Goal: Transaction & Acquisition: Purchase product/service

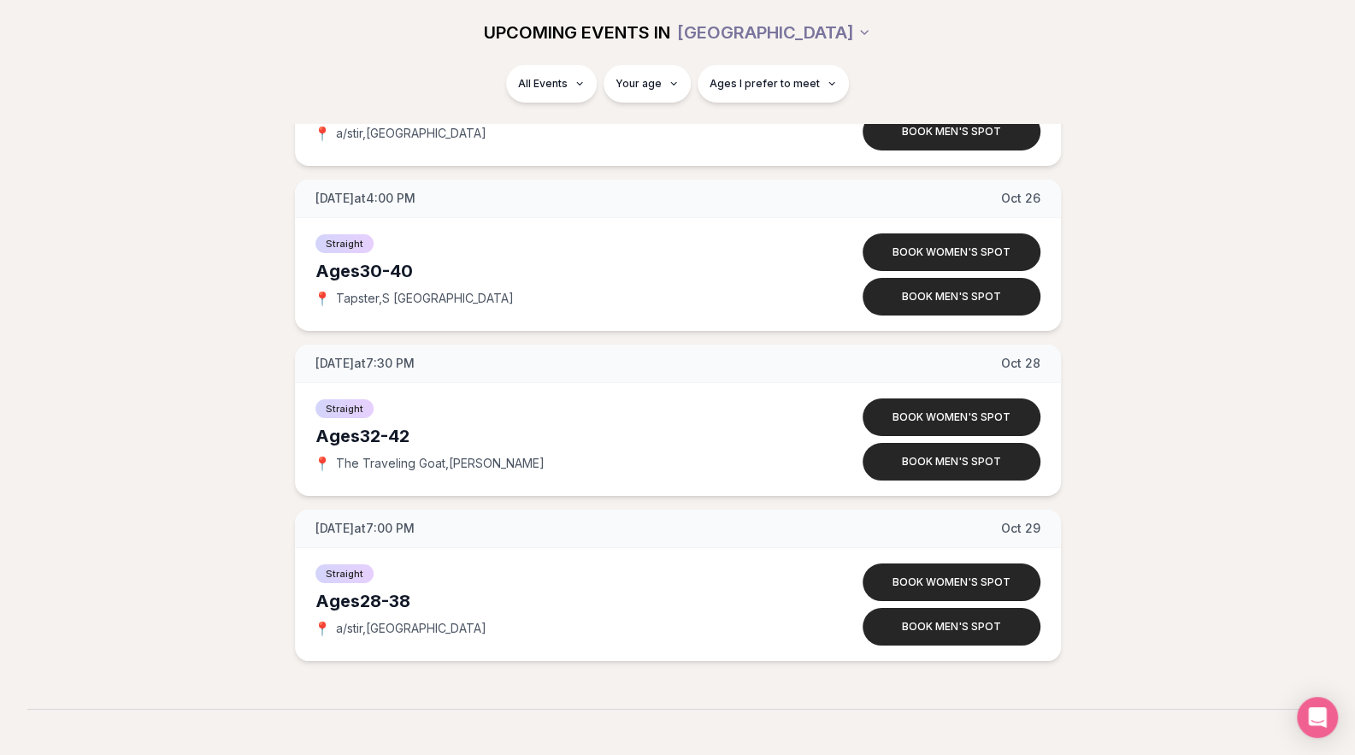
scroll to position [3809, 7]
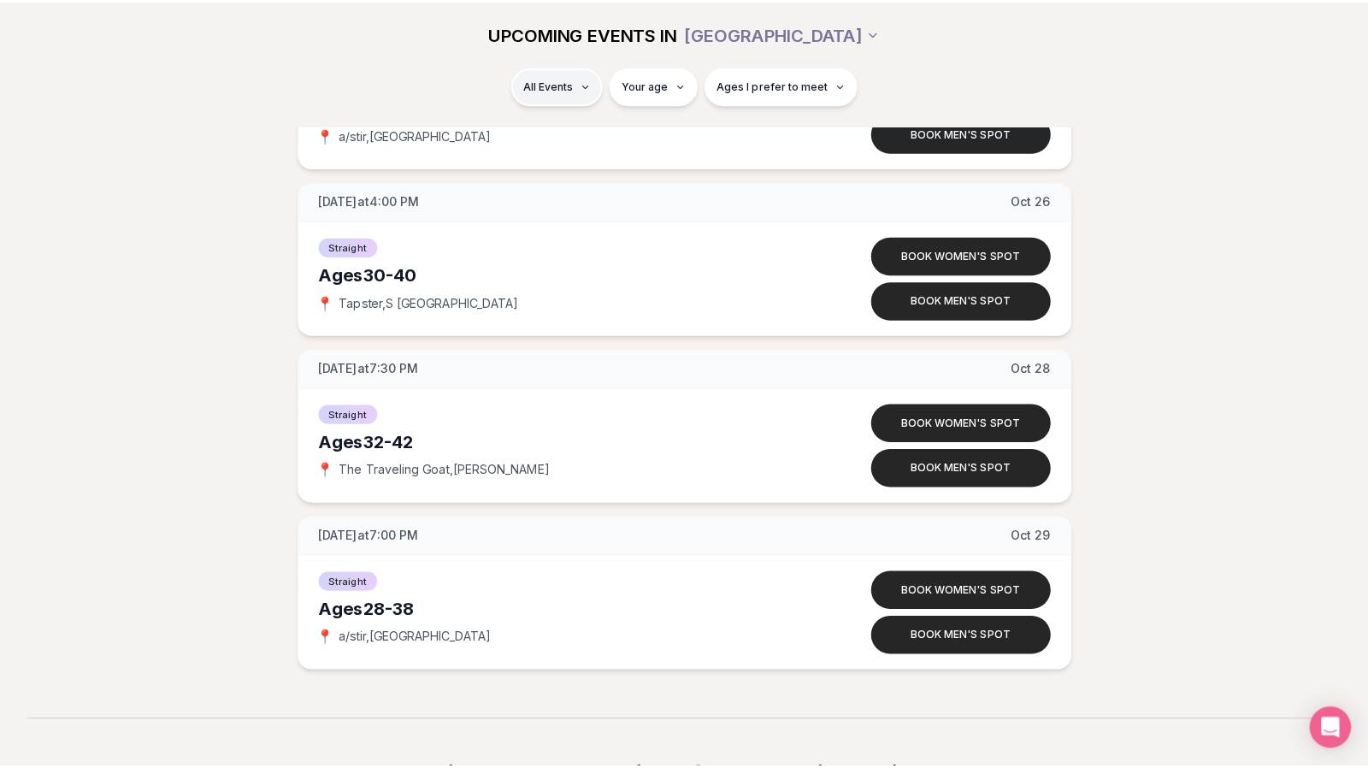
scroll to position [3809, 0]
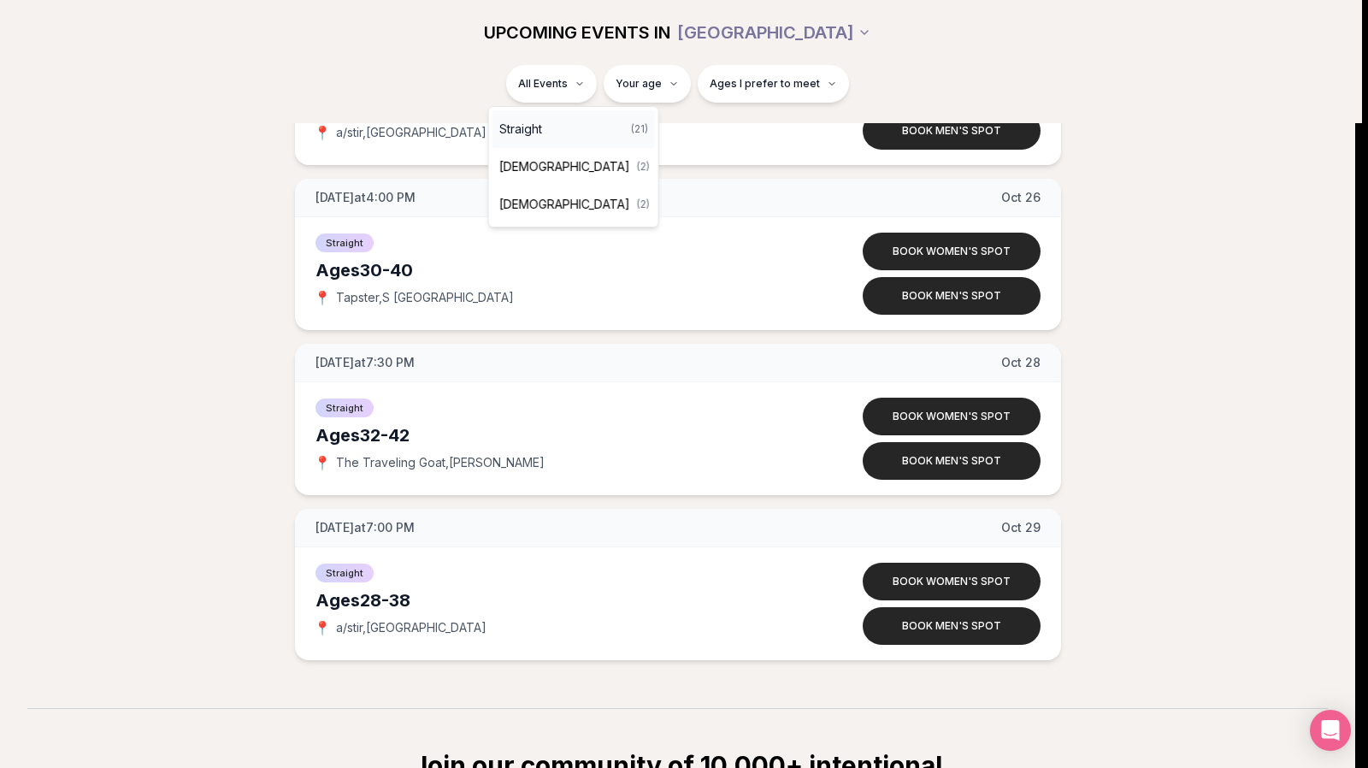
click at [549, 126] on div "Straight ( 21 )" at bounding box center [573, 129] width 162 height 38
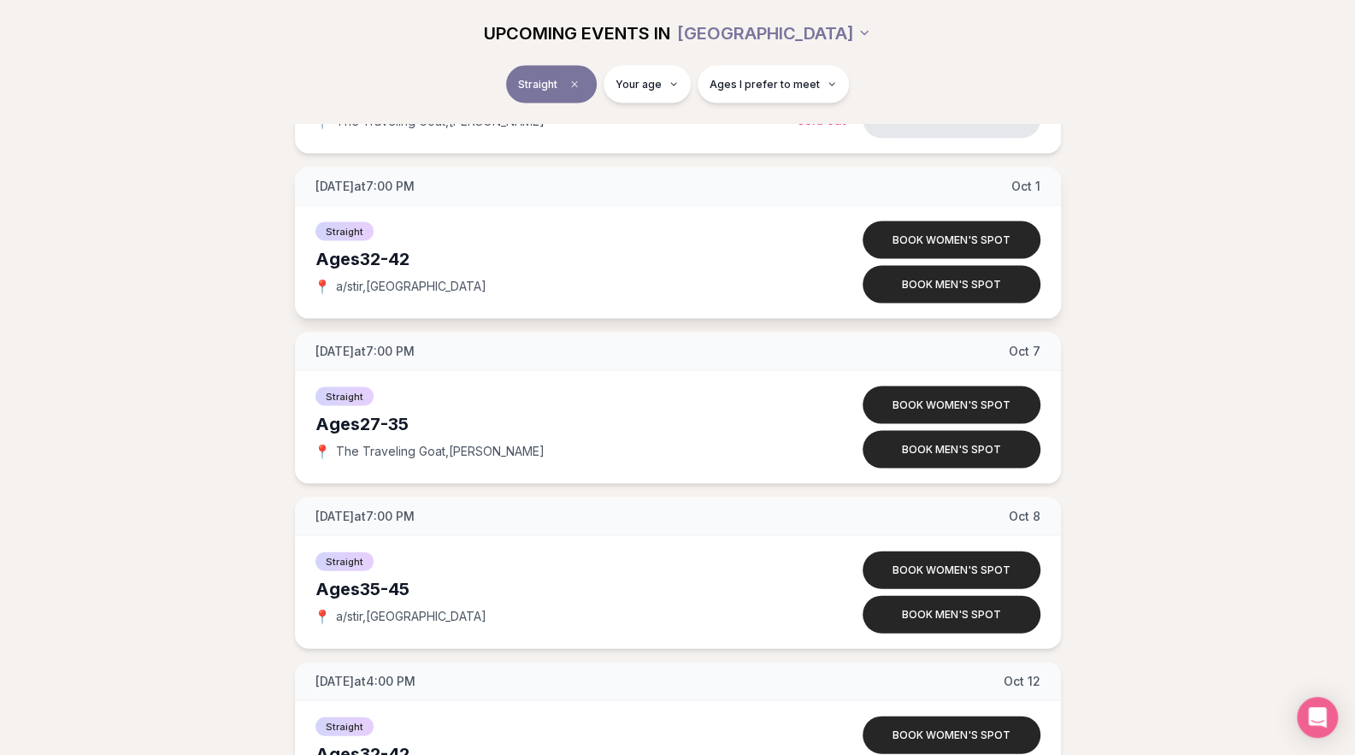
scroll to position [2050, 0]
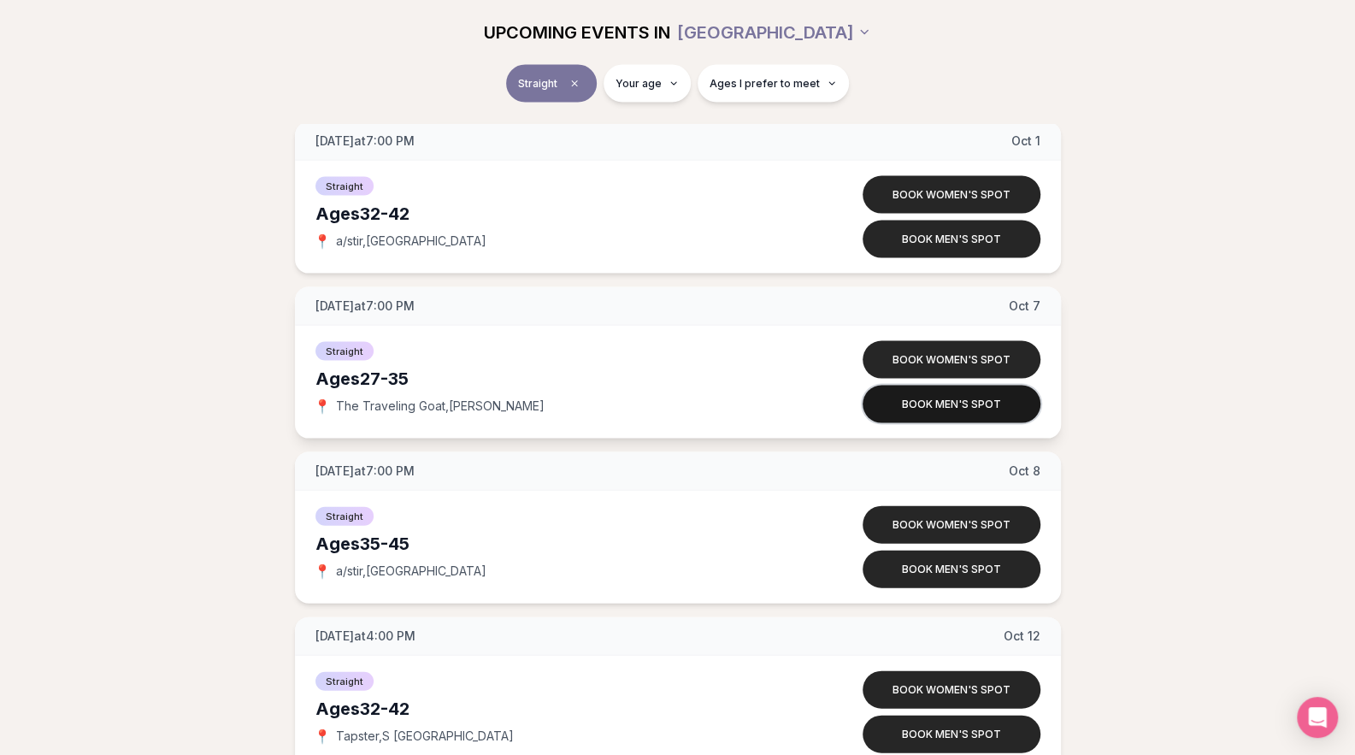
click at [953, 401] on button "Book men's spot" at bounding box center [952, 405] width 178 height 38
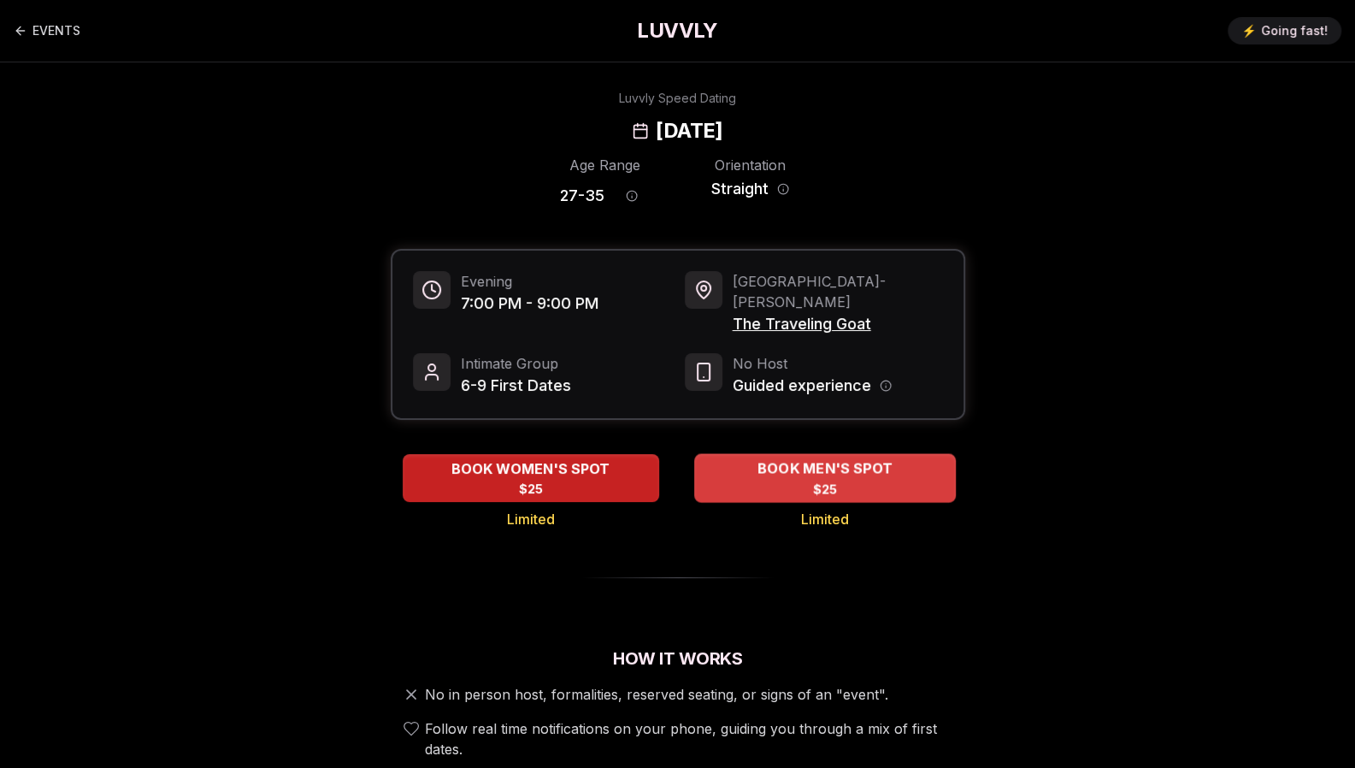
click at [847, 458] on span "BOOK MEN'S SPOT" at bounding box center [824, 468] width 142 height 21
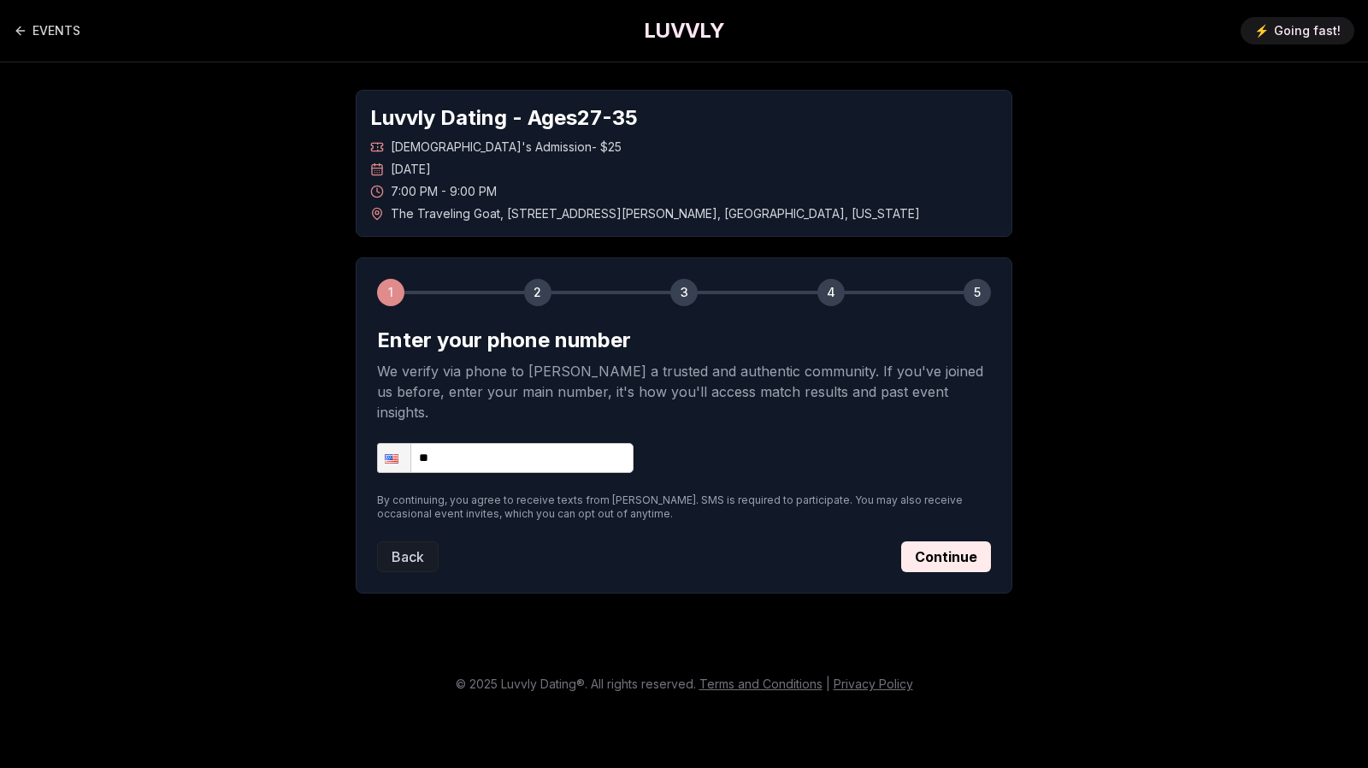
click at [465, 443] on input "**" at bounding box center [505, 458] width 256 height 30
type input "**********"
click at [957, 541] on button "Continue" at bounding box center [946, 556] width 90 height 31
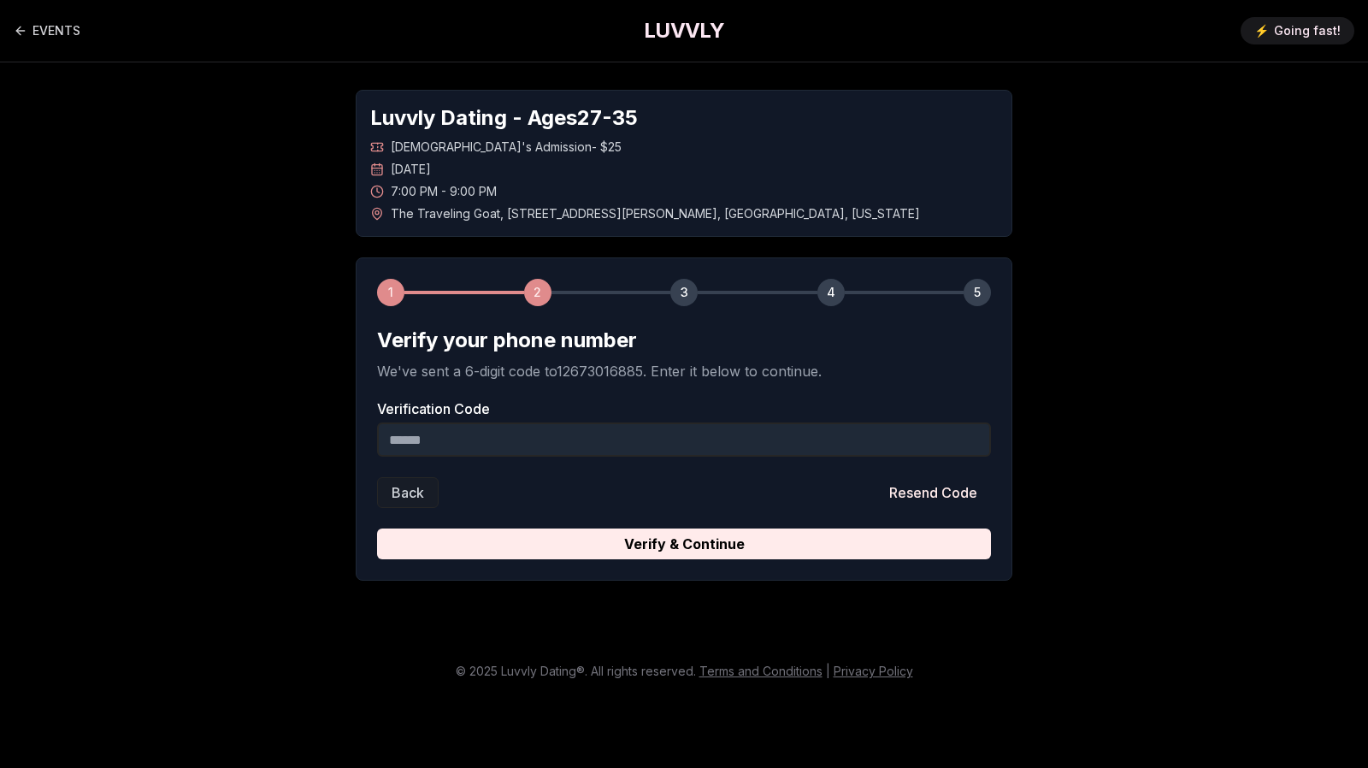
click at [692, 449] on input "Verification Code" at bounding box center [684, 439] width 614 height 34
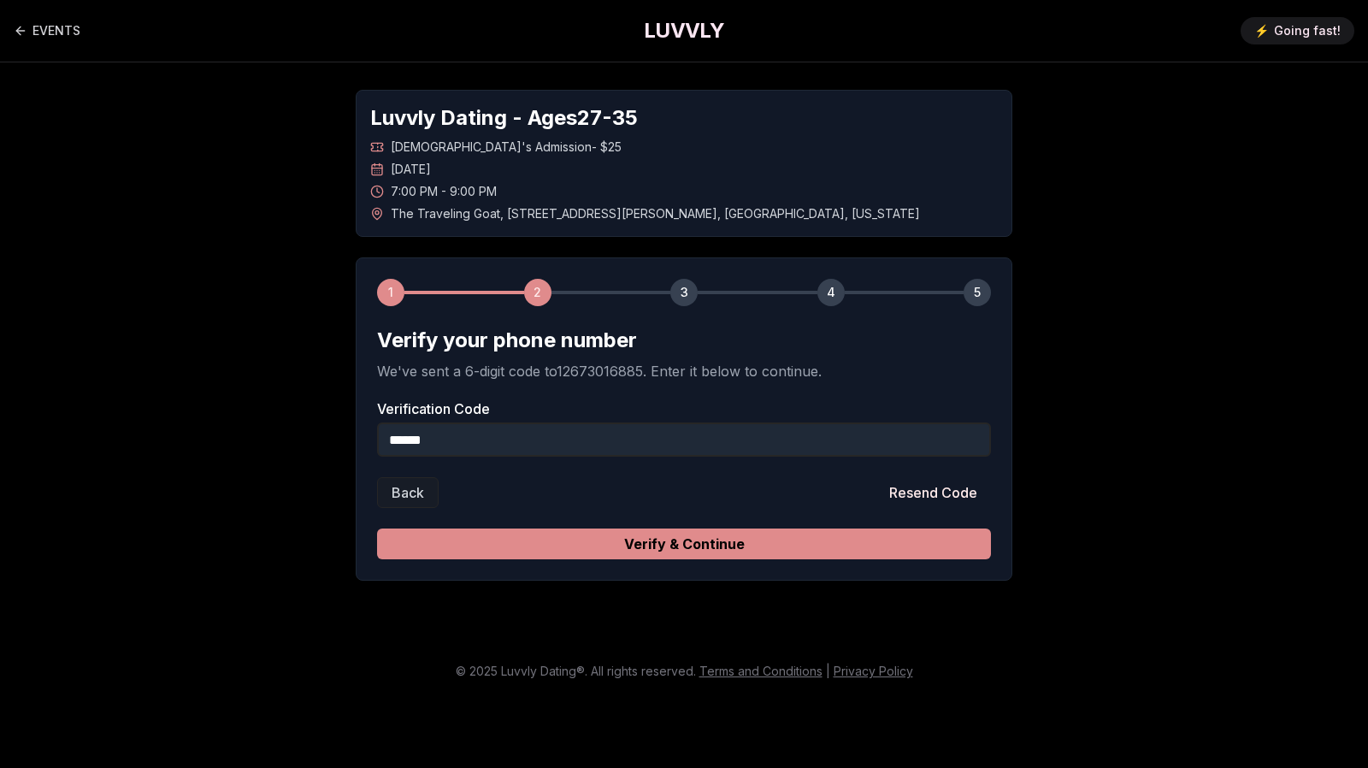
type input "******"
click at [696, 536] on button "Verify & Continue" at bounding box center [684, 543] width 614 height 31
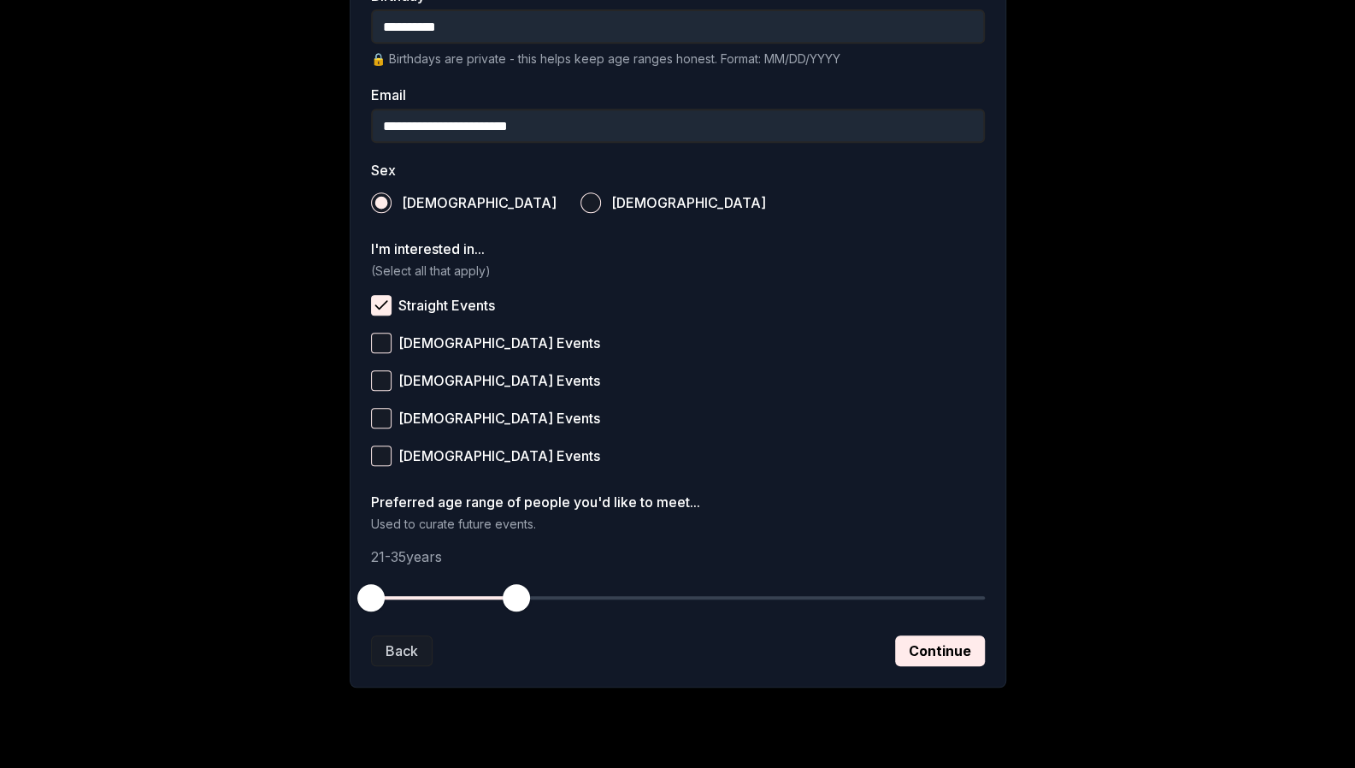
scroll to position [492, 0]
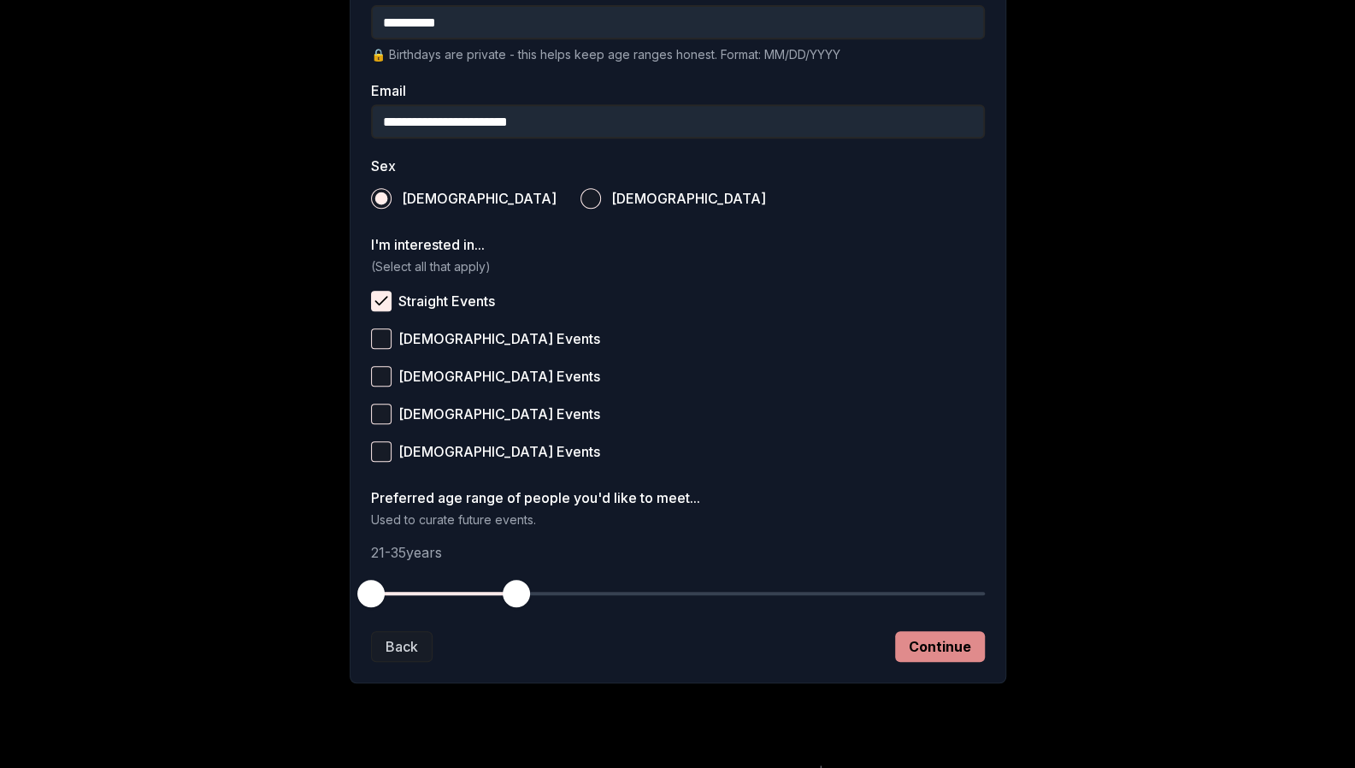
click at [927, 642] on button "Continue" at bounding box center [940, 646] width 90 height 31
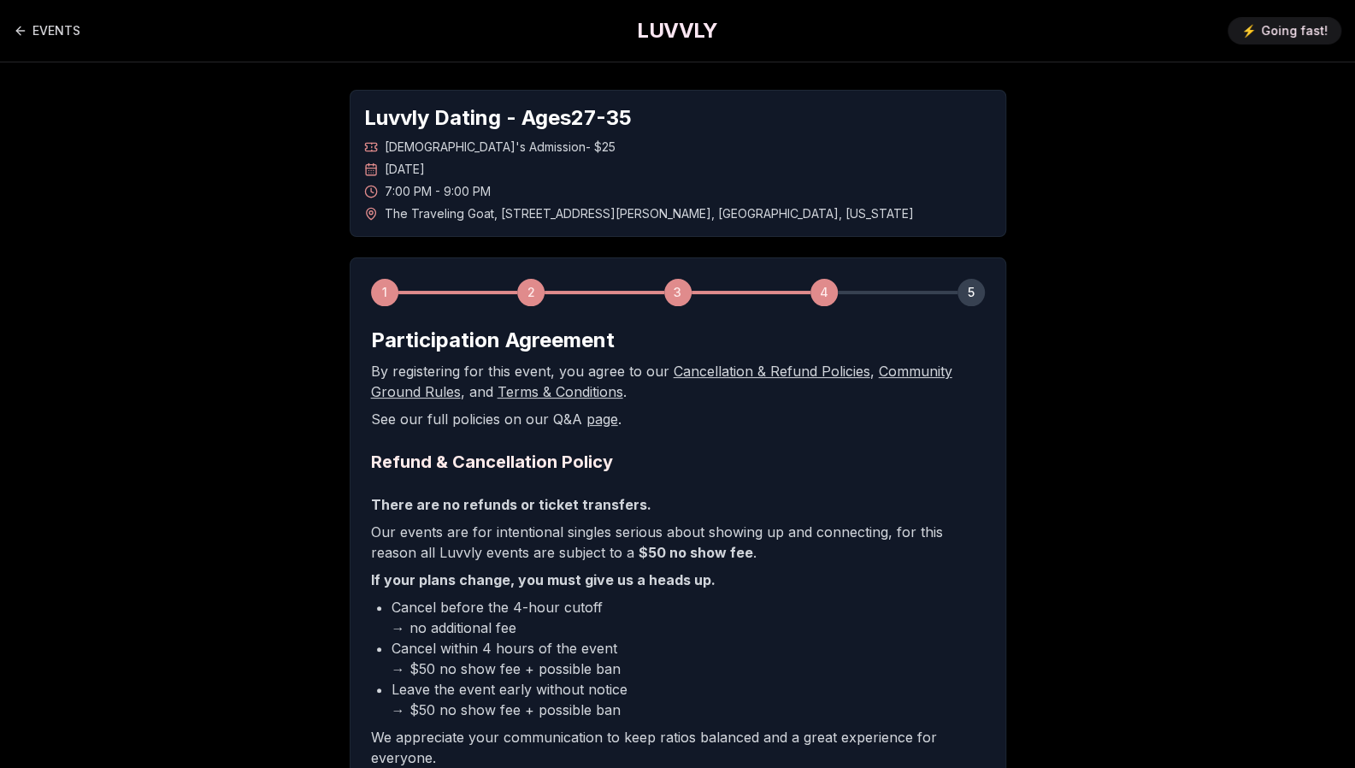
scroll to position [242, 0]
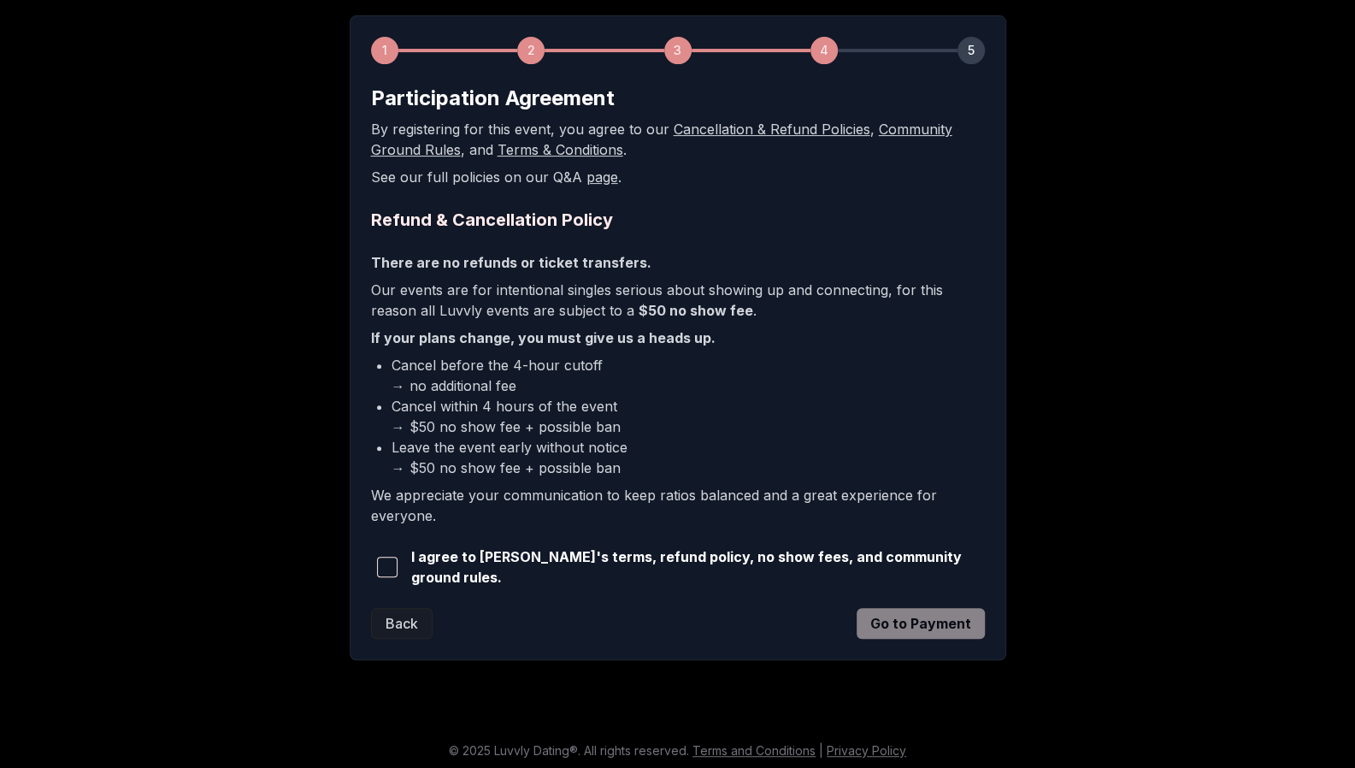
click at [389, 562] on span "button" at bounding box center [387, 567] width 21 height 21
click at [882, 610] on button "Go to Payment" at bounding box center [921, 623] width 128 height 31
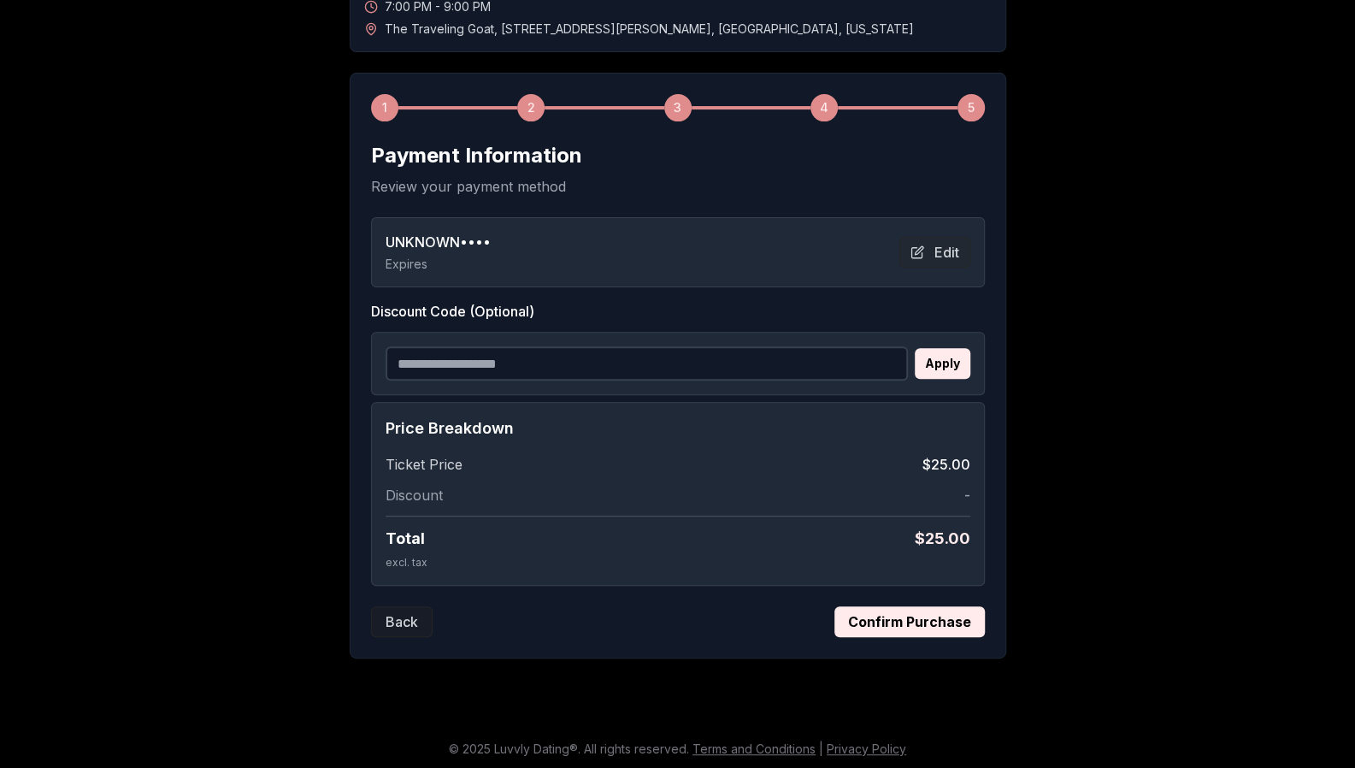
click at [668, 360] on input "Discount Code (Optional)" at bounding box center [647, 363] width 522 height 34
type input "**********"
click at [934, 363] on button "Apply" at bounding box center [943, 363] width 56 height 31
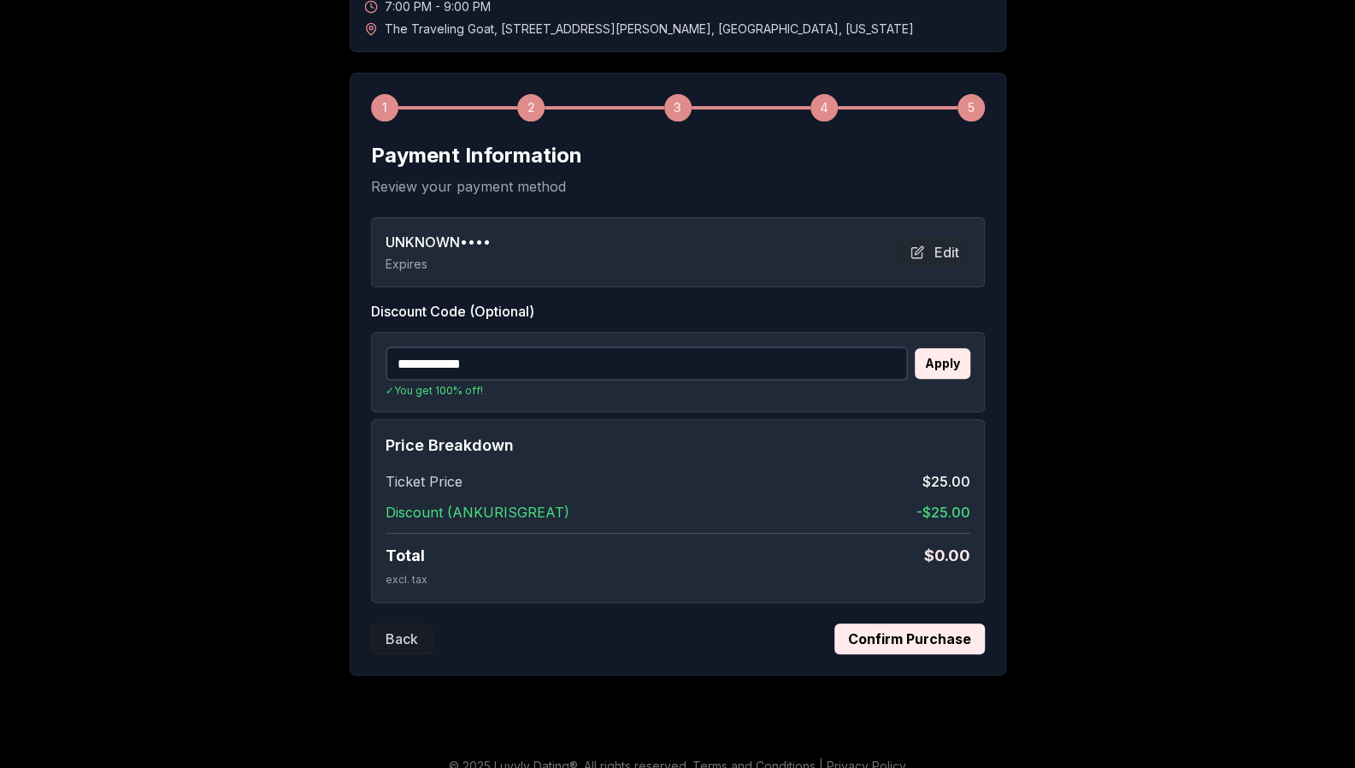
click at [907, 633] on button "Confirm Purchase" at bounding box center [909, 638] width 150 height 31
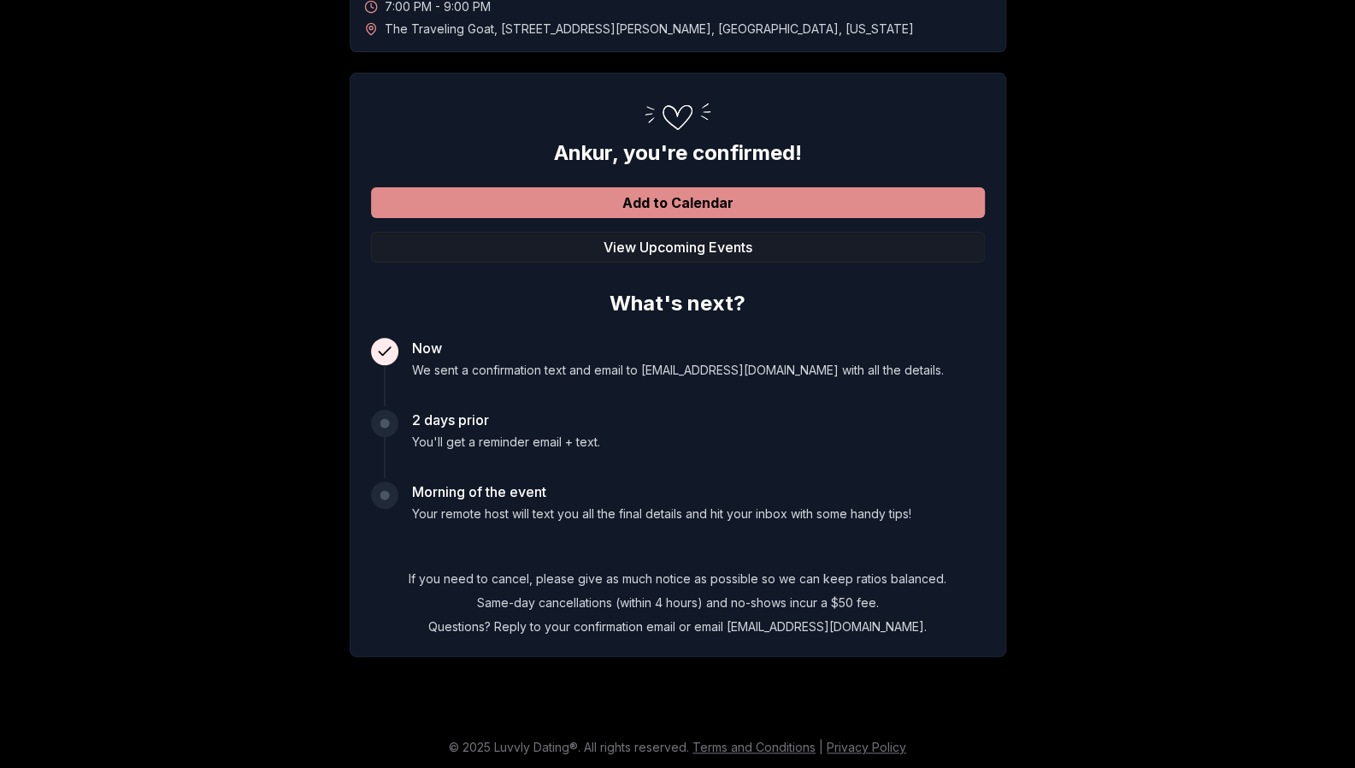
click at [684, 197] on button "Add to Calendar" at bounding box center [678, 202] width 614 height 31
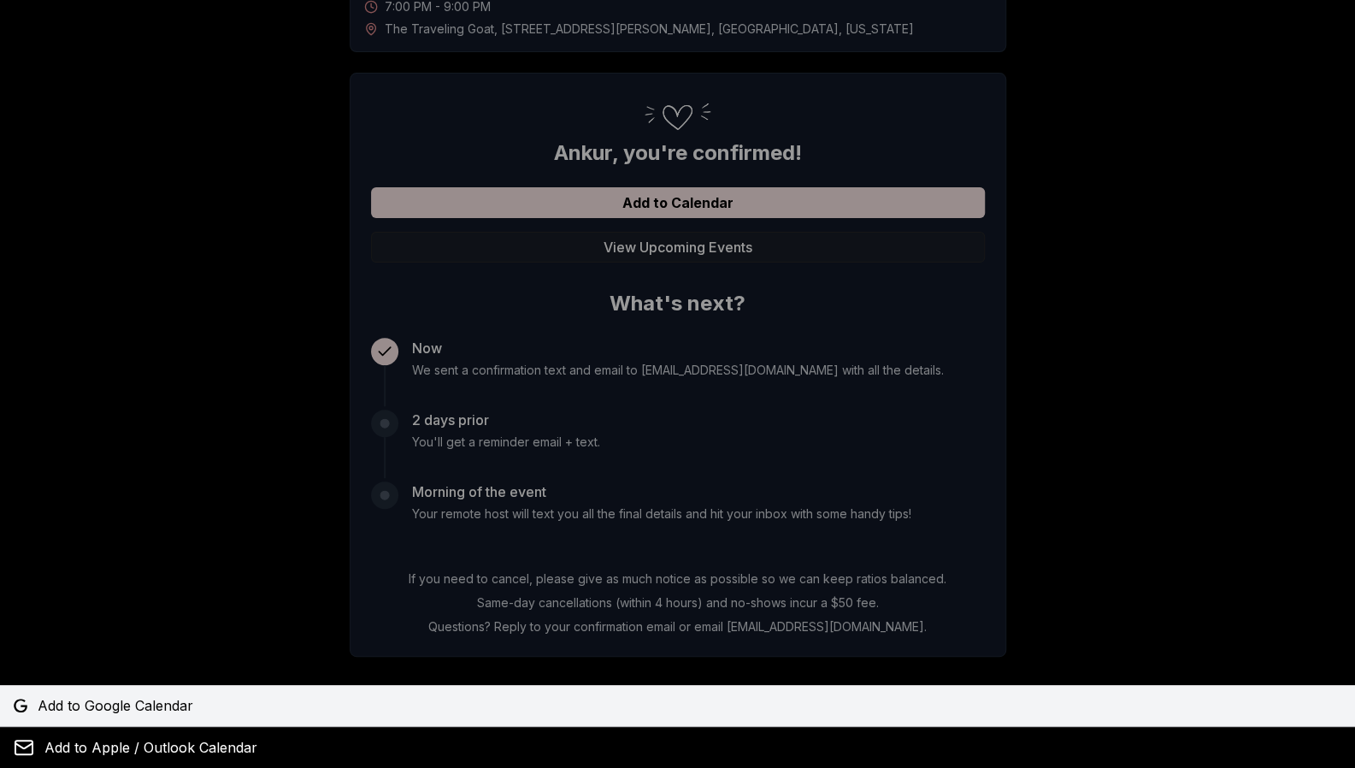
click at [117, 702] on span "Add to Google Calendar" at bounding box center [116, 705] width 156 height 21
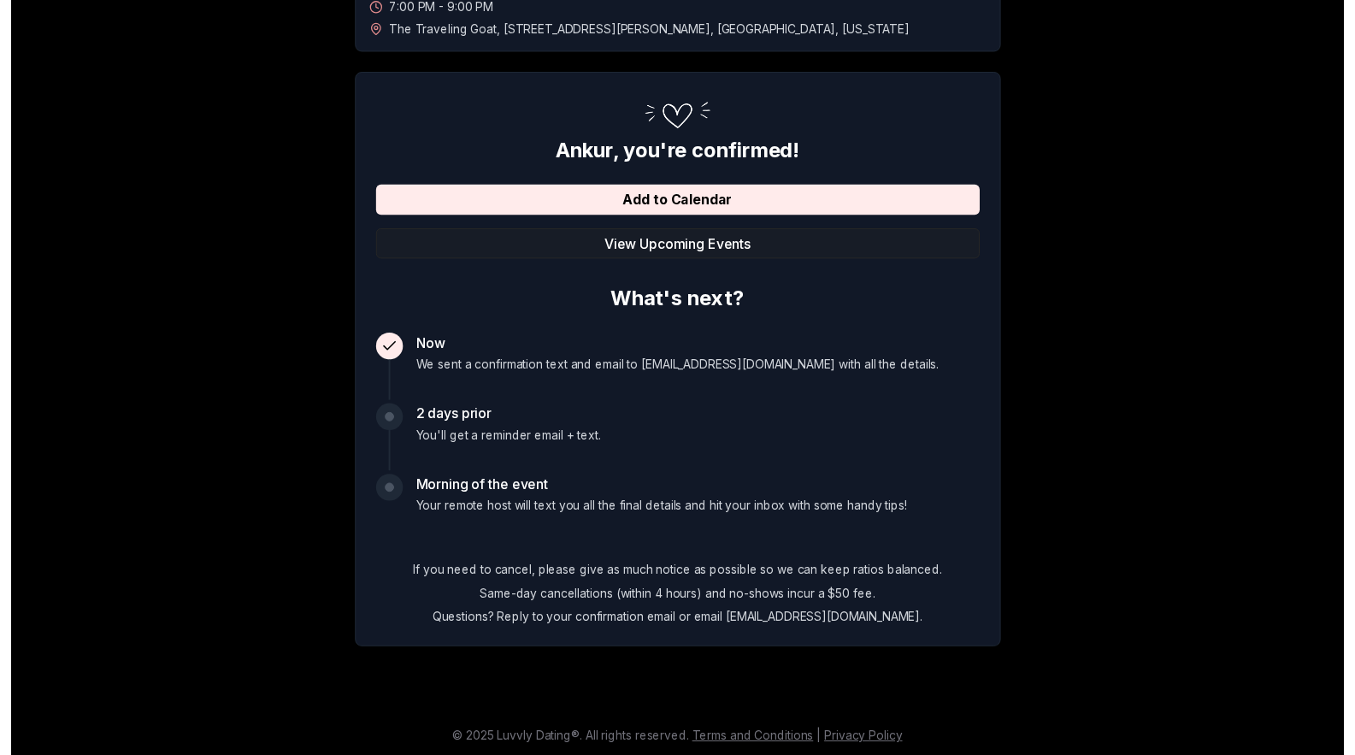
scroll to position [0, 0]
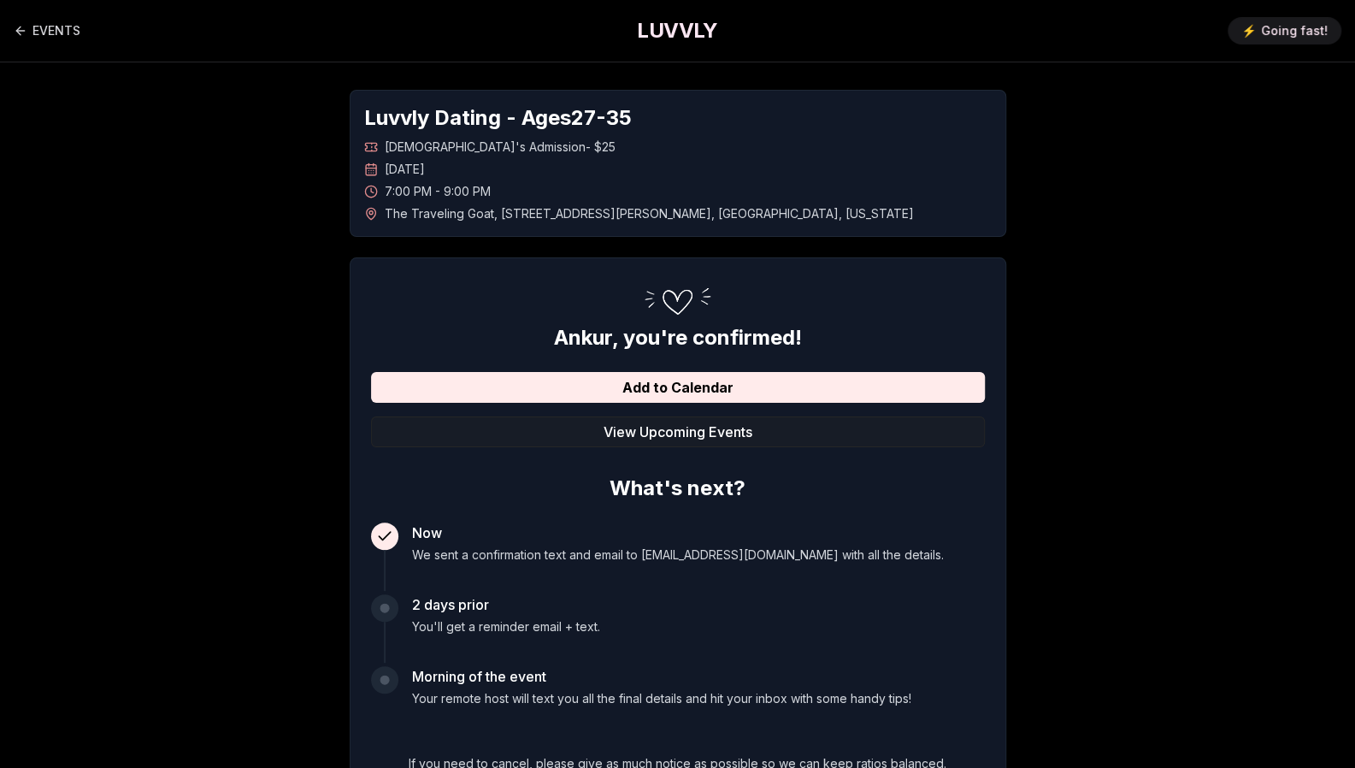
click at [686, 34] on h1 "LUVVLY" at bounding box center [677, 30] width 80 height 27
click at [63, 32] on link "EVENTS" at bounding box center [47, 31] width 67 height 34
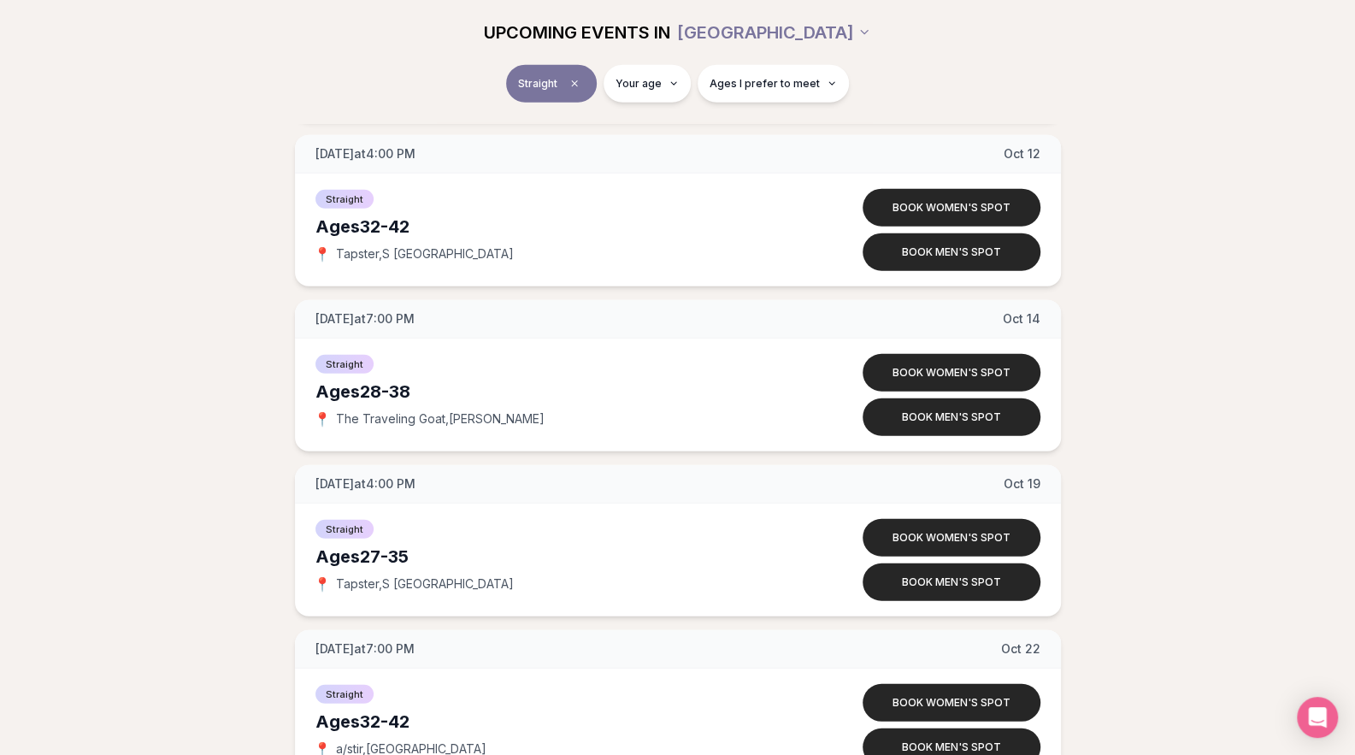
scroll to position [2545, 0]
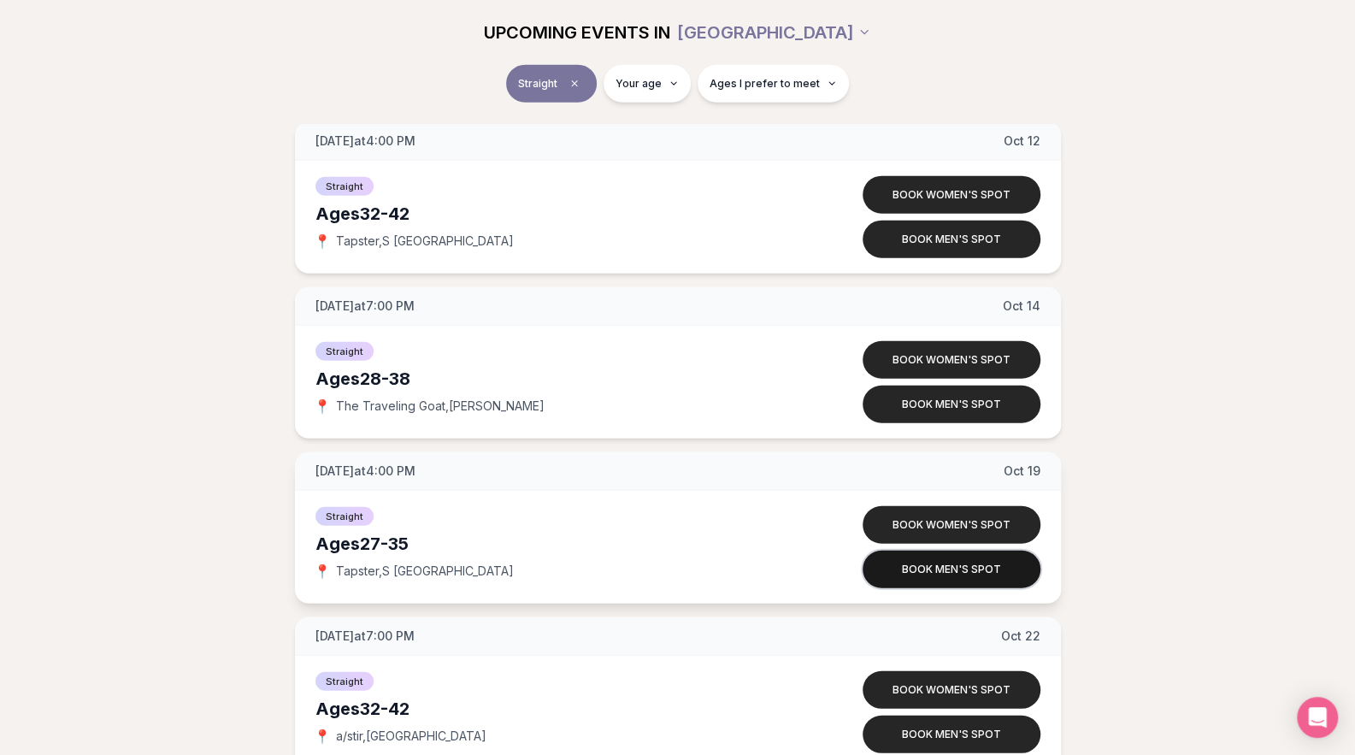
click at [946, 563] on button "Book men's spot" at bounding box center [952, 570] width 178 height 38
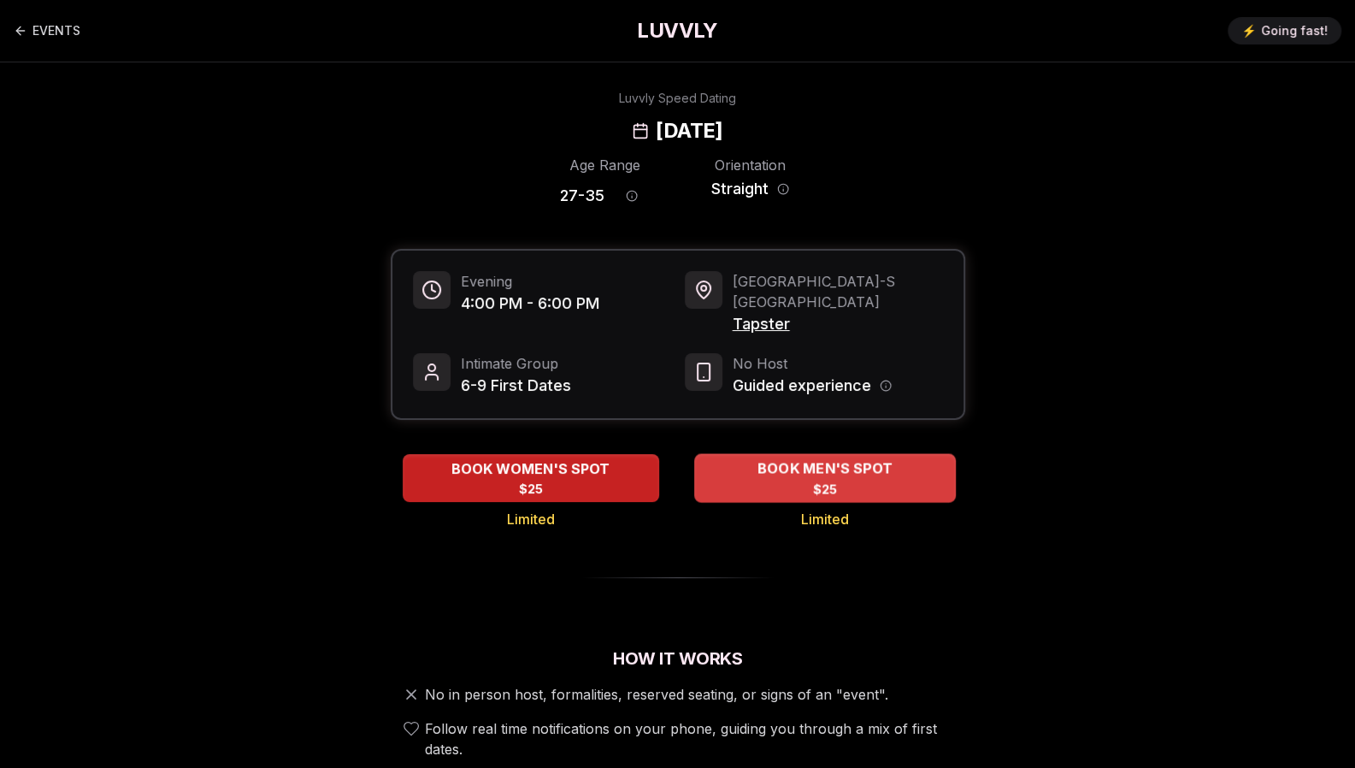
click at [833, 459] on div "BOOK MEN'S SPOT $25" at bounding box center [825, 477] width 262 height 47
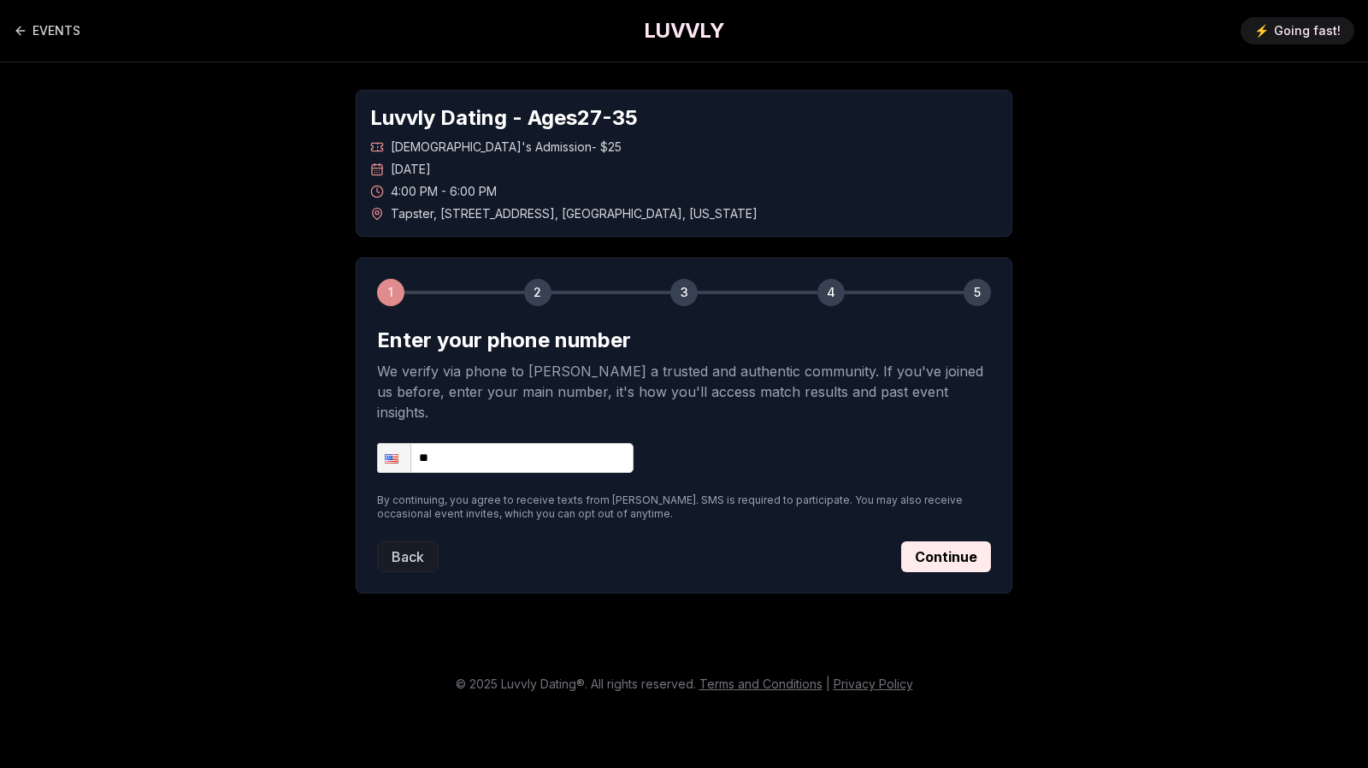
click at [510, 443] on input "**" at bounding box center [505, 458] width 256 height 30
type input "**********"
click at [939, 546] on button "Continue" at bounding box center [946, 556] width 90 height 31
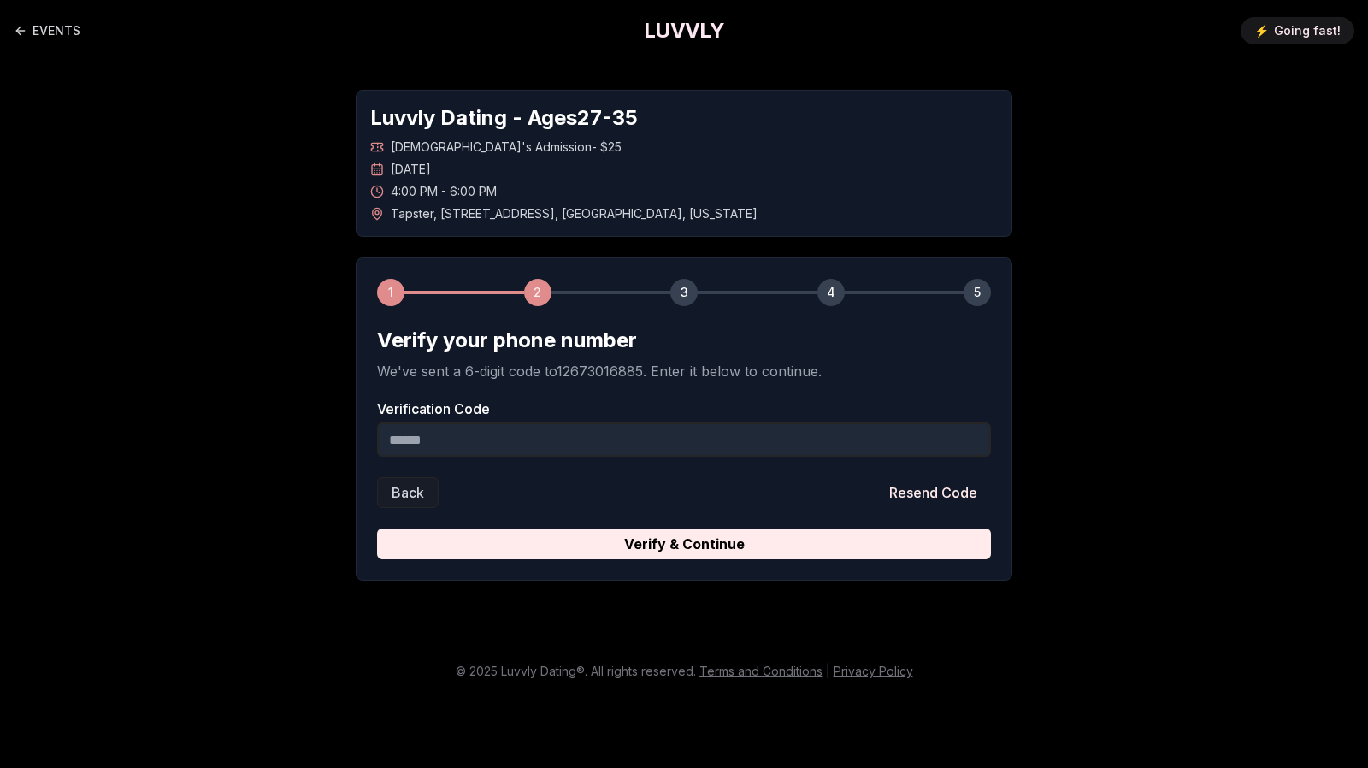
click at [679, 448] on input "Verification Code" at bounding box center [684, 439] width 614 height 34
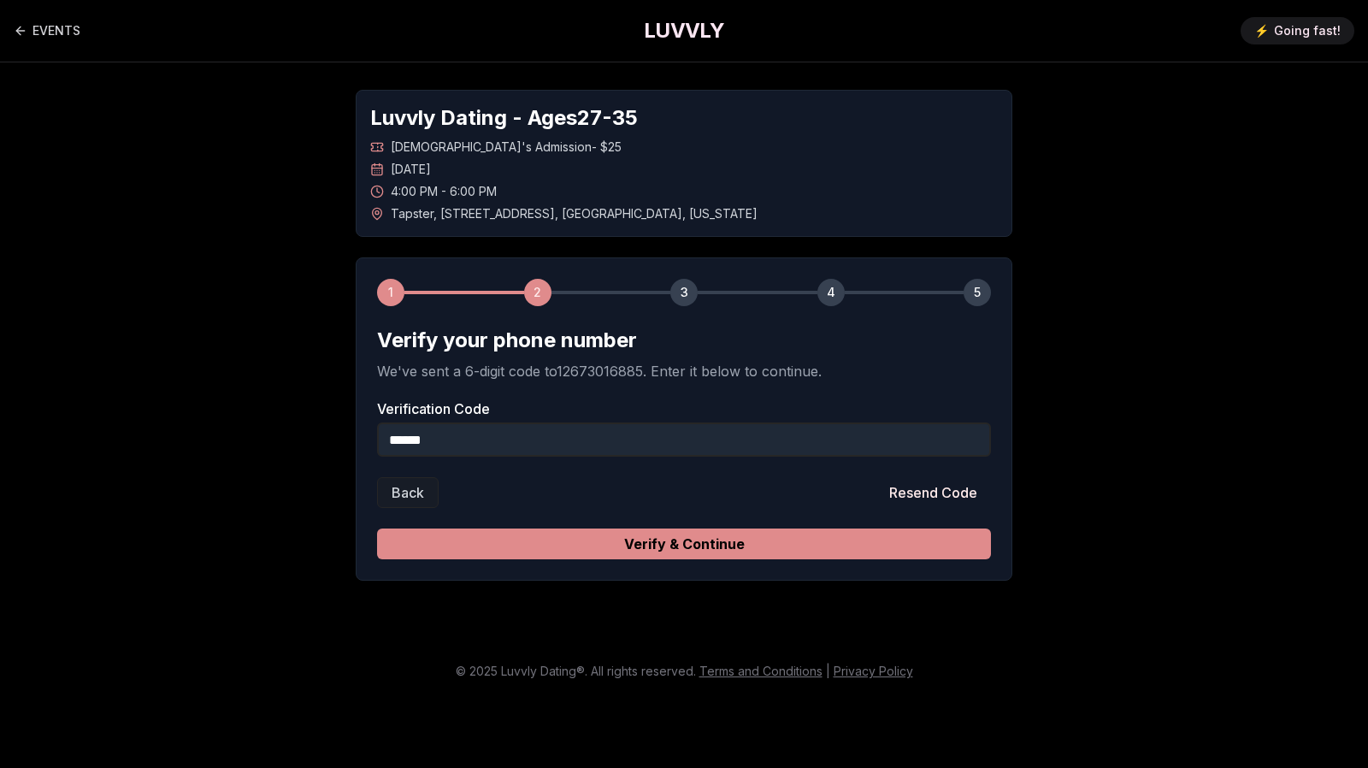
type input "******"
click at [728, 541] on button "Verify & Continue" at bounding box center [684, 543] width 614 height 31
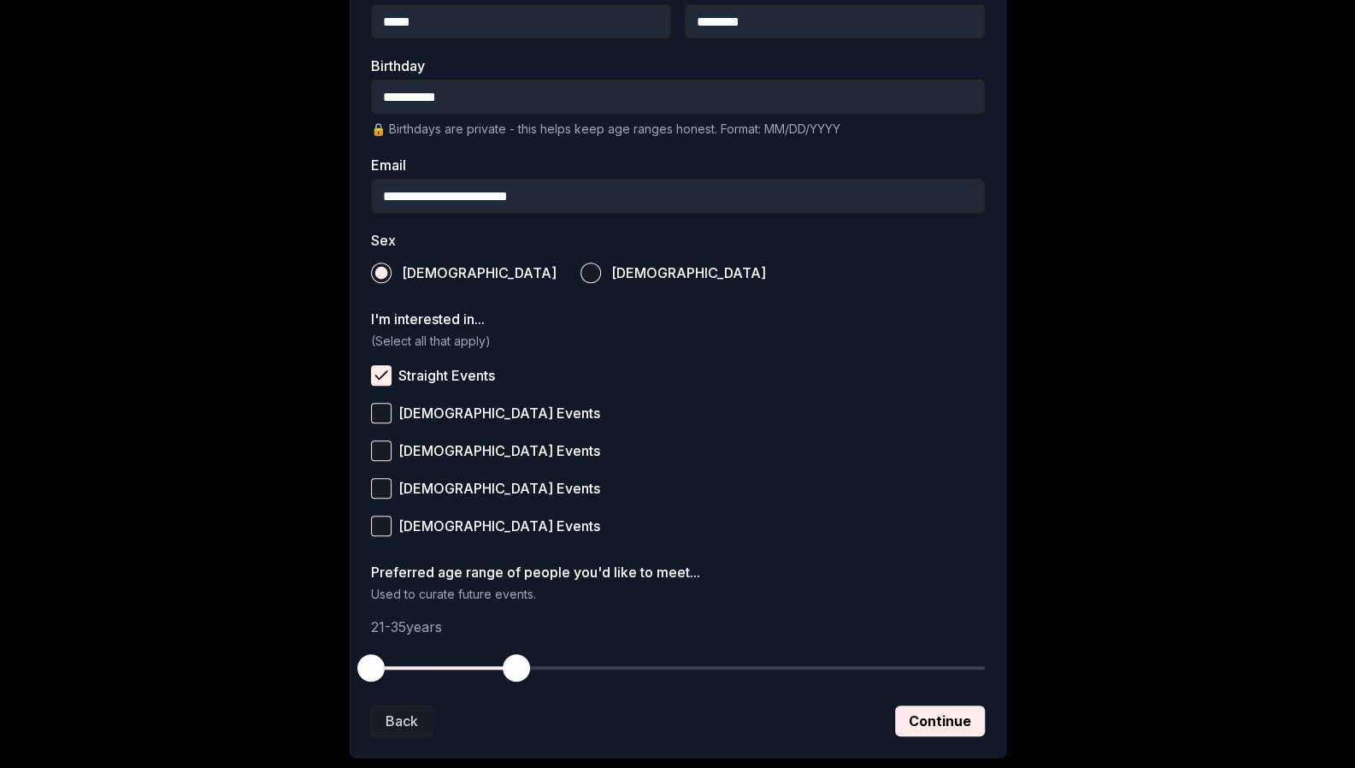
scroll to position [519, 0]
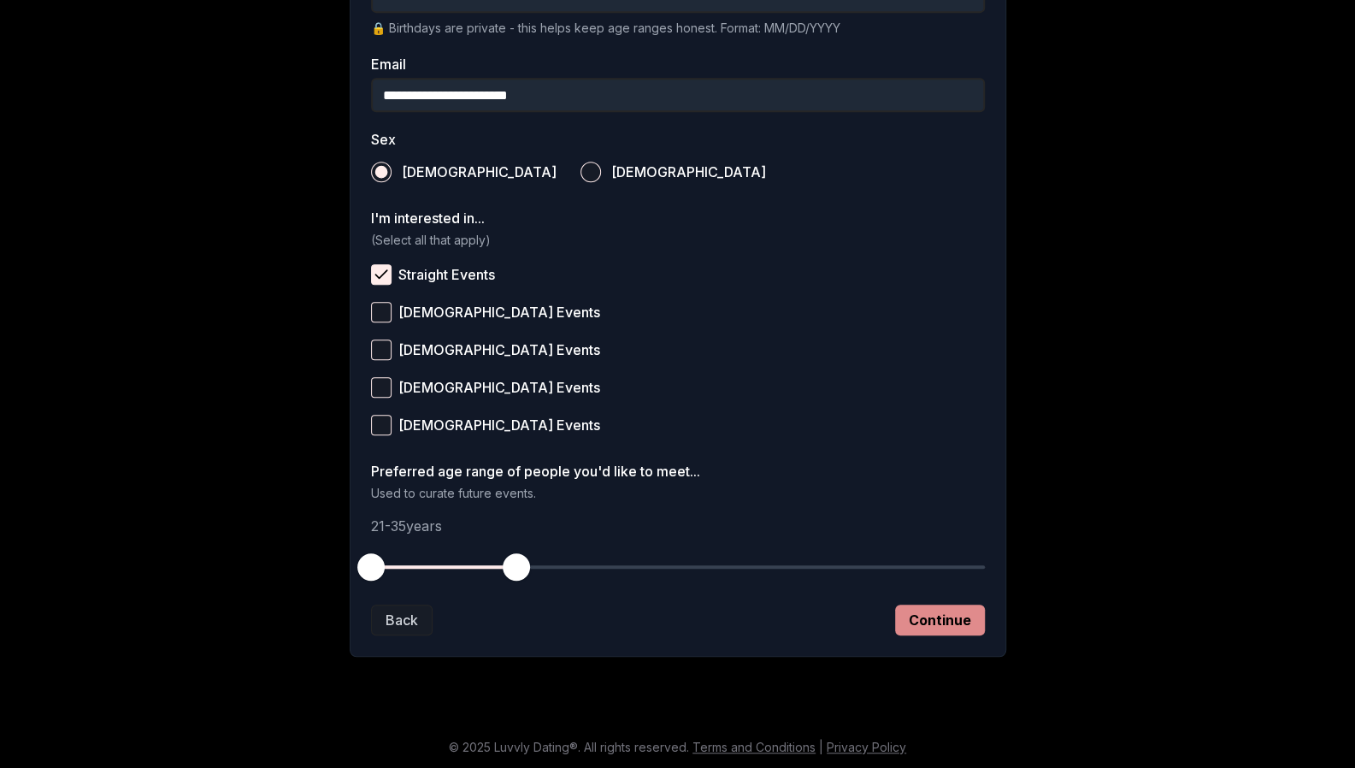
click at [936, 616] on button "Continue" at bounding box center [940, 619] width 90 height 31
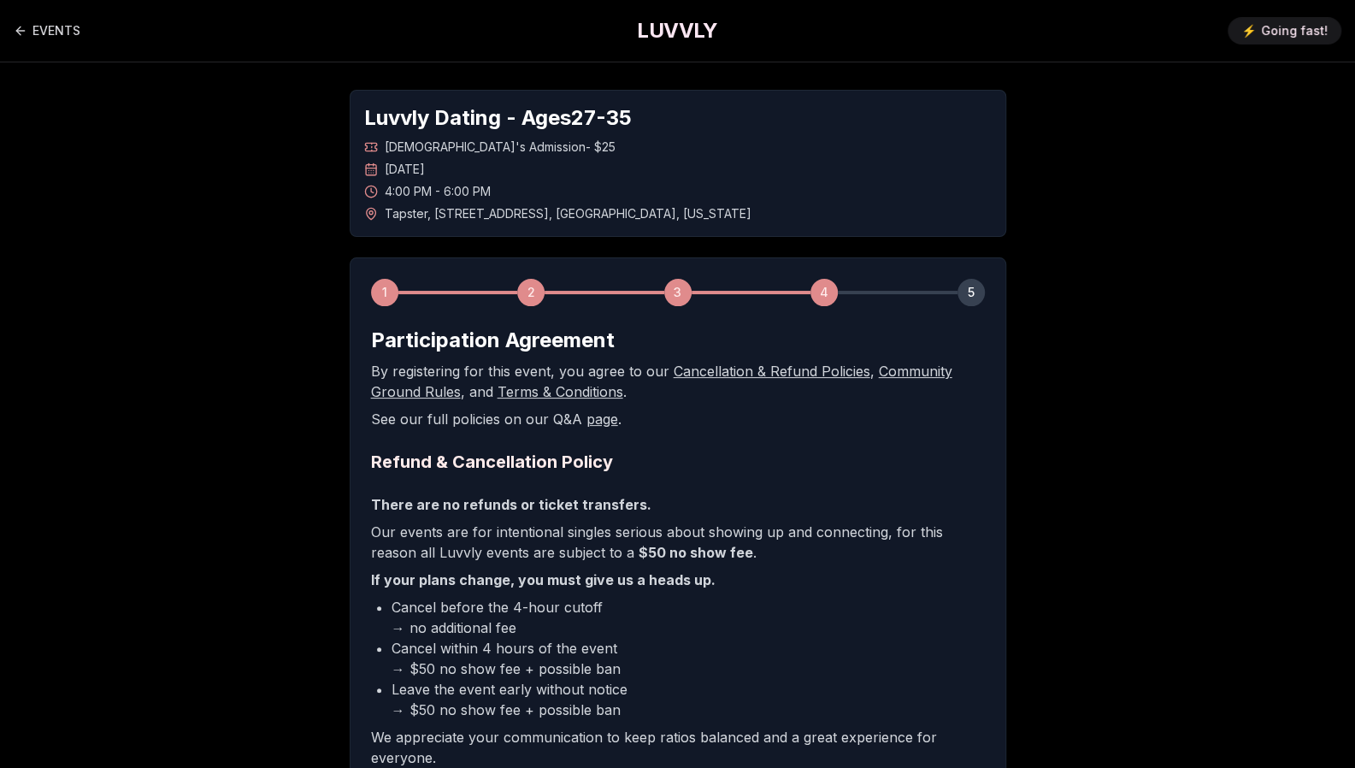
scroll to position [242, 0]
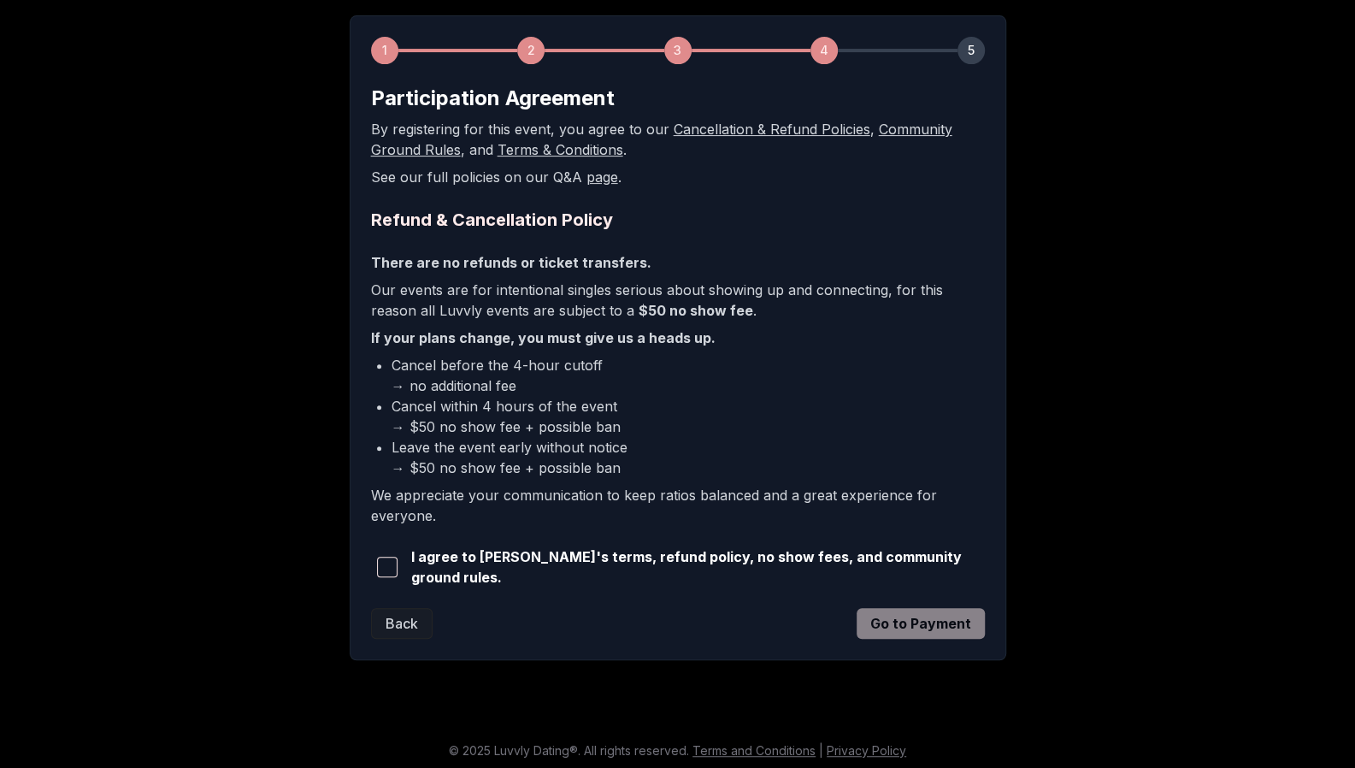
click at [390, 561] on span "button" at bounding box center [387, 567] width 21 height 21
click at [919, 621] on button "Go to Payment" at bounding box center [921, 623] width 128 height 31
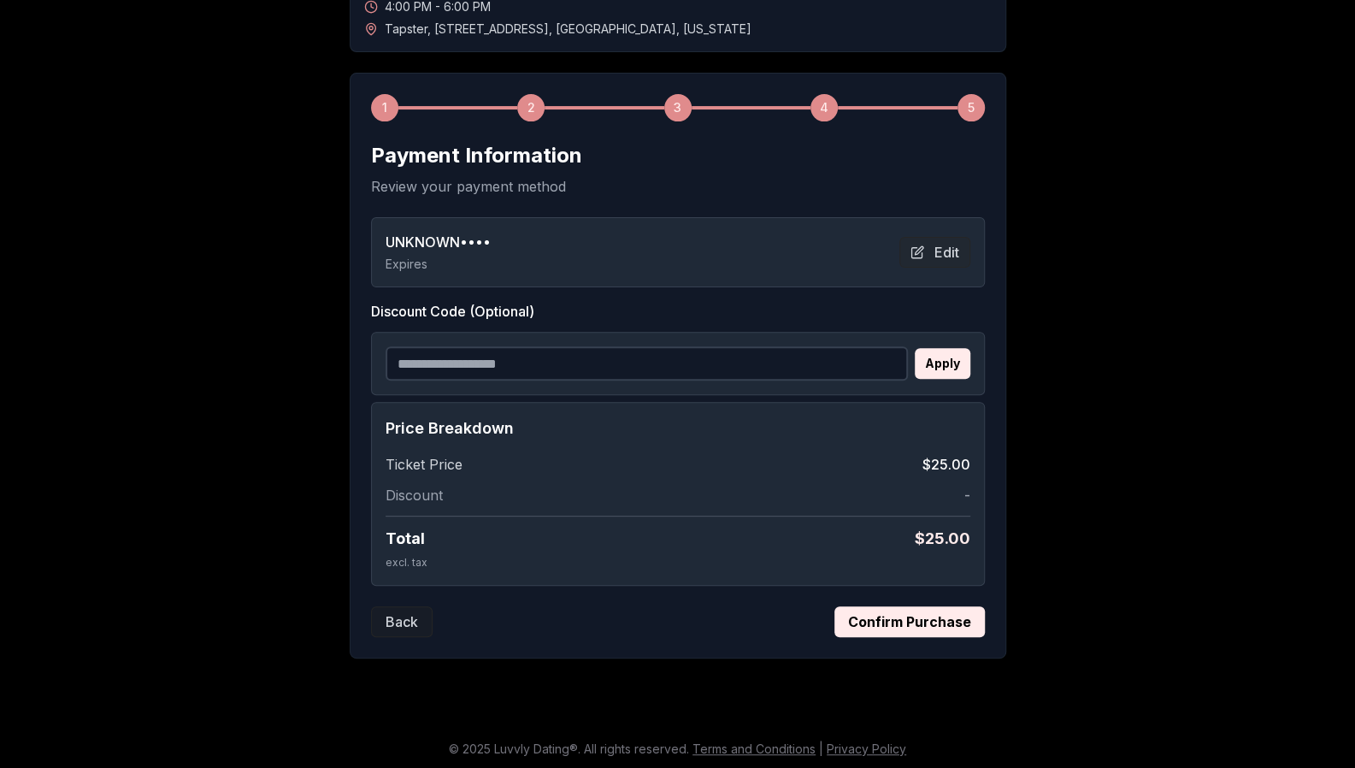
click at [550, 369] on input "Discount Code (Optional)" at bounding box center [647, 363] width 522 height 34
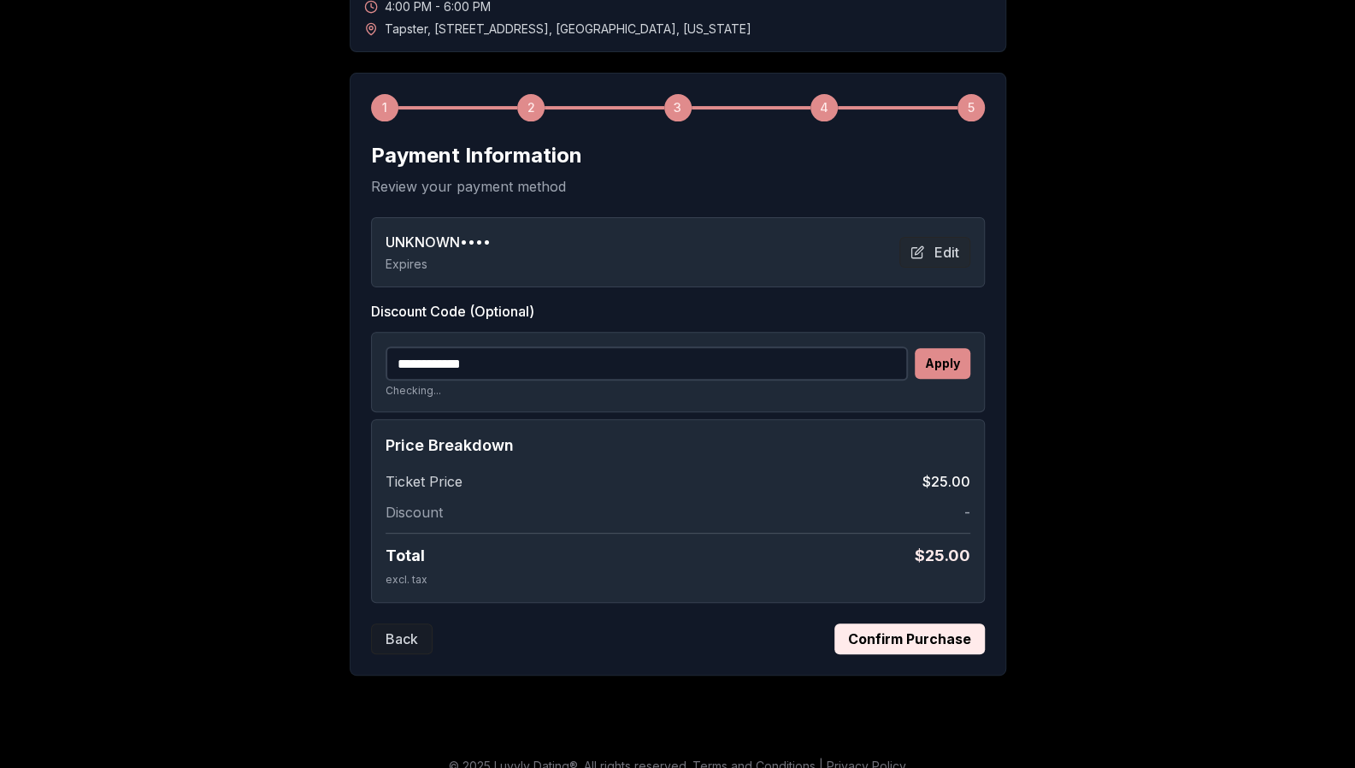
click at [959, 367] on button "Apply" at bounding box center [943, 363] width 56 height 31
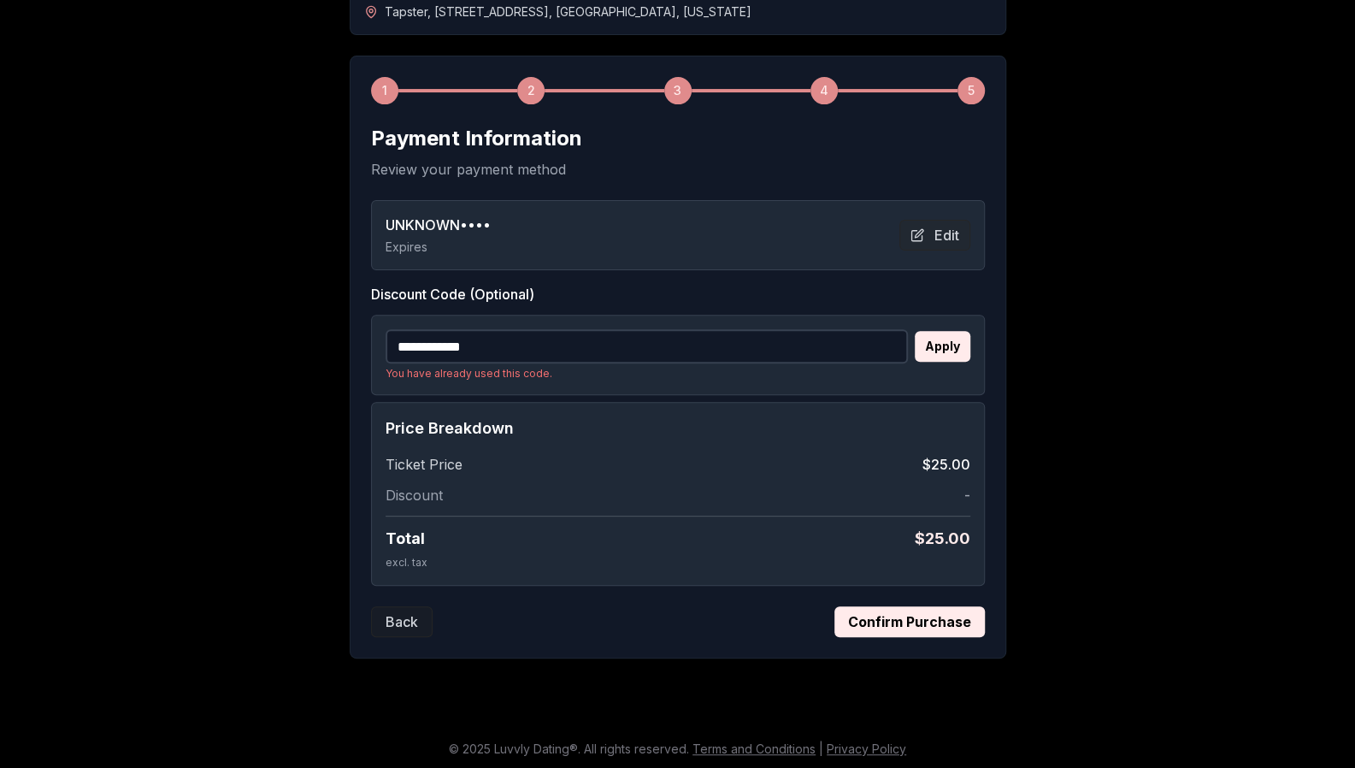
click at [904, 625] on button "Confirm Purchase" at bounding box center [909, 621] width 150 height 31
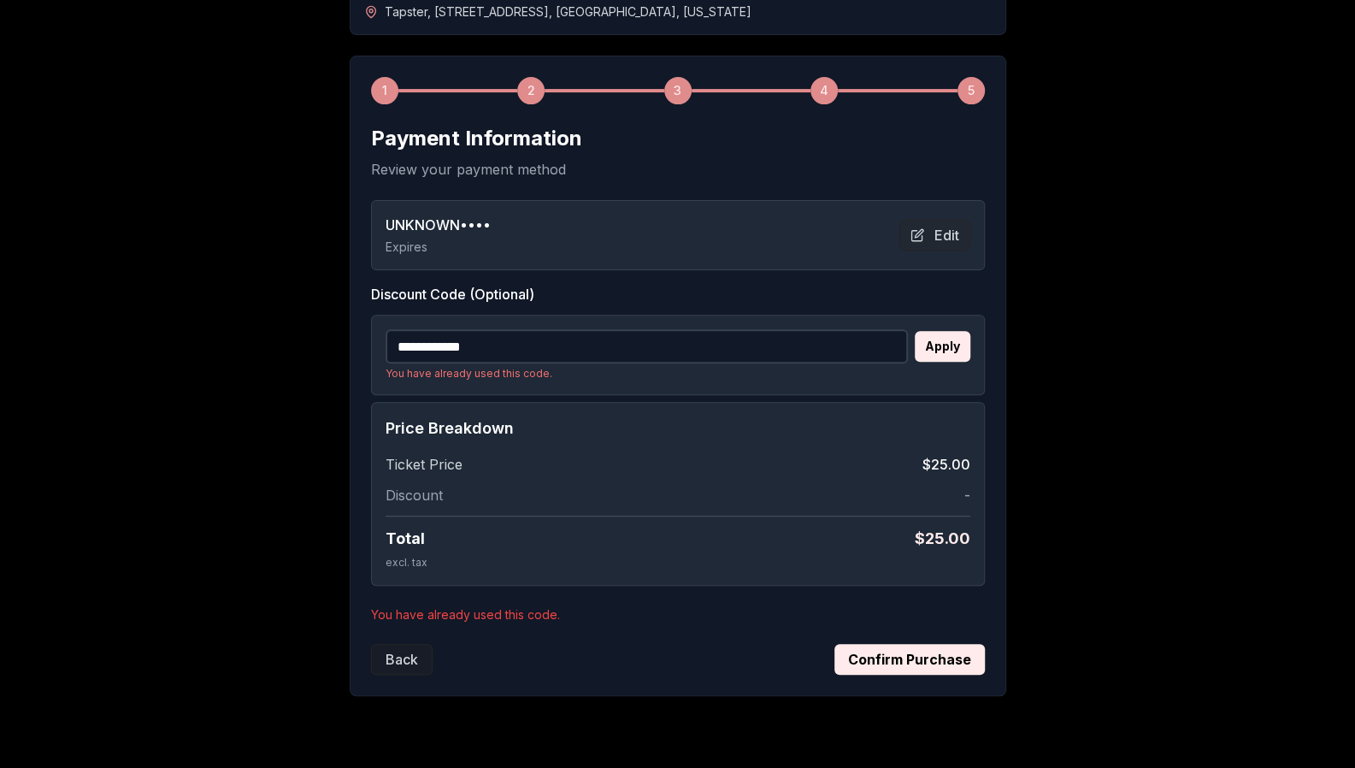
click at [556, 345] on input "**********" at bounding box center [647, 346] width 522 height 34
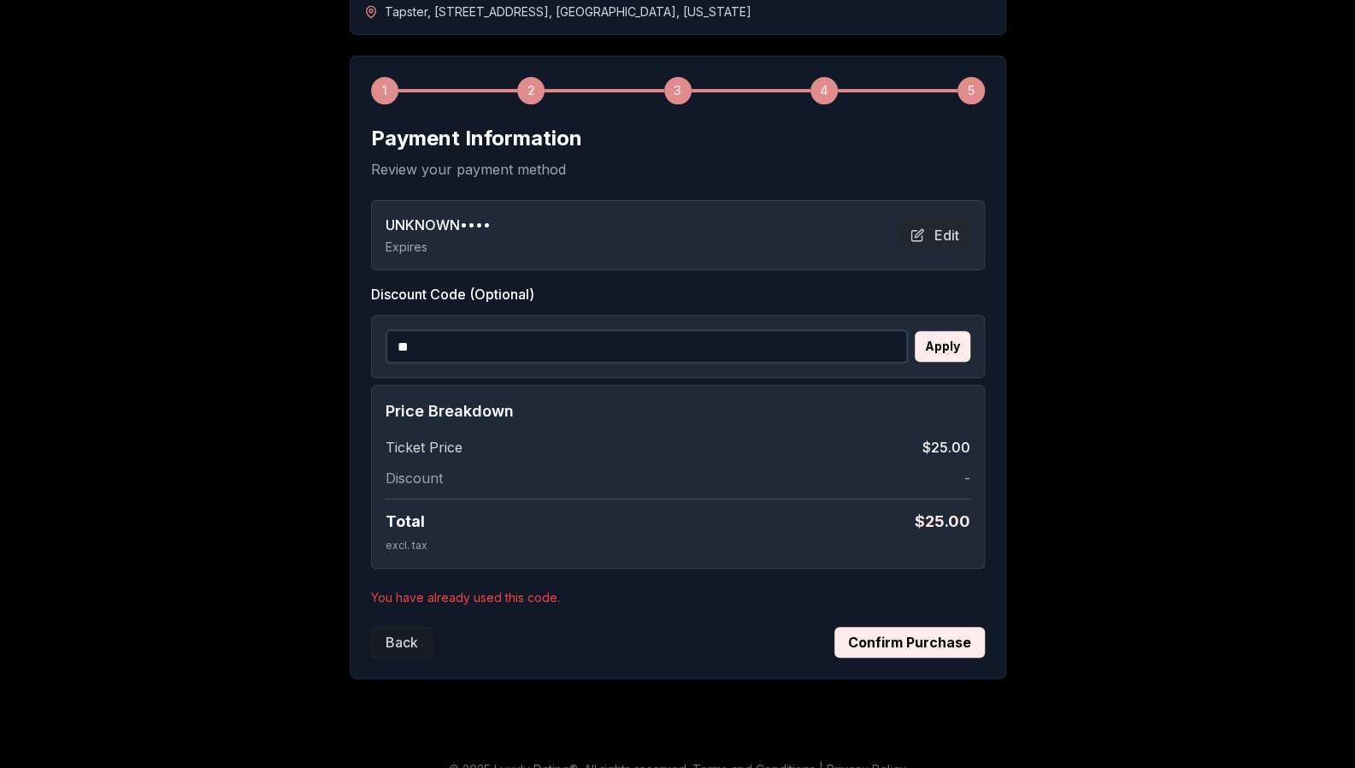
type input "*"
click at [921, 643] on button "Confirm Purchase" at bounding box center [909, 642] width 150 height 31
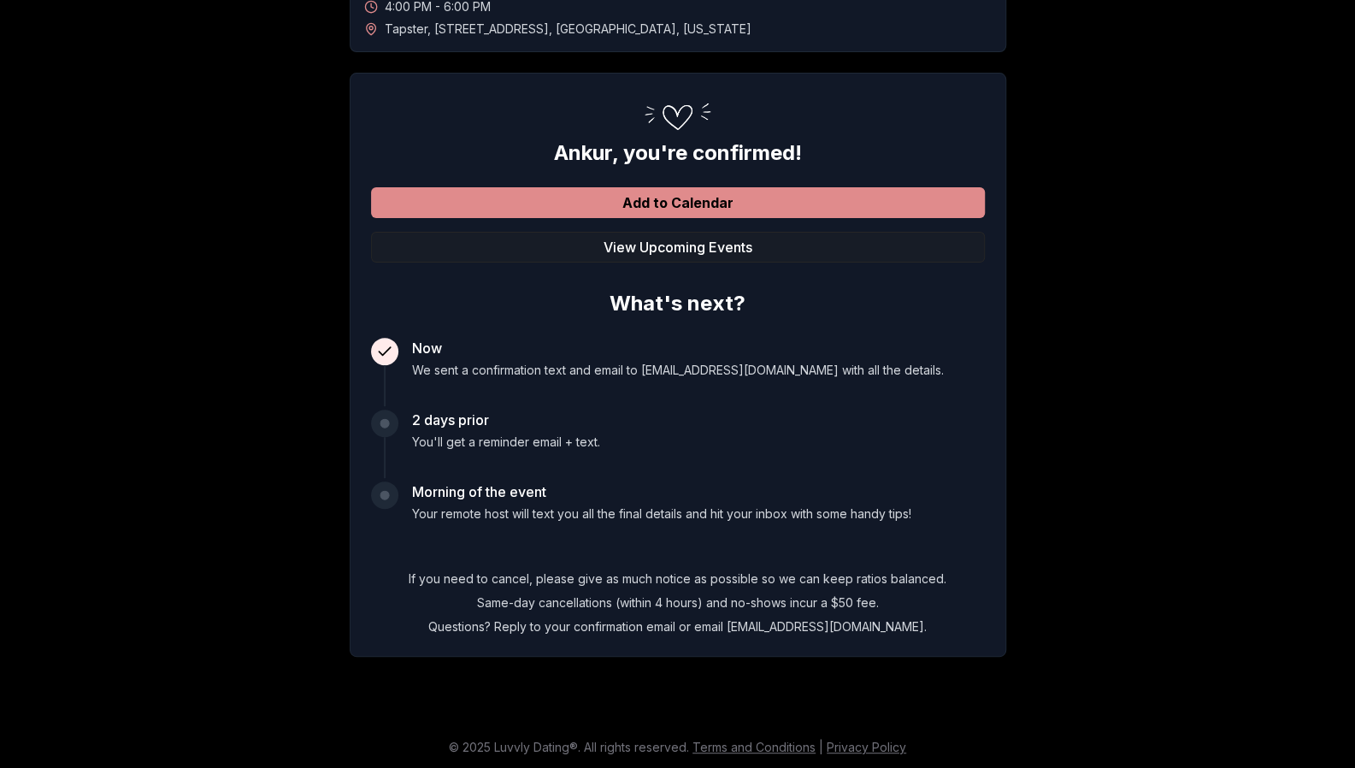
click at [680, 200] on button "Add to Calendar" at bounding box center [678, 202] width 614 height 31
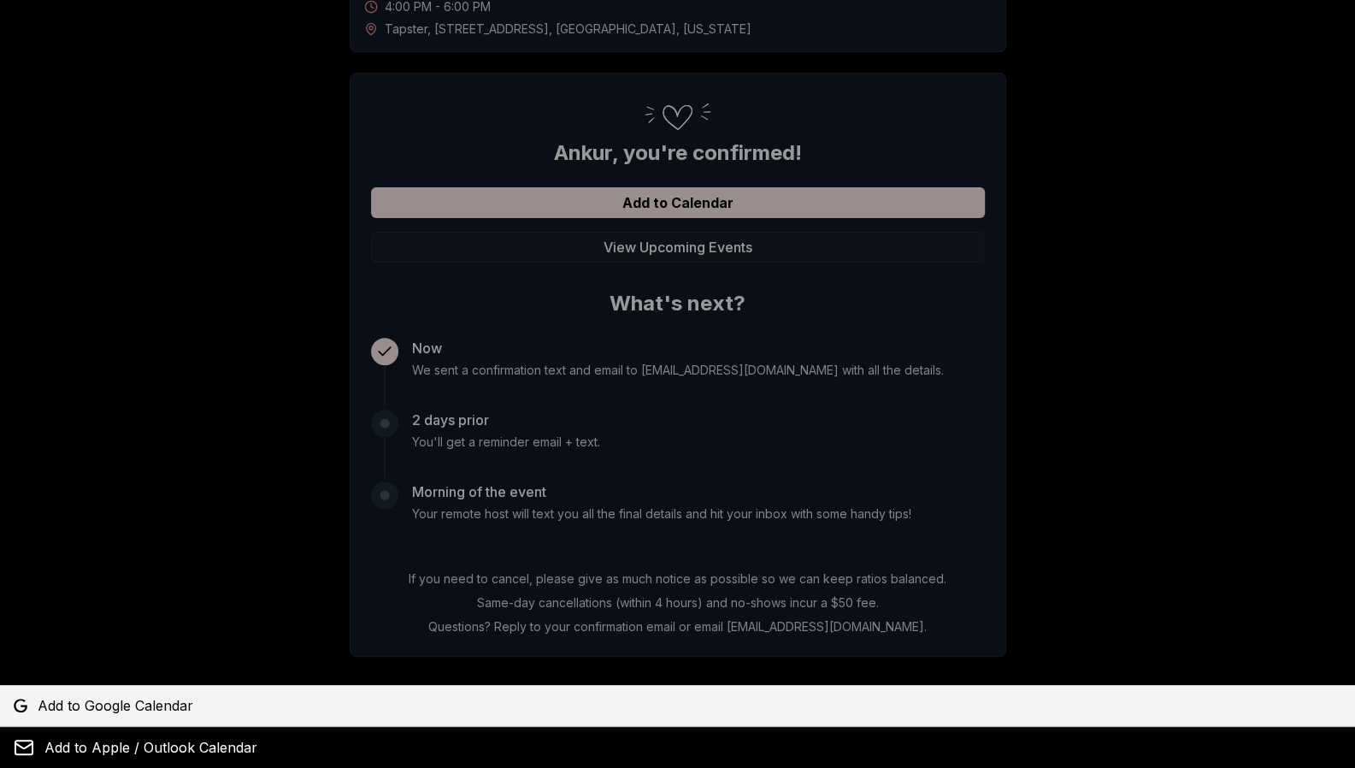
click at [131, 698] on span "Add to Google Calendar" at bounding box center [116, 705] width 156 height 21
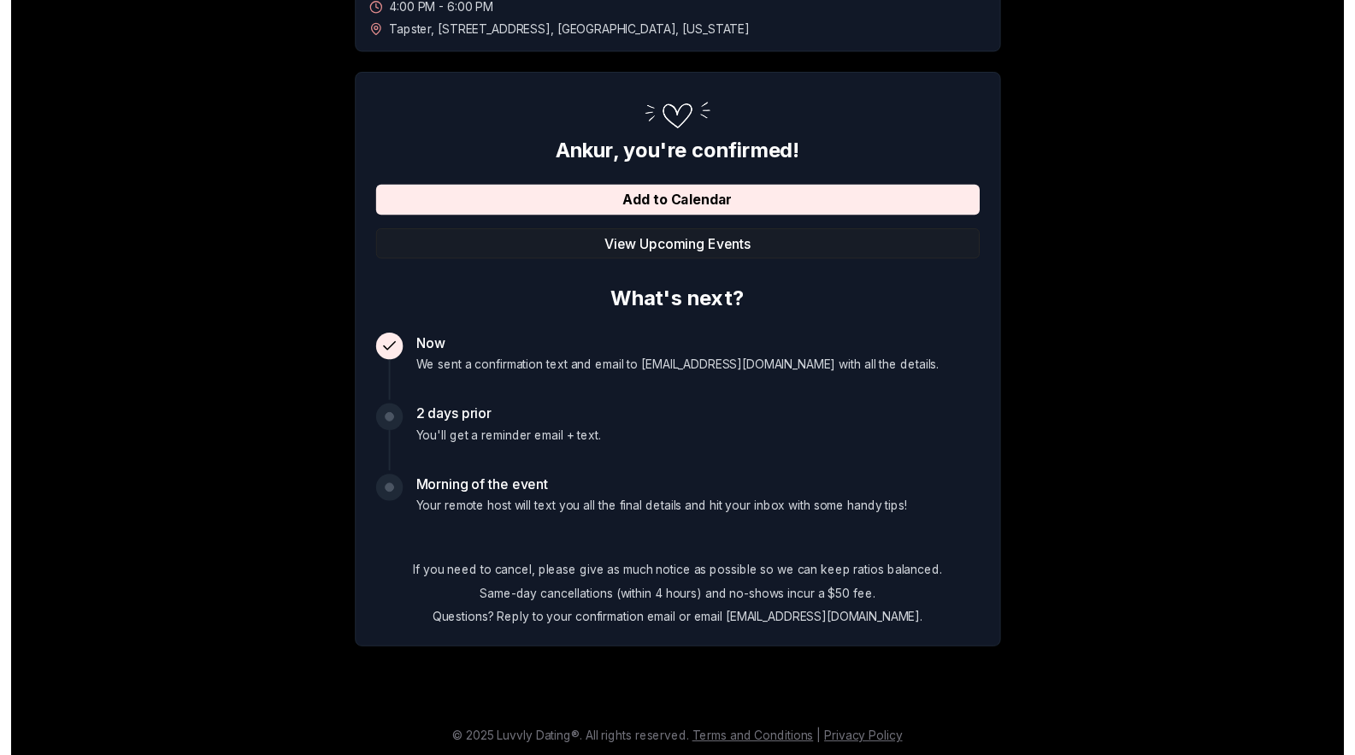
scroll to position [0, 0]
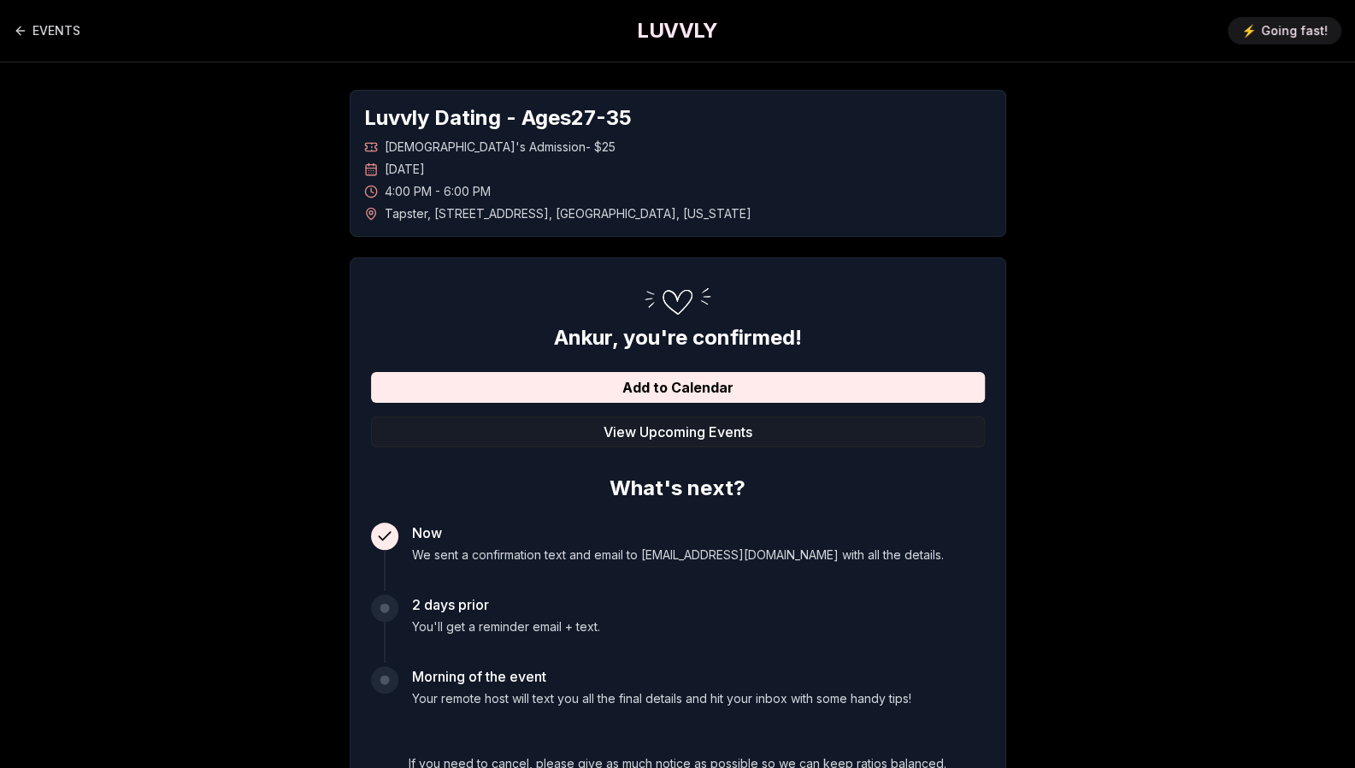
click at [92, 36] on div "EVENTS LUVVLY ⚡️ Going fast!" at bounding box center [677, 31] width 1355 height 62
click at [76, 34] on link "EVENTS" at bounding box center [47, 31] width 67 height 34
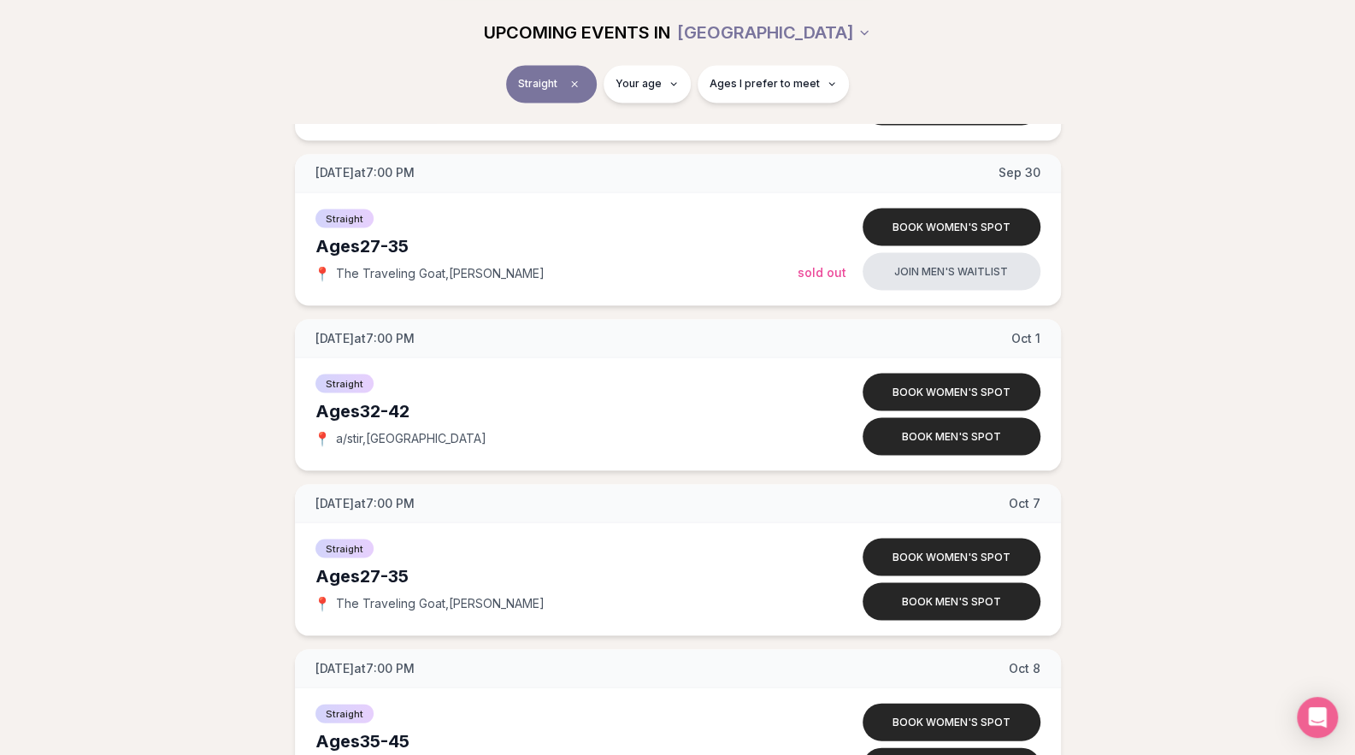
scroll to position [1851, 0]
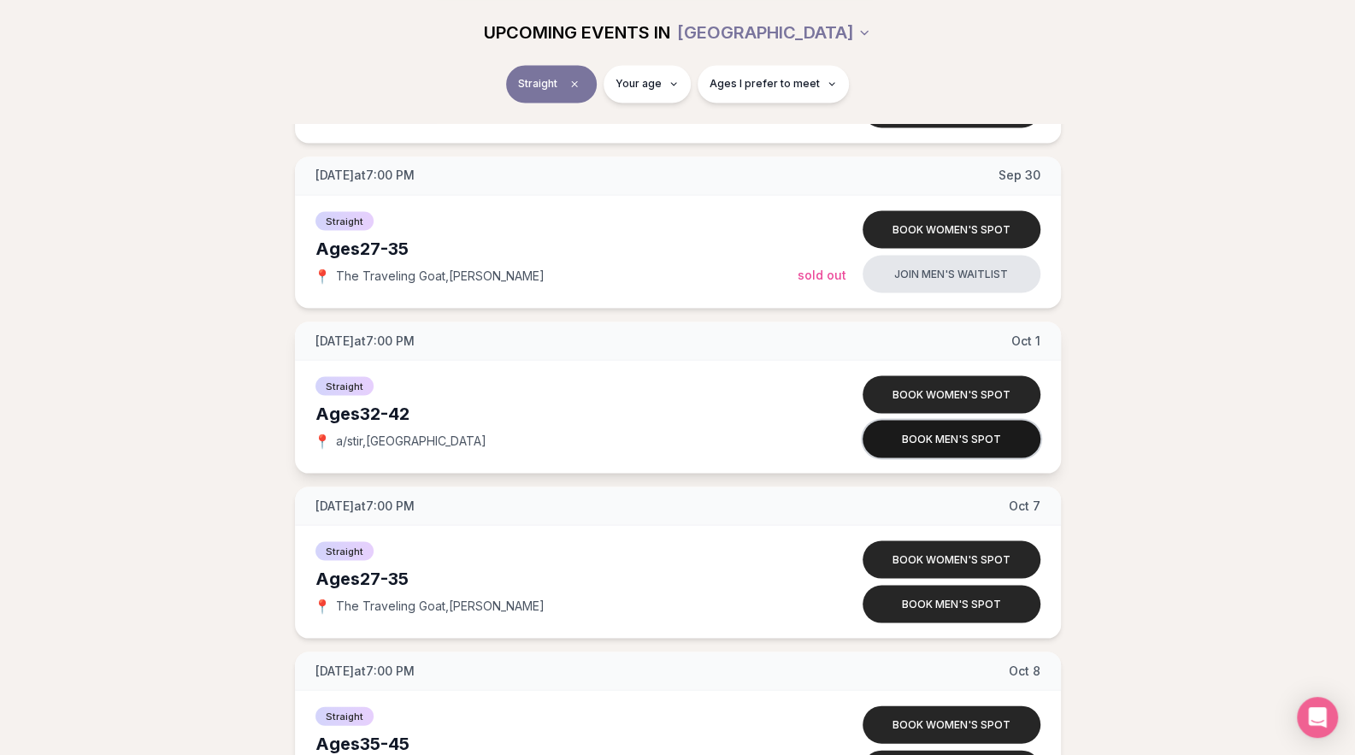
click at [944, 438] on button "Book men's spot" at bounding box center [952, 439] width 178 height 38
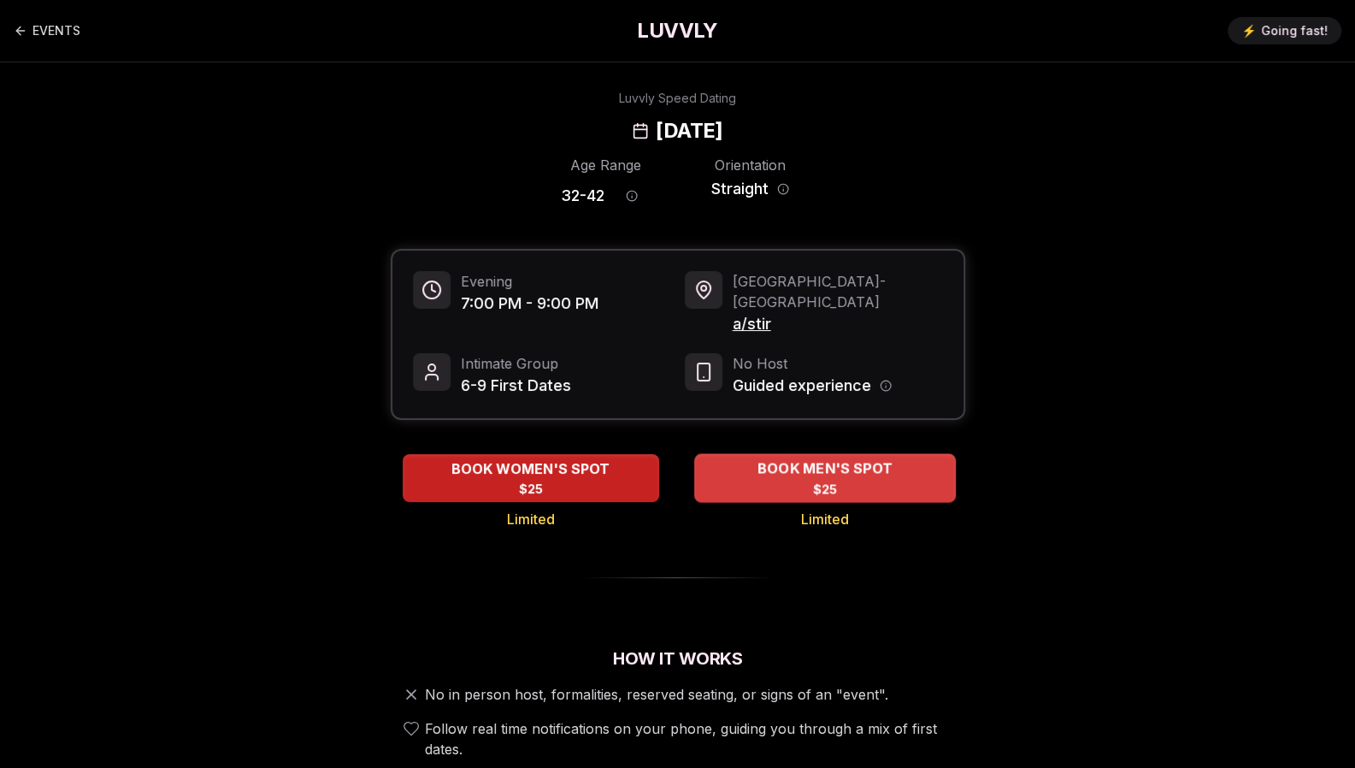
click at [822, 458] on span "BOOK MEN'S SPOT" at bounding box center [824, 468] width 142 height 21
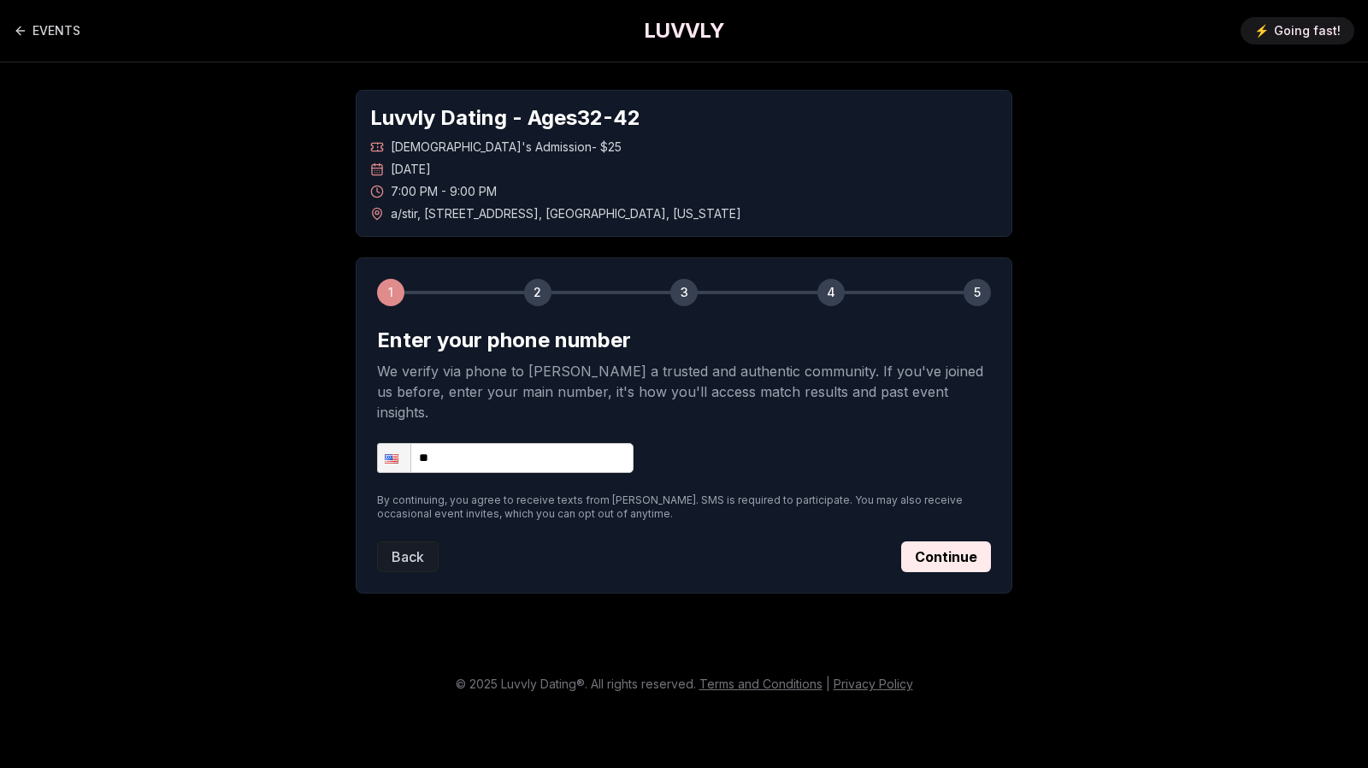
click at [529, 443] on input "**" at bounding box center [505, 458] width 256 height 30
type input "**********"
click at [950, 541] on button "Continue" at bounding box center [946, 556] width 90 height 31
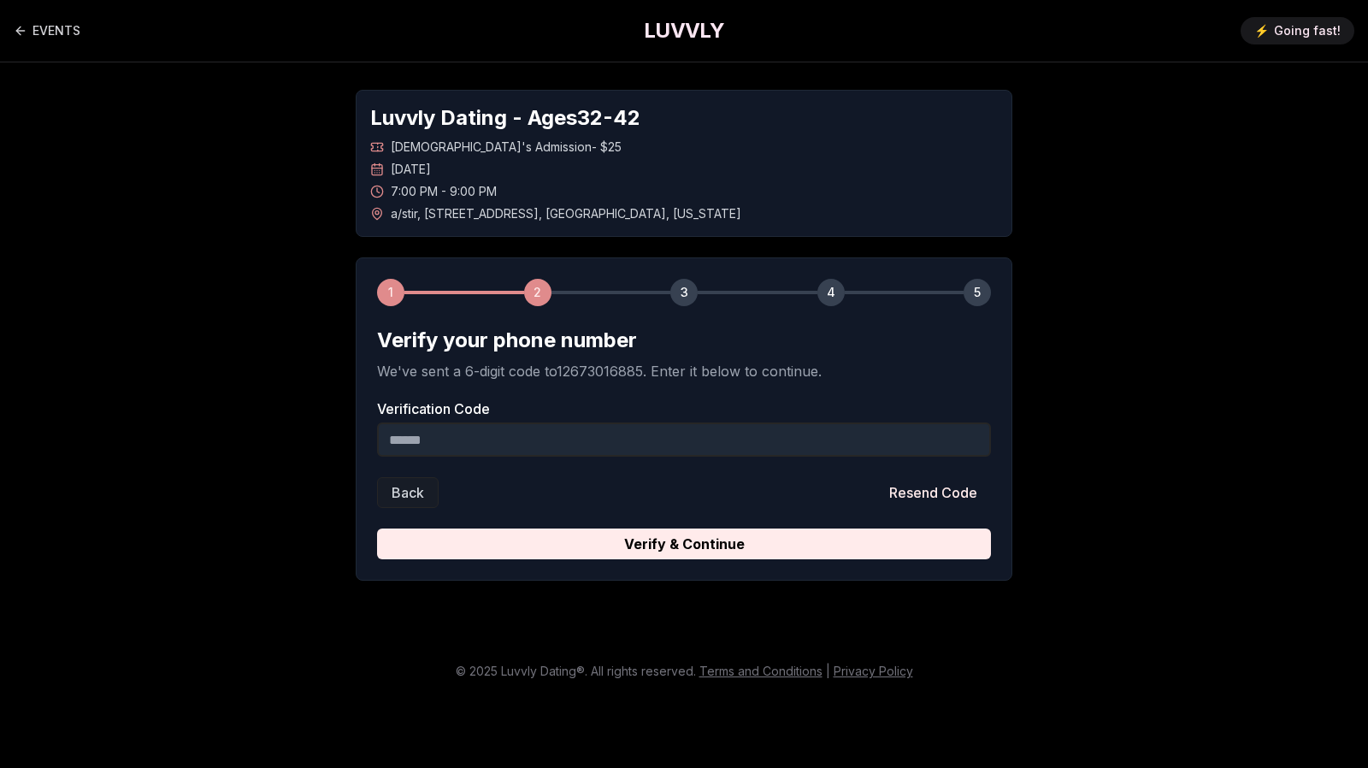
click at [551, 434] on input "Verification Code" at bounding box center [684, 439] width 614 height 34
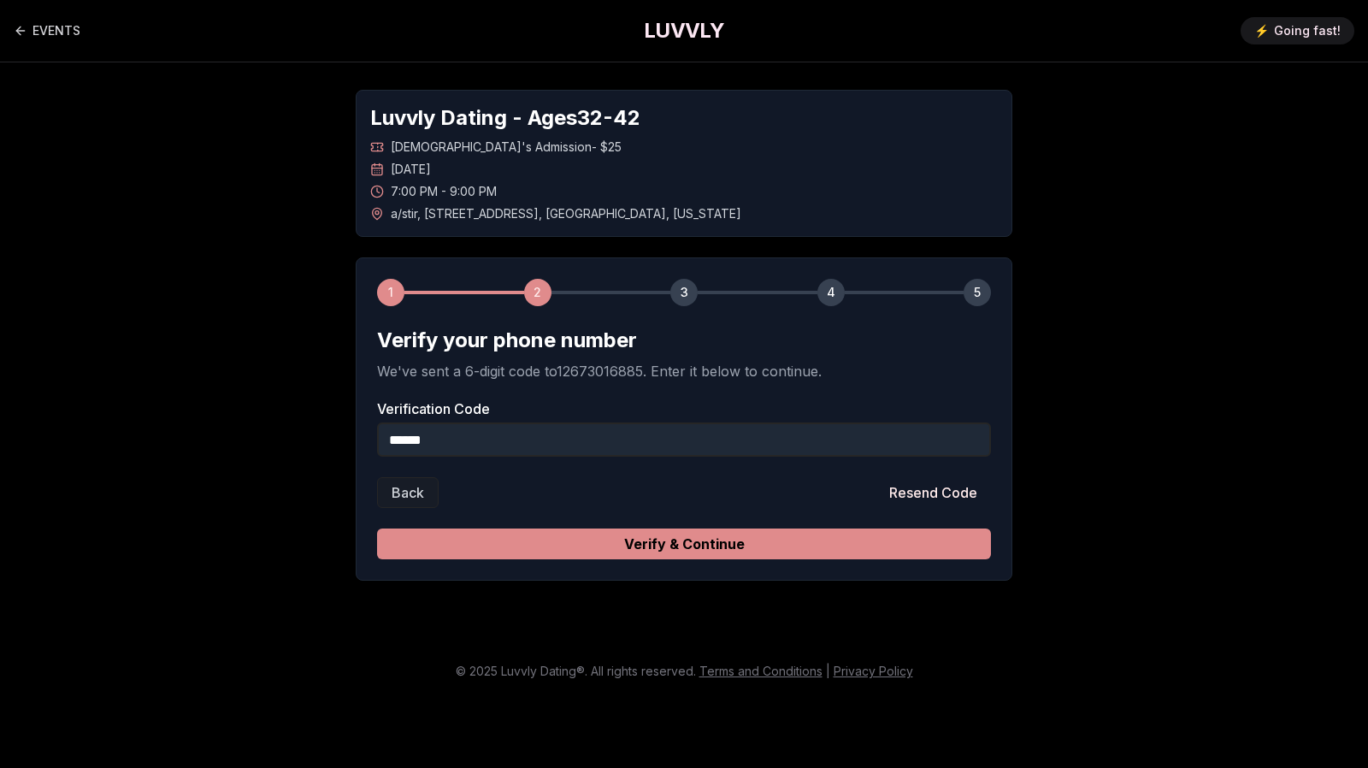
type input "******"
click at [716, 538] on button "Verify & Continue" at bounding box center [684, 543] width 614 height 31
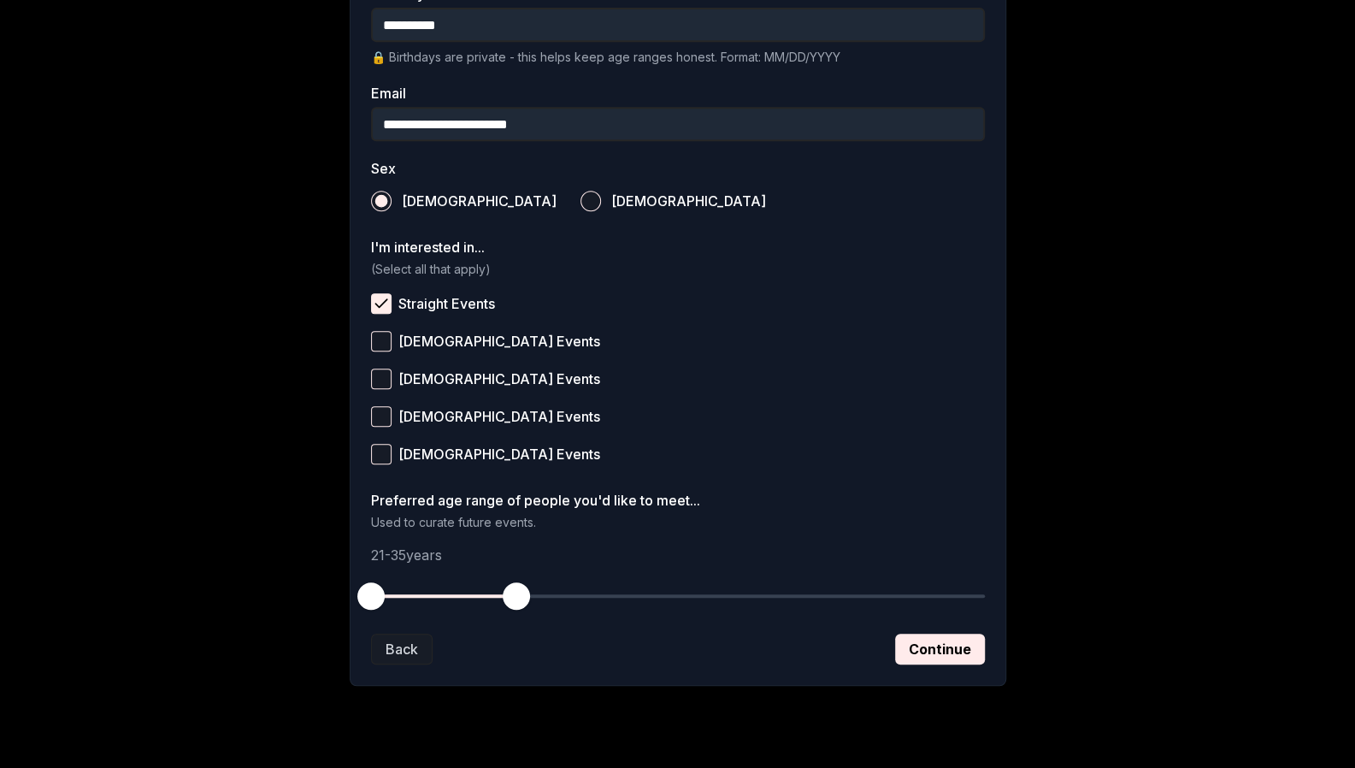
scroll to position [519, 0]
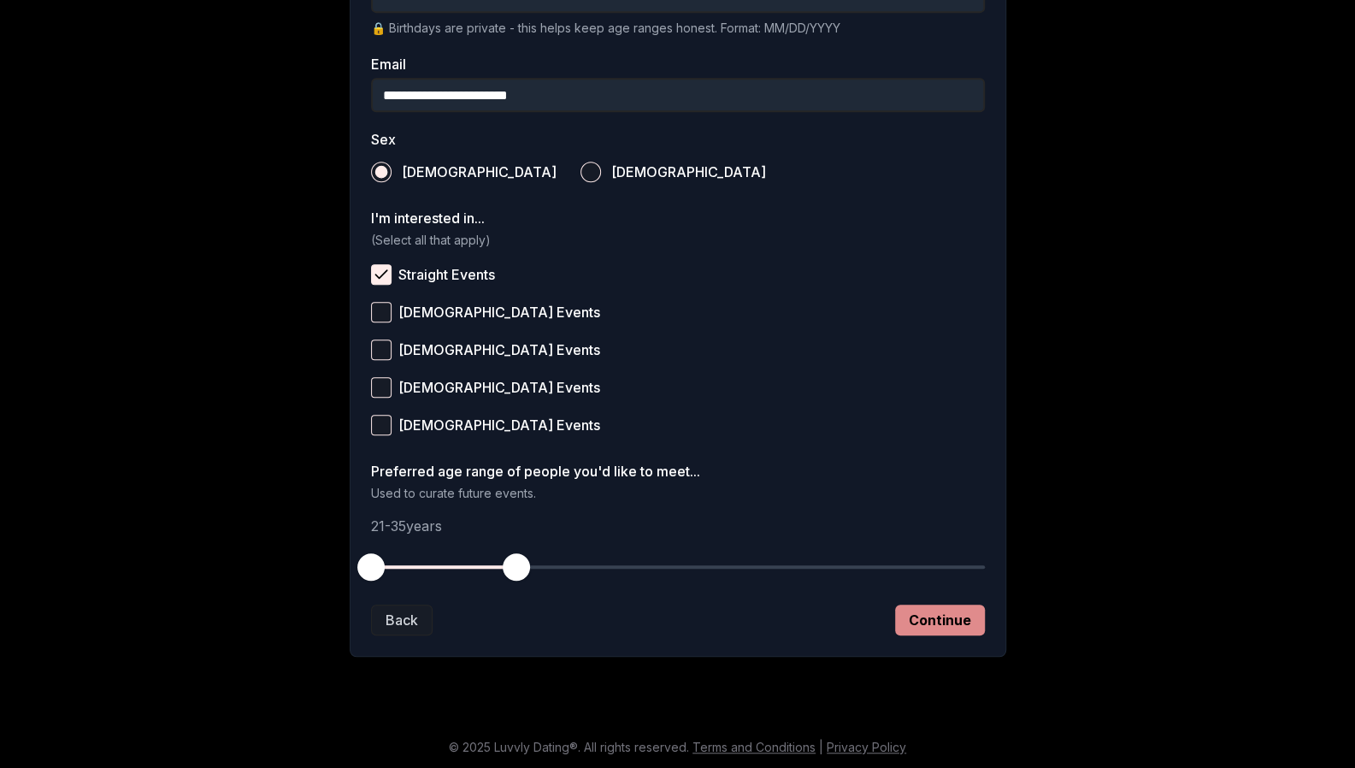
click at [951, 630] on button "Continue" at bounding box center [940, 619] width 90 height 31
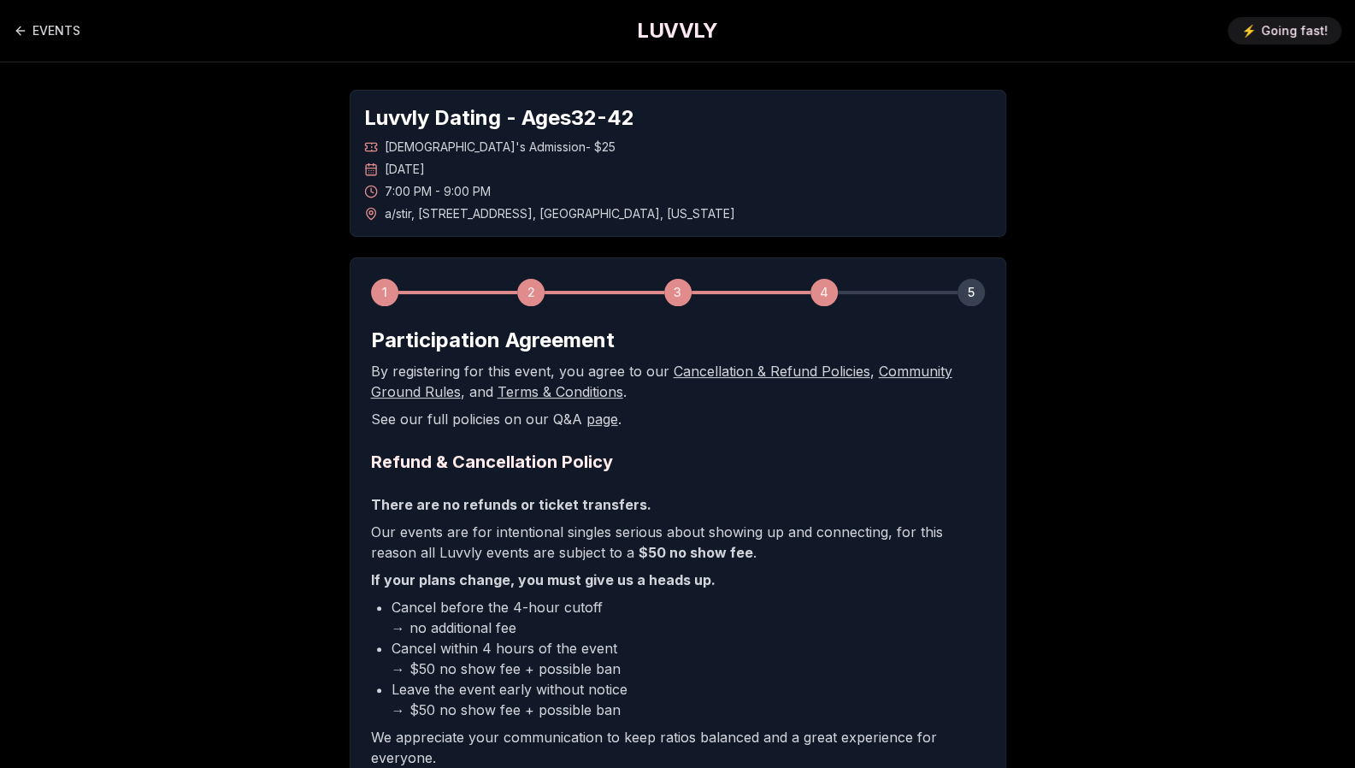
scroll to position [242, 0]
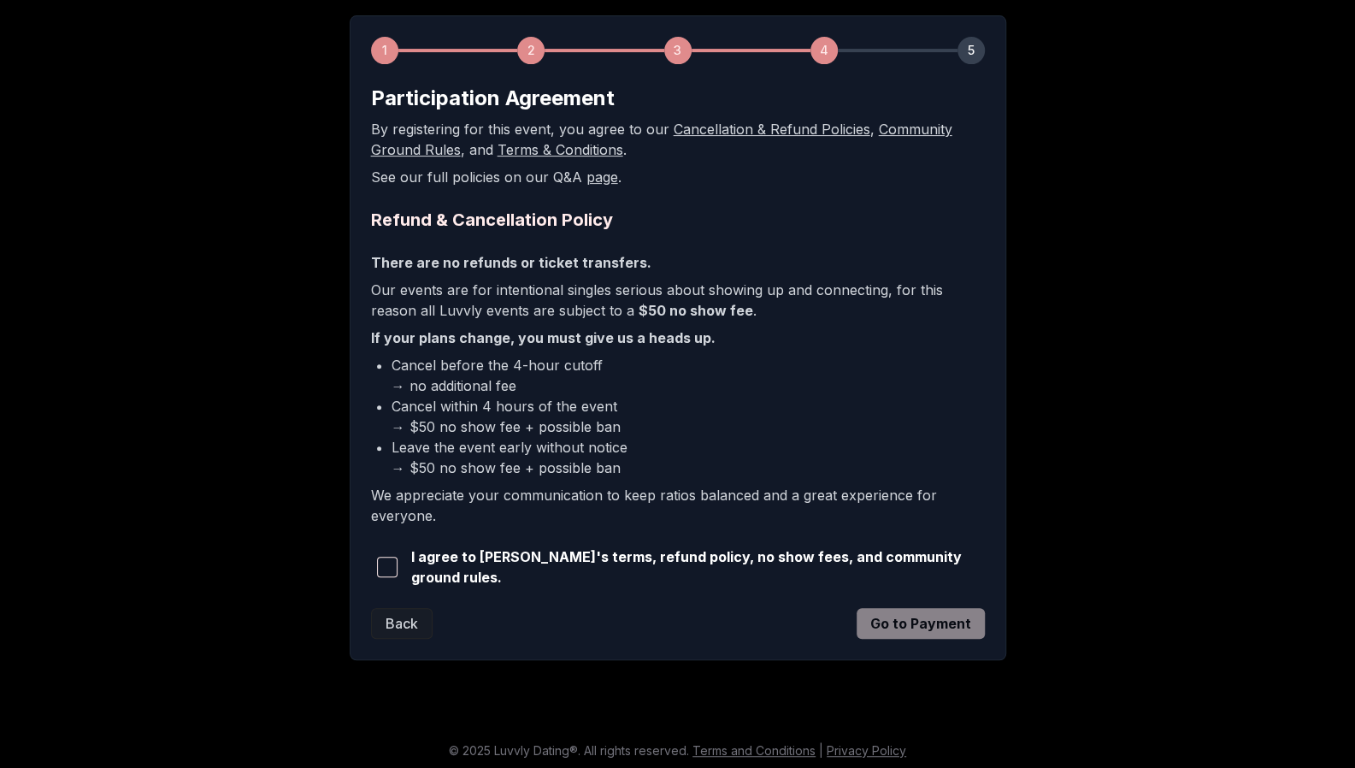
click at [381, 563] on span "button" at bounding box center [387, 567] width 21 height 21
click at [893, 616] on button "Go to Payment" at bounding box center [921, 623] width 128 height 31
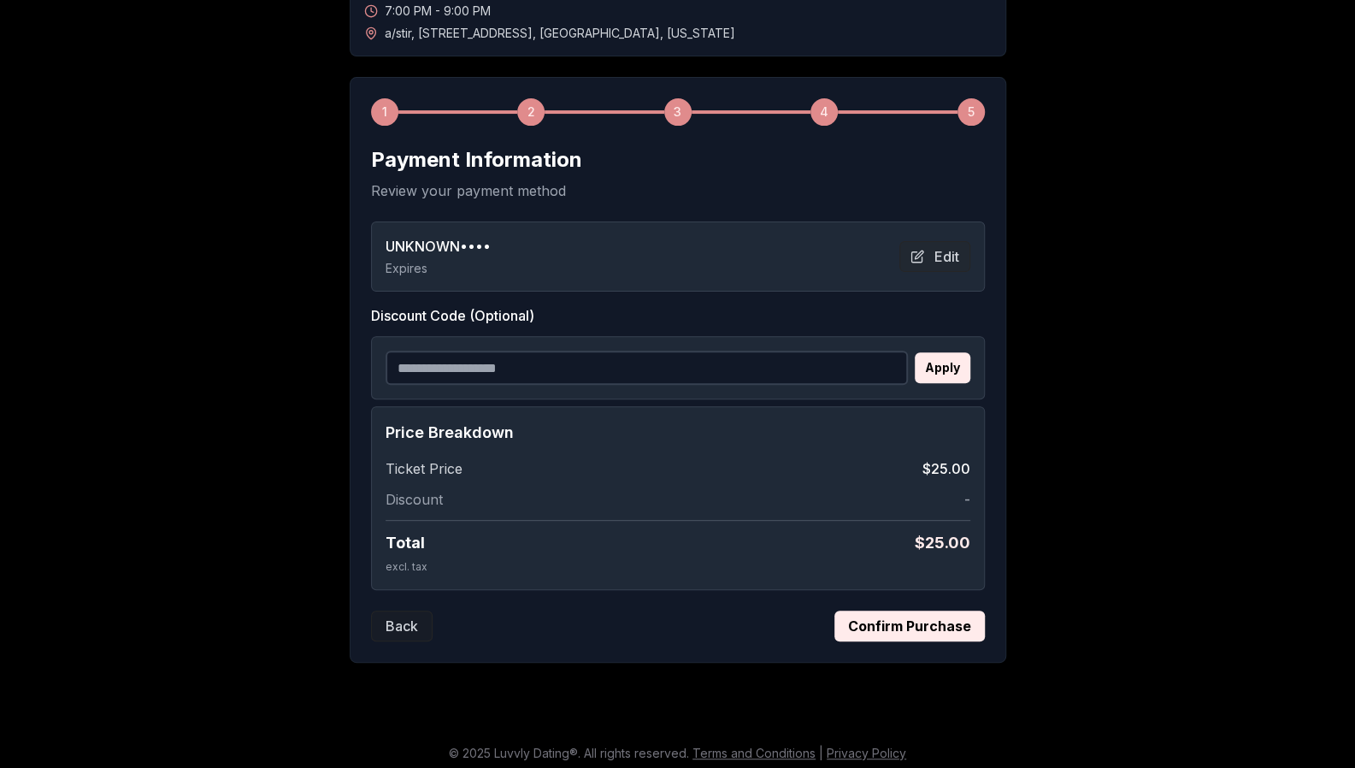
scroll to position [181, 0]
click at [951, 250] on button "Edit" at bounding box center [934, 255] width 71 height 31
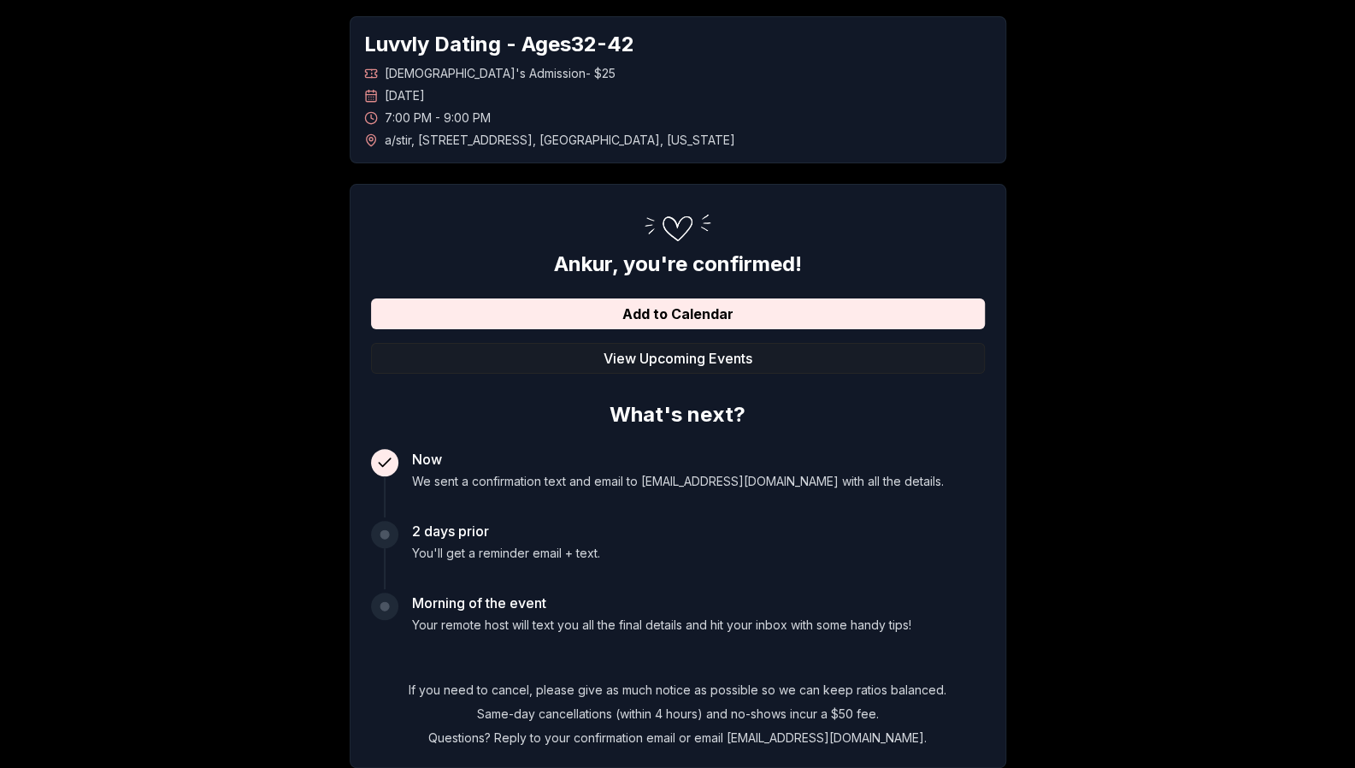
scroll to position [74, 0]
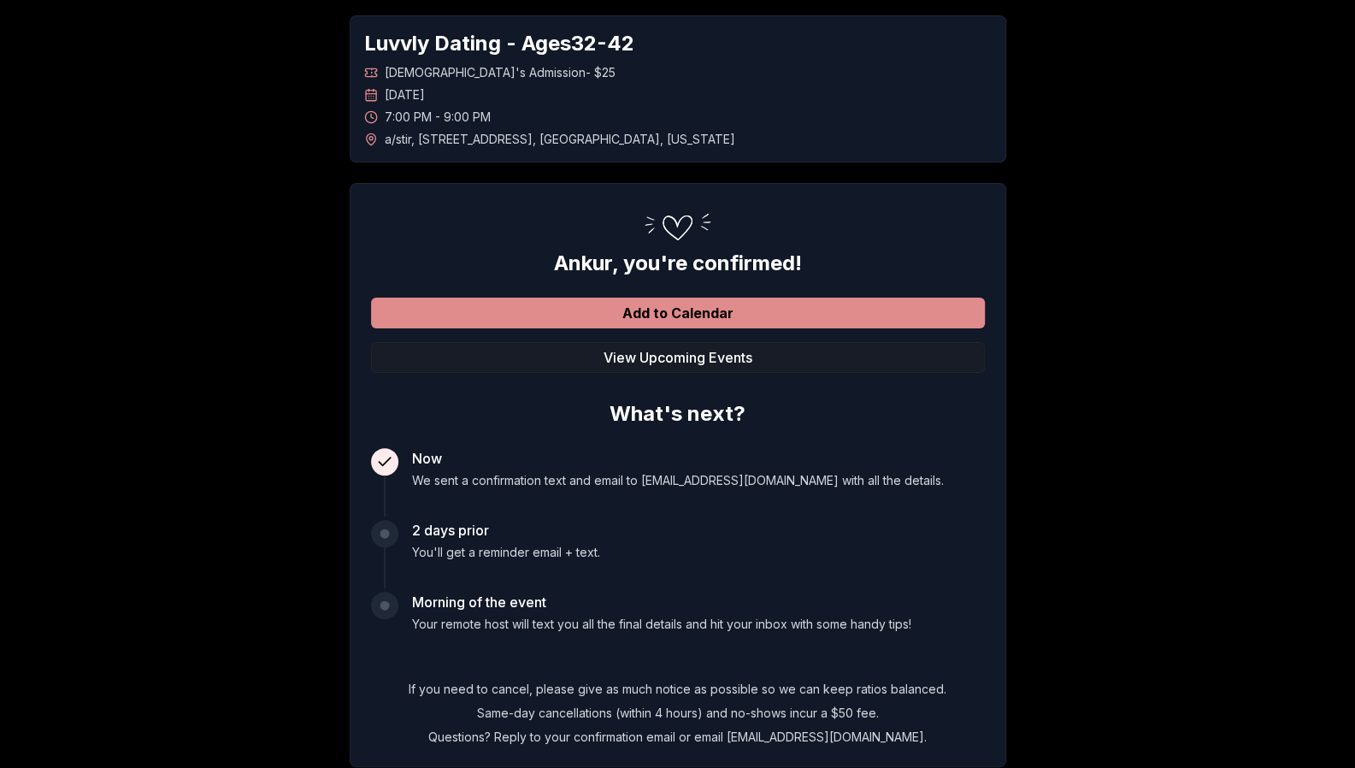
click at [650, 306] on button "Add to Calendar" at bounding box center [678, 313] width 614 height 31
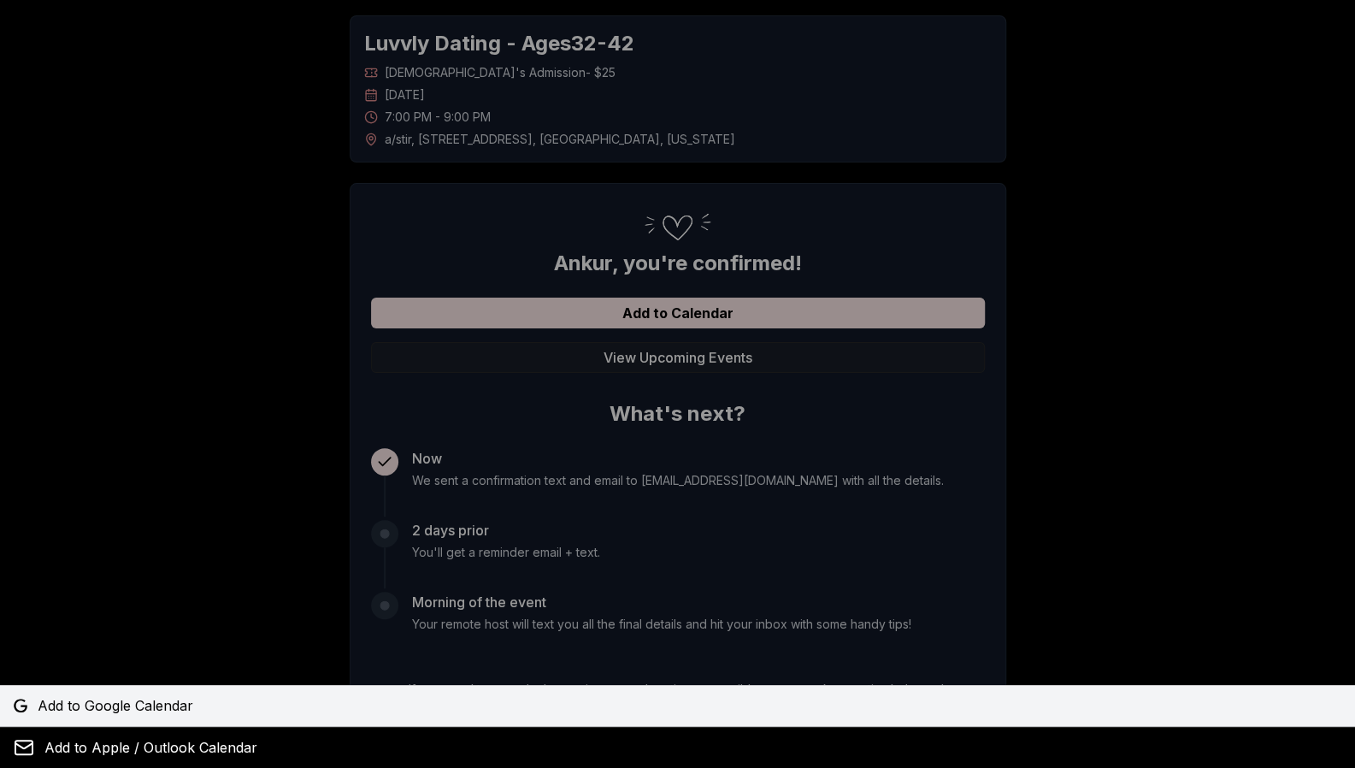
click at [127, 698] on span "Add to Google Calendar" at bounding box center [116, 705] width 156 height 21
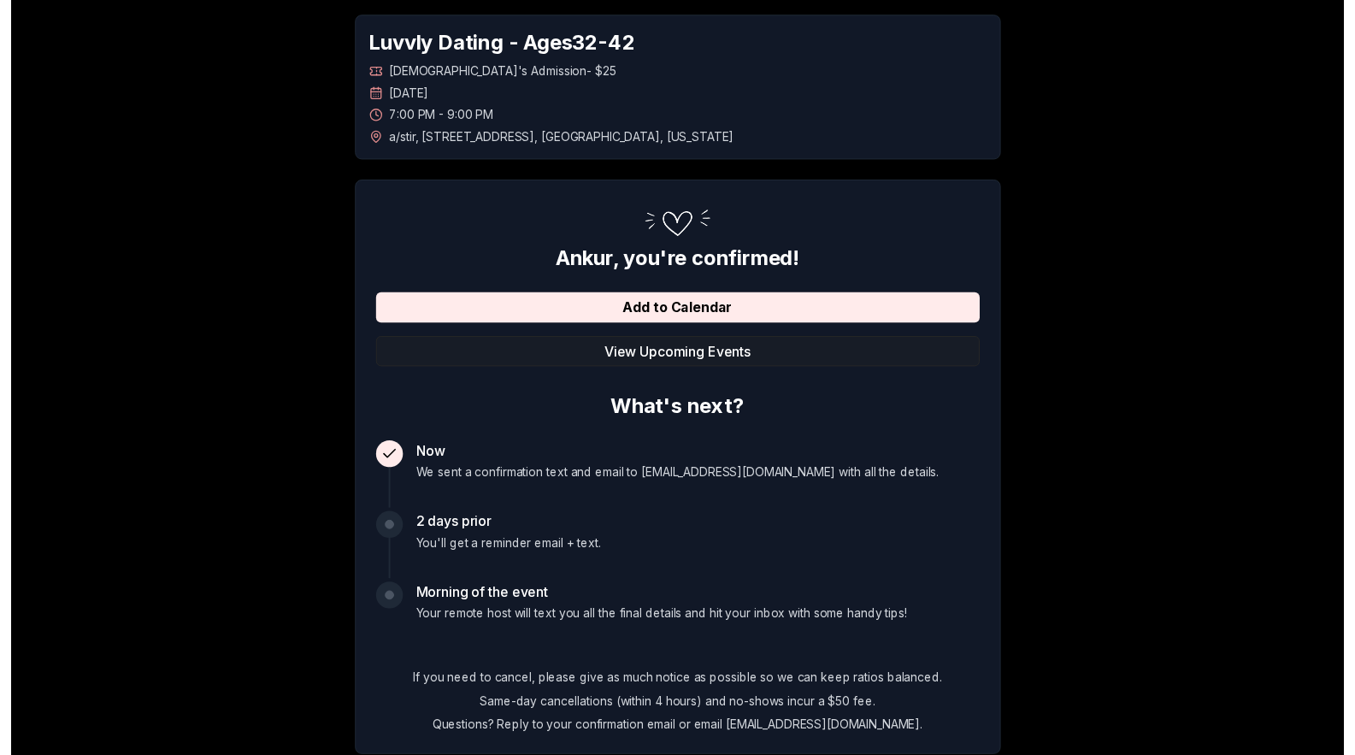
scroll to position [0, 0]
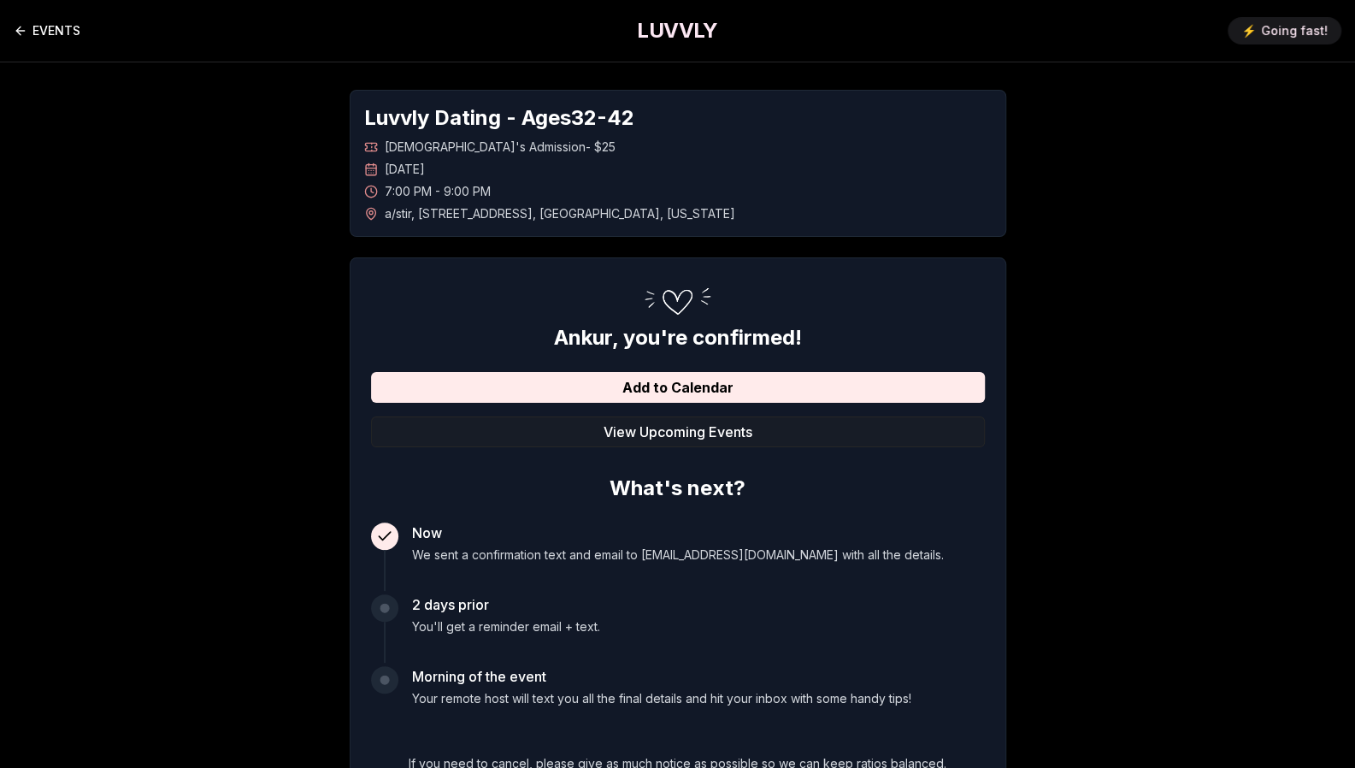
click at [66, 28] on link "EVENTS" at bounding box center [47, 31] width 67 height 34
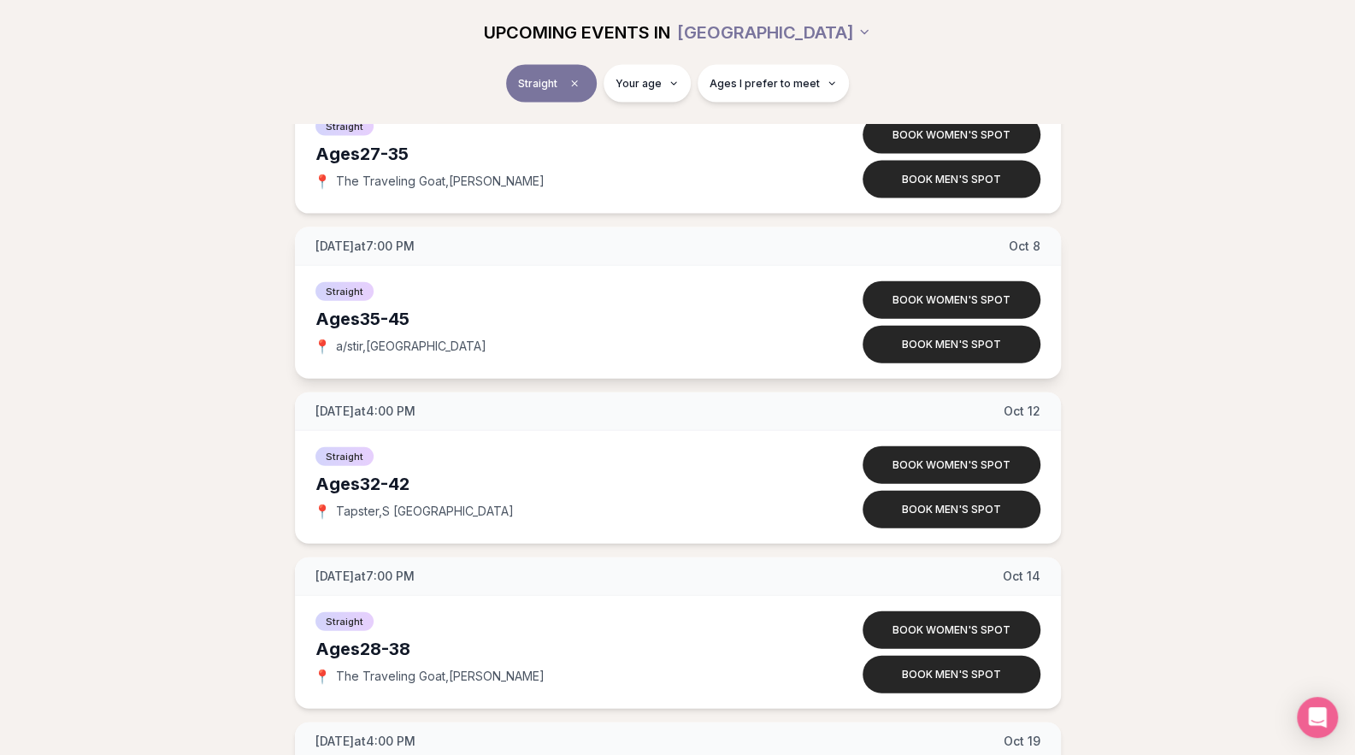
scroll to position [2276, 0]
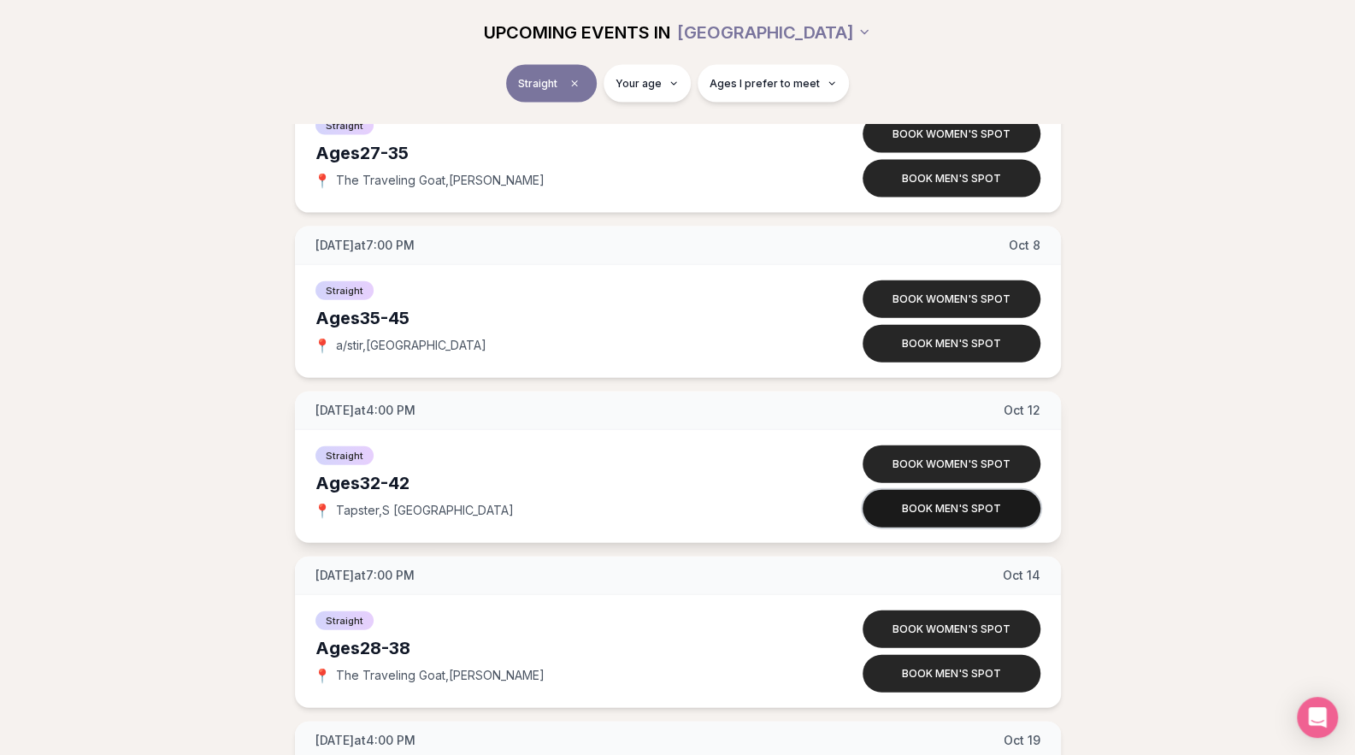
click at [962, 518] on button "Book men's spot" at bounding box center [952, 509] width 178 height 38
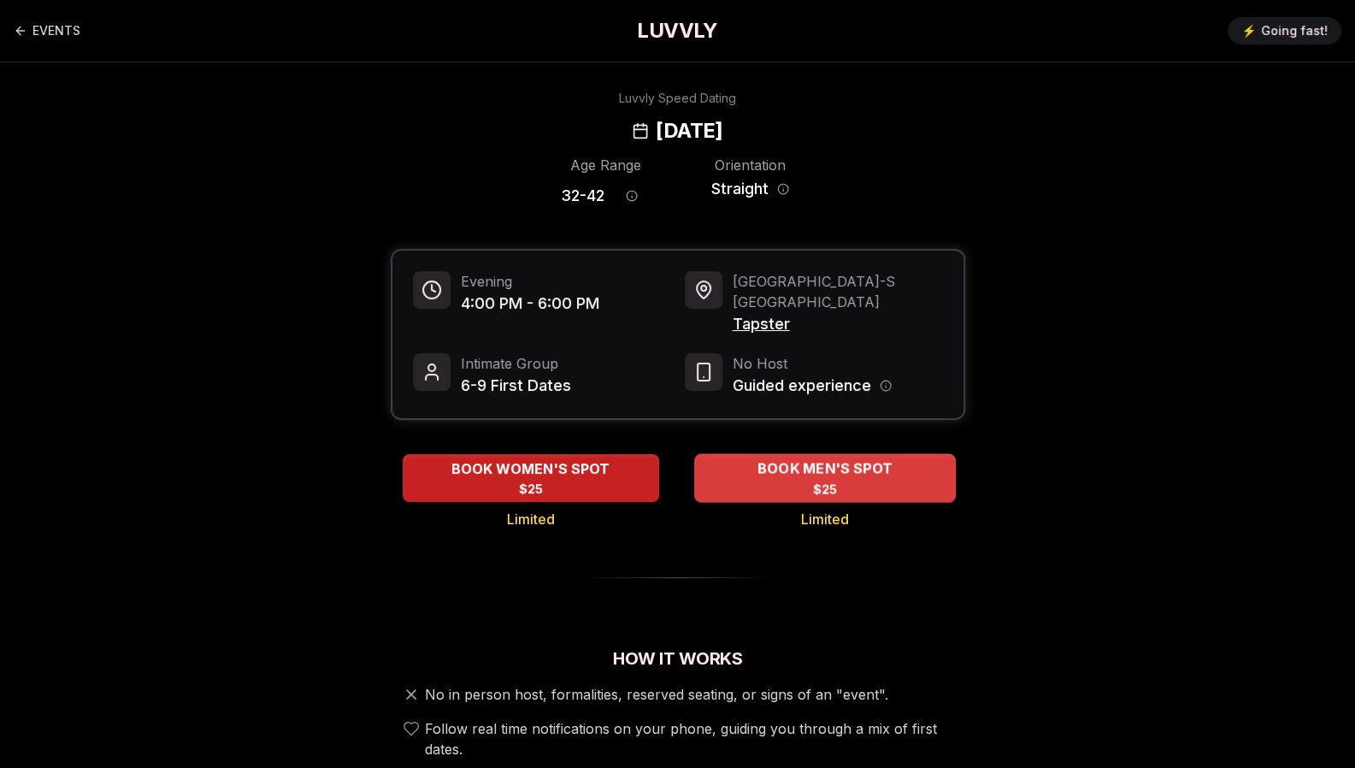
click at [868, 462] on div "BOOK MEN'S SPOT $25" at bounding box center [825, 477] width 262 height 47
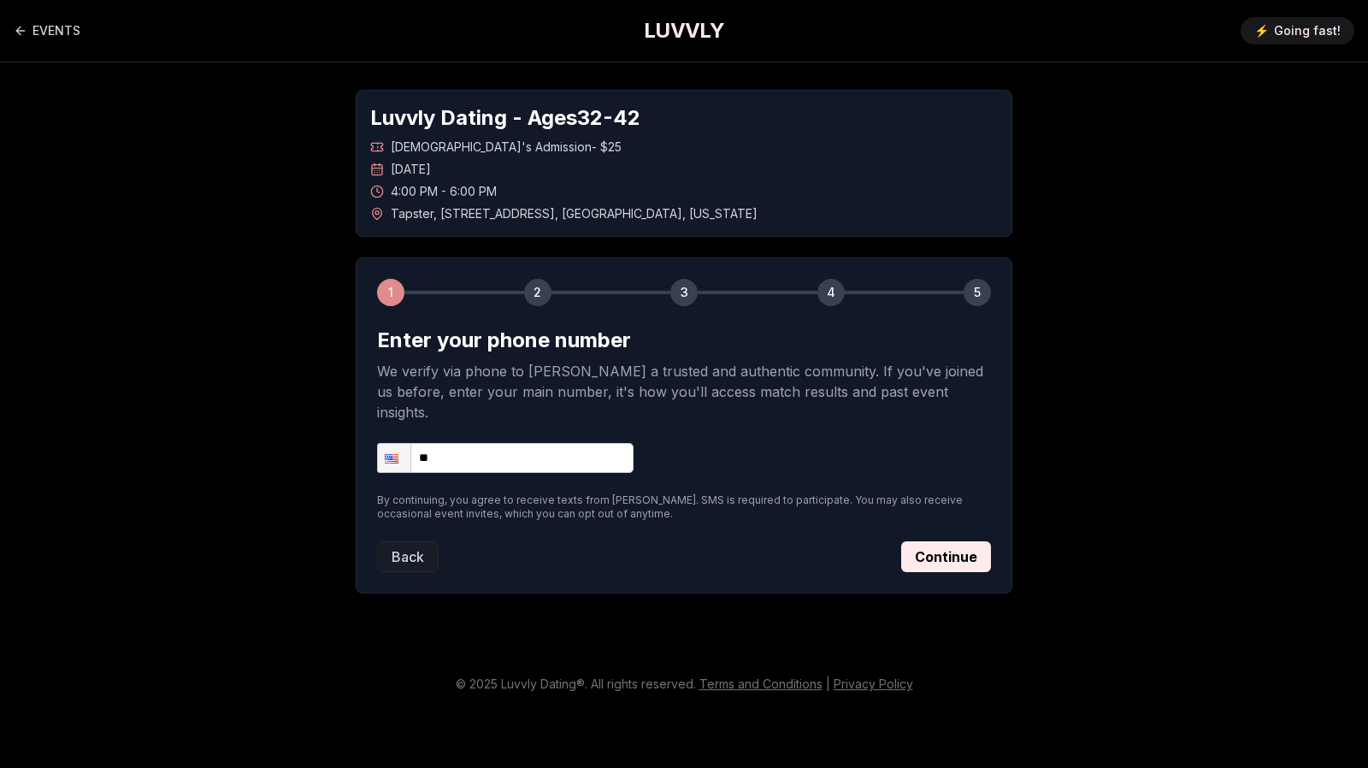
click at [527, 443] on input "**" at bounding box center [505, 458] width 256 height 30
type input "**********"
click at [951, 541] on button "Continue" at bounding box center [946, 556] width 90 height 31
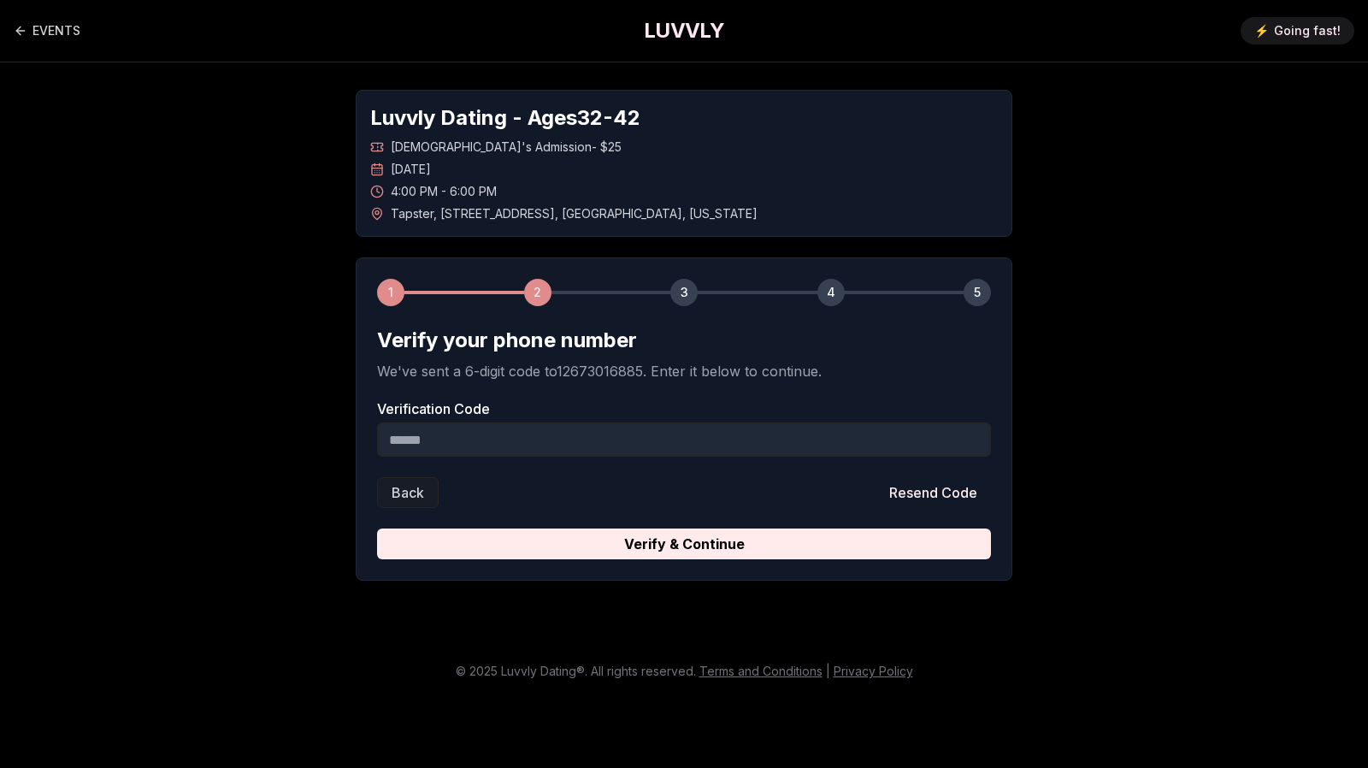
click at [646, 445] on input "Verification Code" at bounding box center [684, 439] width 614 height 34
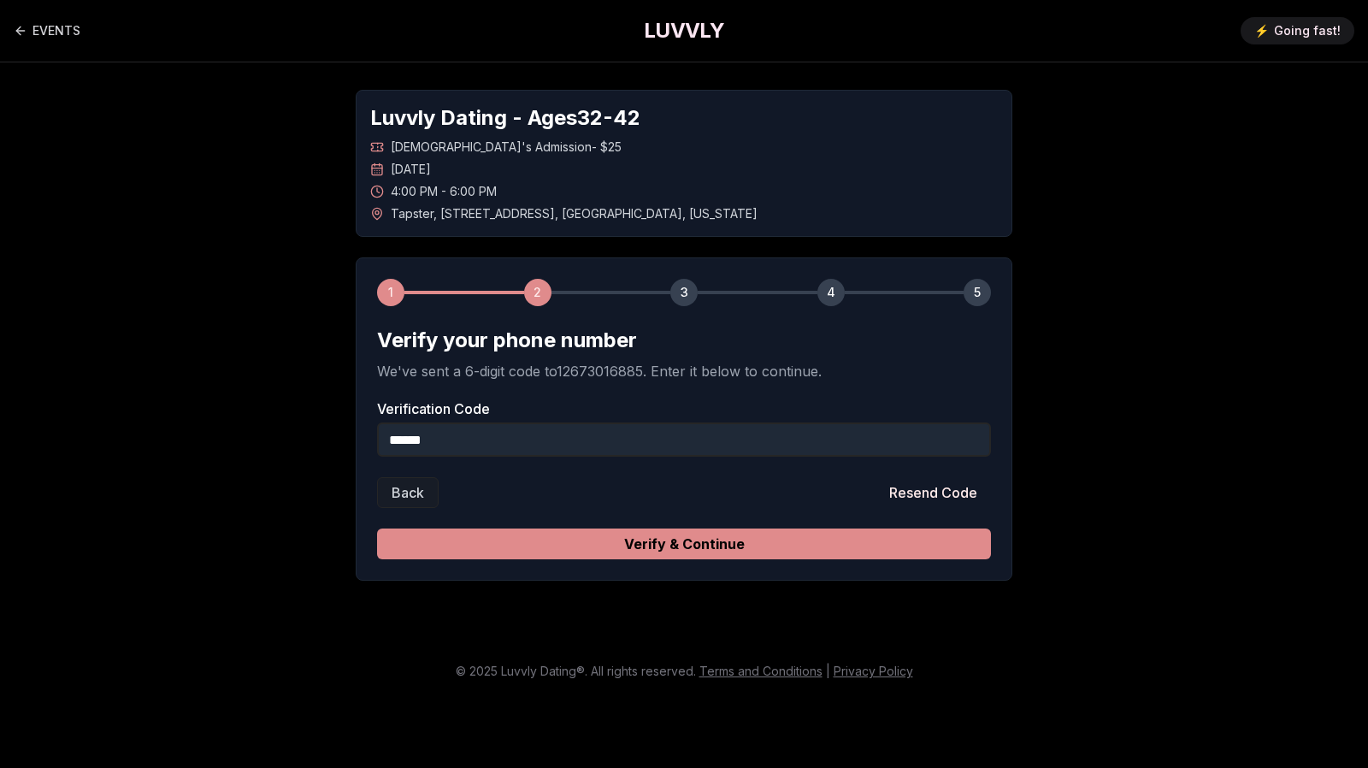
type input "******"
click at [687, 539] on button "Verify & Continue" at bounding box center [684, 543] width 614 height 31
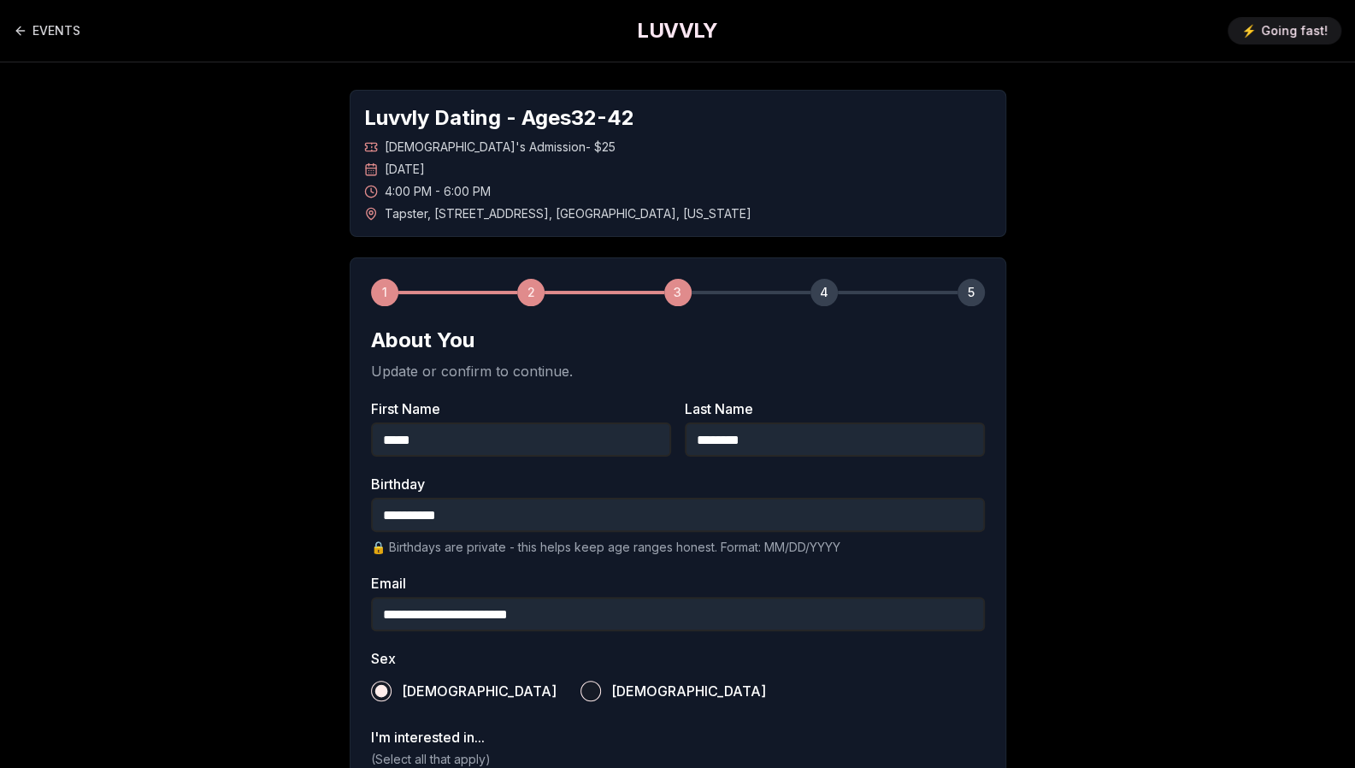
scroll to position [519, 0]
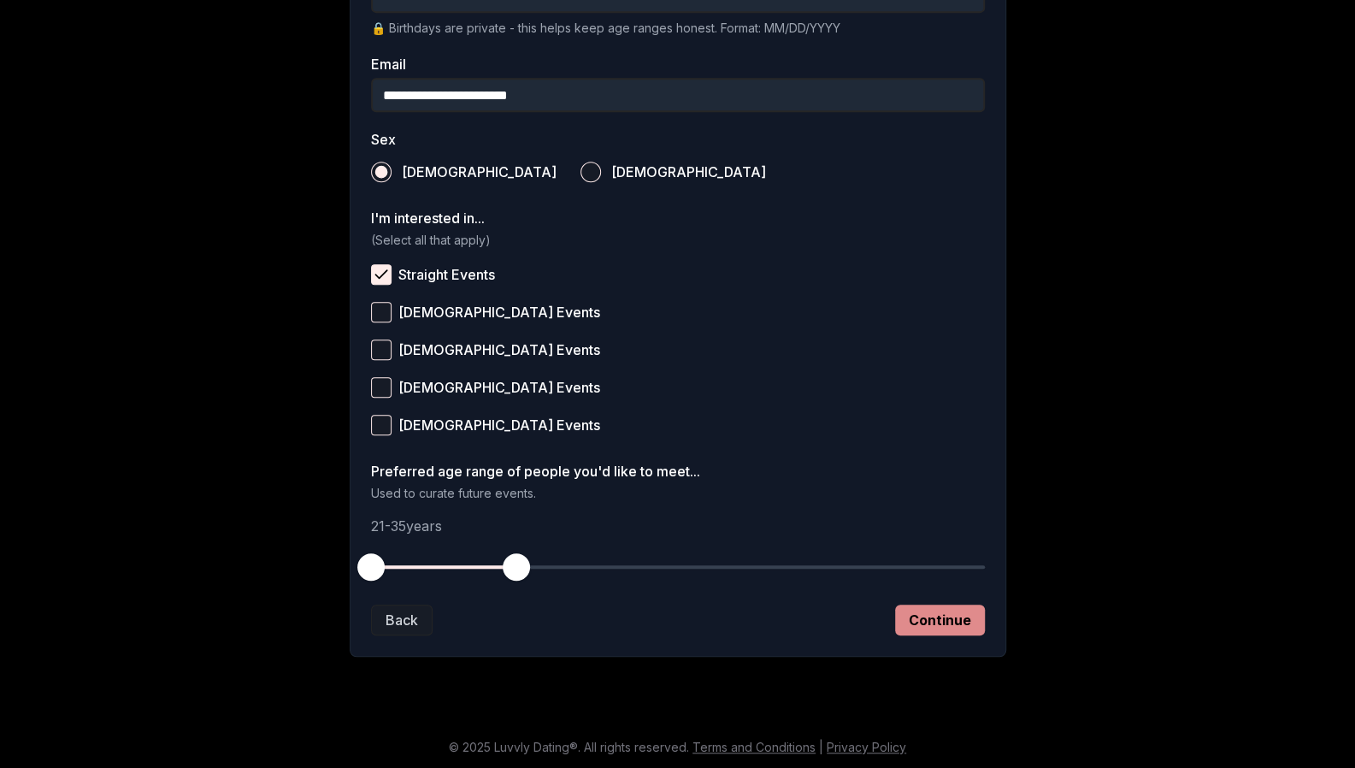
click at [954, 620] on button "Continue" at bounding box center [940, 619] width 90 height 31
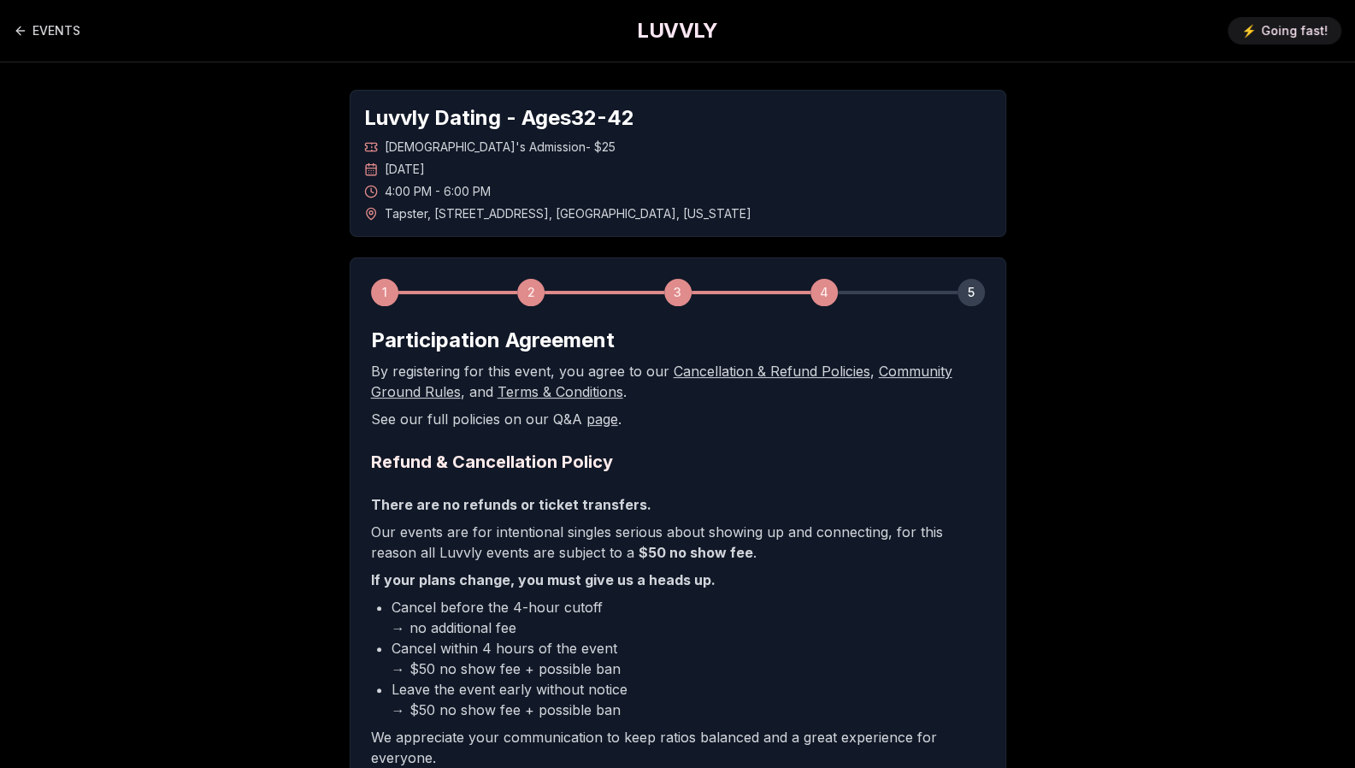
scroll to position [242, 0]
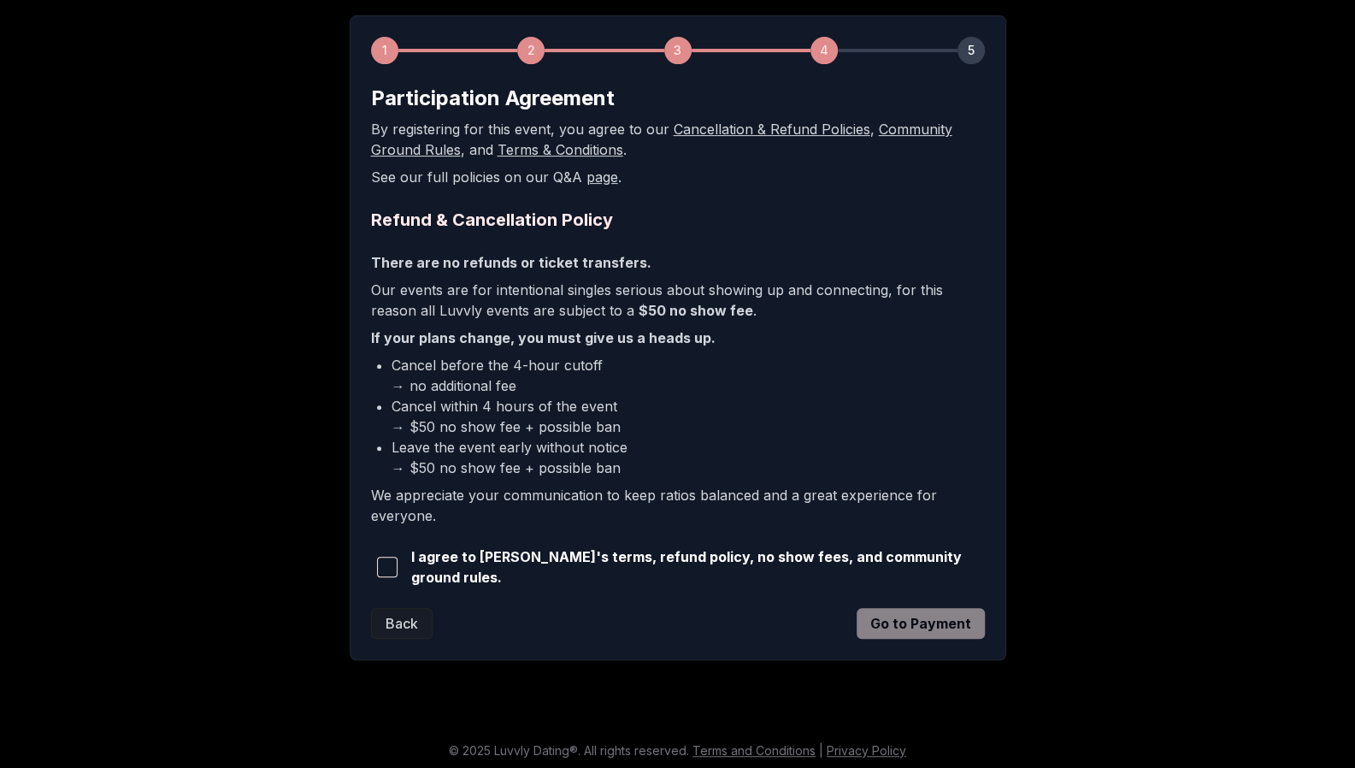
click at [396, 563] on span "button" at bounding box center [387, 567] width 21 height 21
click at [944, 613] on button "Go to Payment" at bounding box center [921, 623] width 128 height 31
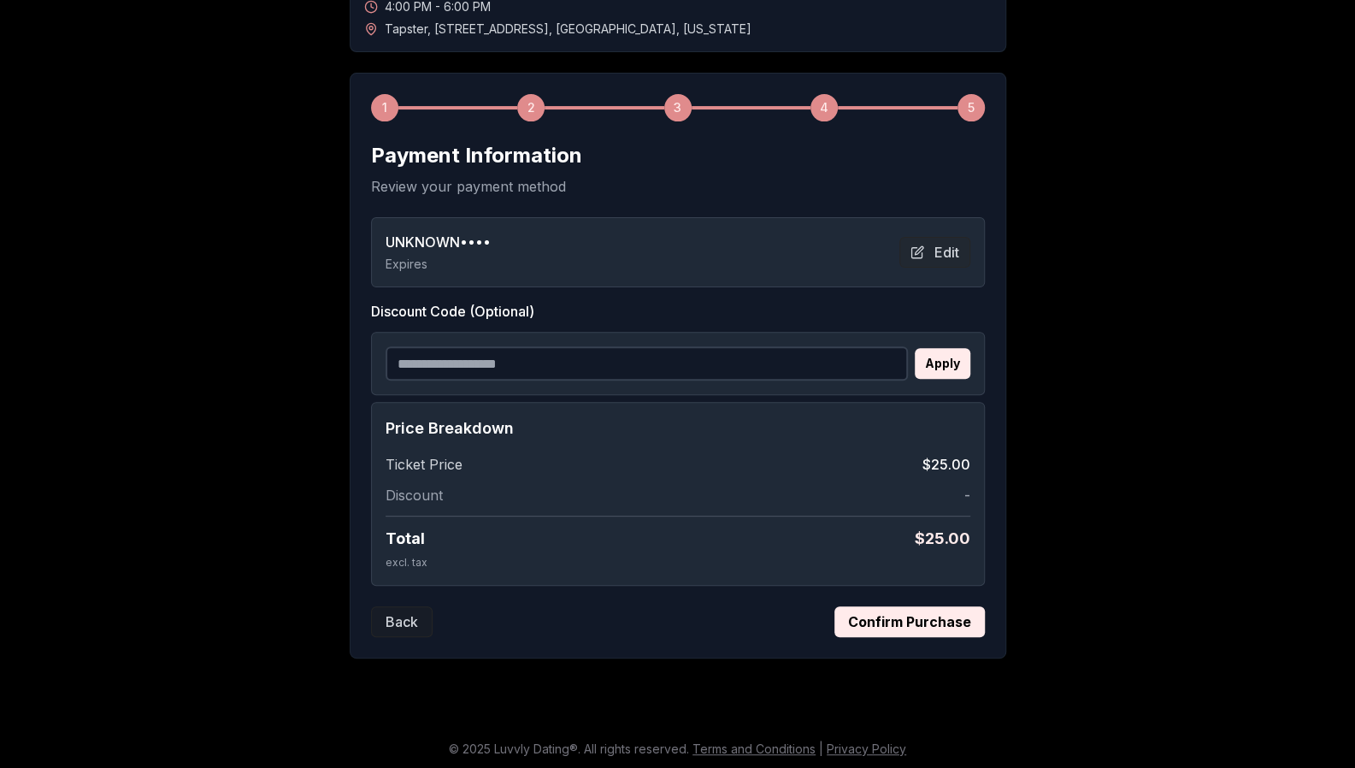
scroll to position [184, 0]
click at [911, 619] on button "Confirm Purchase" at bounding box center [909, 622] width 150 height 31
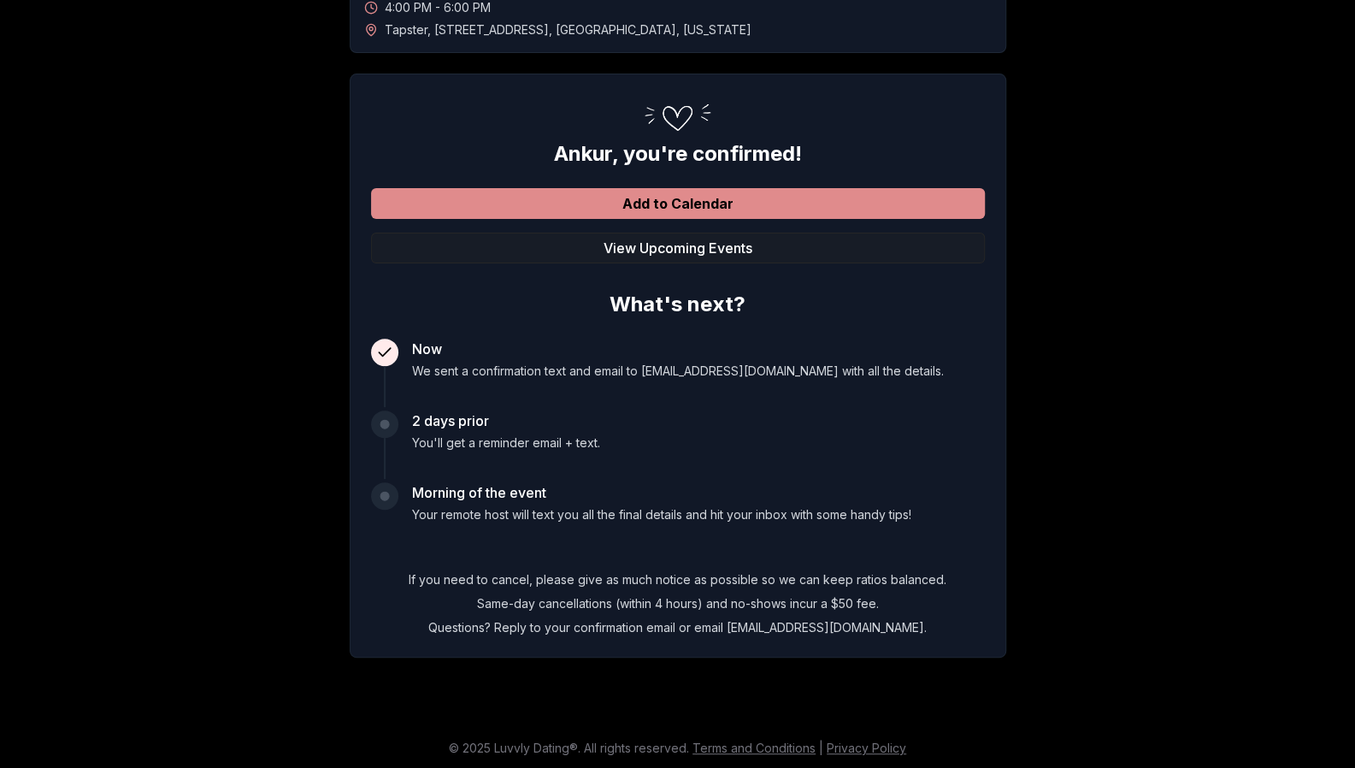
click at [655, 202] on button "Add to Calendar" at bounding box center [678, 203] width 614 height 31
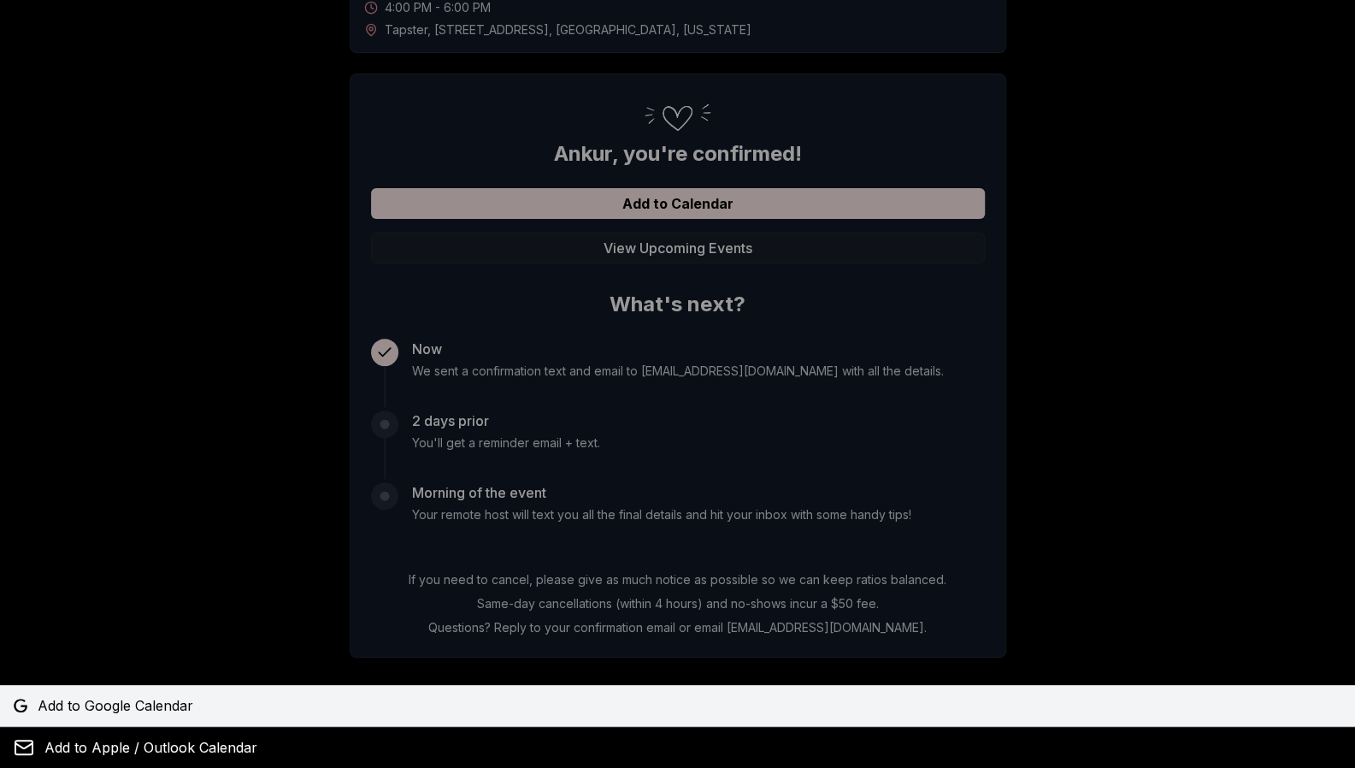
click at [141, 709] on span "Add to Google Calendar" at bounding box center [116, 705] width 156 height 21
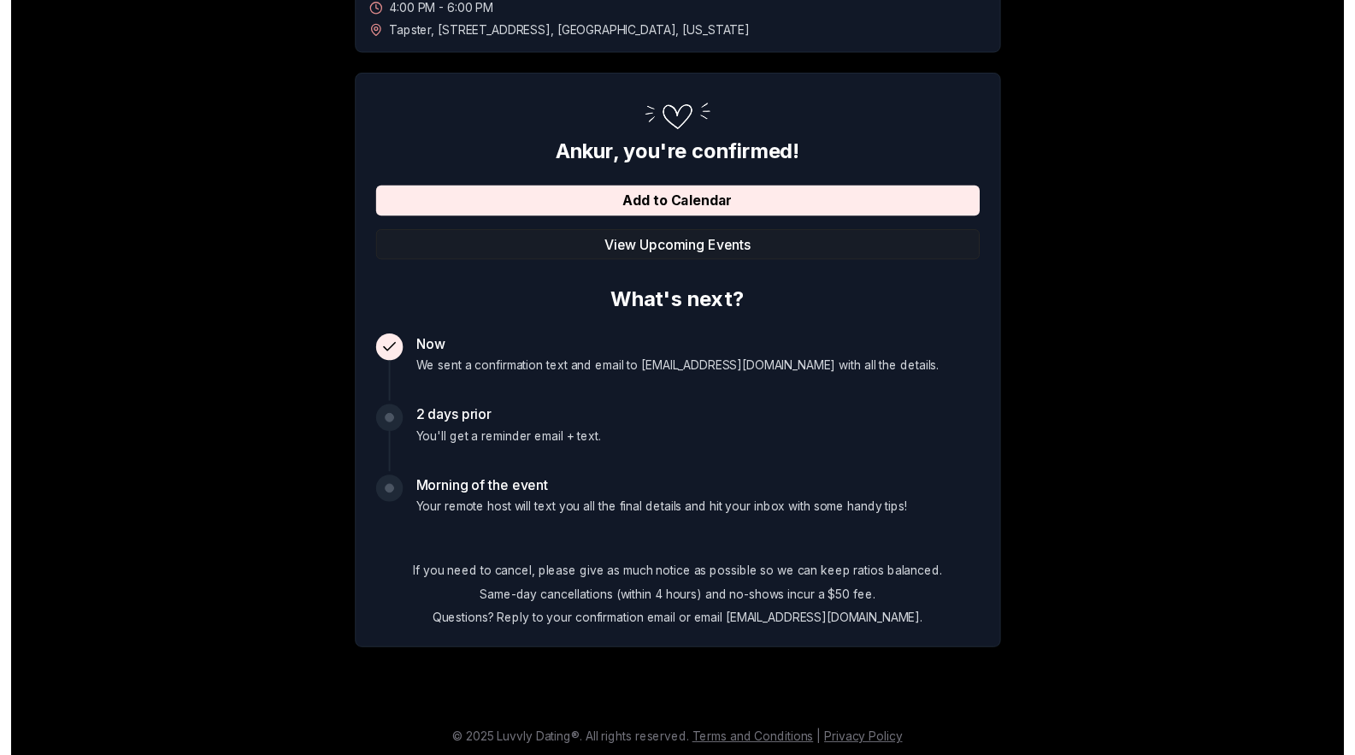
scroll to position [0, 0]
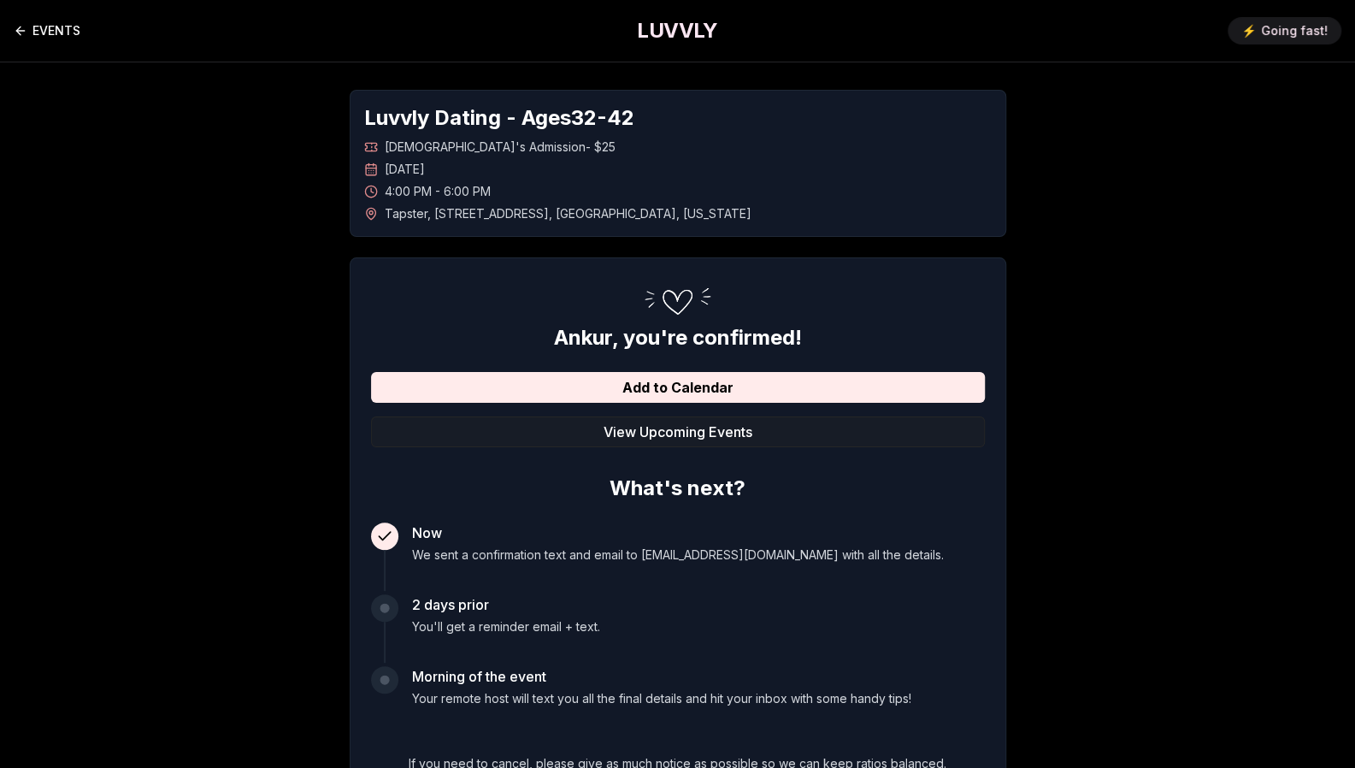
click at [56, 32] on link "EVENTS" at bounding box center [47, 31] width 67 height 34
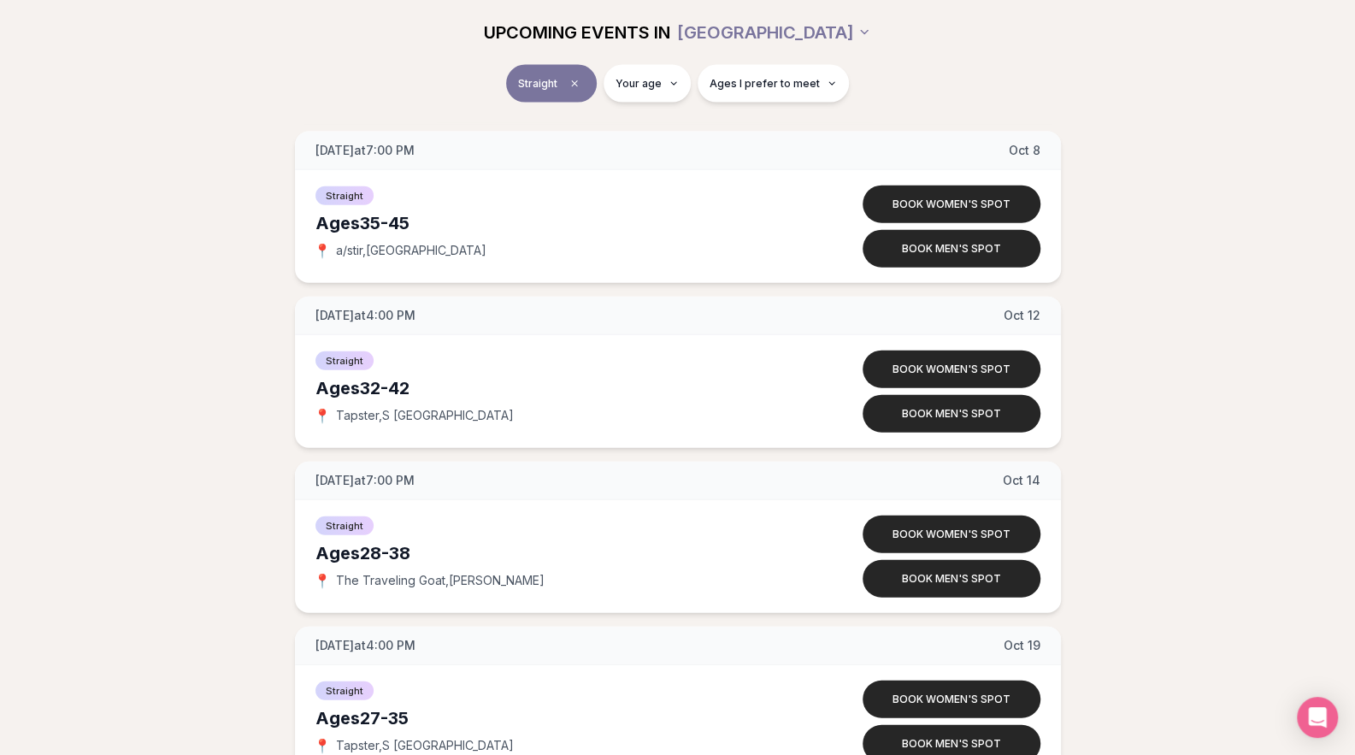
scroll to position [2371, 0]
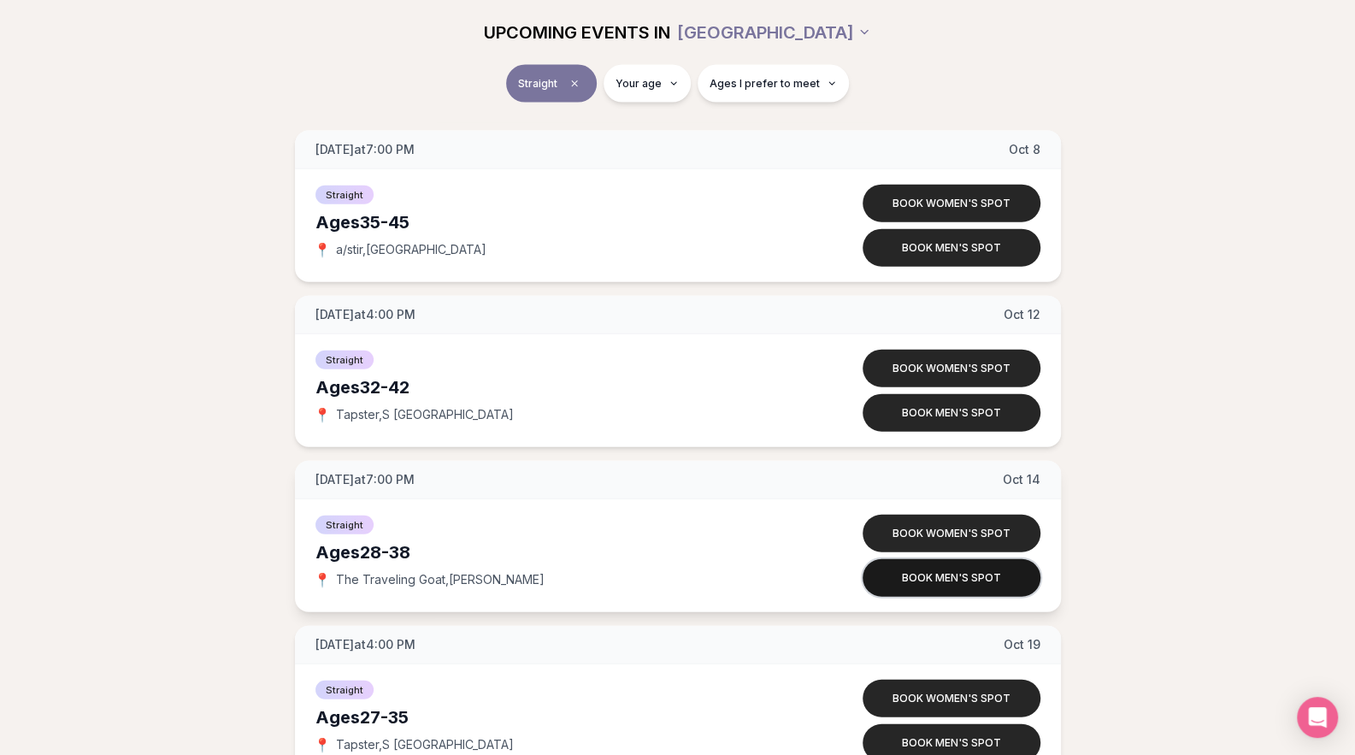
click at [961, 568] on button "Book men's spot" at bounding box center [952, 578] width 178 height 38
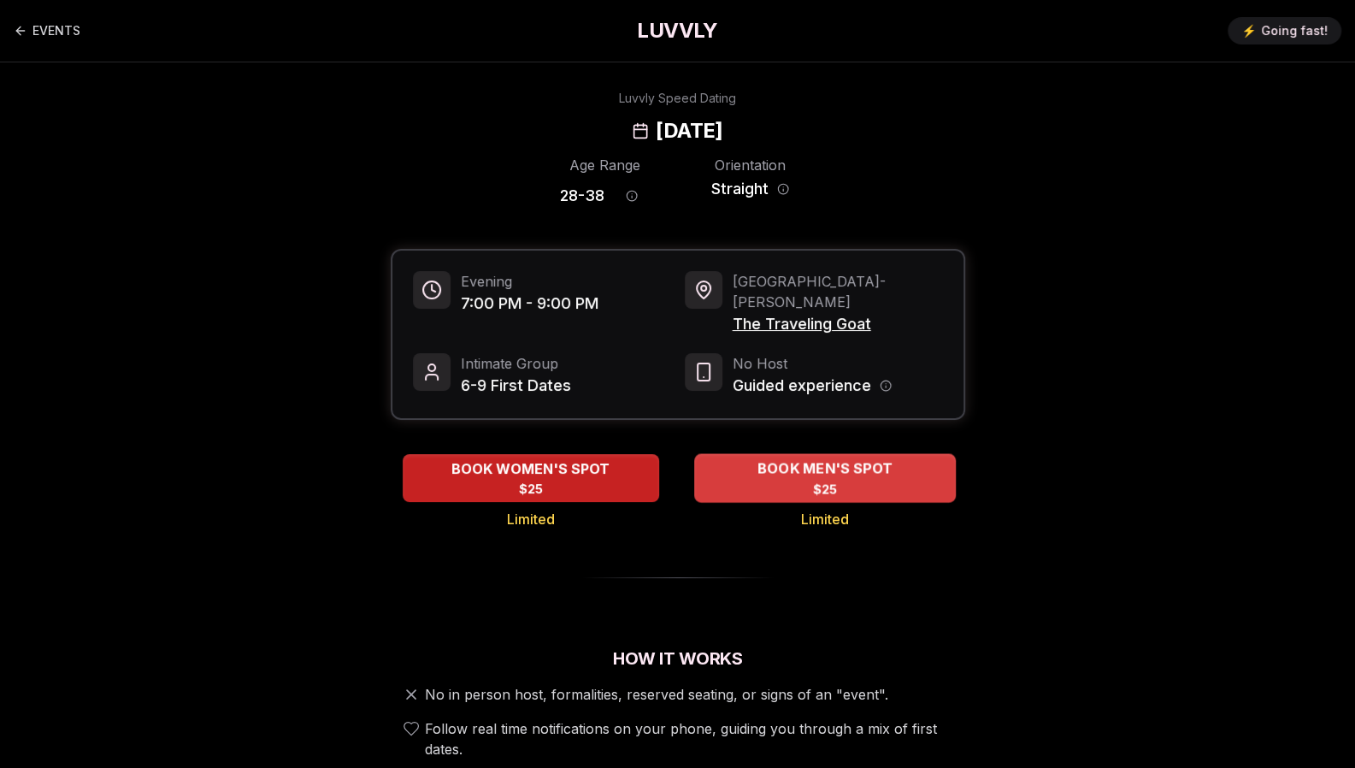
click at [851, 461] on div "BOOK MEN'S SPOT $25" at bounding box center [825, 477] width 262 height 47
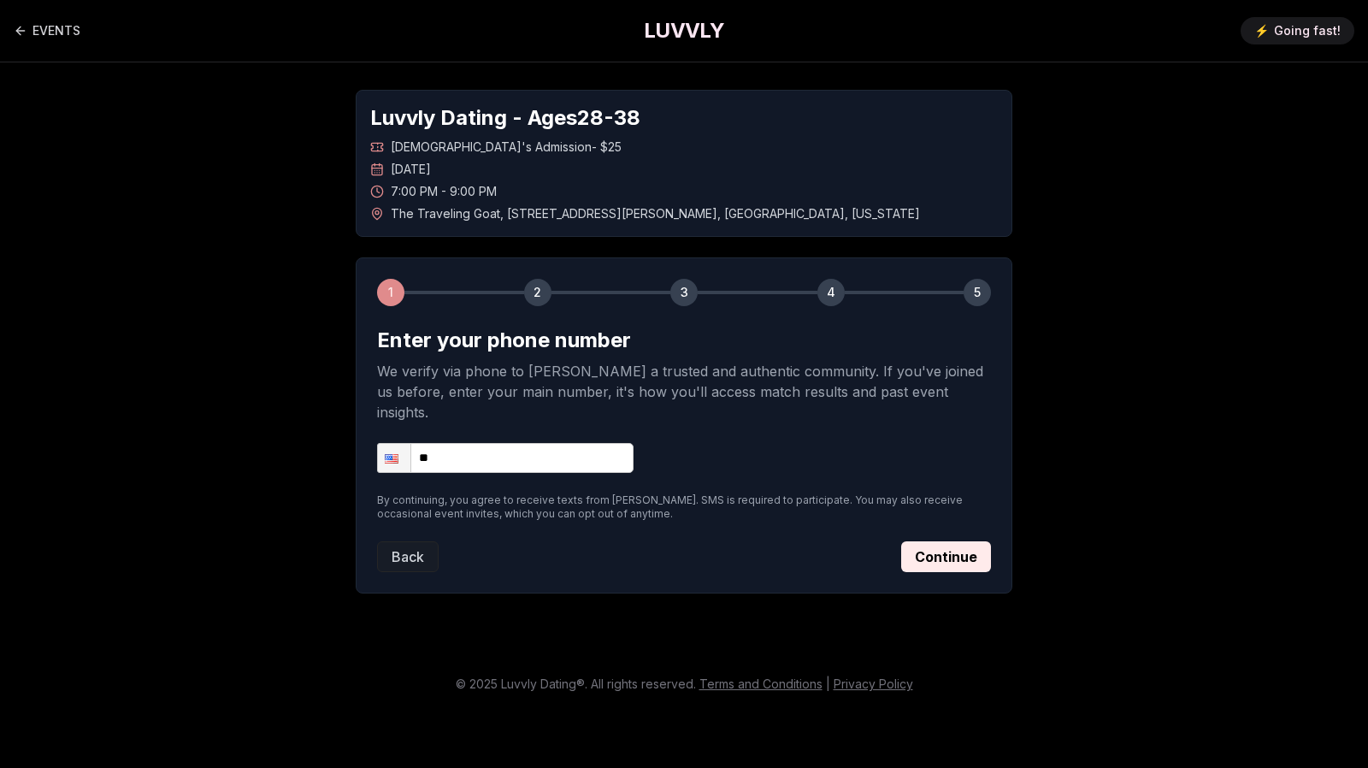
click at [553, 443] on input "**" at bounding box center [505, 458] width 256 height 30
type input "**********"
click at [923, 541] on button "Continue" at bounding box center [946, 556] width 90 height 31
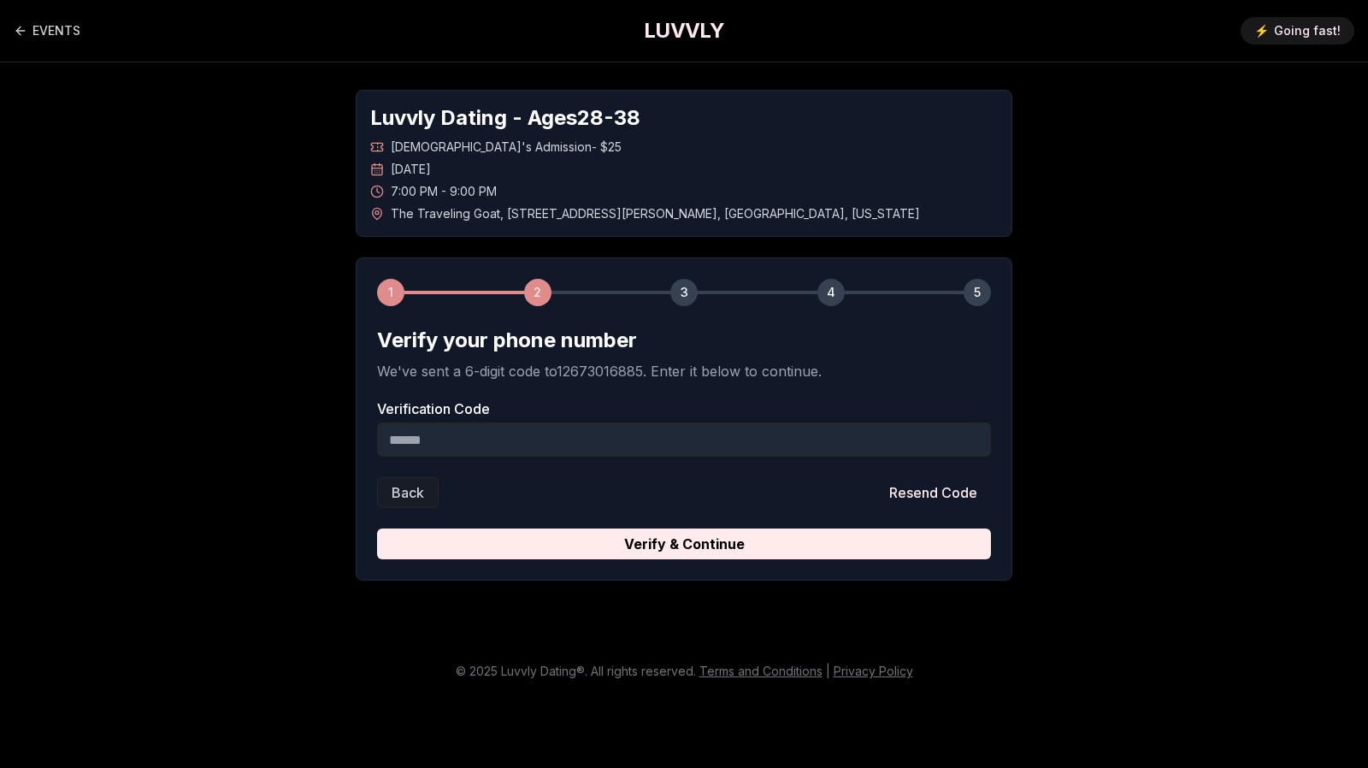
click at [545, 448] on input "Verification Code" at bounding box center [684, 439] width 614 height 34
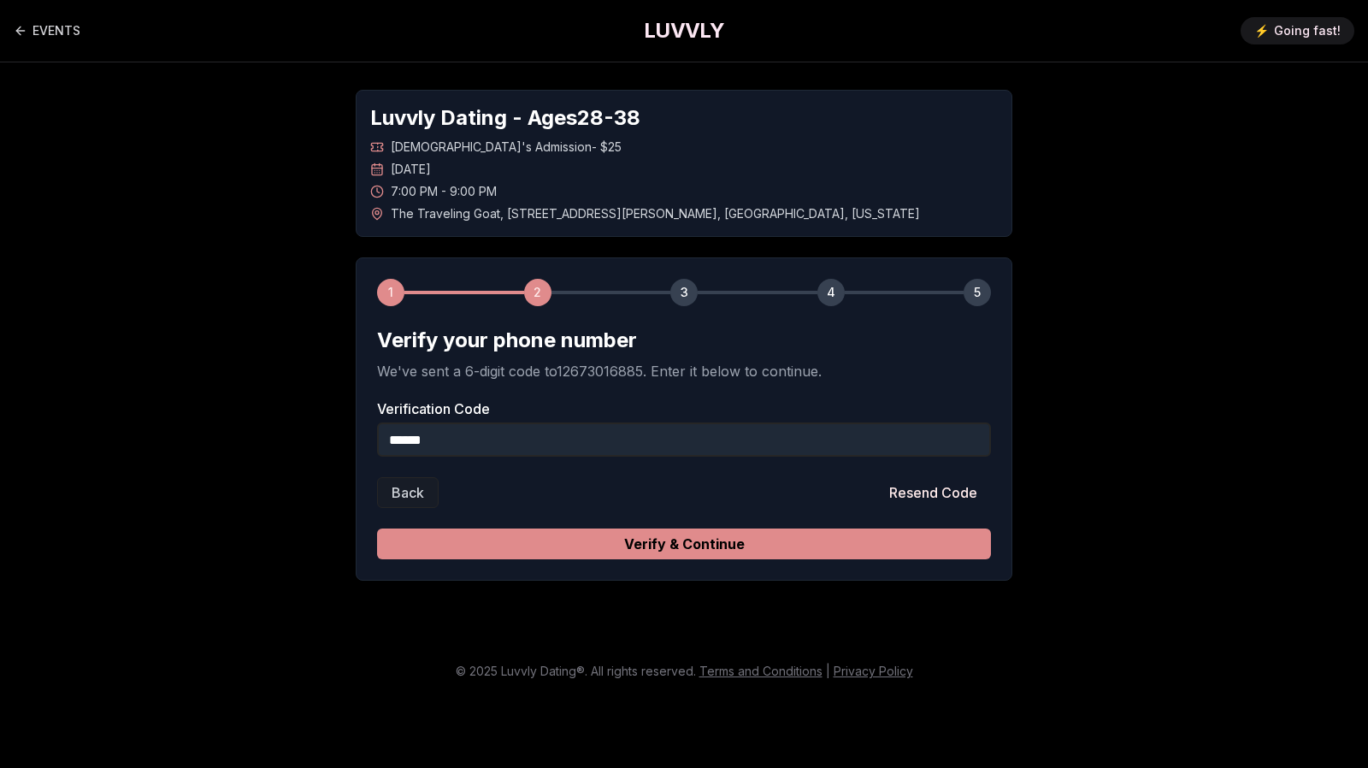
type input "******"
click at [678, 540] on button "Verify & Continue" at bounding box center [684, 543] width 614 height 31
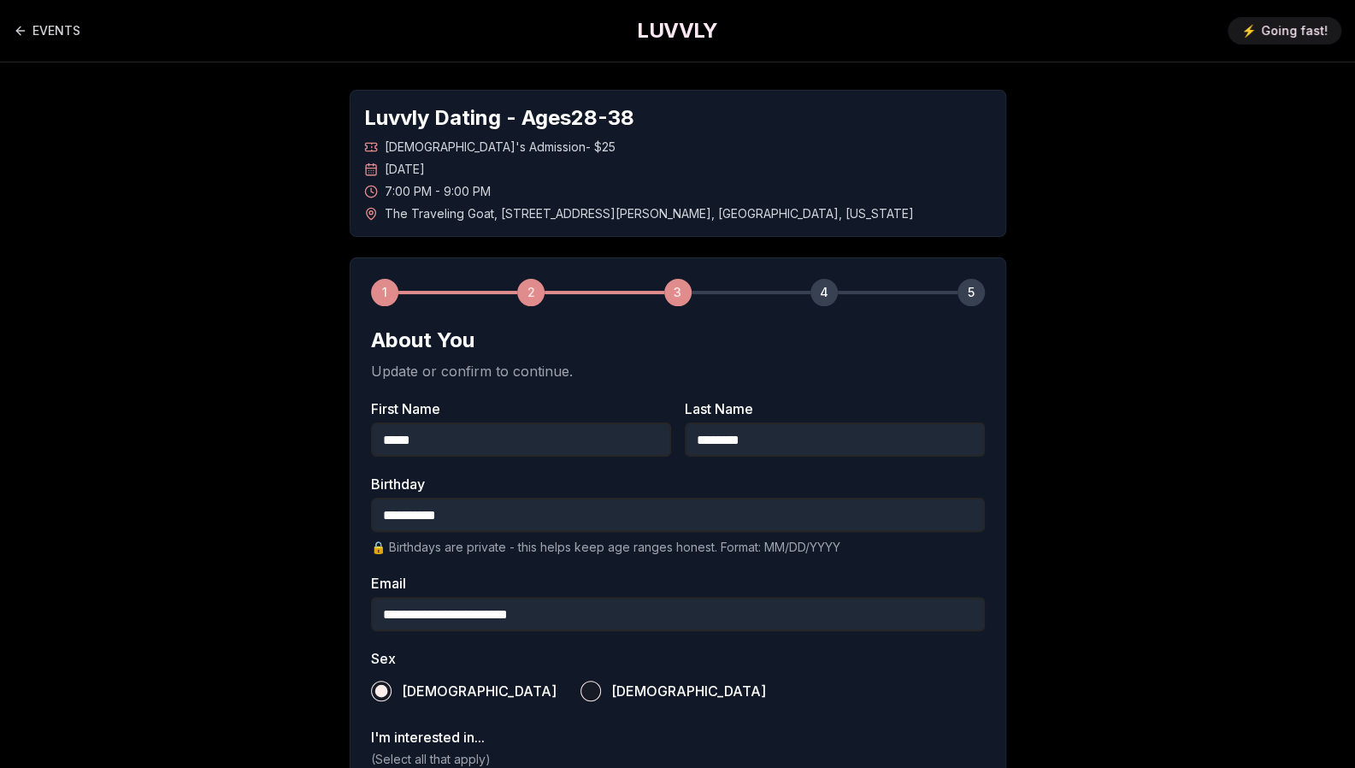
scroll to position [519, 0]
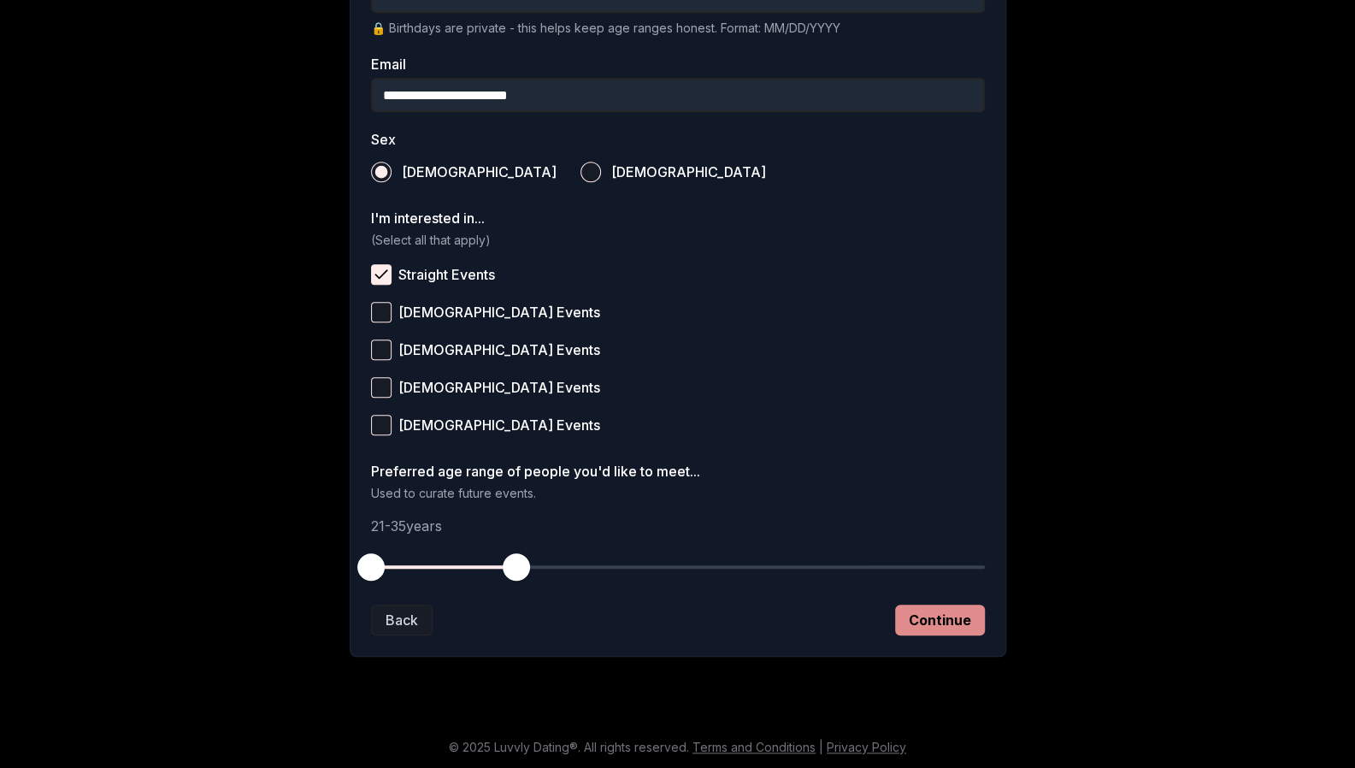
click at [913, 604] on button "Continue" at bounding box center [940, 619] width 90 height 31
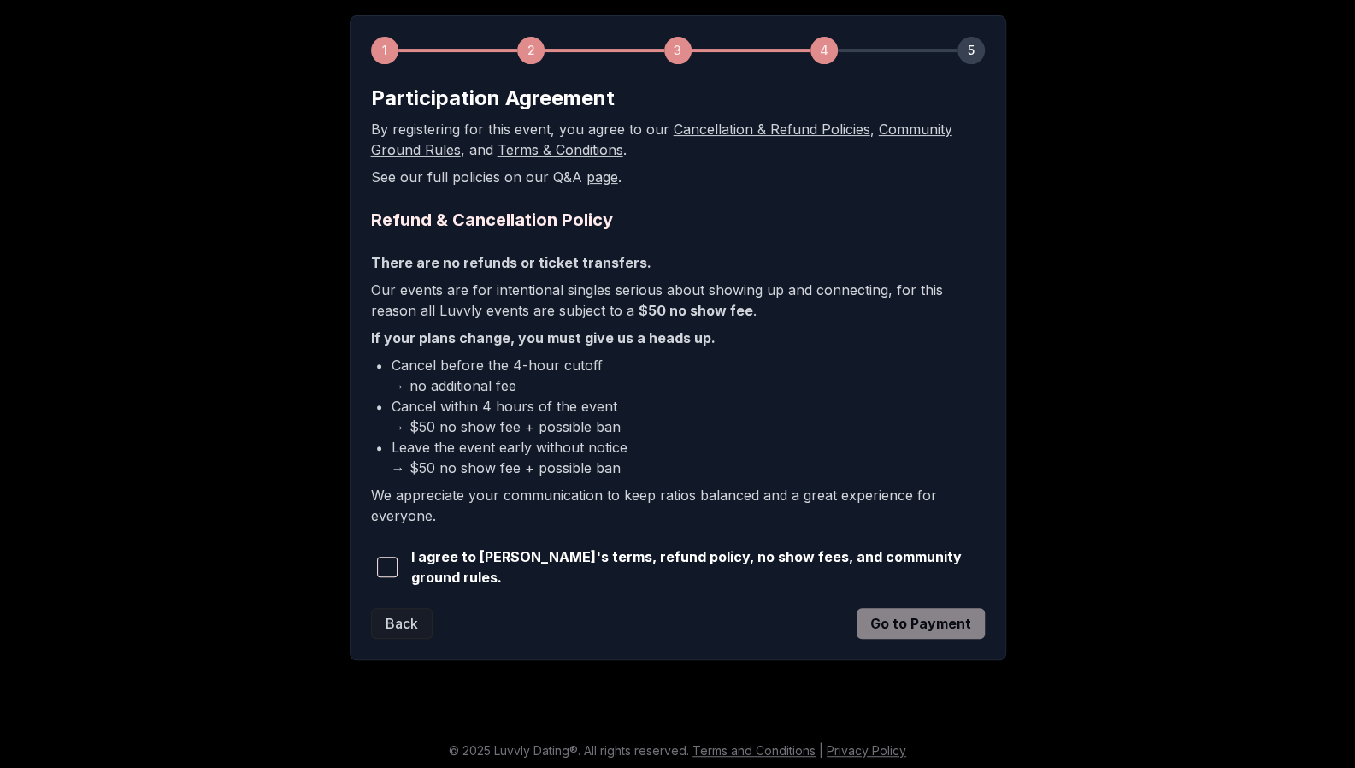
scroll to position [241, 0]
click at [398, 567] on span "button" at bounding box center [387, 567] width 21 height 21
click at [944, 616] on button "Go to Payment" at bounding box center [921, 624] width 128 height 31
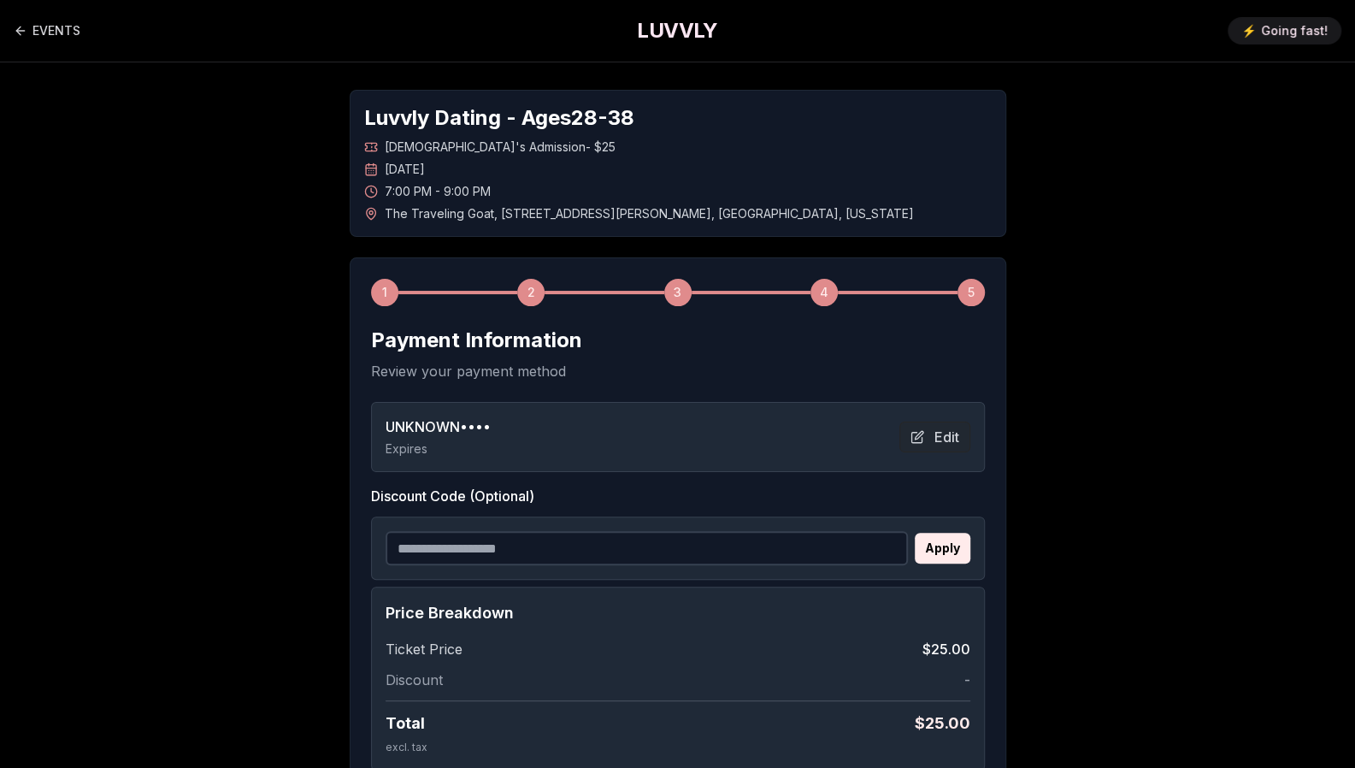
scroll to position [185, 0]
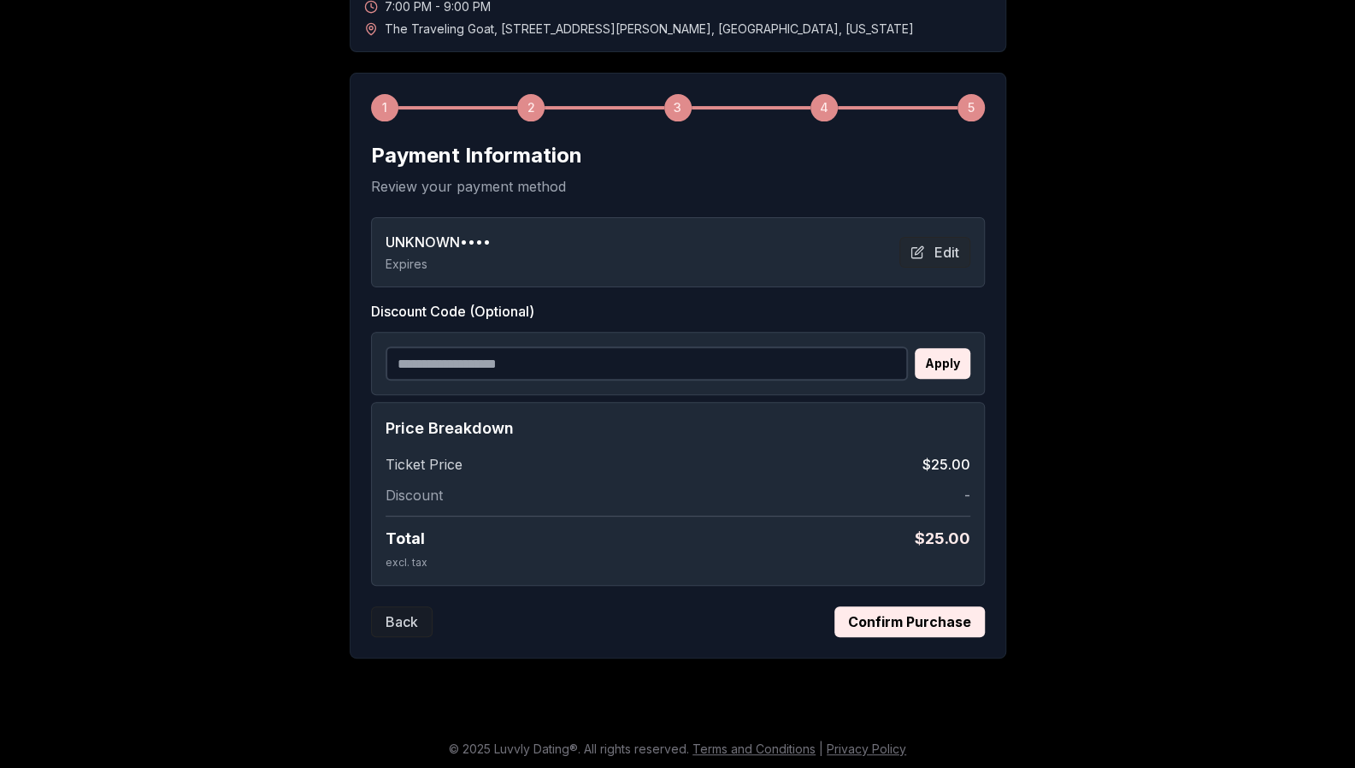
click at [904, 616] on button "Confirm Purchase" at bounding box center [909, 621] width 150 height 31
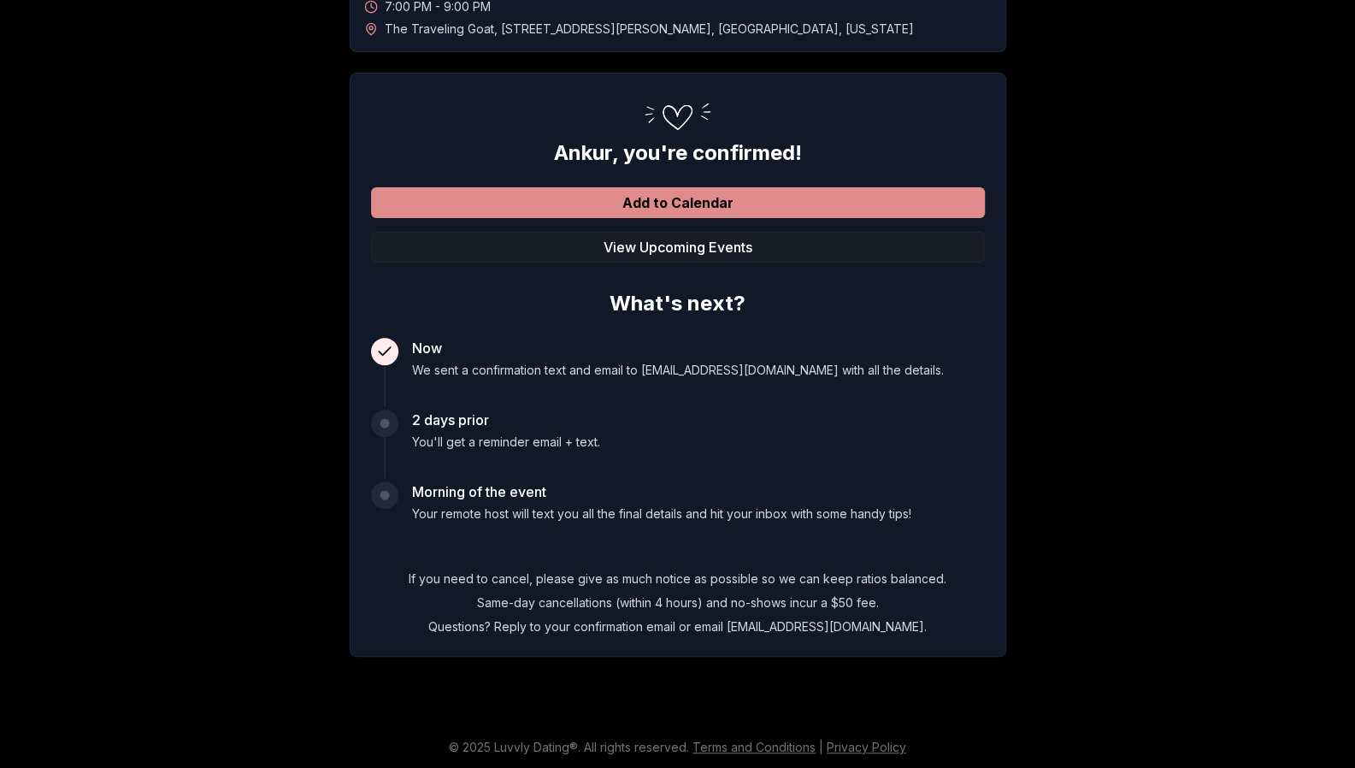
click at [672, 198] on button "Add to Calendar" at bounding box center [678, 202] width 614 height 31
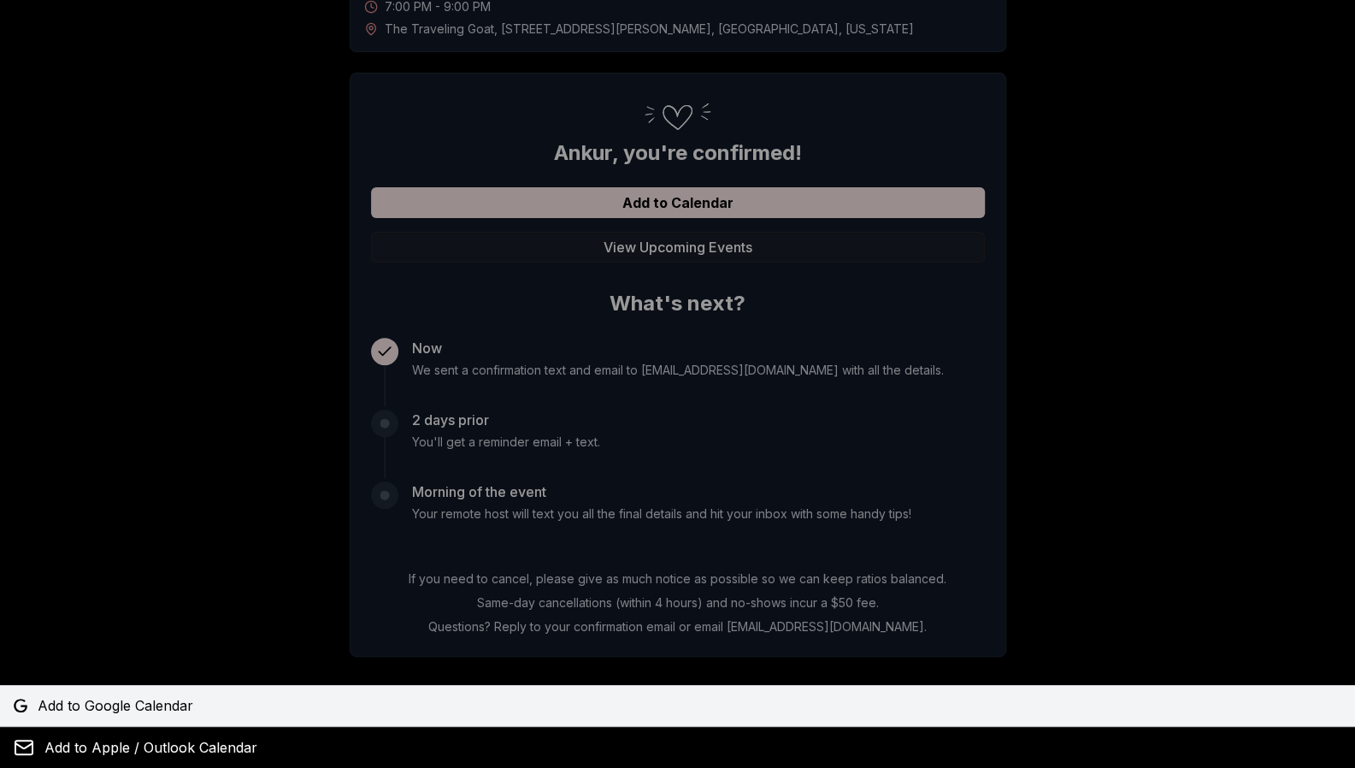
click at [154, 707] on span "Add to Google Calendar" at bounding box center [116, 705] width 156 height 21
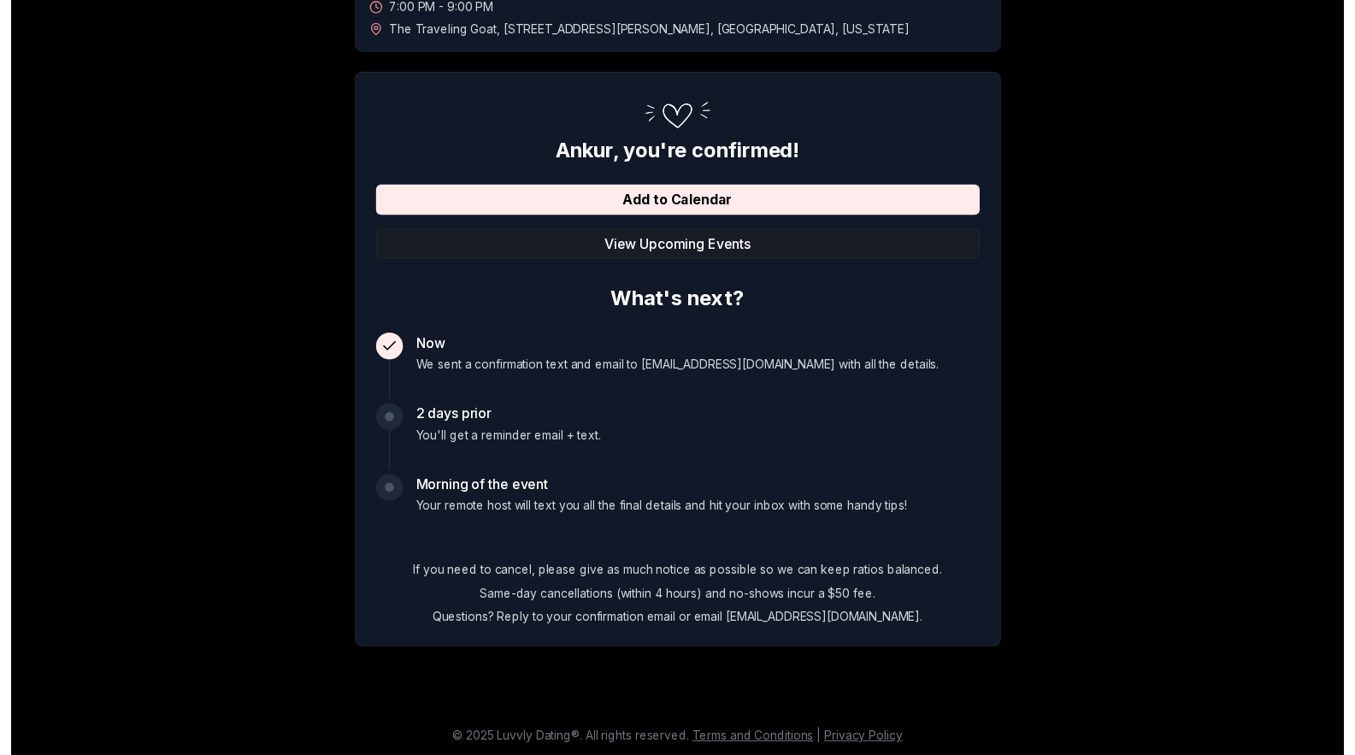
scroll to position [0, 0]
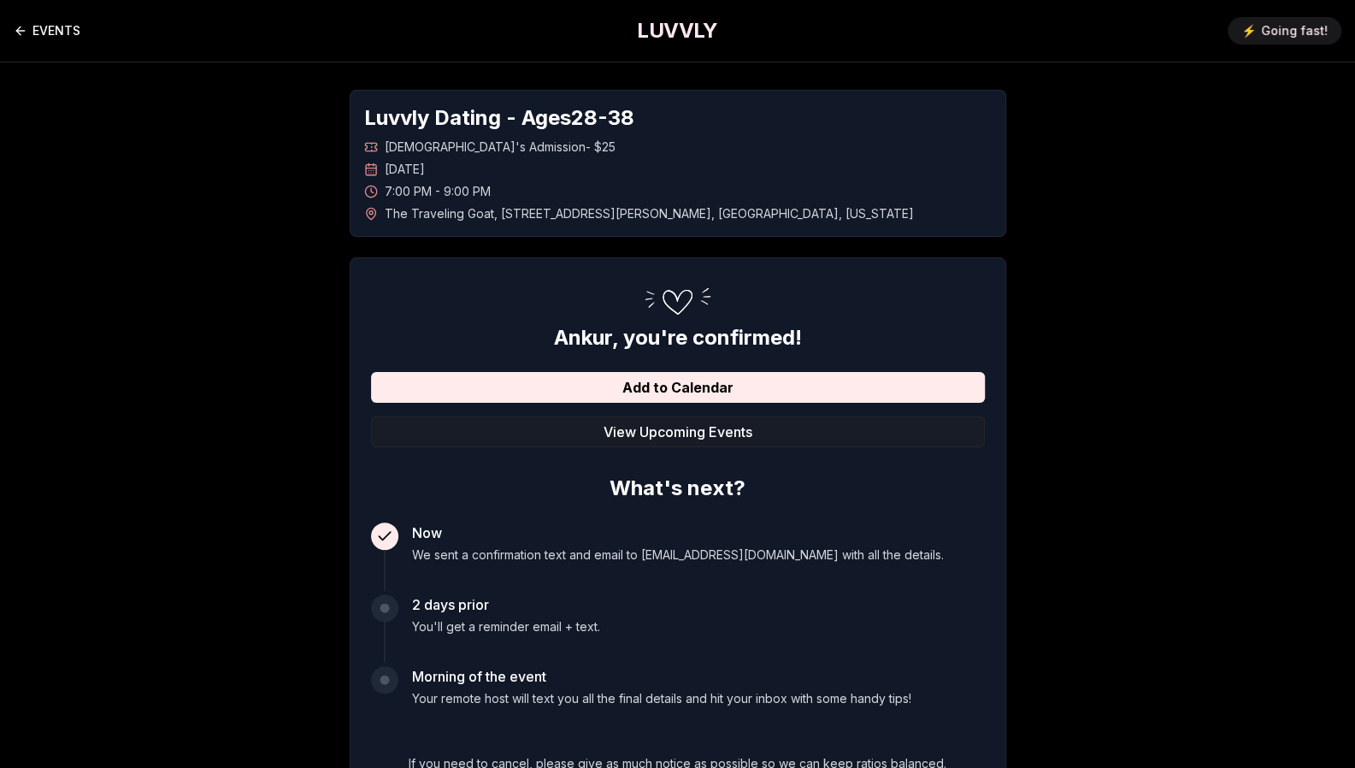
click at [78, 35] on link "EVENTS" at bounding box center [47, 31] width 67 height 34
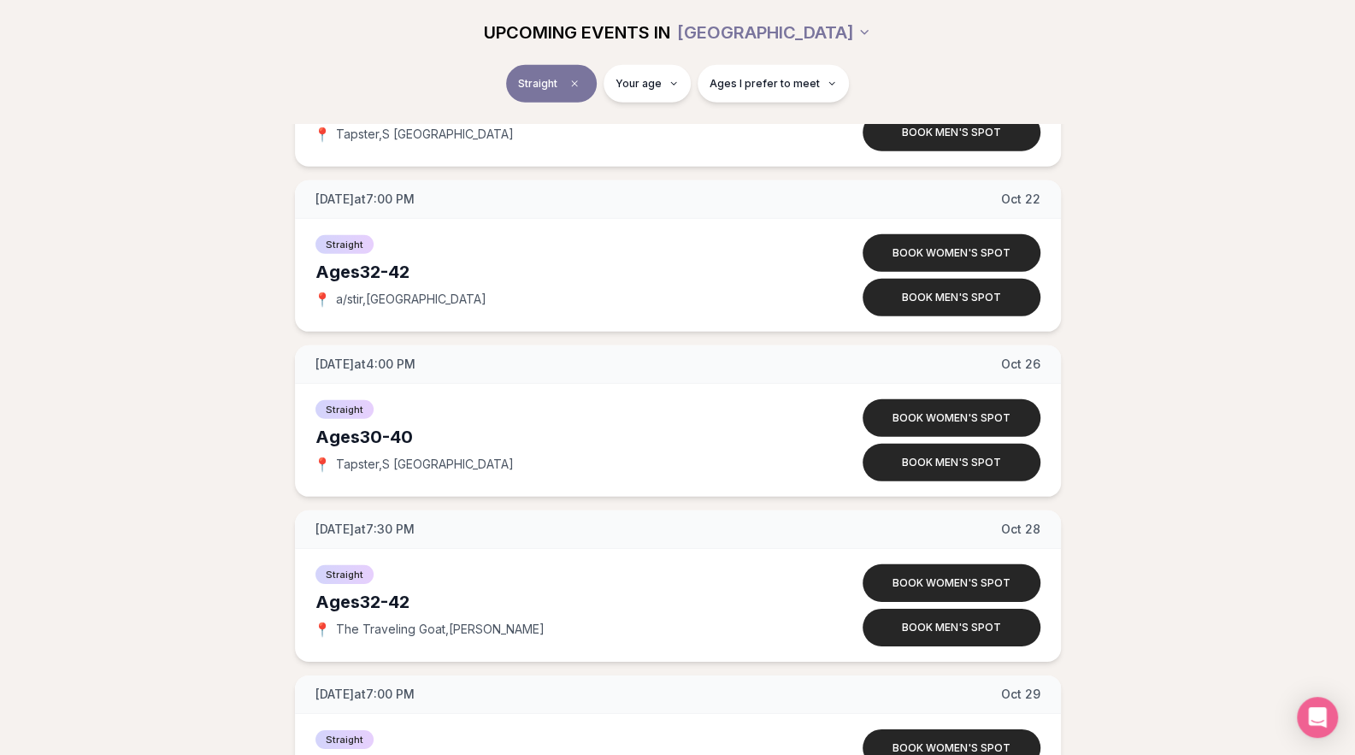
scroll to position [2984, 0]
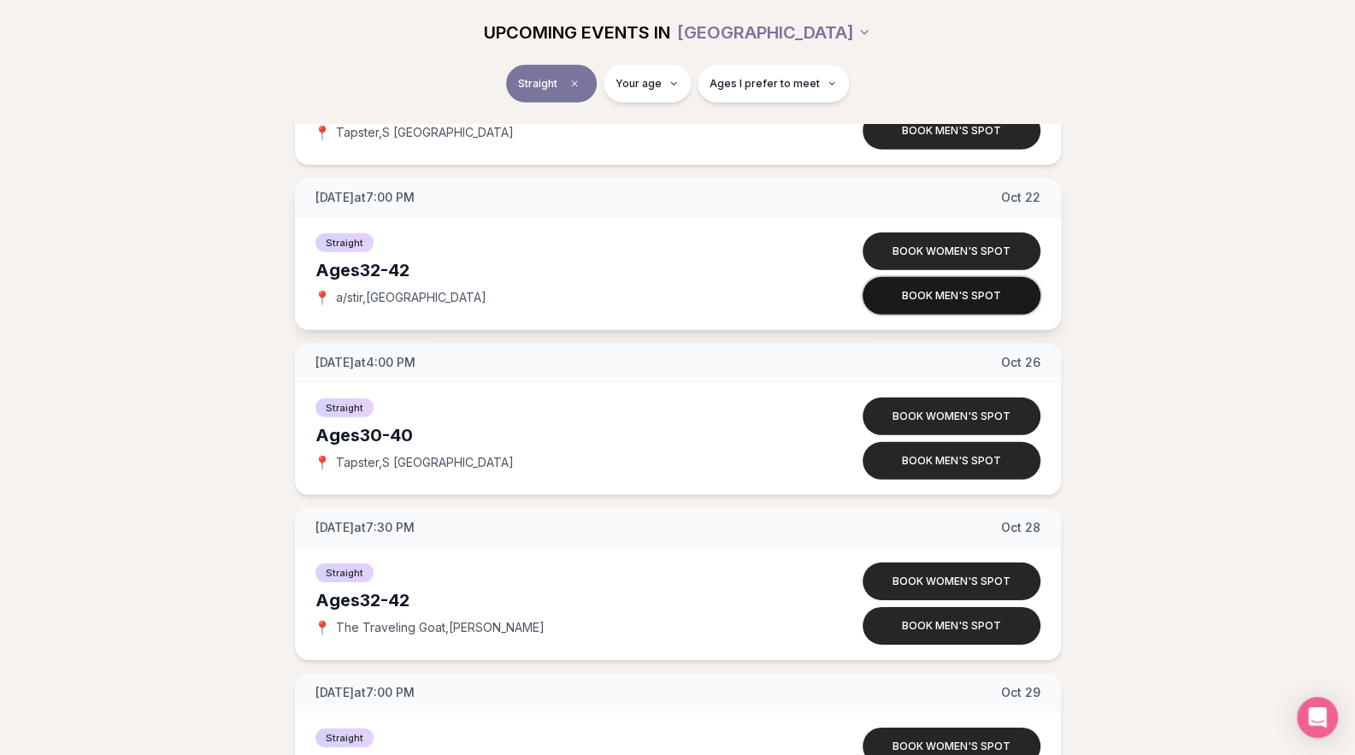
click at [956, 290] on button "Book men's spot" at bounding box center [952, 296] width 178 height 38
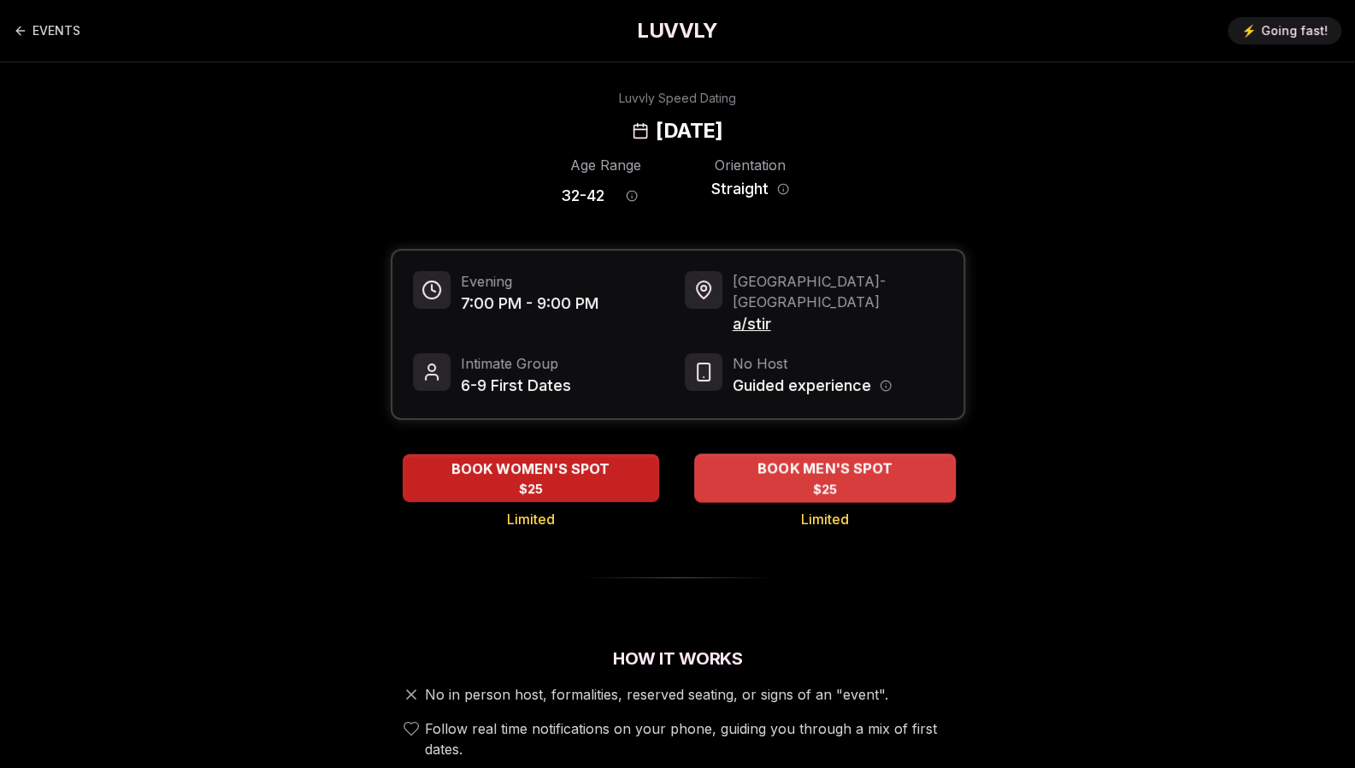
click at [825, 480] on span "$25" at bounding box center [824, 488] width 25 height 17
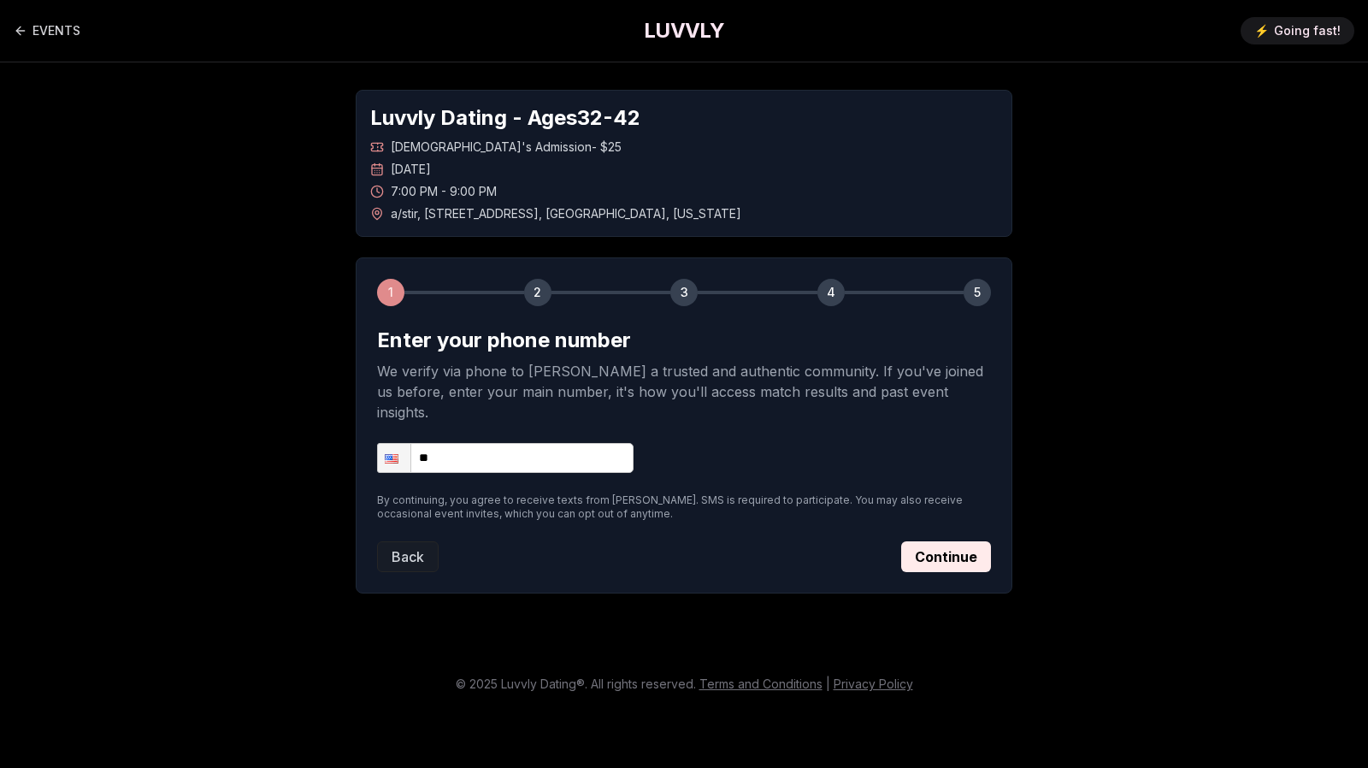
click at [488, 443] on input "**" at bounding box center [505, 458] width 256 height 30
type input "**********"
click at [686, 548] on div "Back Continue" at bounding box center [684, 556] width 614 height 31
click at [951, 541] on button "Continue" at bounding box center [946, 556] width 90 height 31
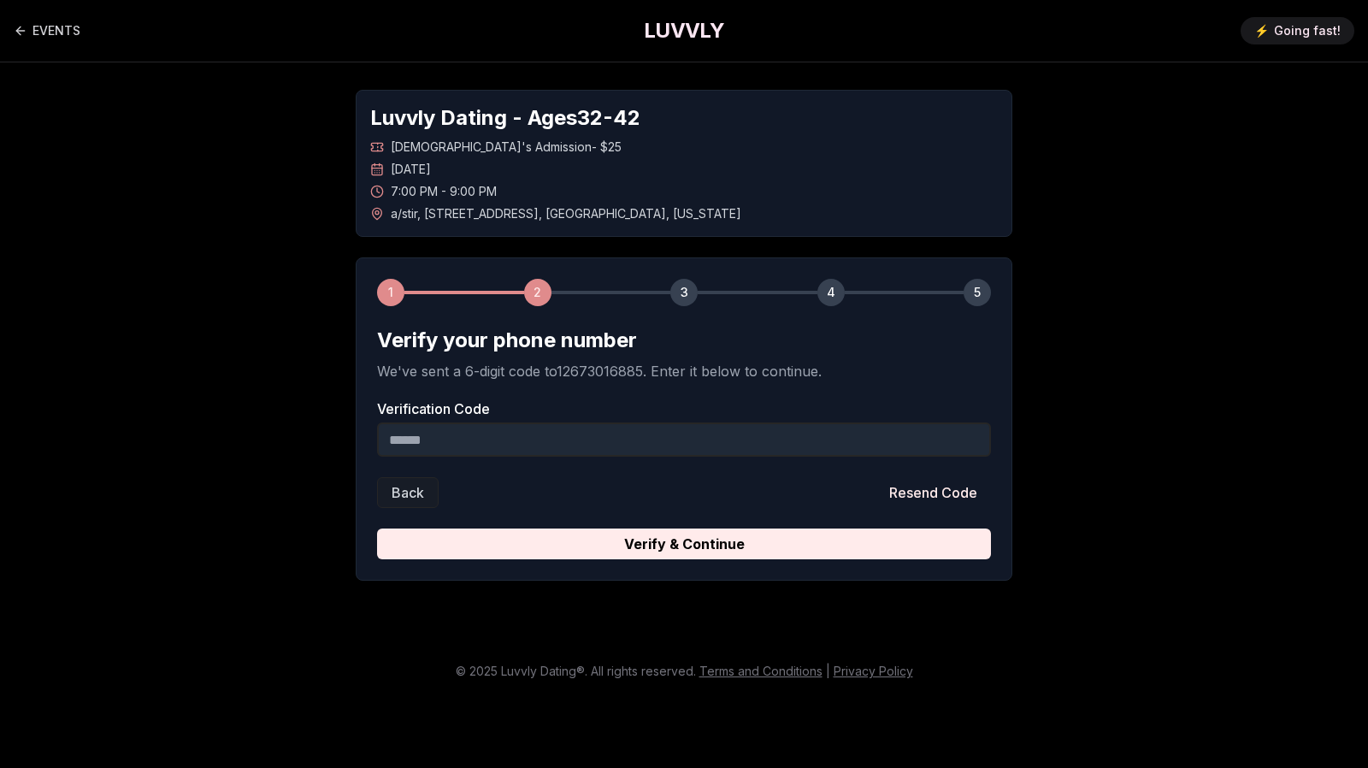
click at [596, 440] on input "Verification Code" at bounding box center [684, 439] width 614 height 34
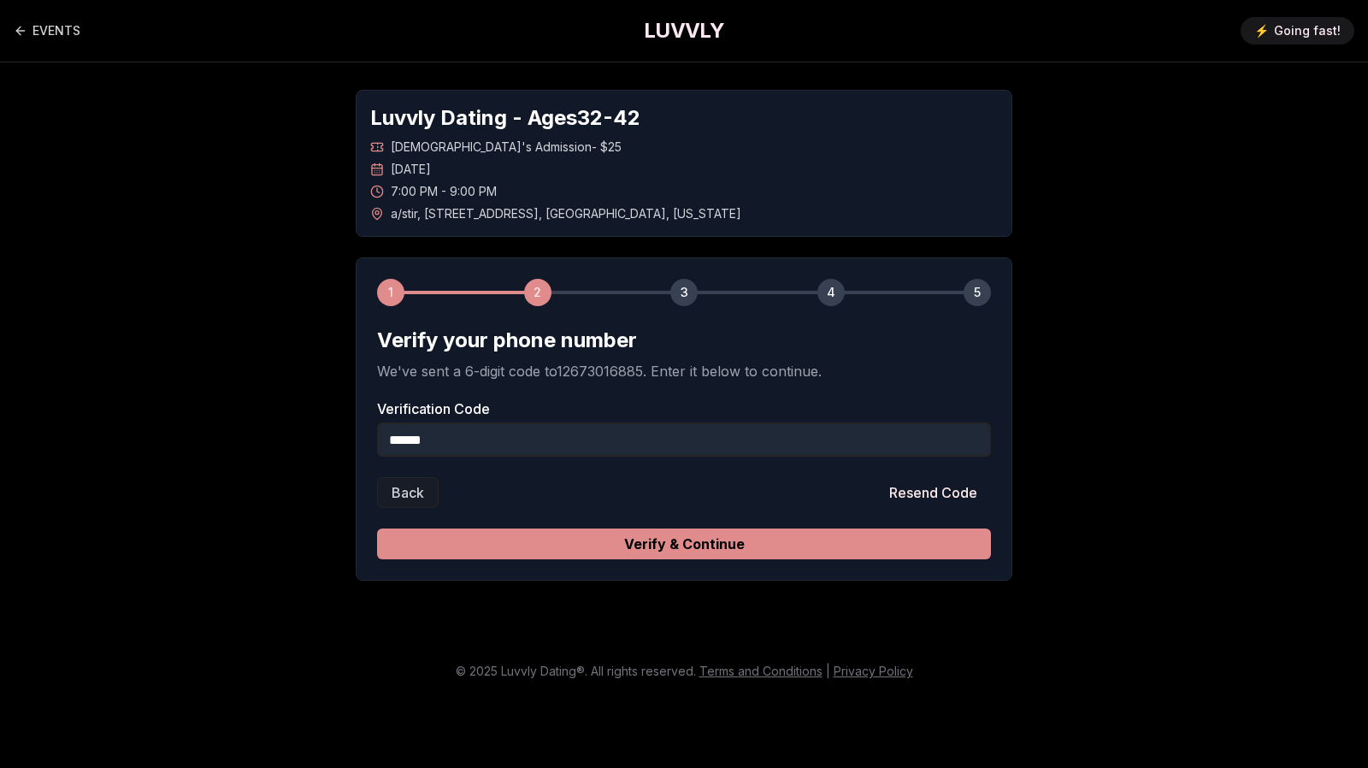
type input "******"
click at [684, 533] on button "Verify & Continue" at bounding box center [684, 543] width 614 height 31
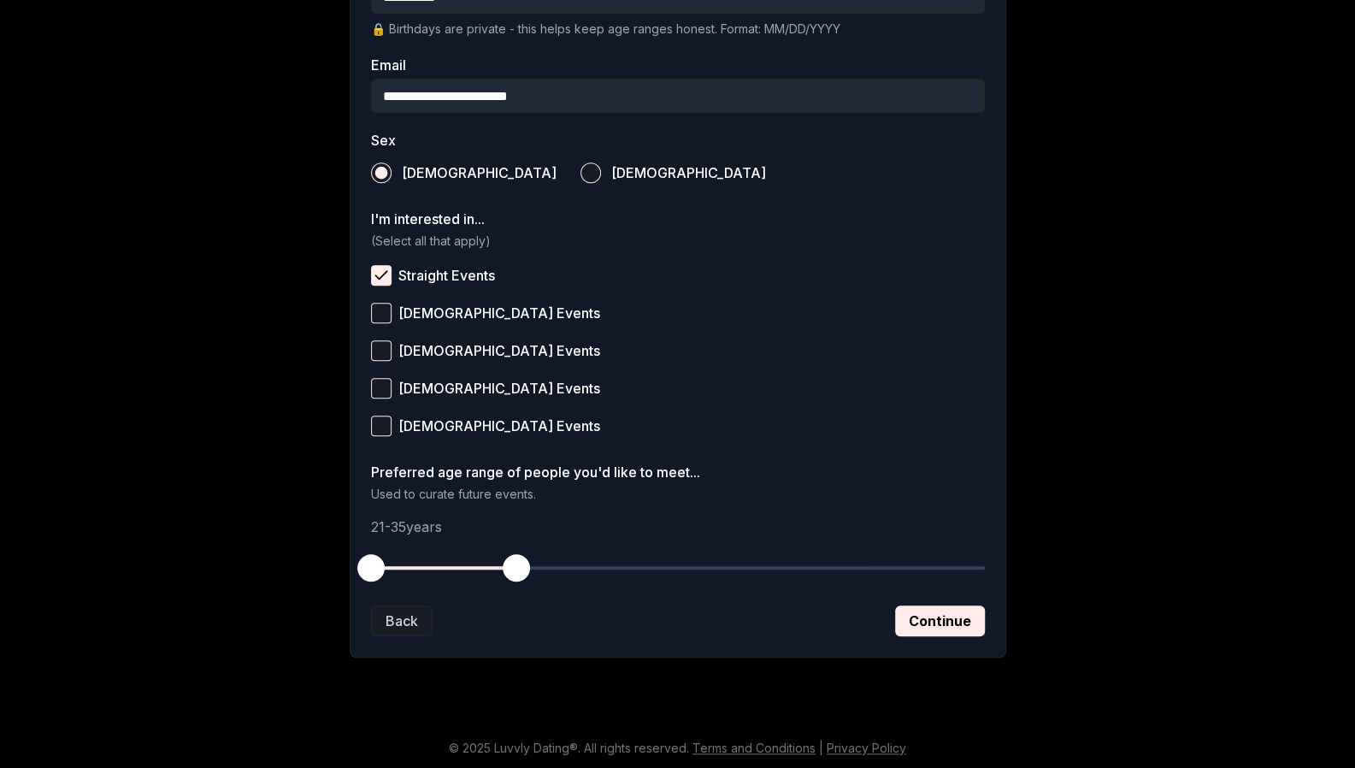
scroll to position [519, 0]
click at [960, 620] on button "Continue" at bounding box center [940, 619] width 90 height 31
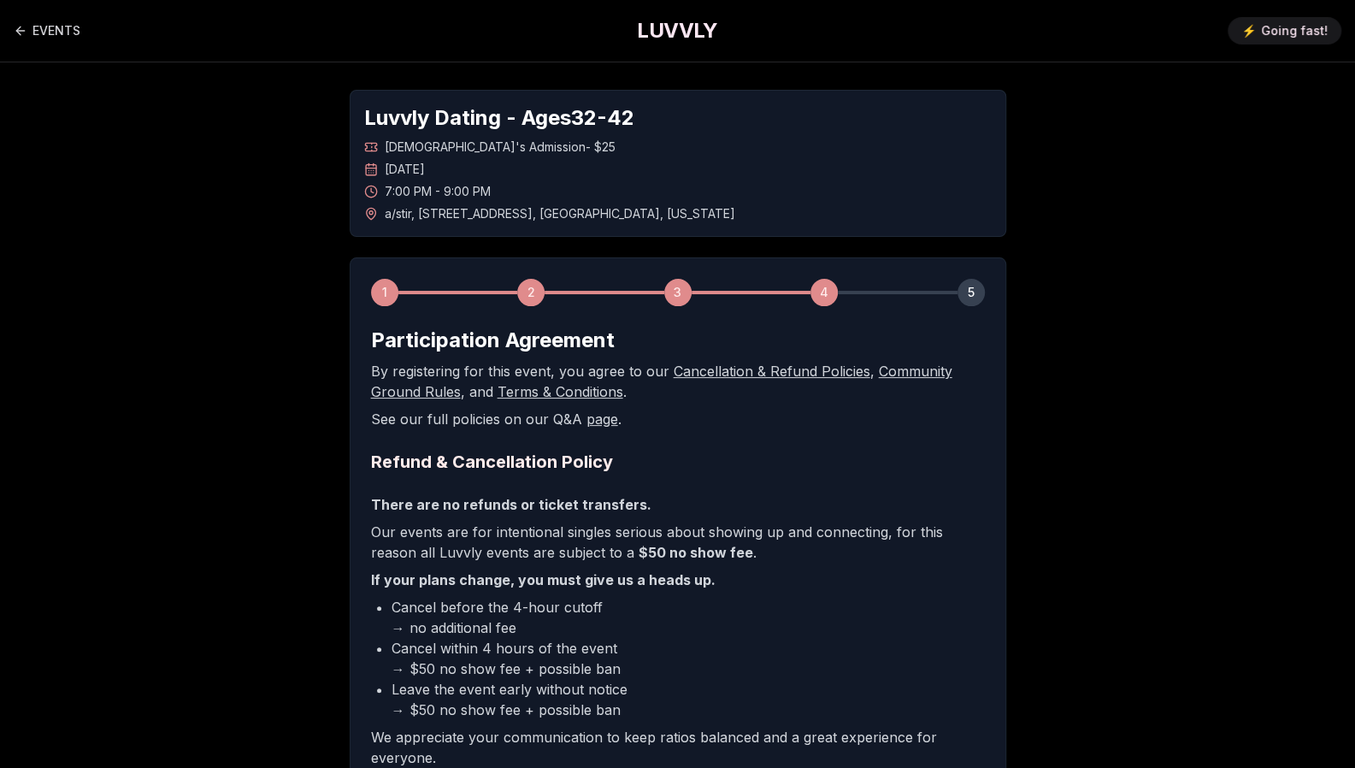
scroll to position [242, 0]
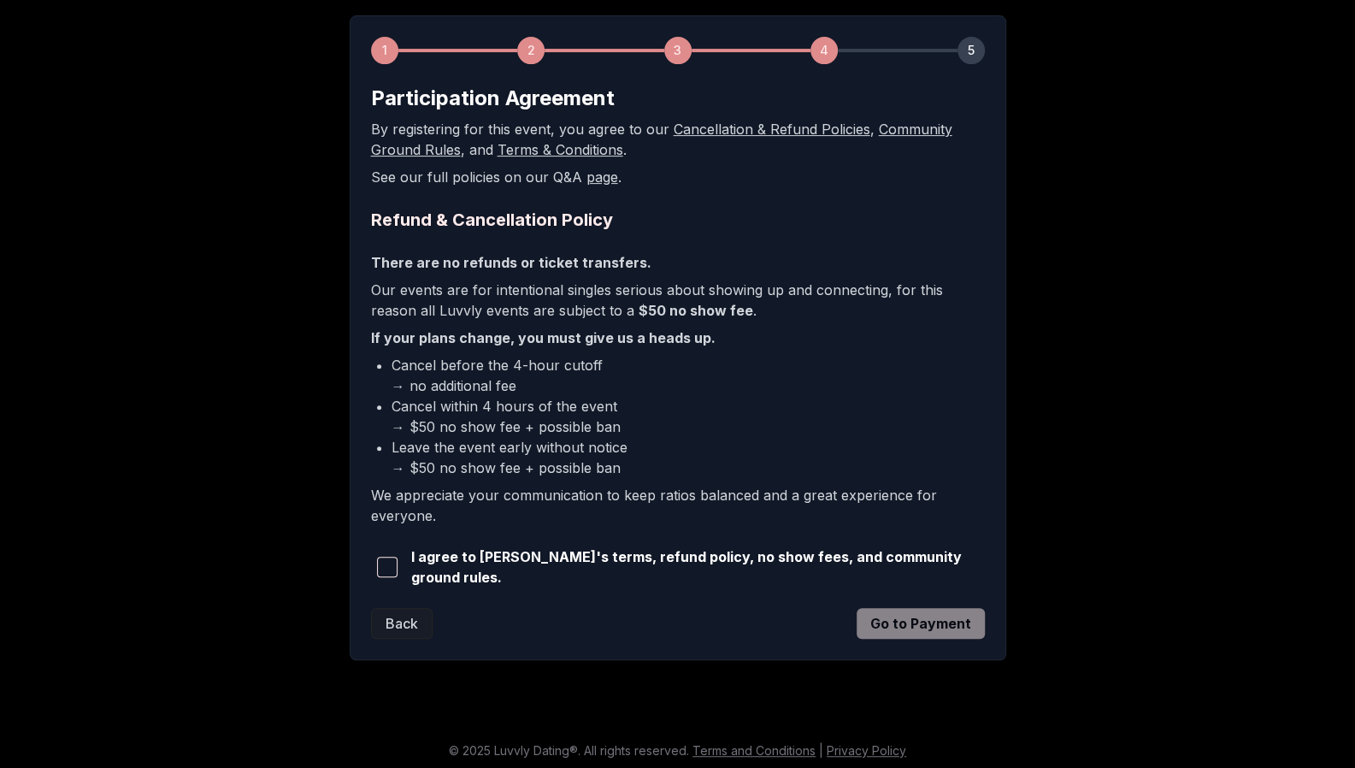
click at [386, 558] on span "button" at bounding box center [387, 567] width 21 height 21
click at [912, 622] on button "Go to Payment" at bounding box center [921, 623] width 128 height 31
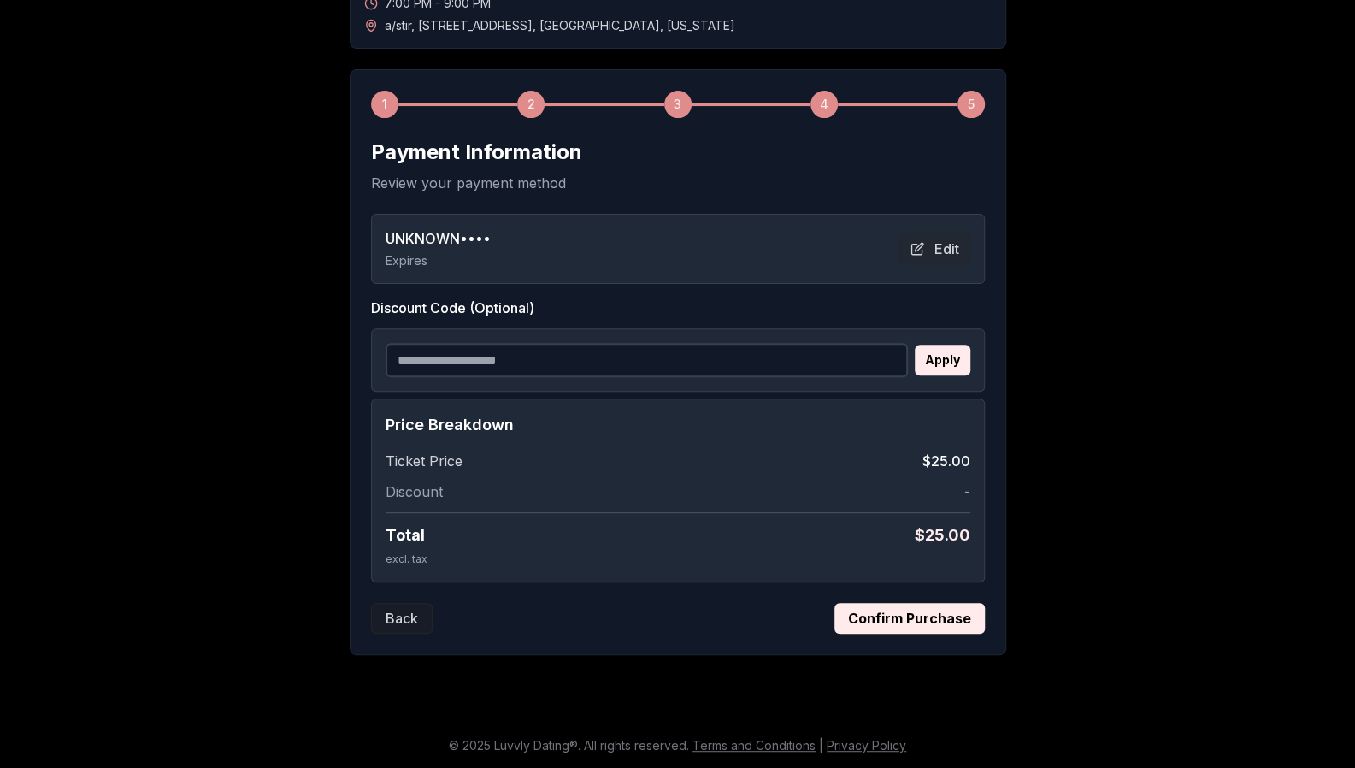
scroll to position [185, 0]
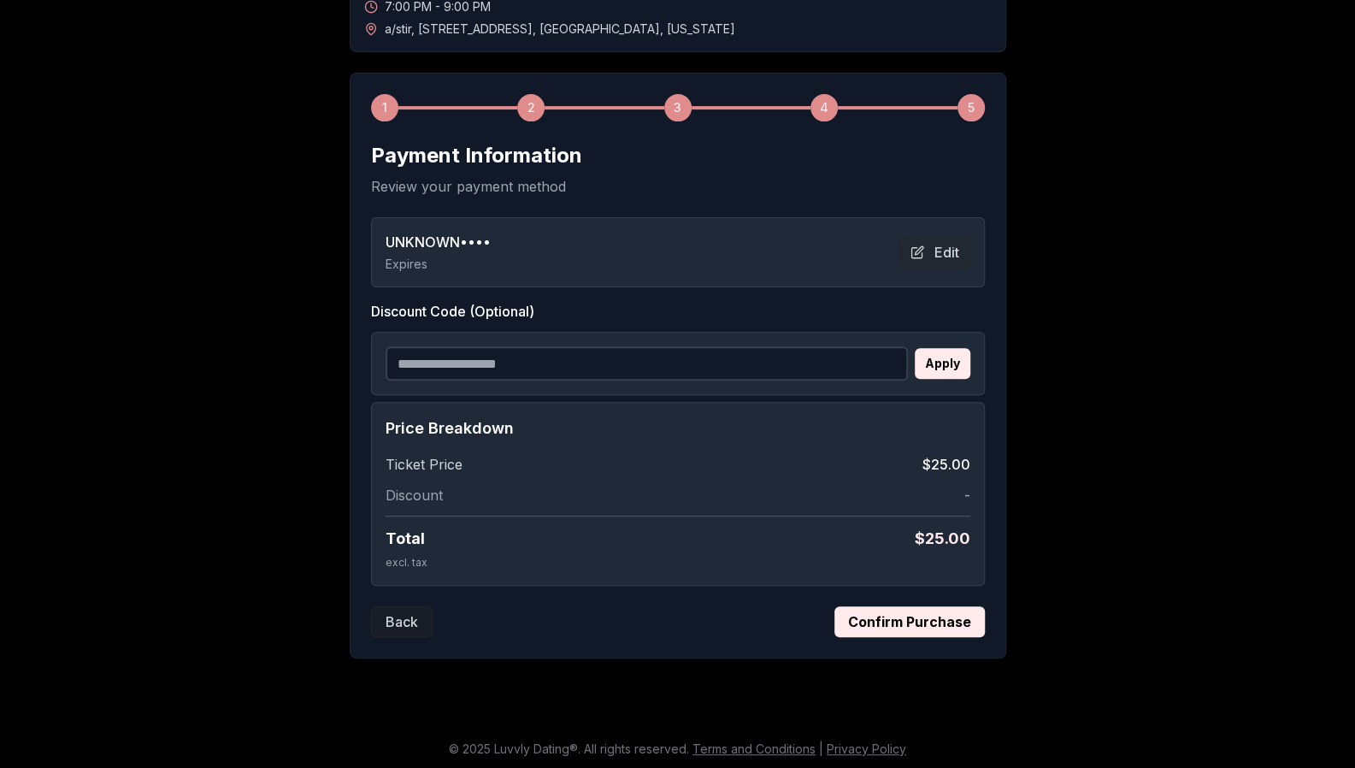
click at [899, 624] on button "Confirm Purchase" at bounding box center [909, 621] width 150 height 31
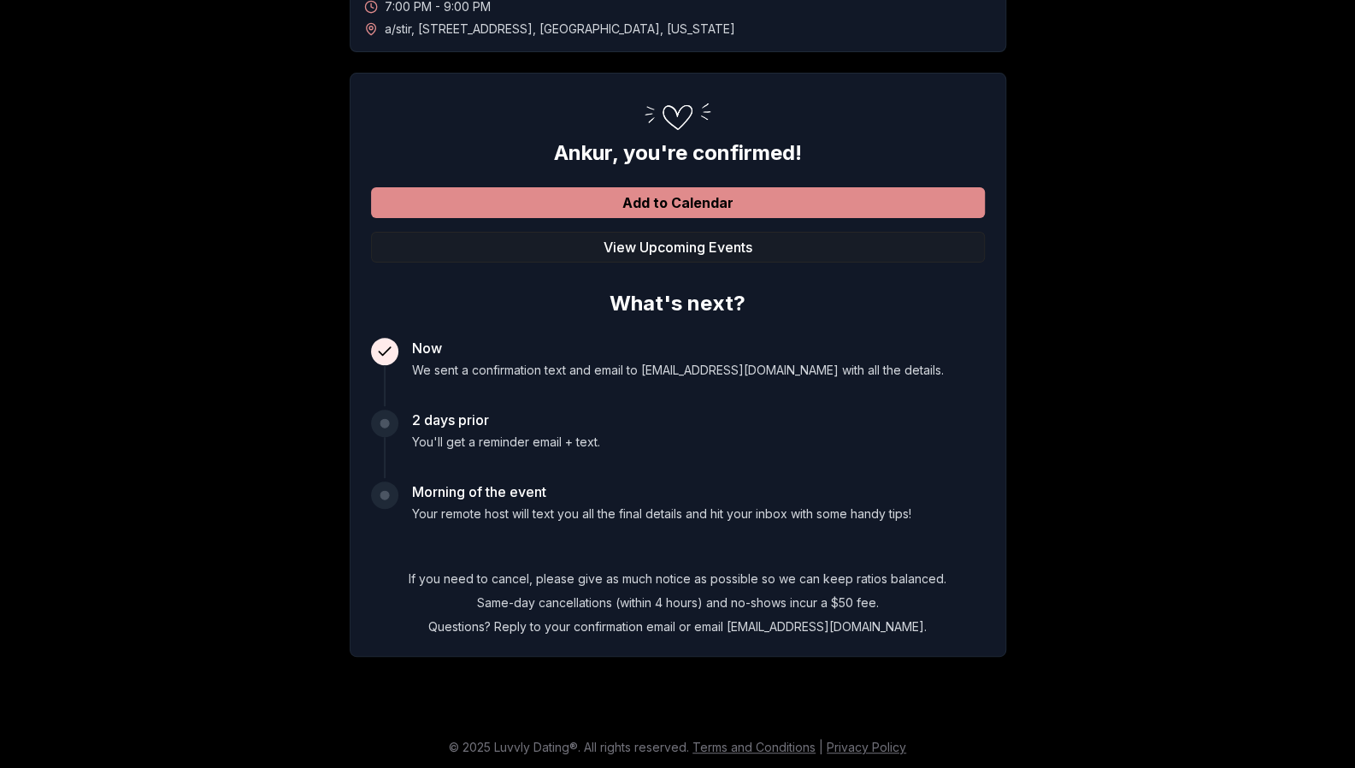
click at [711, 206] on button "Add to Calendar" at bounding box center [678, 202] width 614 height 31
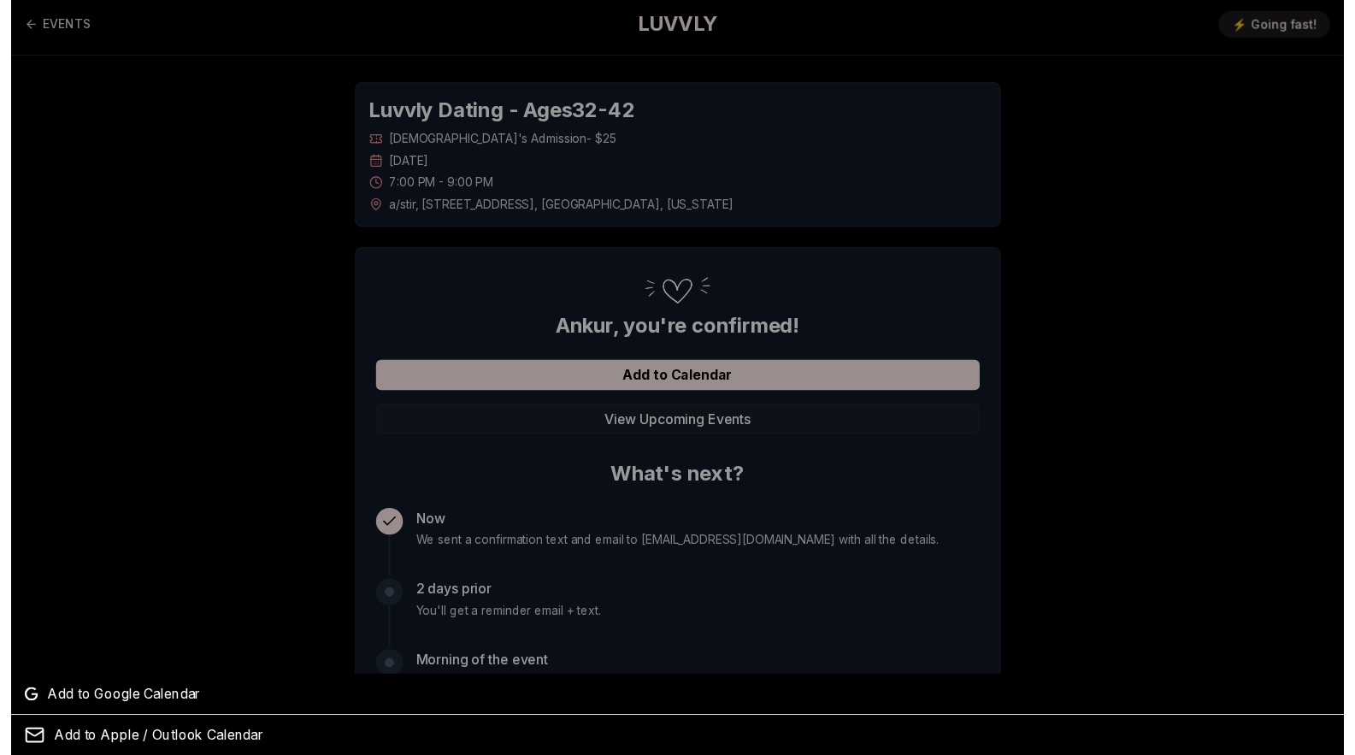
scroll to position [0, 0]
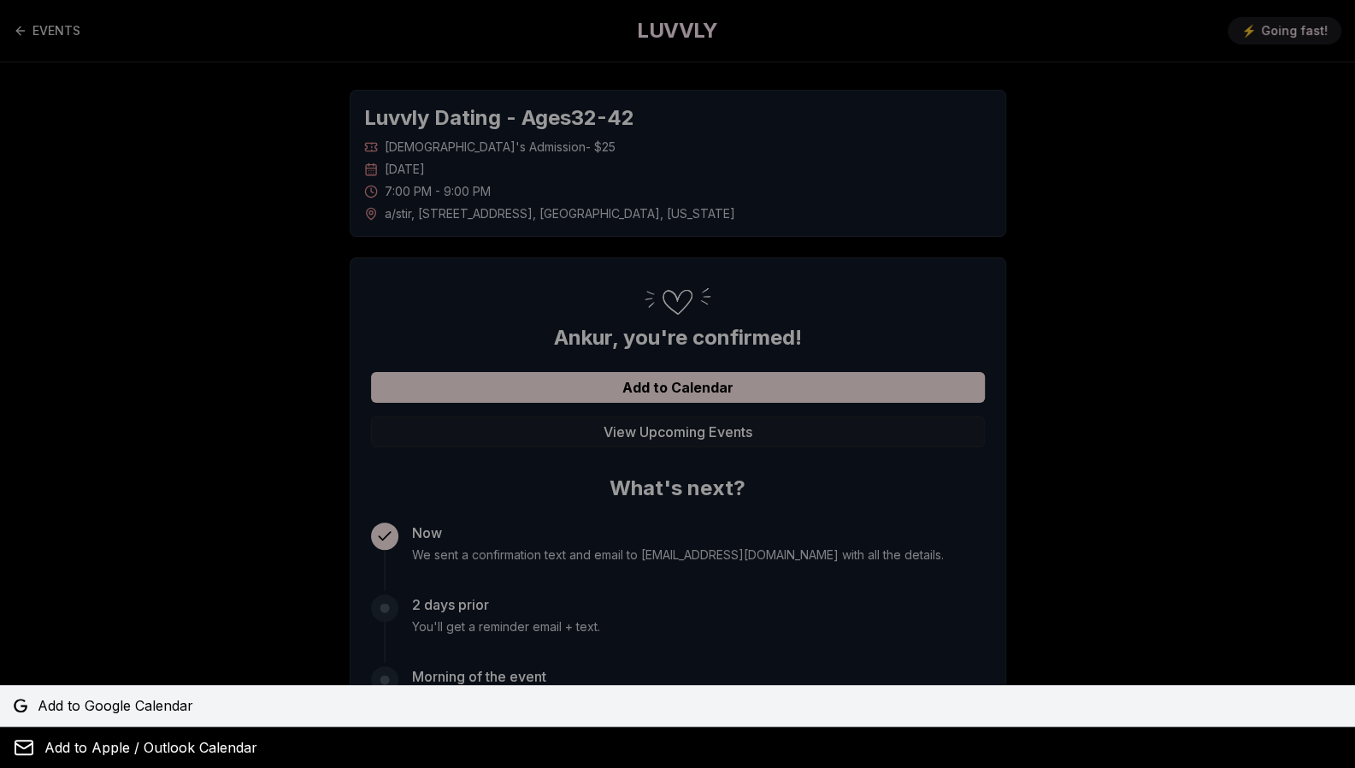
click at [96, 699] on span "Add to Google Calendar" at bounding box center [116, 705] width 156 height 21
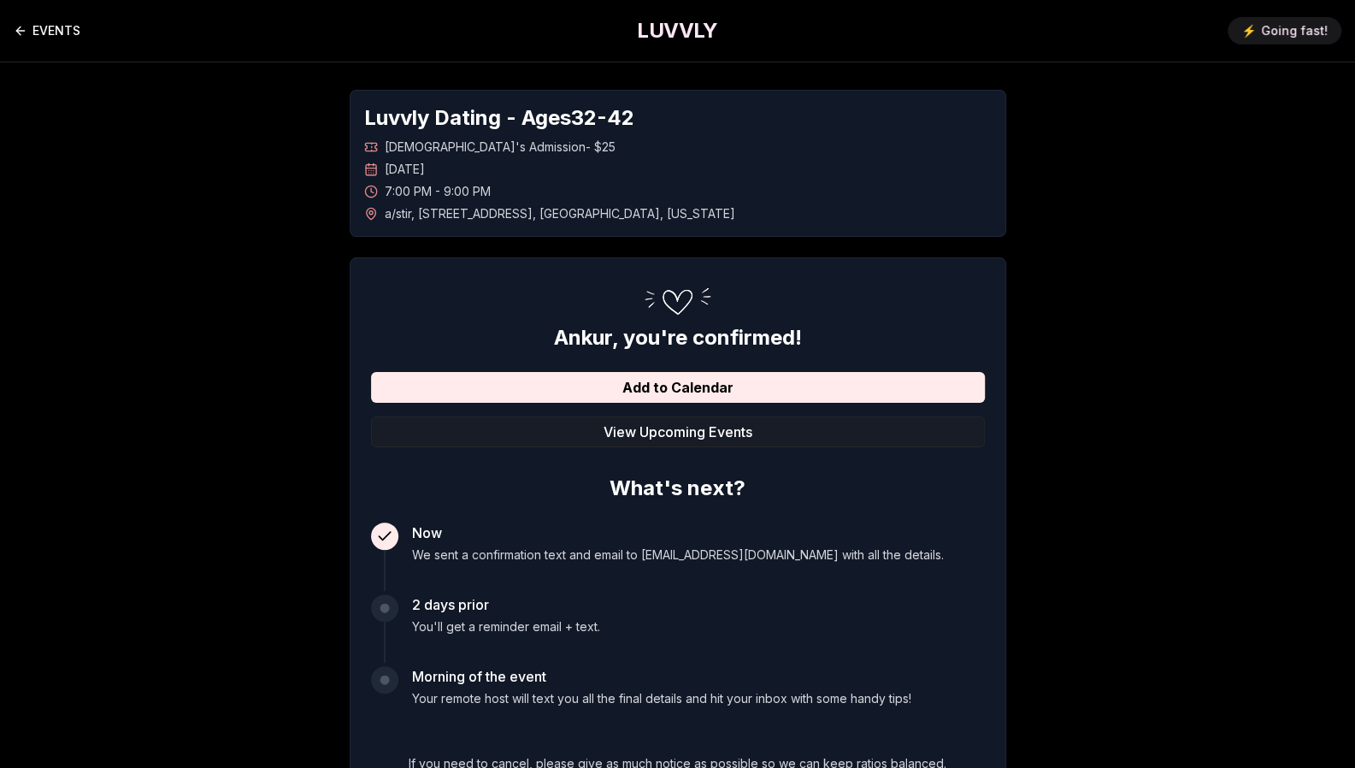
click at [70, 37] on link "EVENTS" at bounding box center [47, 31] width 67 height 34
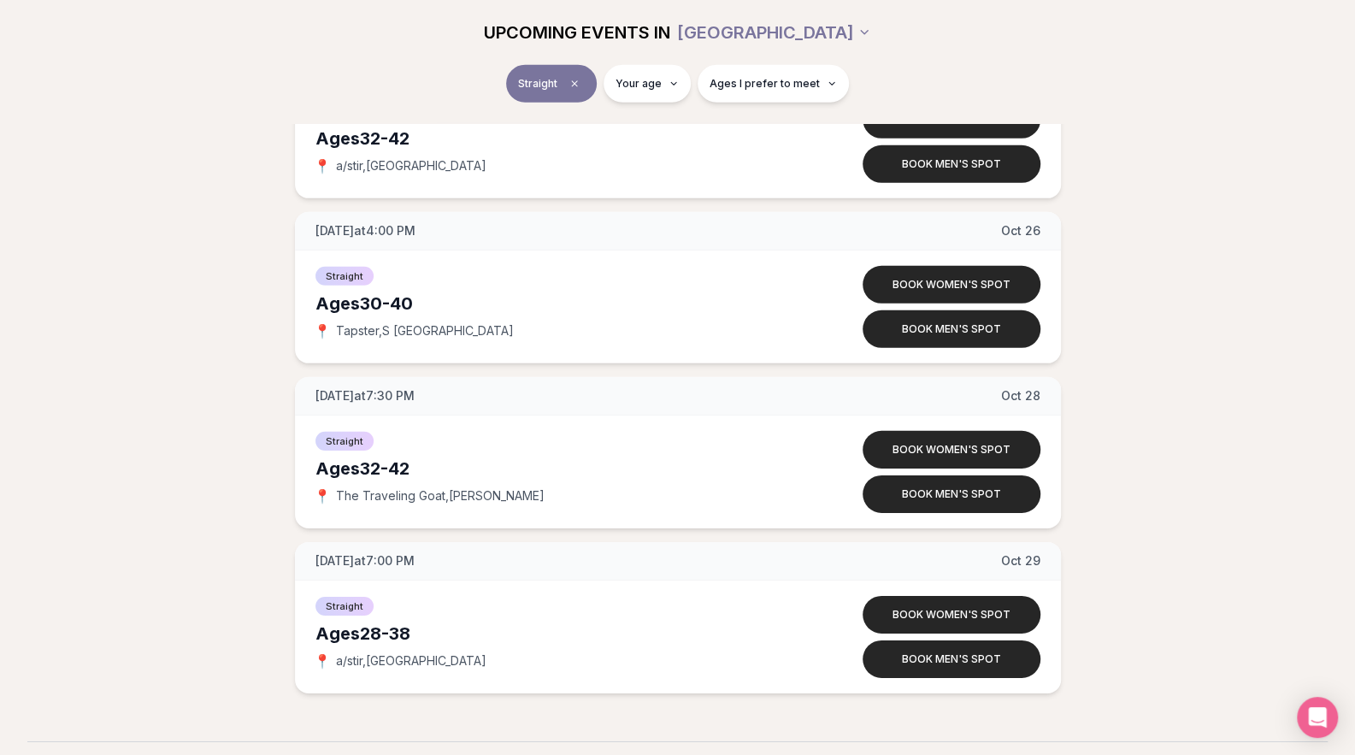
scroll to position [3117, 0]
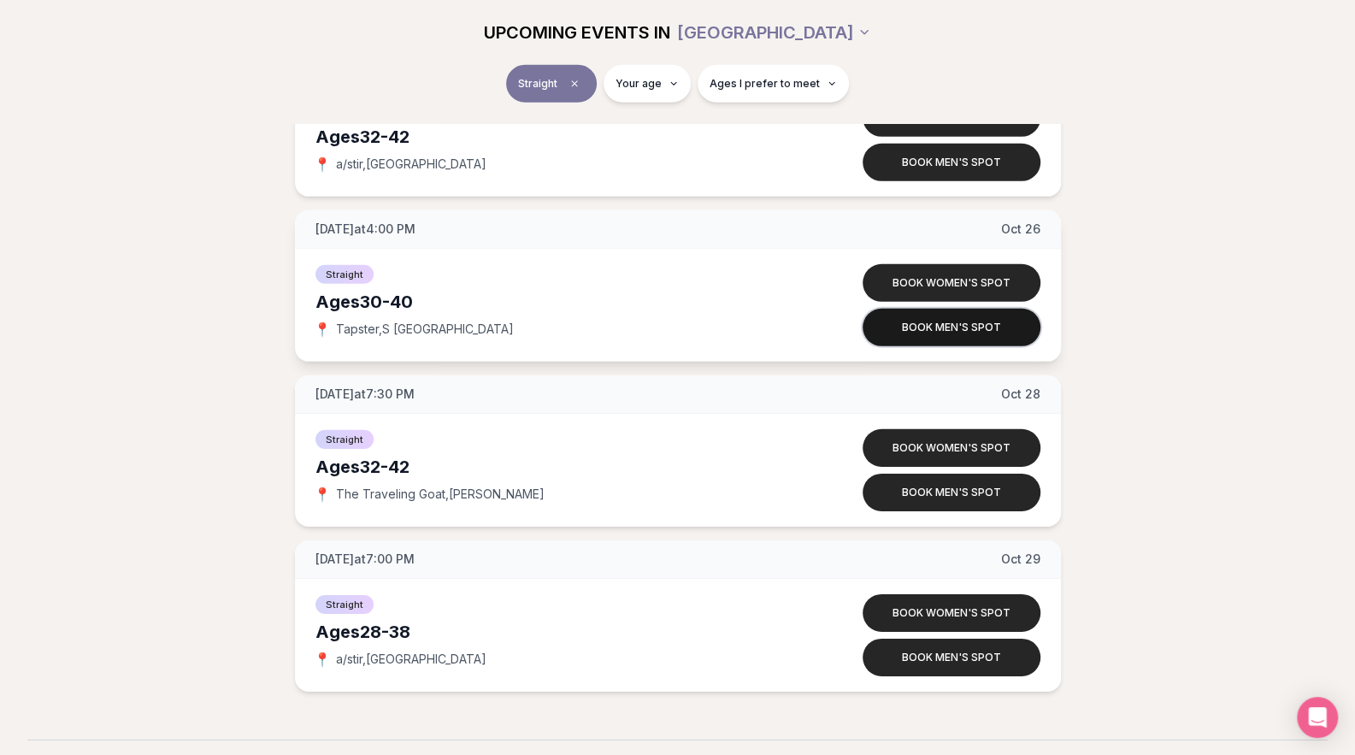
click at [957, 318] on button "Book men's spot" at bounding box center [952, 328] width 178 height 38
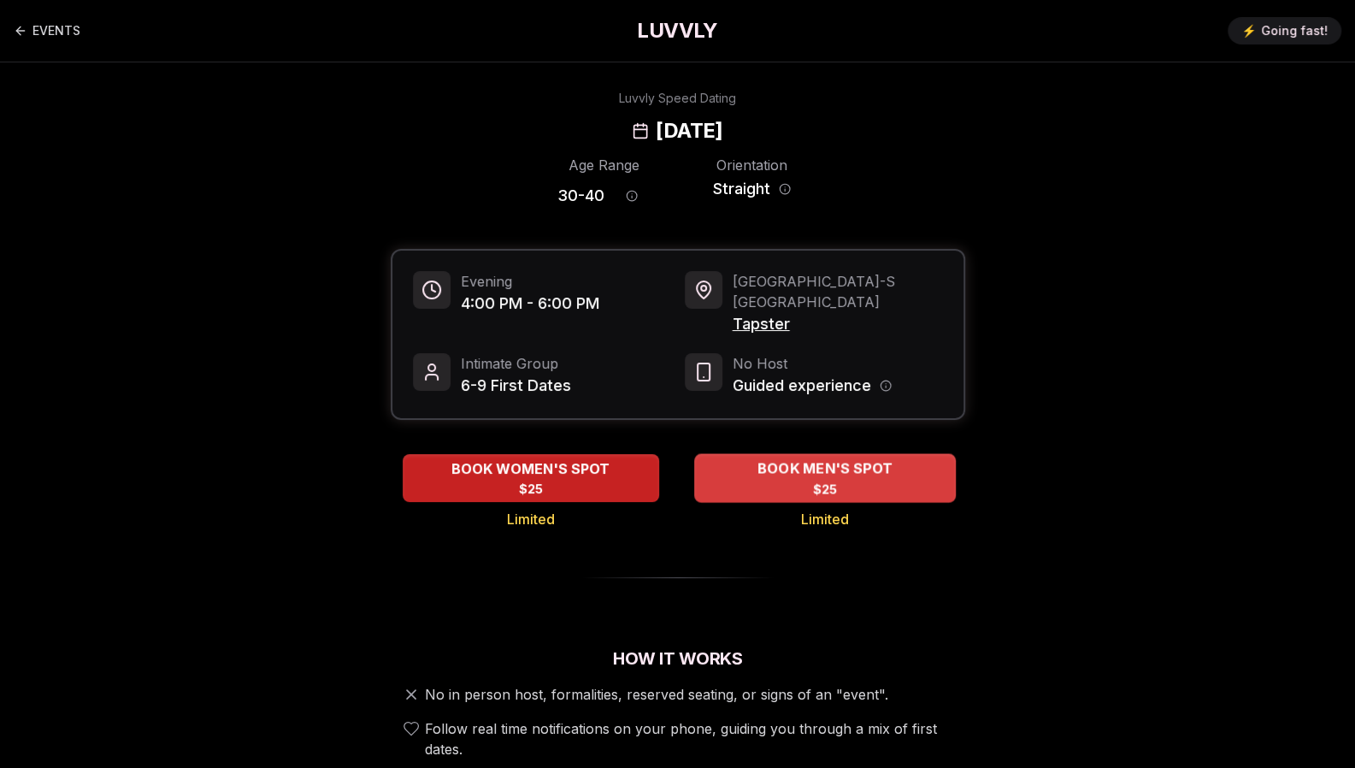
click at [833, 458] on span "BOOK MEN'S SPOT" at bounding box center [824, 468] width 142 height 21
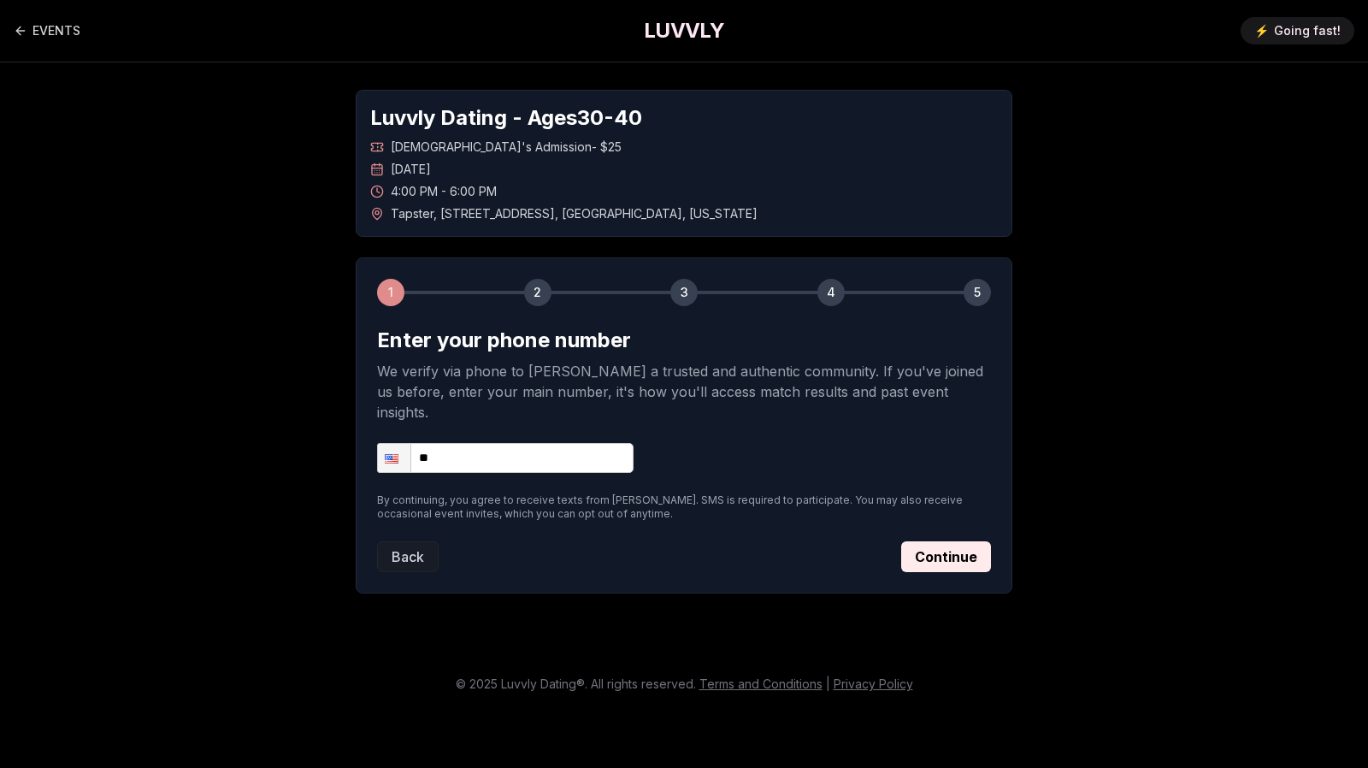
click at [523, 443] on input "**" at bounding box center [505, 458] width 256 height 30
type input "**********"
click at [942, 541] on button "Continue" at bounding box center [946, 556] width 90 height 31
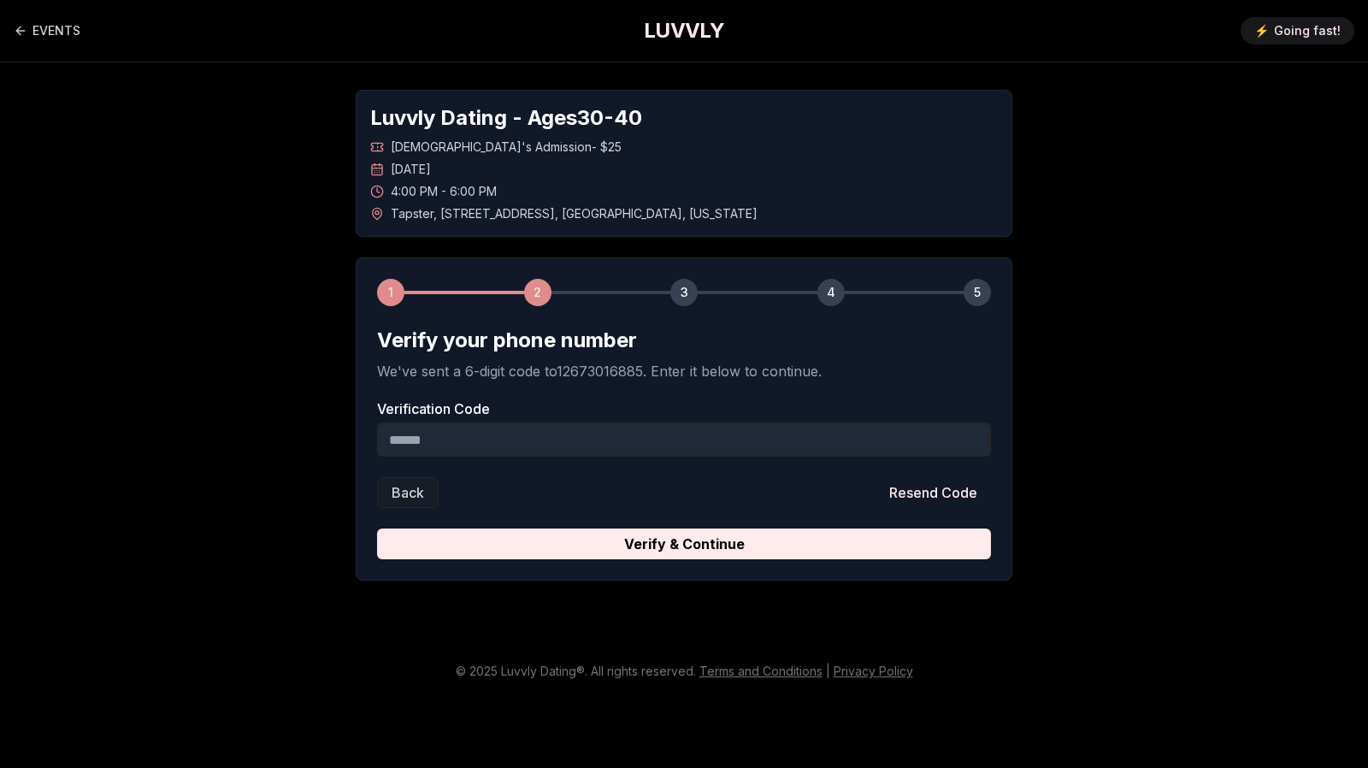
click at [604, 445] on input "Verification Code" at bounding box center [684, 439] width 614 height 34
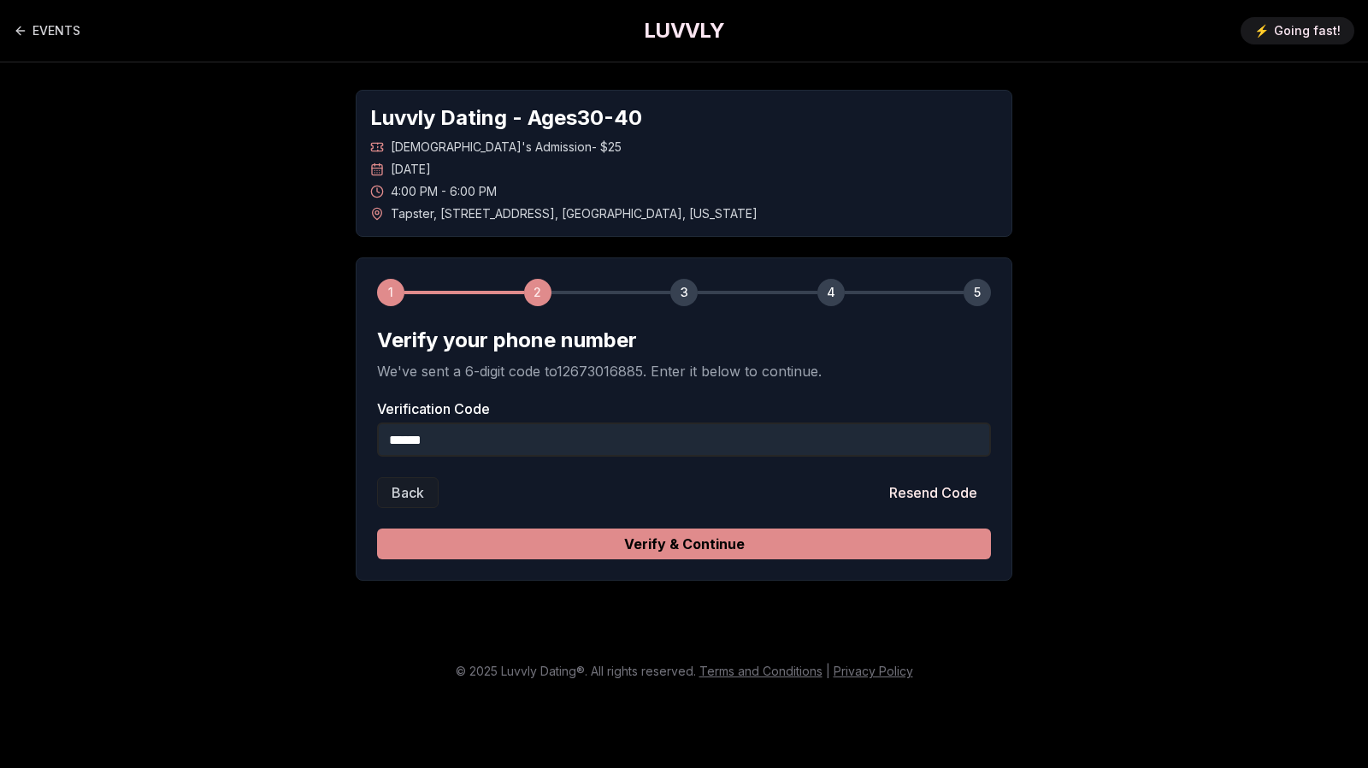
type input "******"
click at [692, 553] on button "Verify & Continue" at bounding box center [684, 543] width 614 height 31
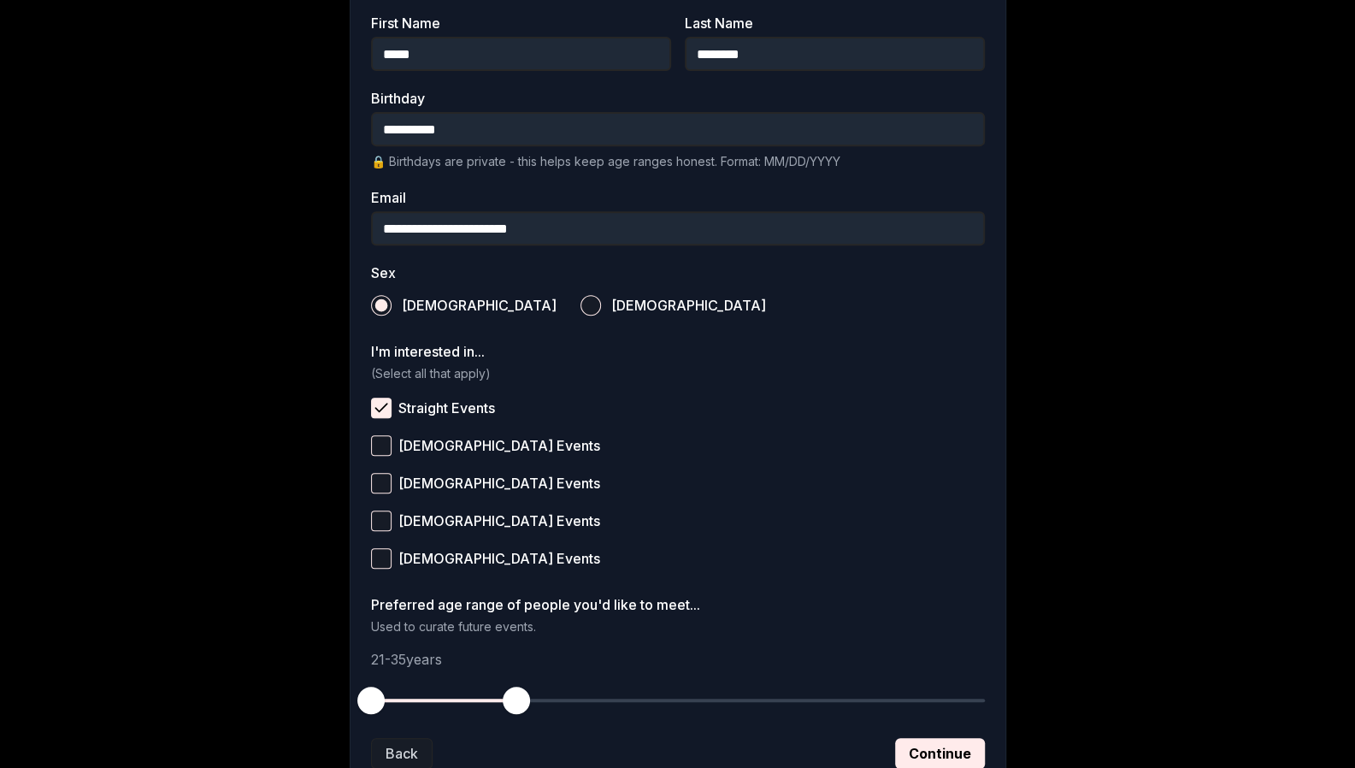
scroll to position [519, 0]
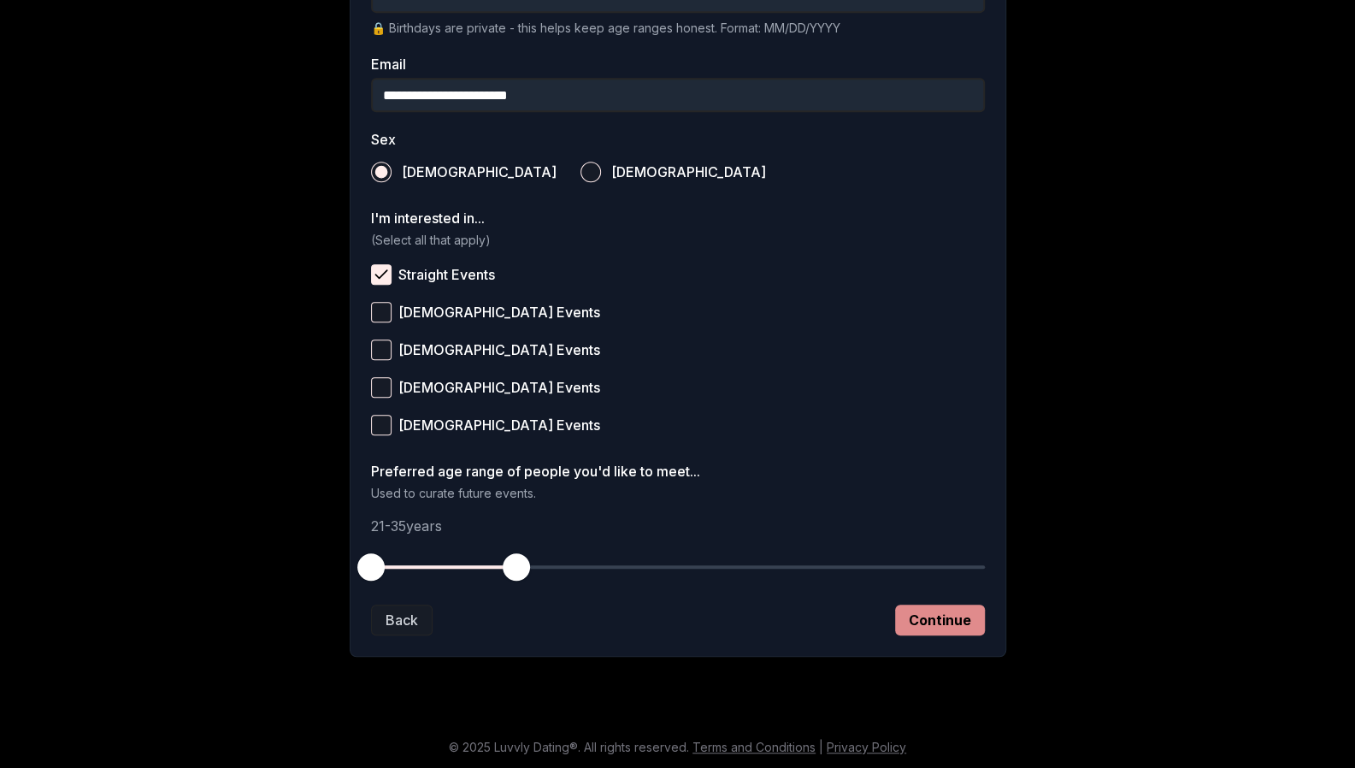
click at [911, 616] on button "Continue" at bounding box center [940, 619] width 90 height 31
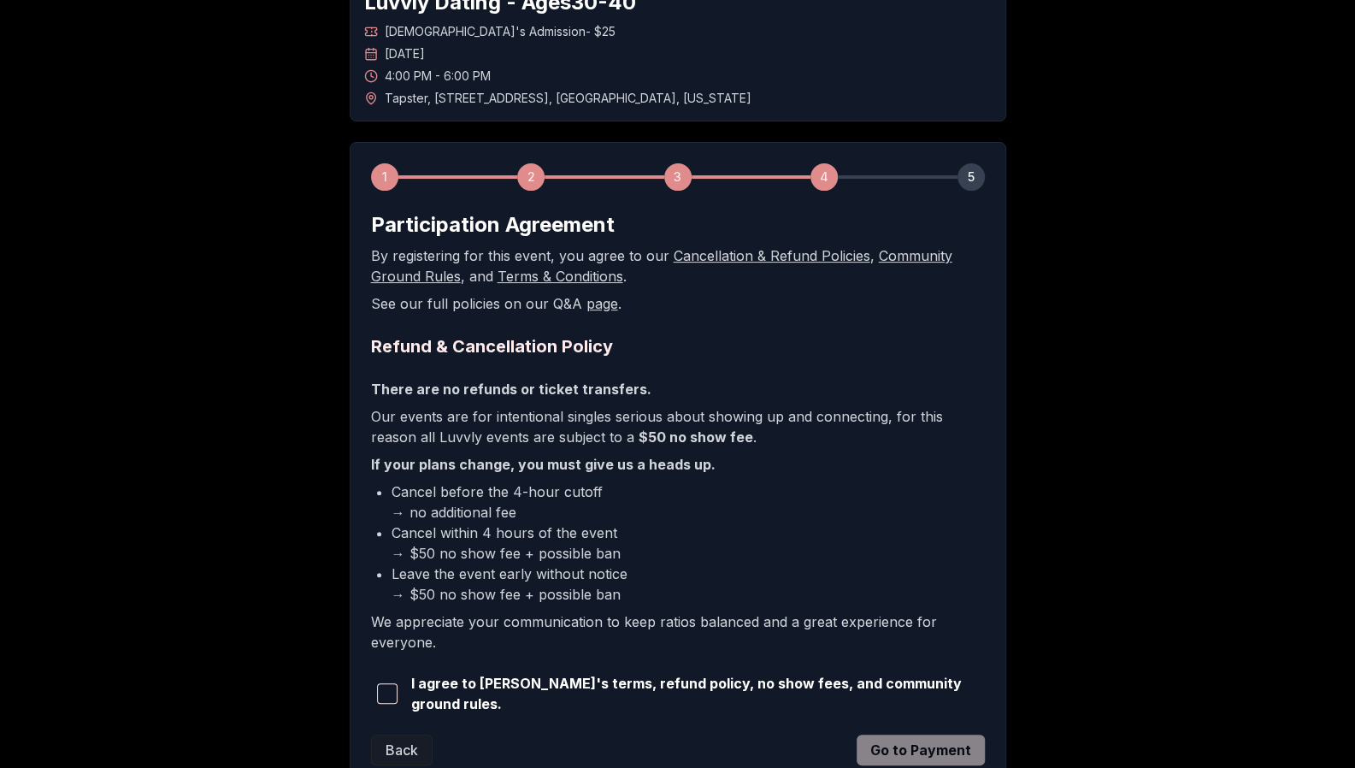
scroll to position [242, 0]
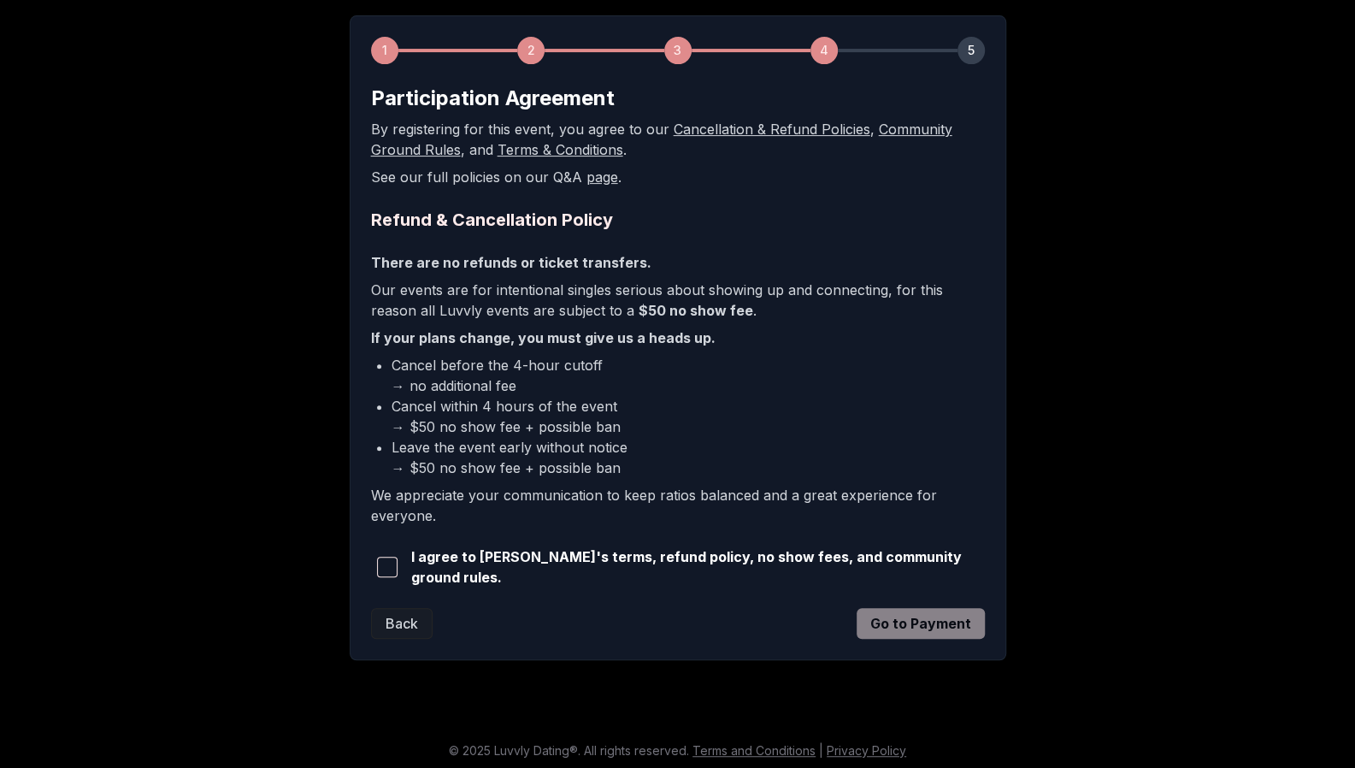
click at [384, 575] on button "button" at bounding box center [387, 567] width 33 height 38
click at [907, 622] on button "Go to Payment" at bounding box center [921, 623] width 128 height 31
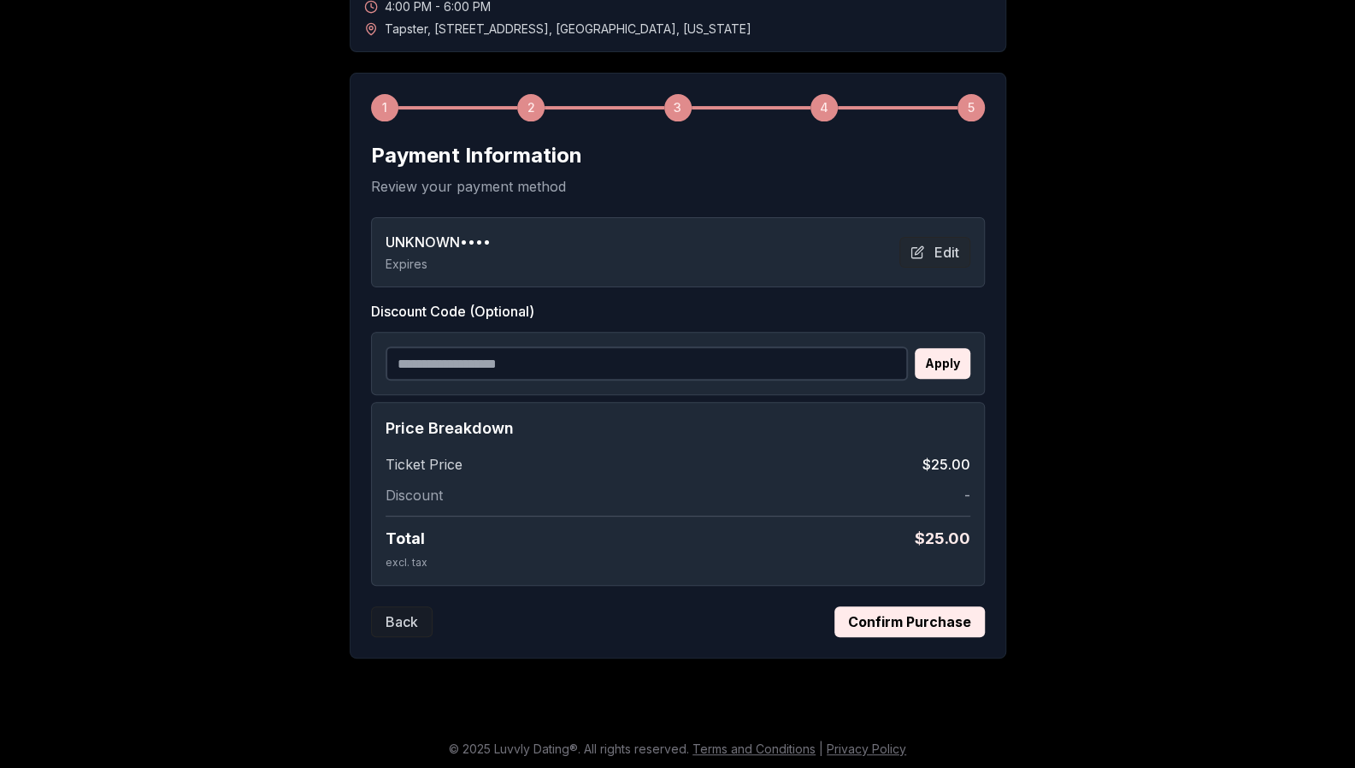
click at [907, 622] on button "Confirm Purchase" at bounding box center [909, 621] width 150 height 31
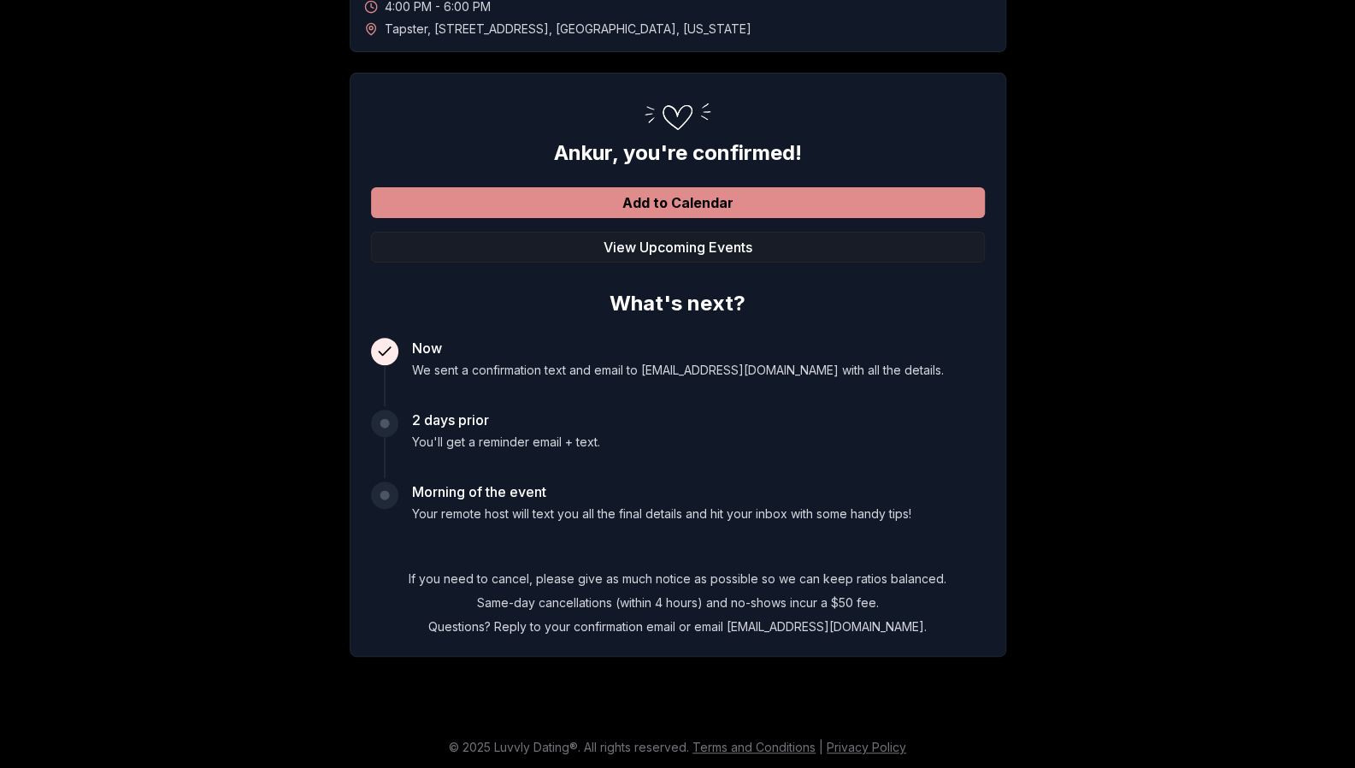
click at [675, 203] on button "Add to Calendar" at bounding box center [678, 202] width 614 height 31
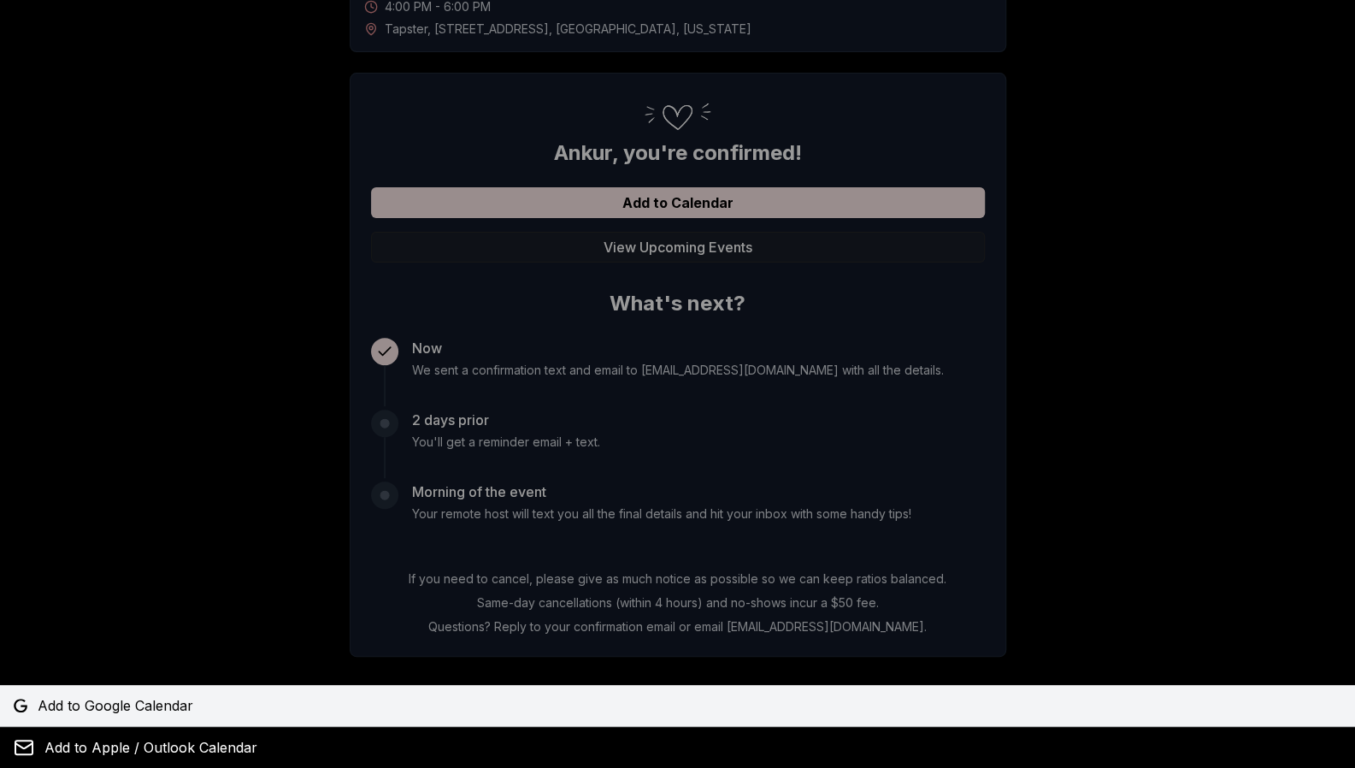
click at [138, 697] on span "Add to Google Calendar" at bounding box center [116, 705] width 156 height 21
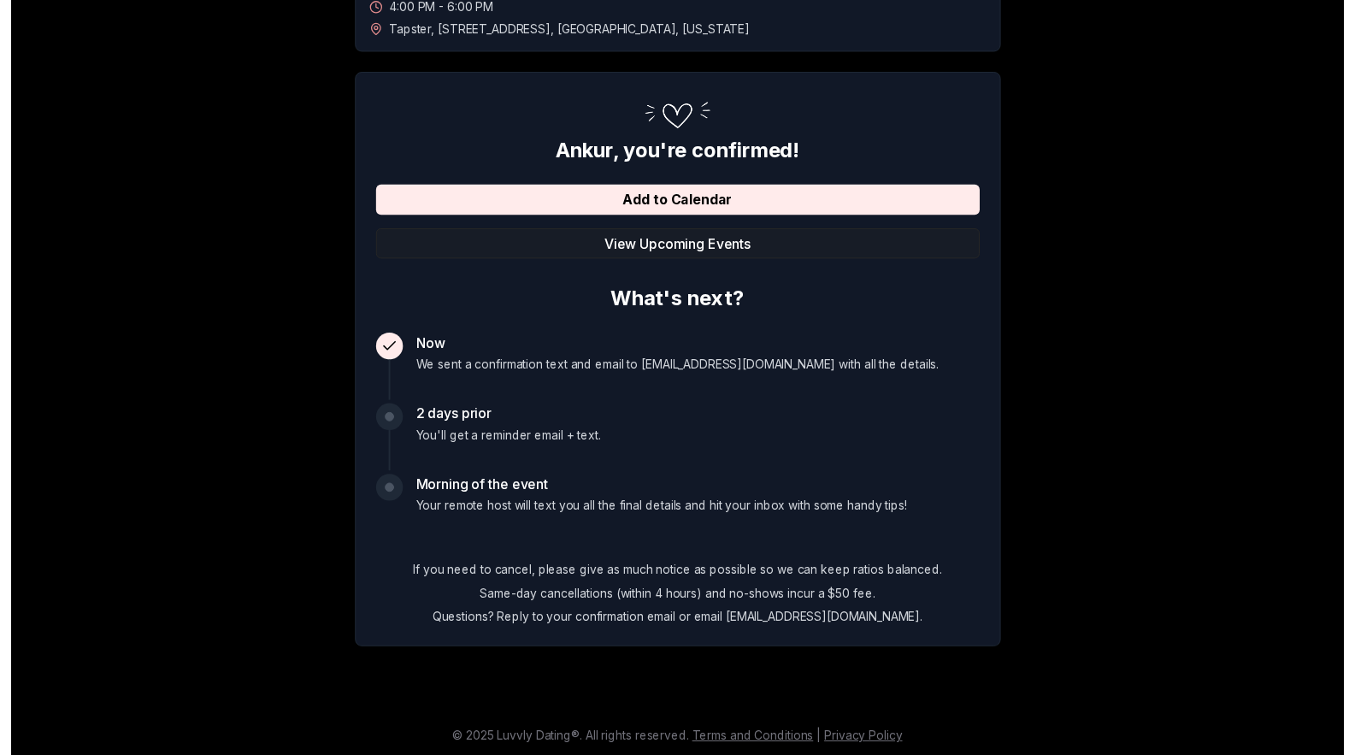
scroll to position [0, 0]
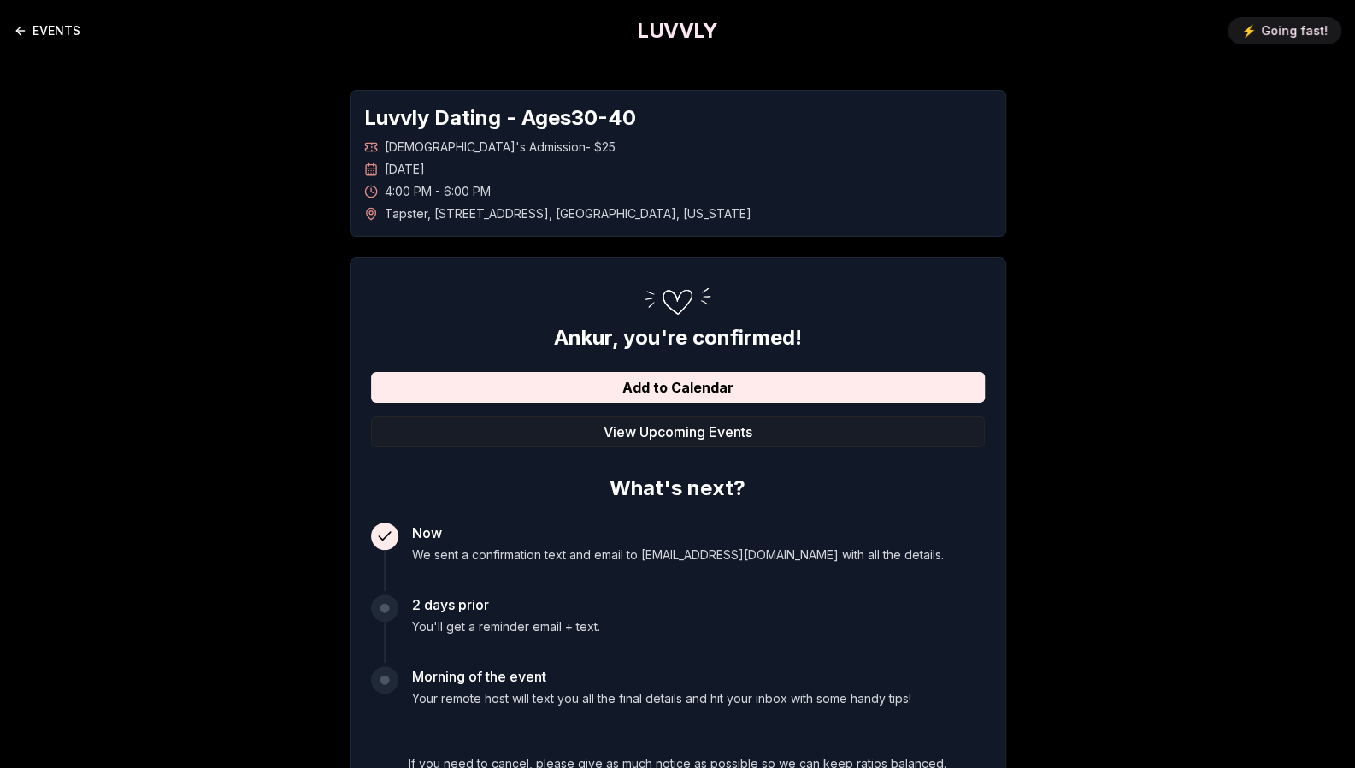
click at [41, 16] on link "EVENTS" at bounding box center [47, 31] width 67 height 34
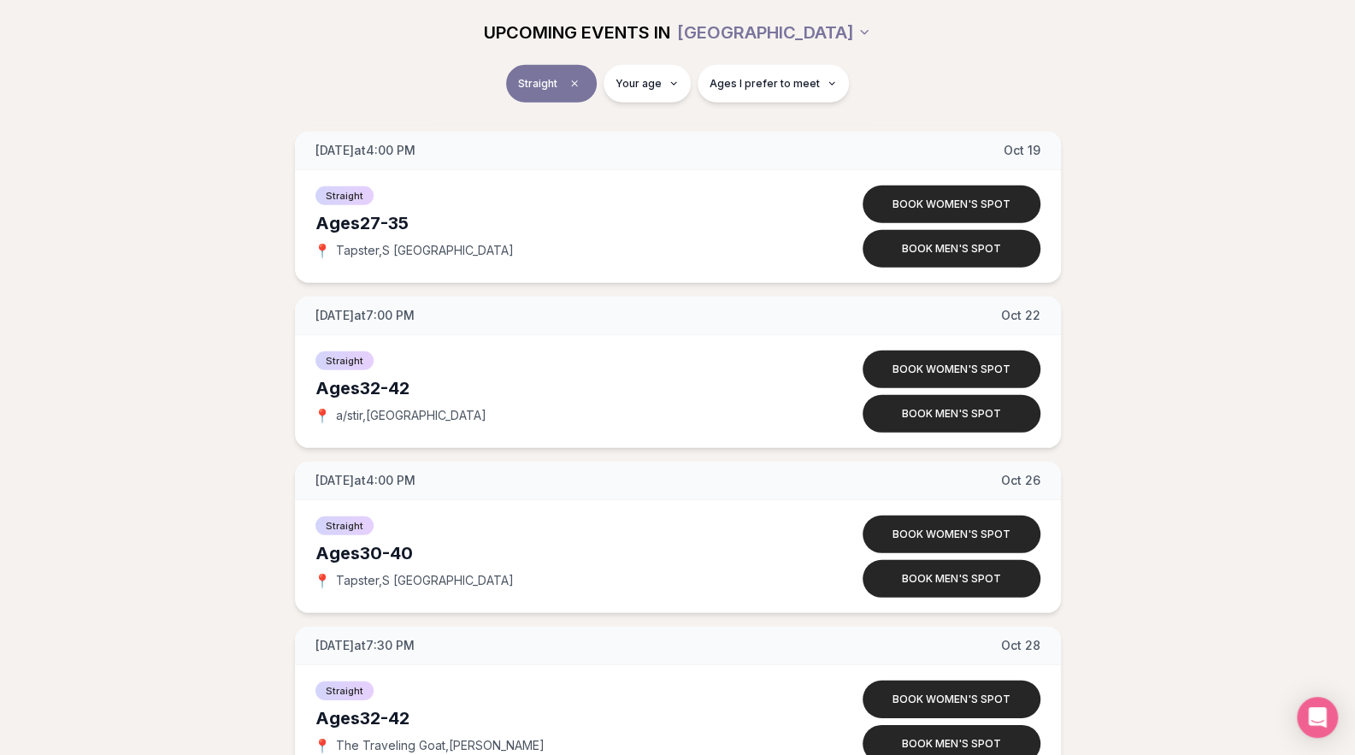
scroll to position [3167, 0]
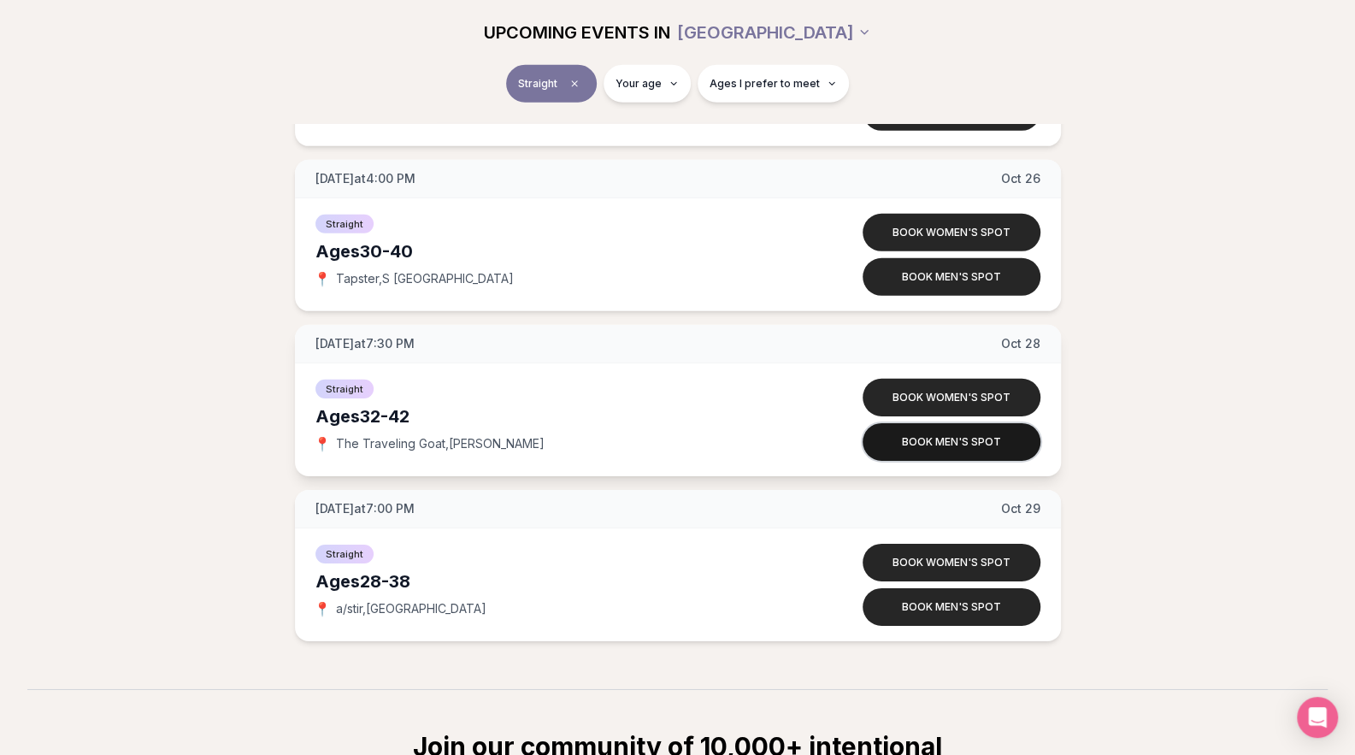
click at [954, 440] on button "Book men's spot" at bounding box center [952, 442] width 178 height 38
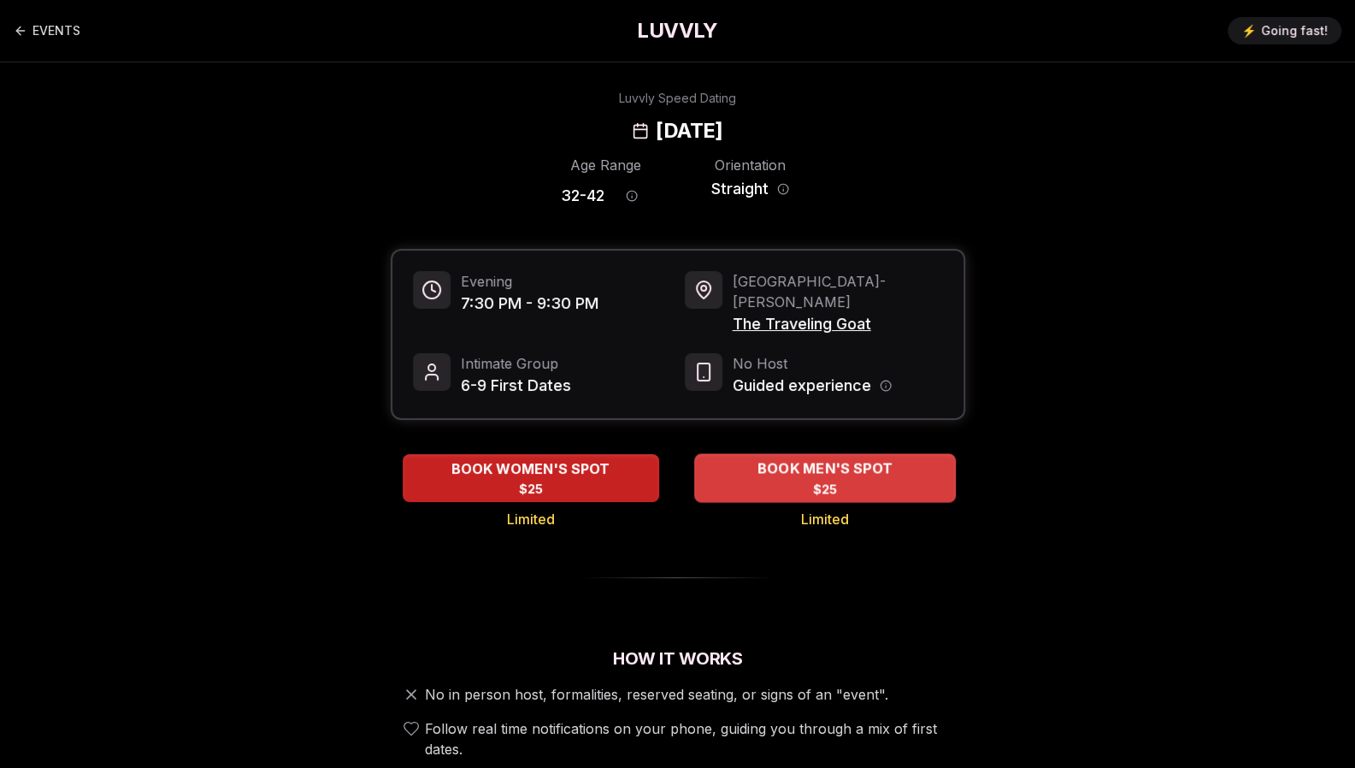
click at [866, 458] on span "BOOK MEN'S SPOT" at bounding box center [824, 468] width 142 height 21
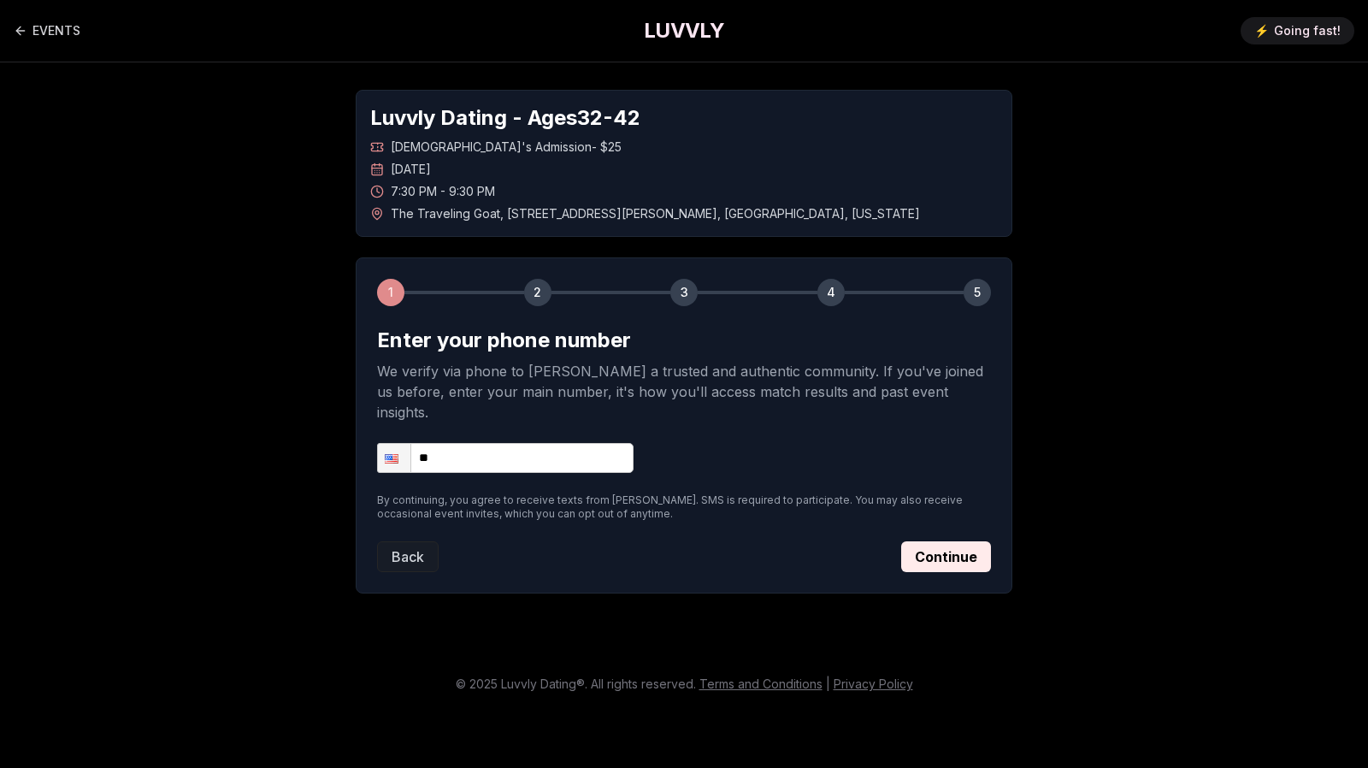
click at [499, 443] on input "**" at bounding box center [505, 458] width 256 height 30
type input "**********"
click at [944, 541] on button "Continue" at bounding box center [946, 556] width 90 height 31
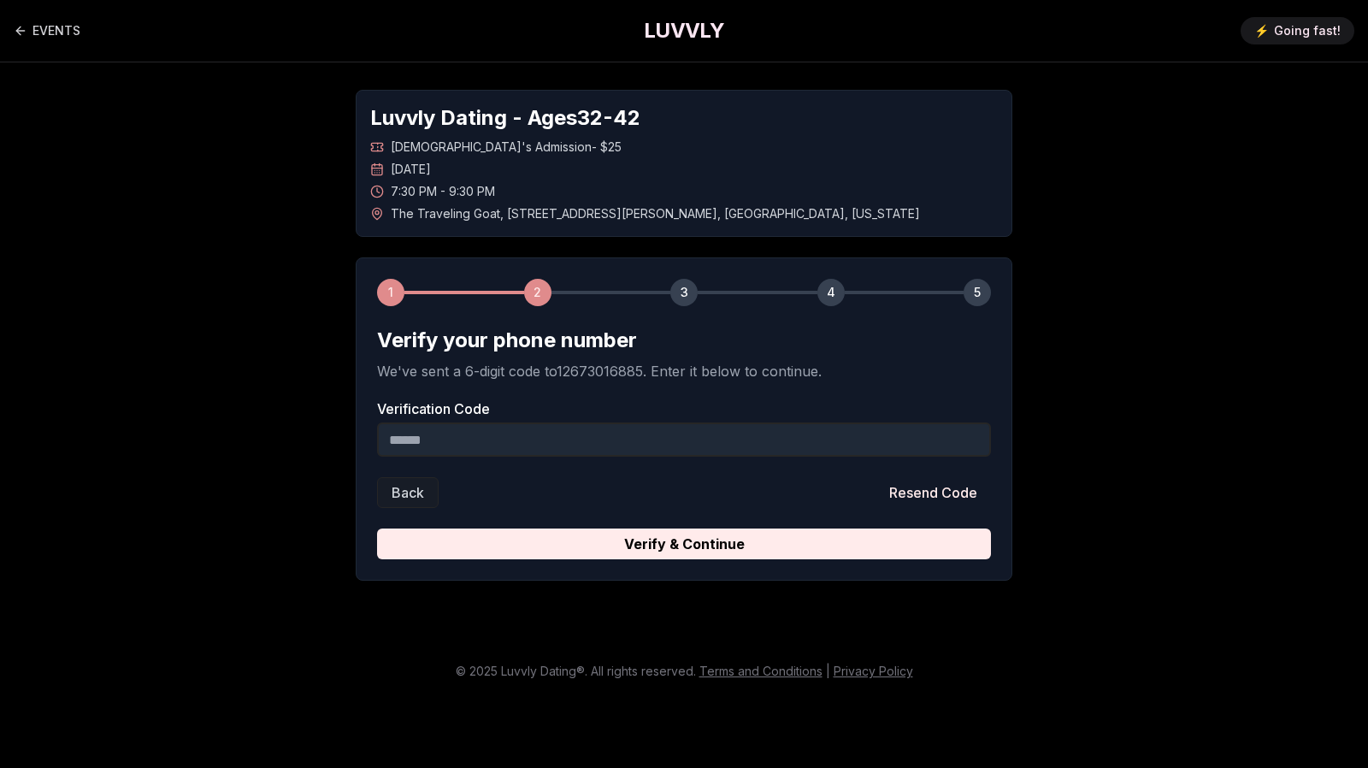
click at [660, 442] on input "Verification Code" at bounding box center [684, 439] width 614 height 34
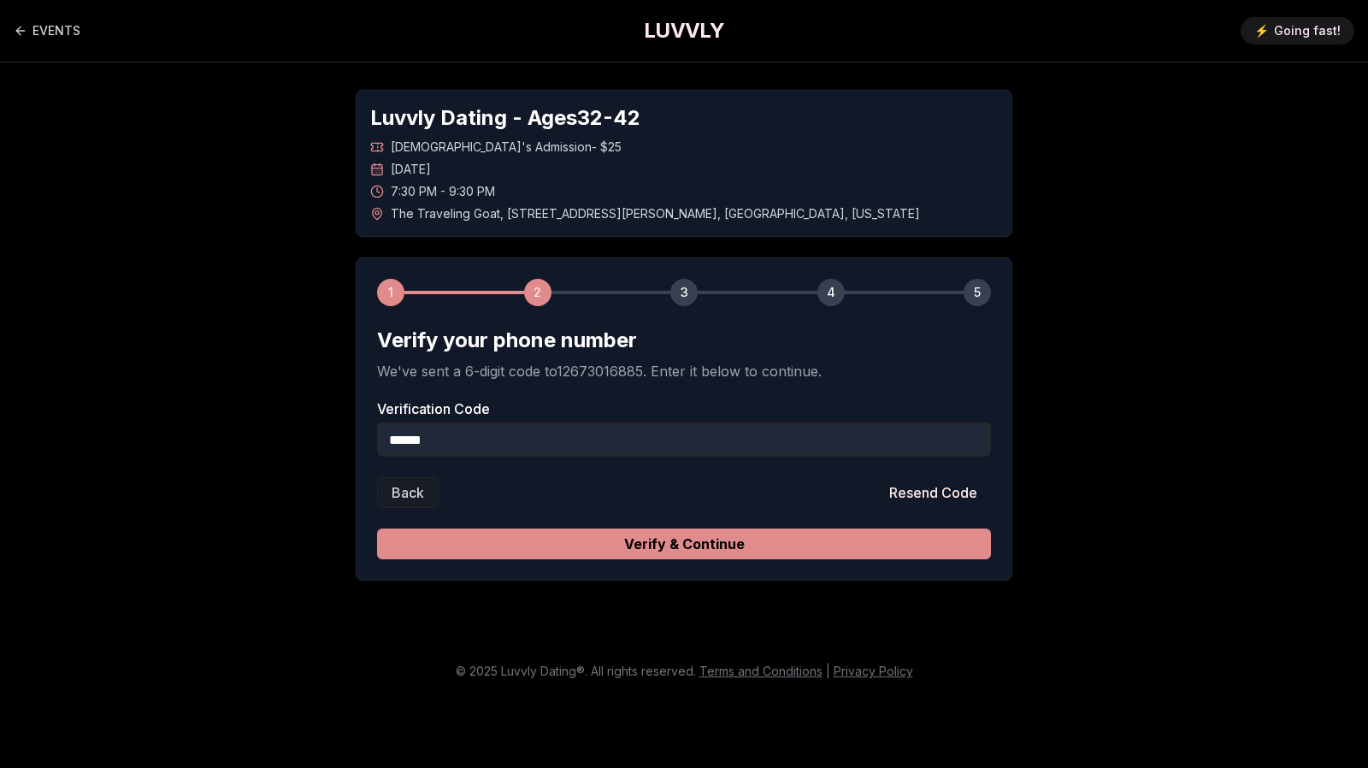
type input "******"
click at [763, 550] on button "Verify & Continue" at bounding box center [684, 543] width 614 height 31
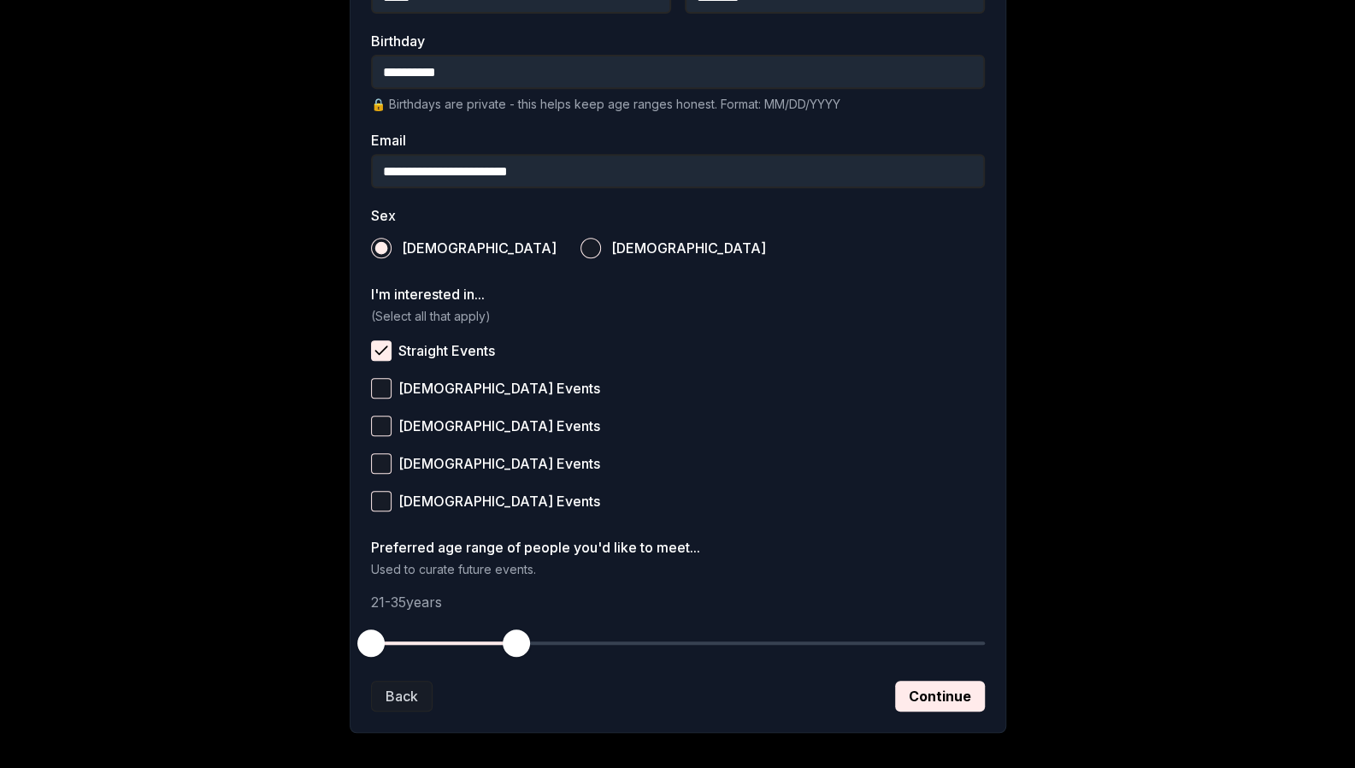
scroll to position [519, 0]
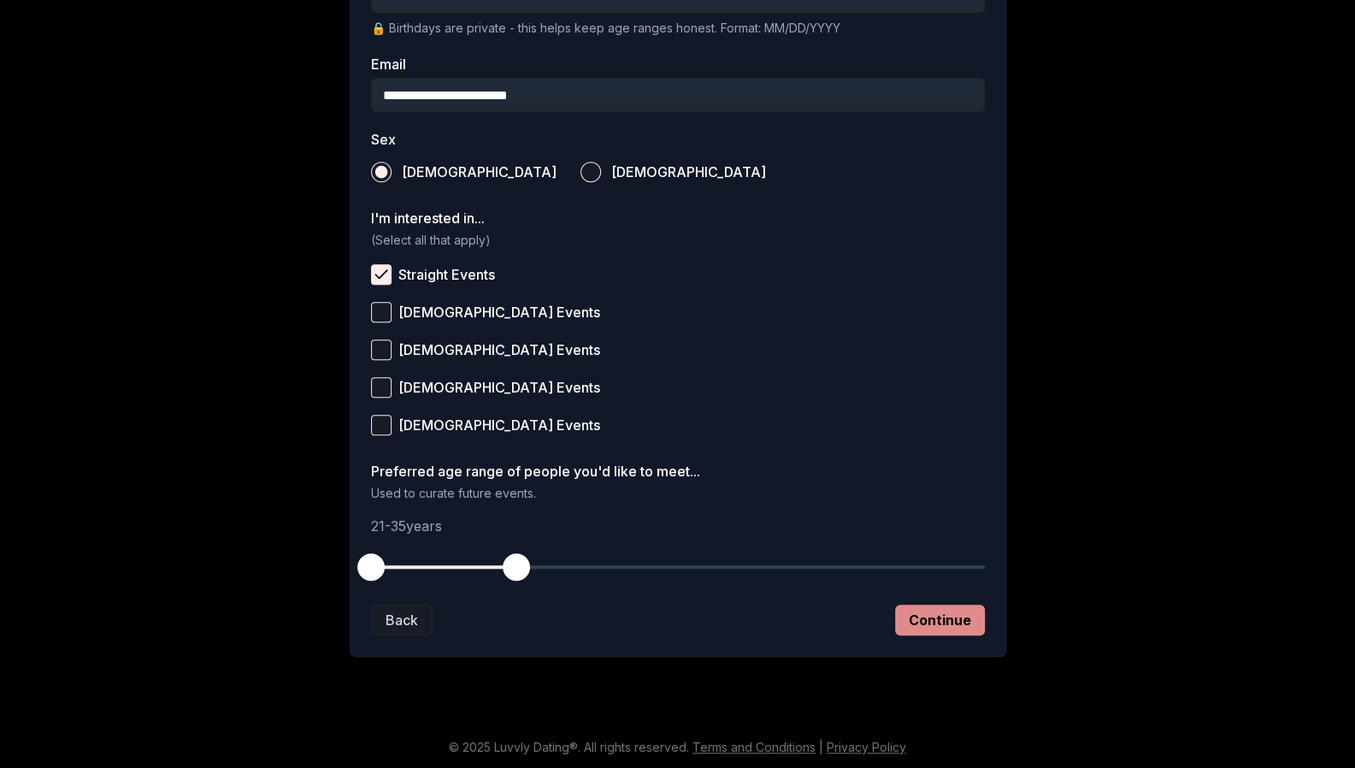
click at [958, 622] on button "Continue" at bounding box center [940, 619] width 90 height 31
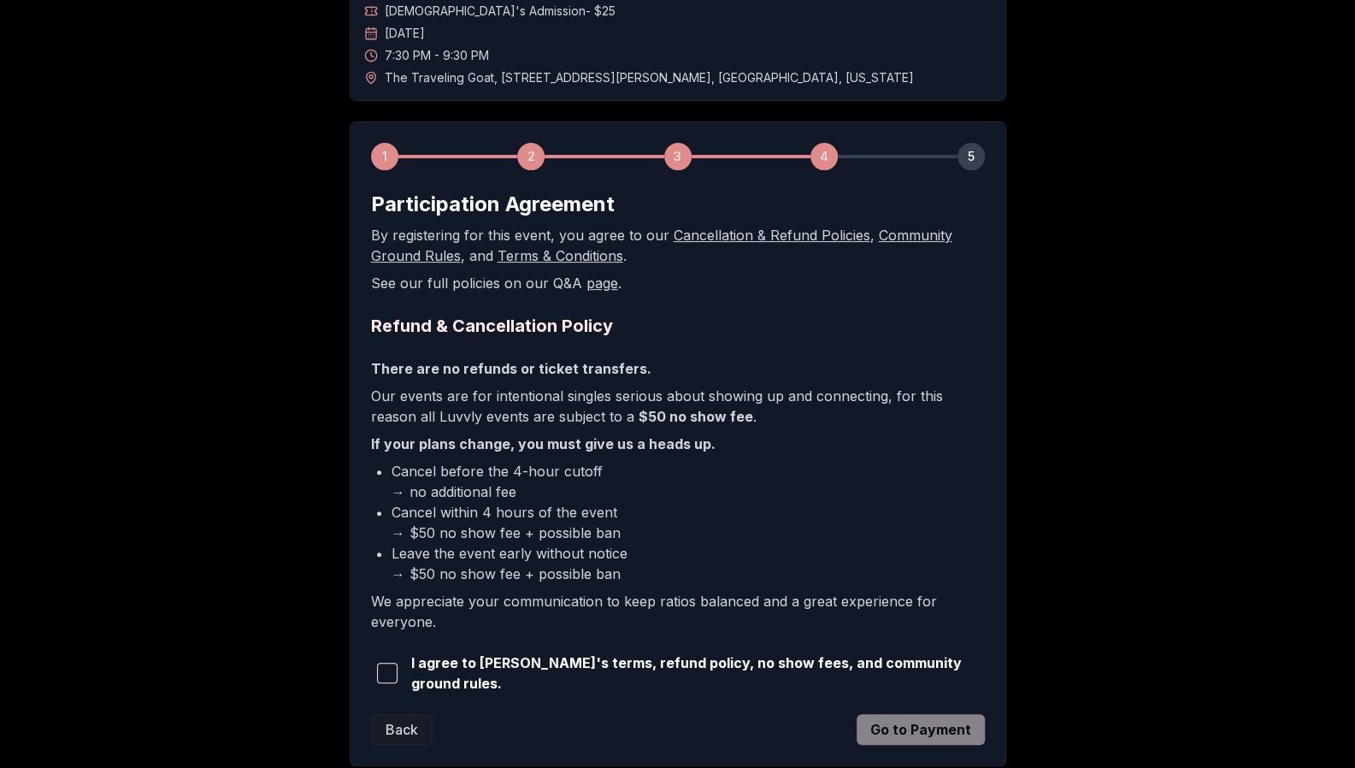
scroll to position [242, 0]
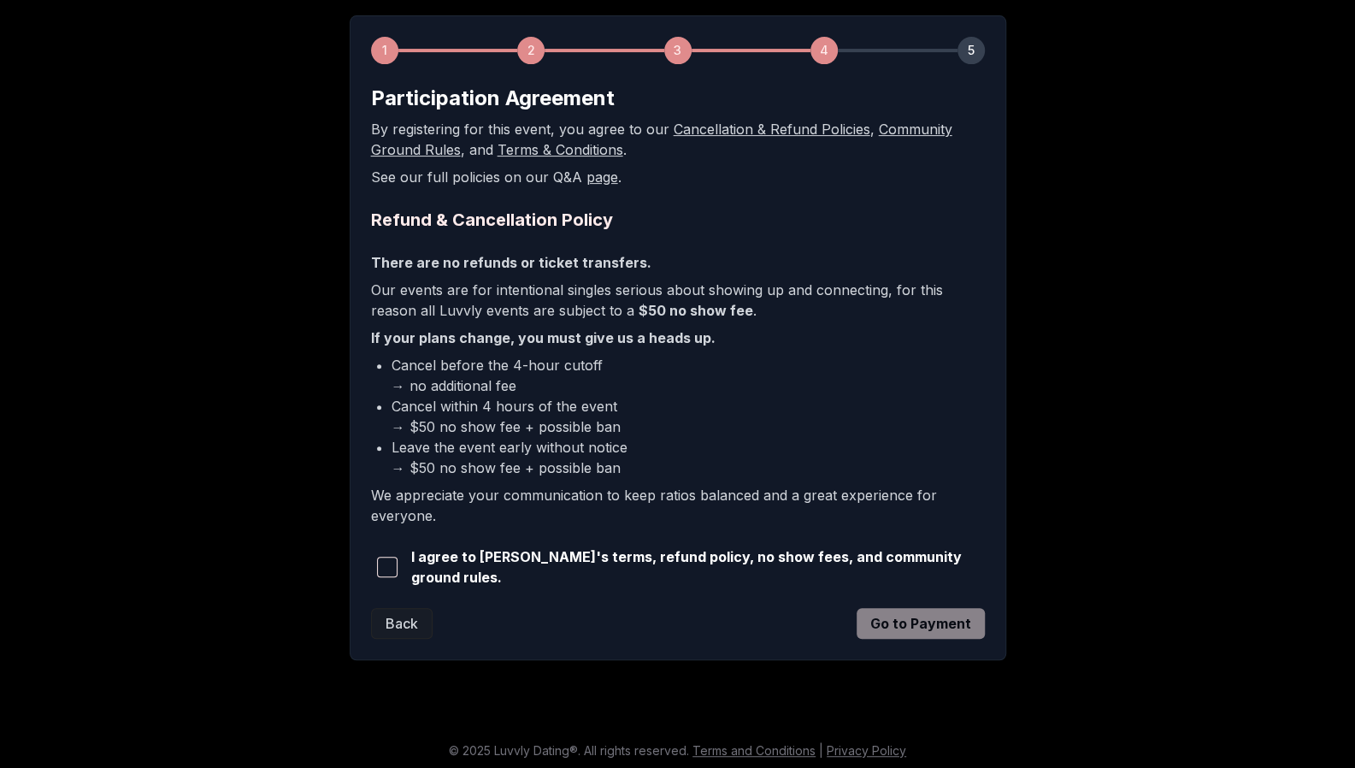
click at [385, 574] on span "button" at bounding box center [387, 567] width 21 height 21
click at [912, 627] on button "Go to Payment" at bounding box center [921, 623] width 128 height 31
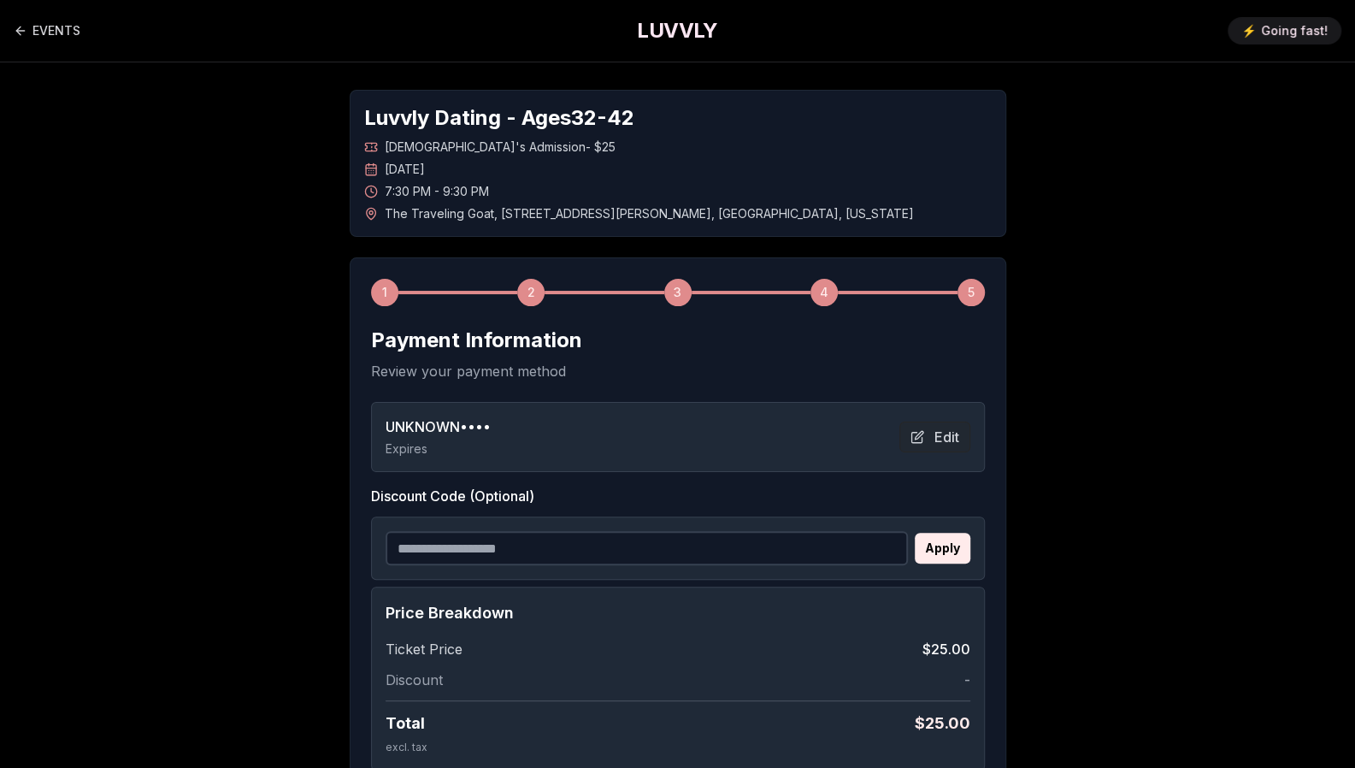
scroll to position [185, 0]
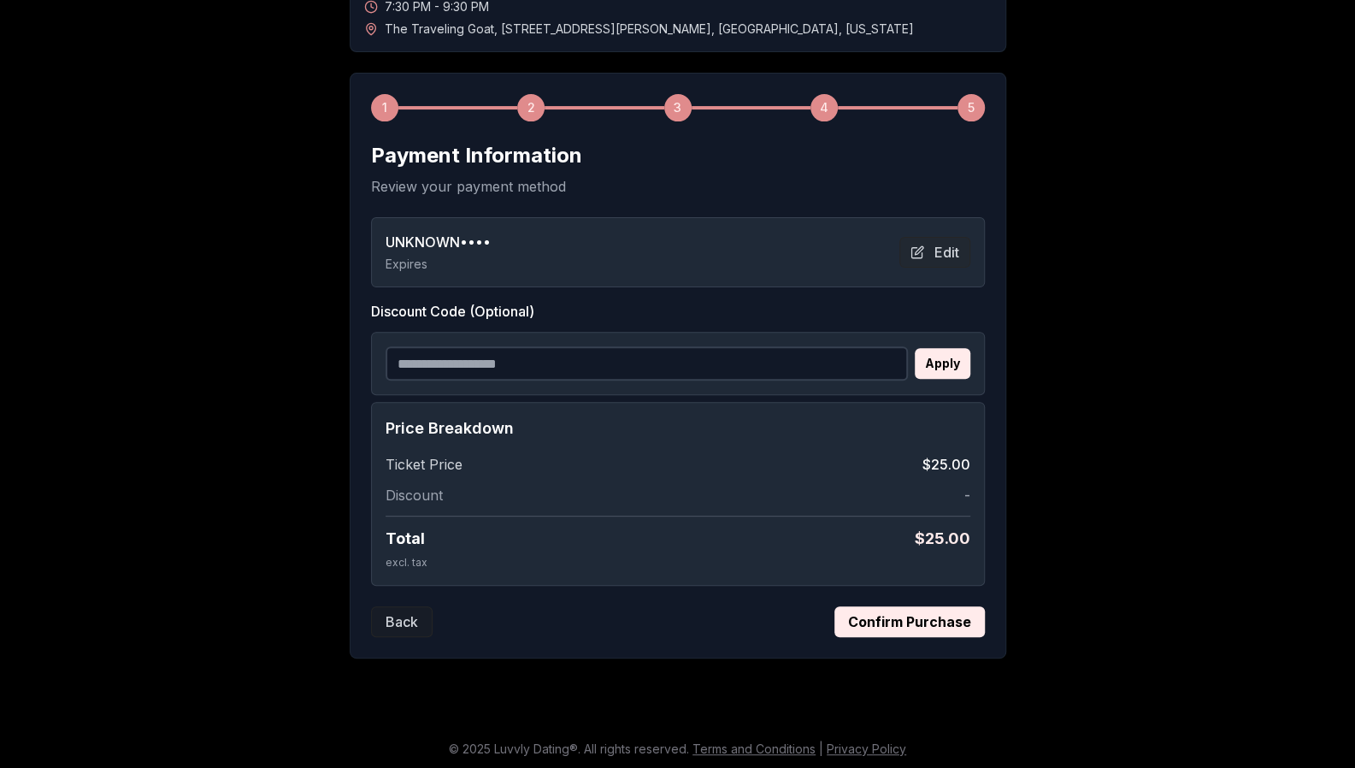
click at [927, 626] on button "Confirm Purchase" at bounding box center [909, 621] width 150 height 31
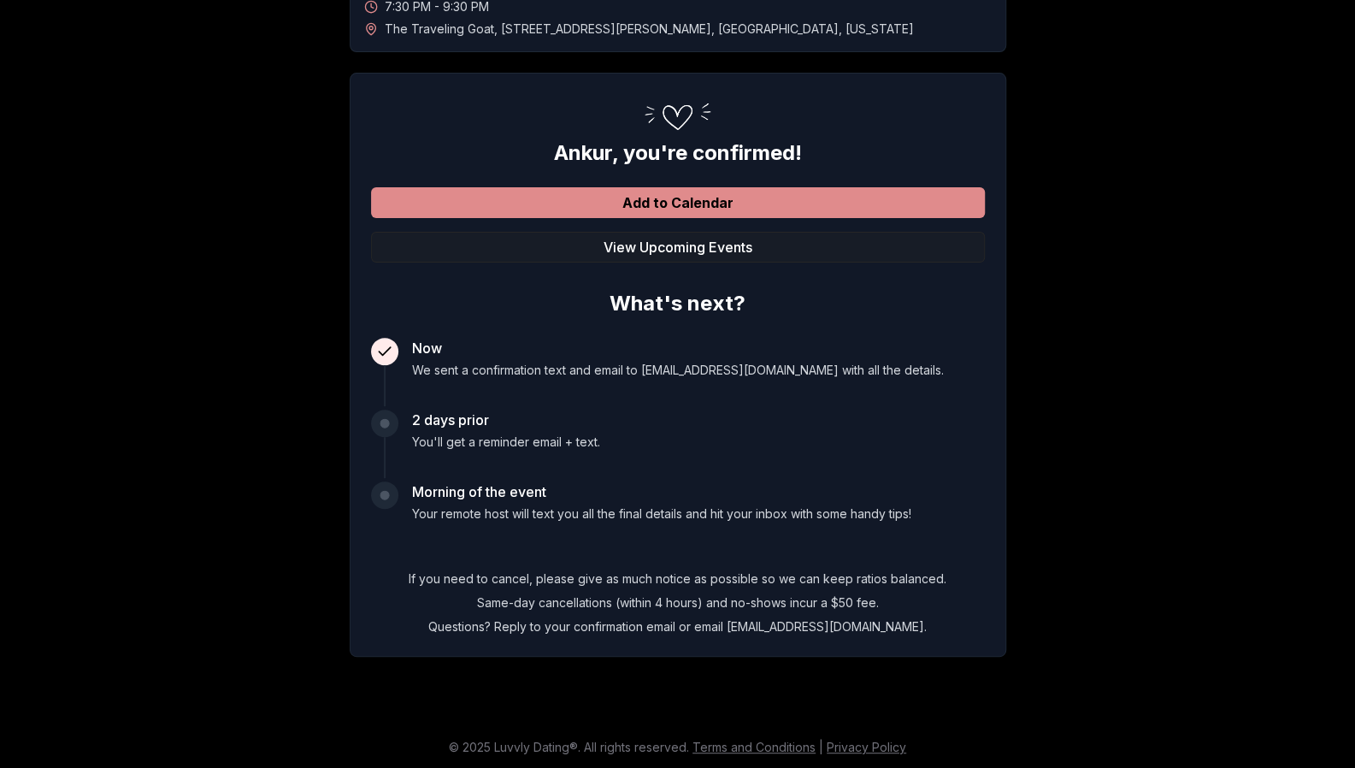
click at [691, 192] on button "Add to Calendar" at bounding box center [678, 202] width 614 height 31
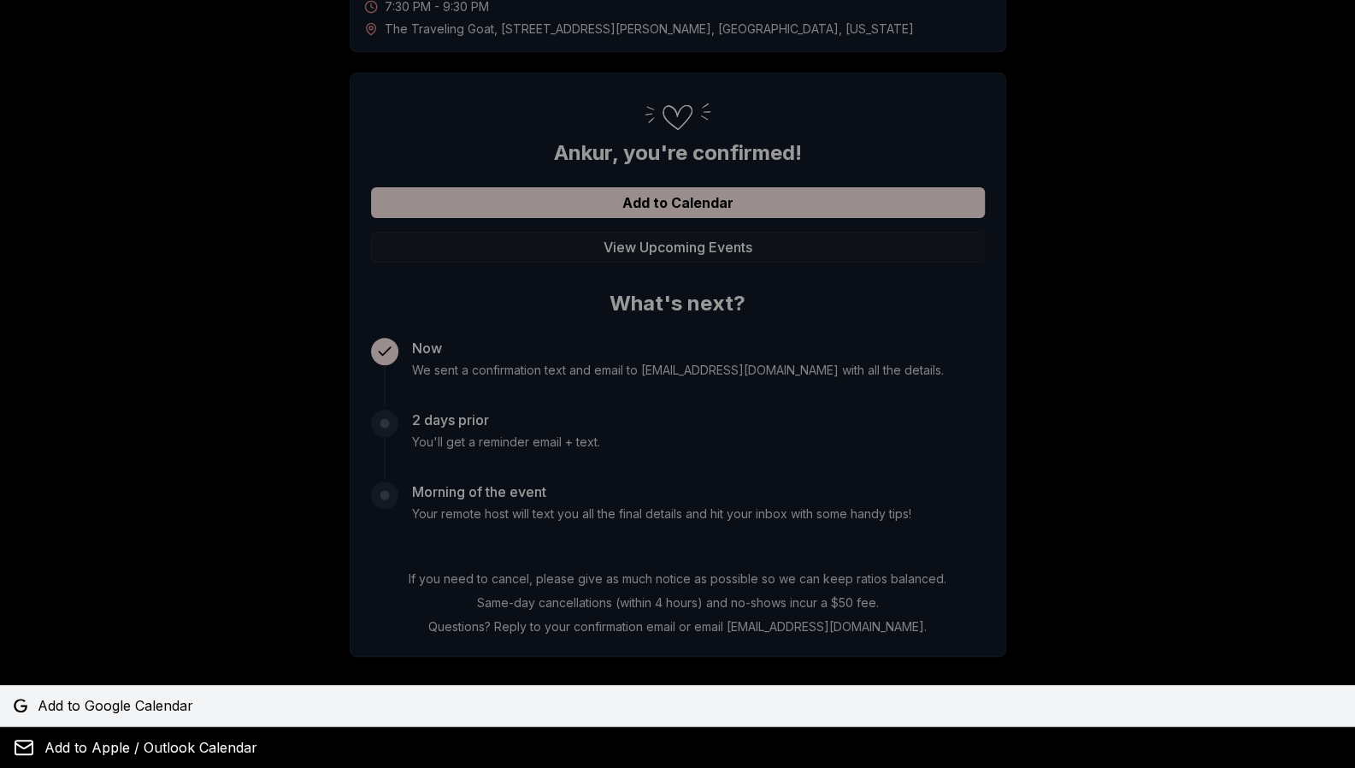
click at [136, 699] on span "Add to Google Calendar" at bounding box center [116, 705] width 156 height 21
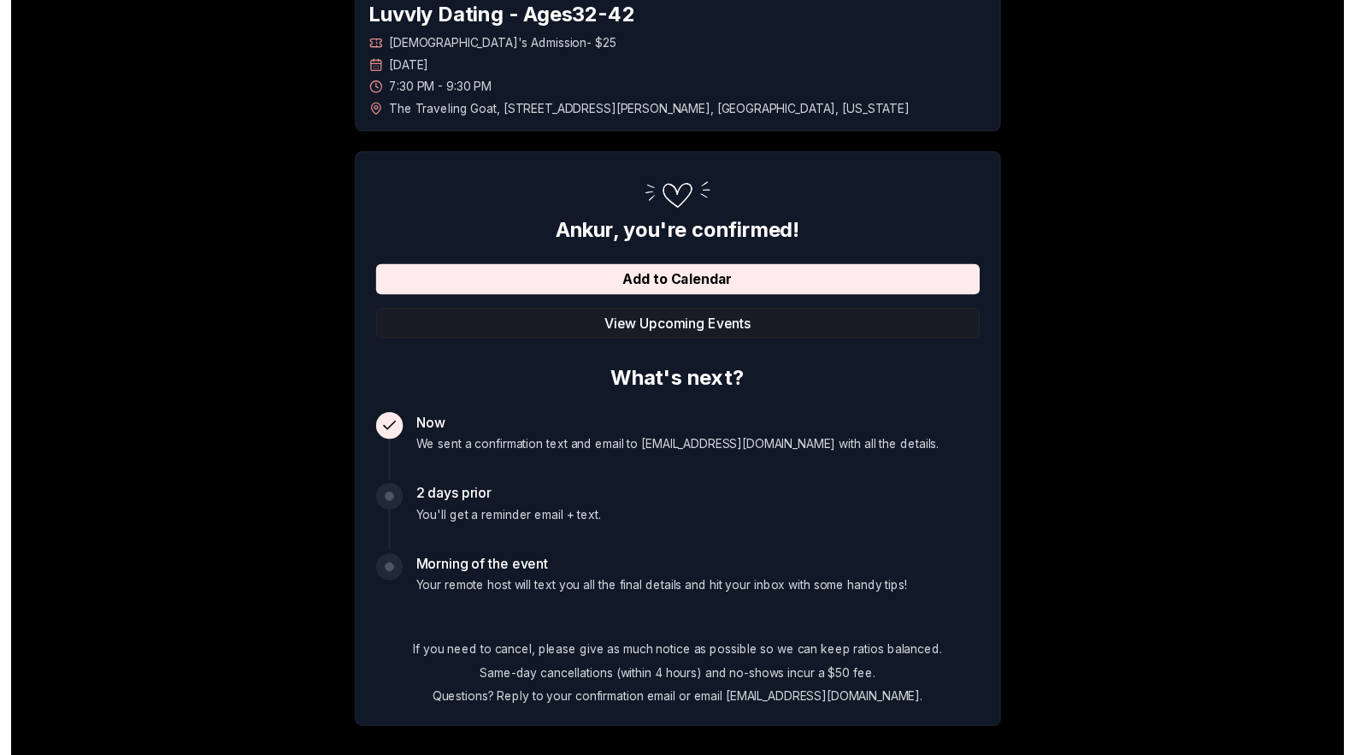
scroll to position [0, 0]
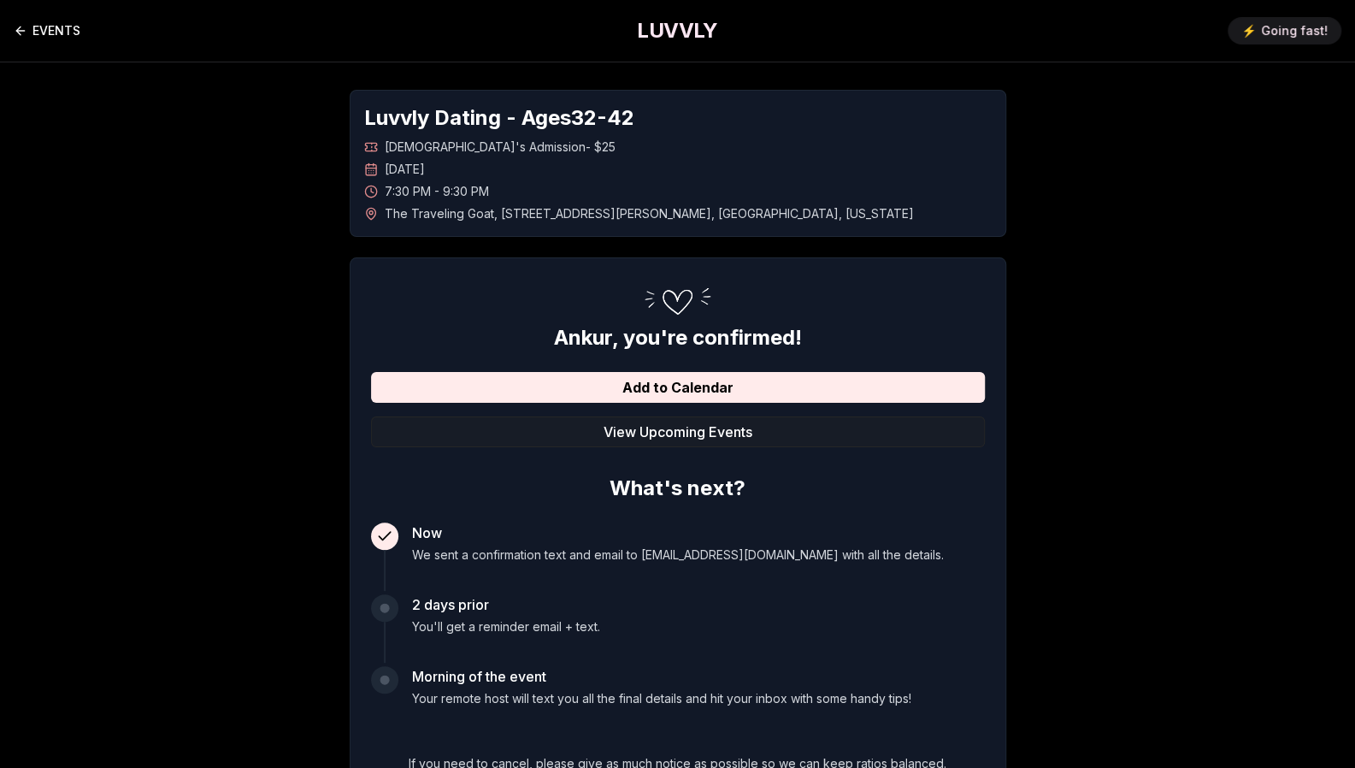
click at [59, 27] on link "EVENTS" at bounding box center [47, 31] width 67 height 34
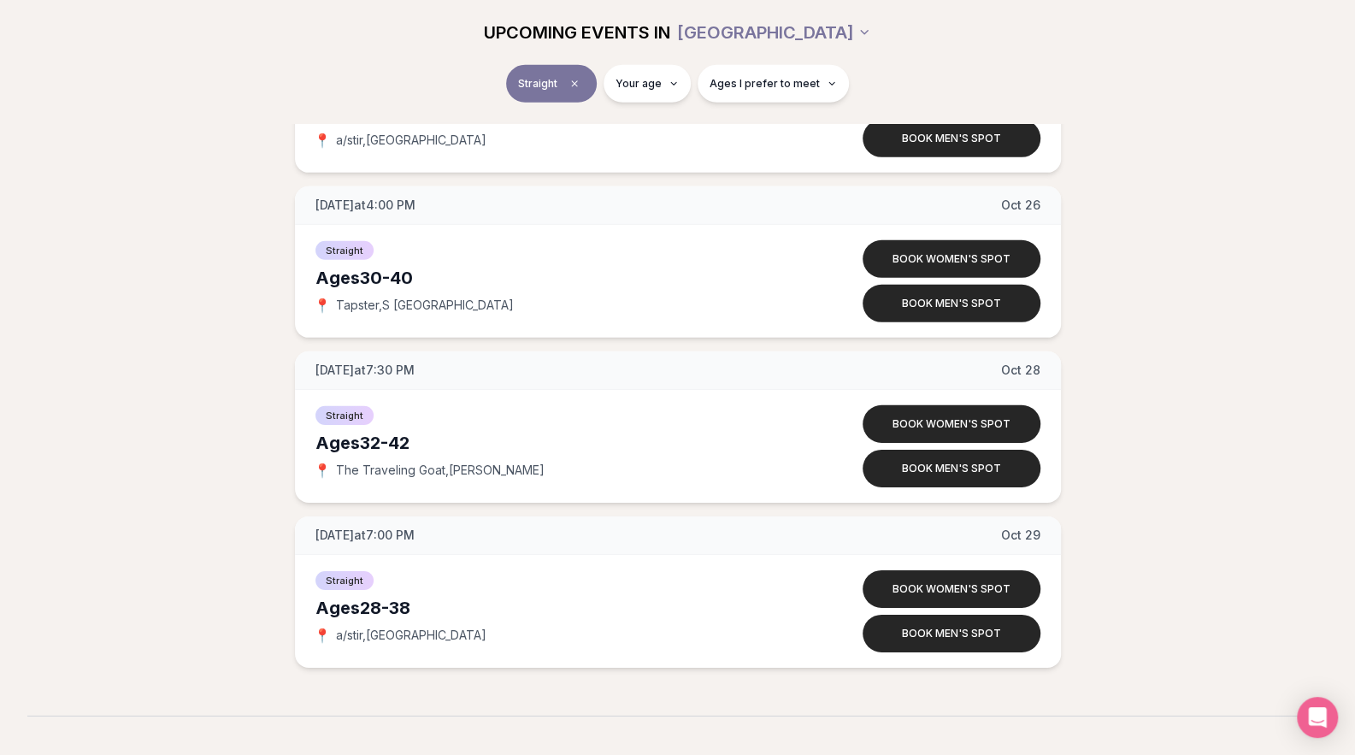
scroll to position [3177, 7]
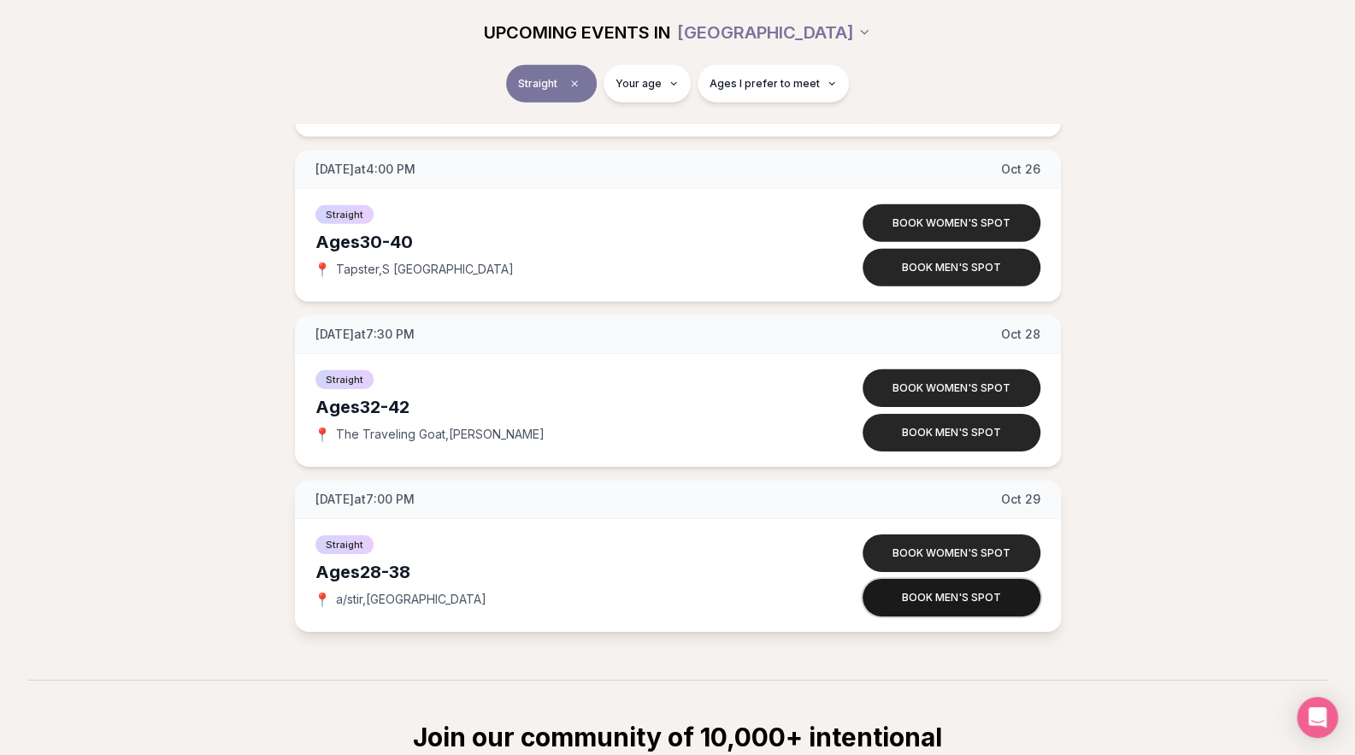
click at [964, 591] on button "Book men's spot" at bounding box center [952, 598] width 178 height 38
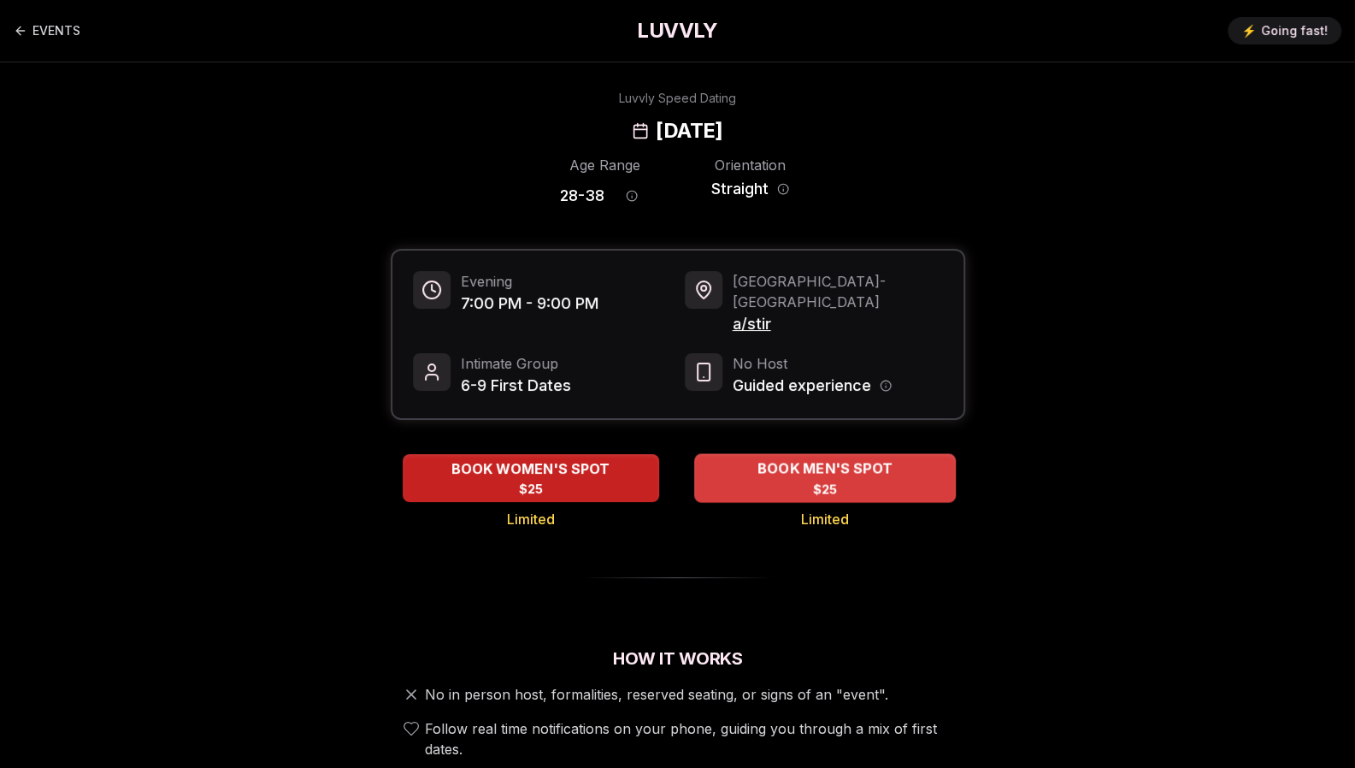
click at [828, 458] on span "BOOK MEN'S SPOT" at bounding box center [824, 468] width 142 height 21
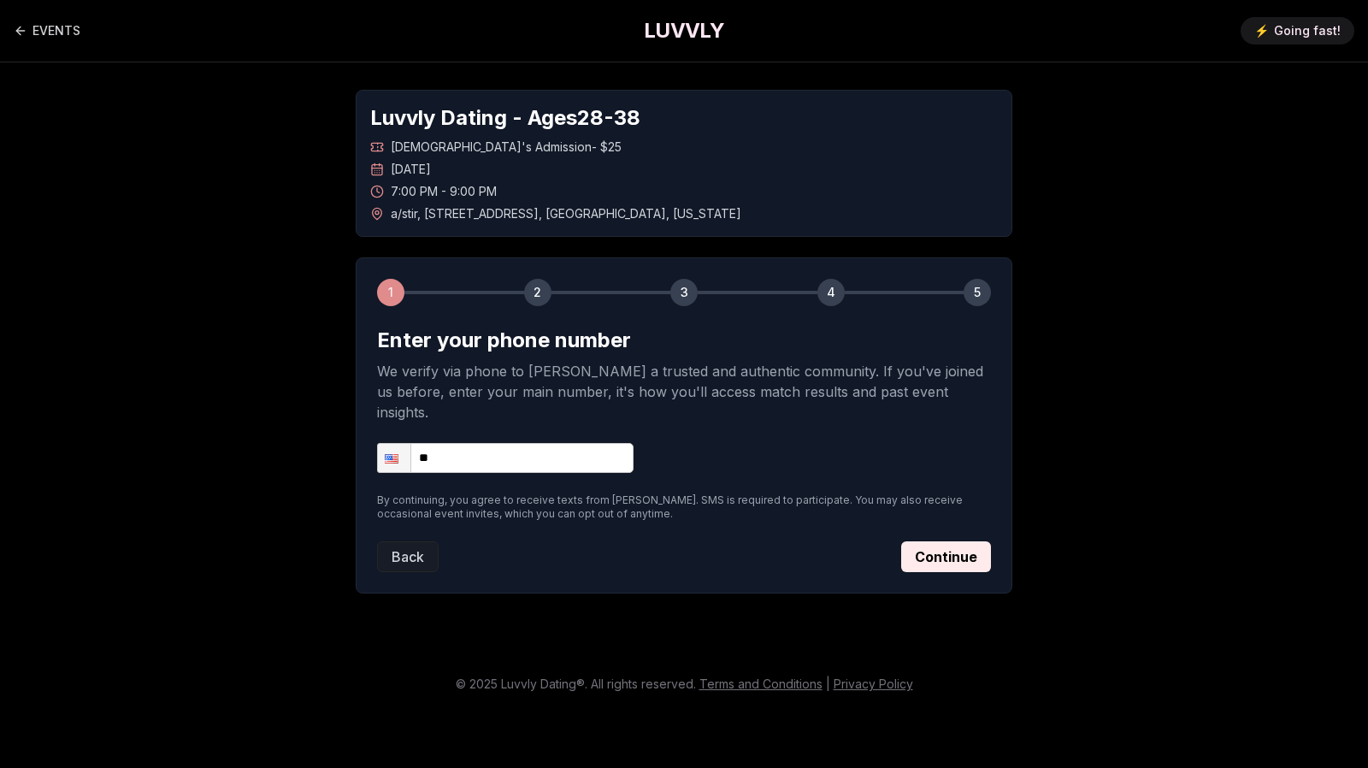
click at [543, 443] on input "**" at bounding box center [505, 458] width 256 height 30
type input "**********"
click at [923, 541] on button "Continue" at bounding box center [946, 556] width 90 height 31
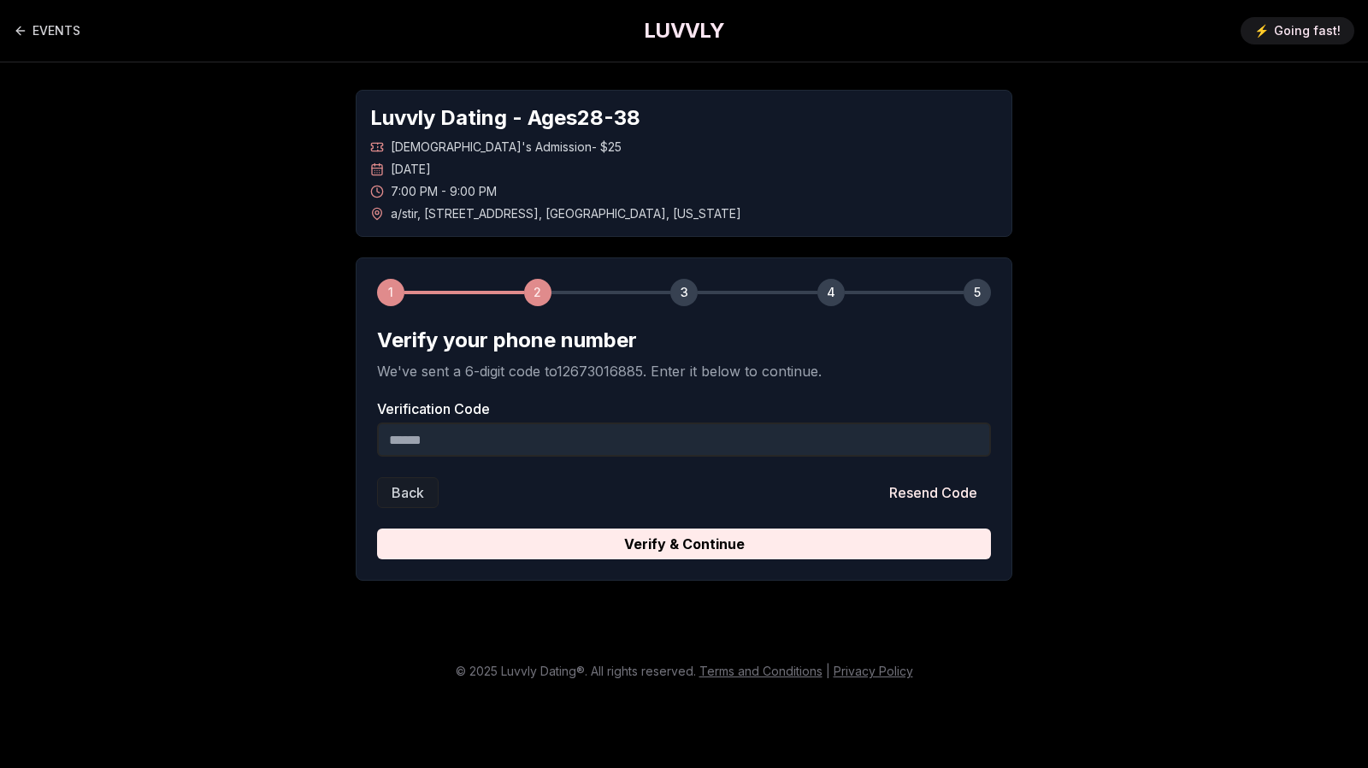
click at [556, 451] on input "Verification Code" at bounding box center [684, 439] width 614 height 34
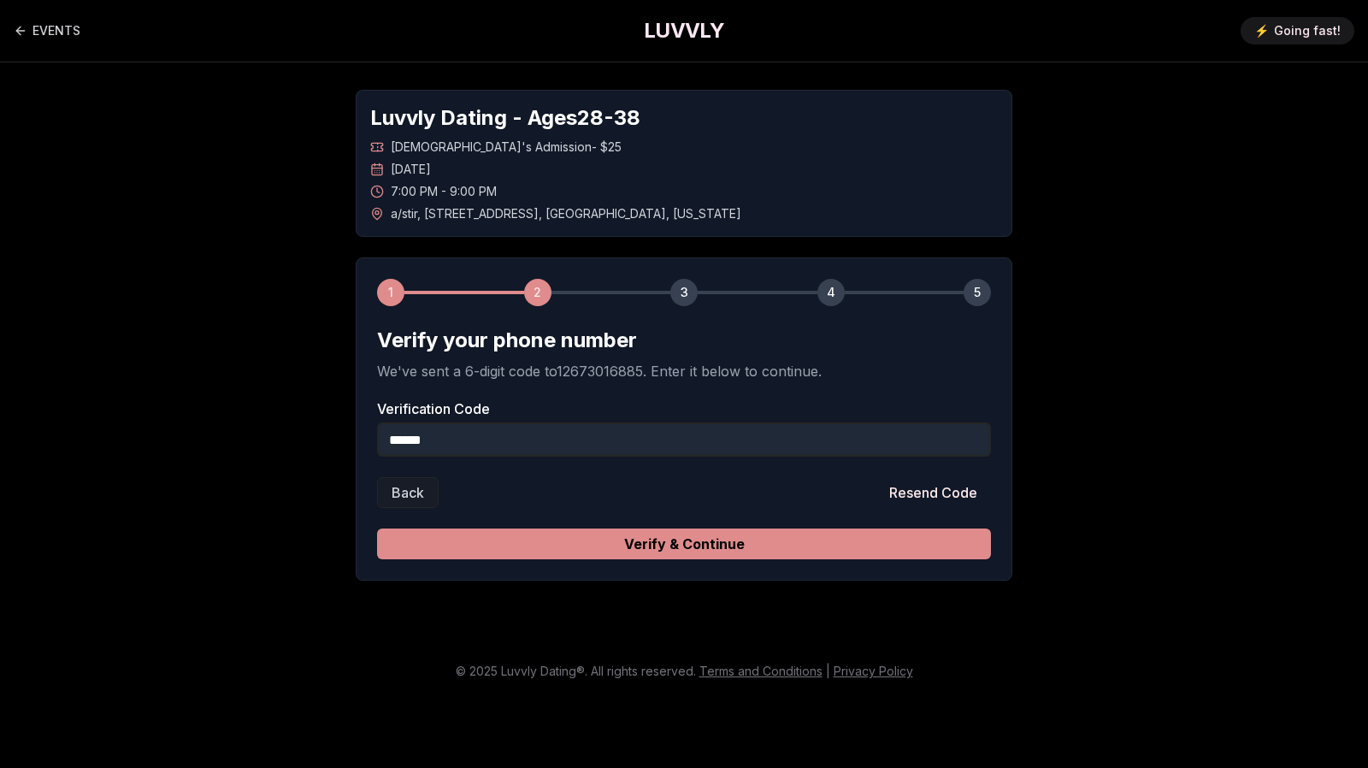
type input "******"
click at [675, 549] on button "Verify & Continue" at bounding box center [684, 543] width 614 height 31
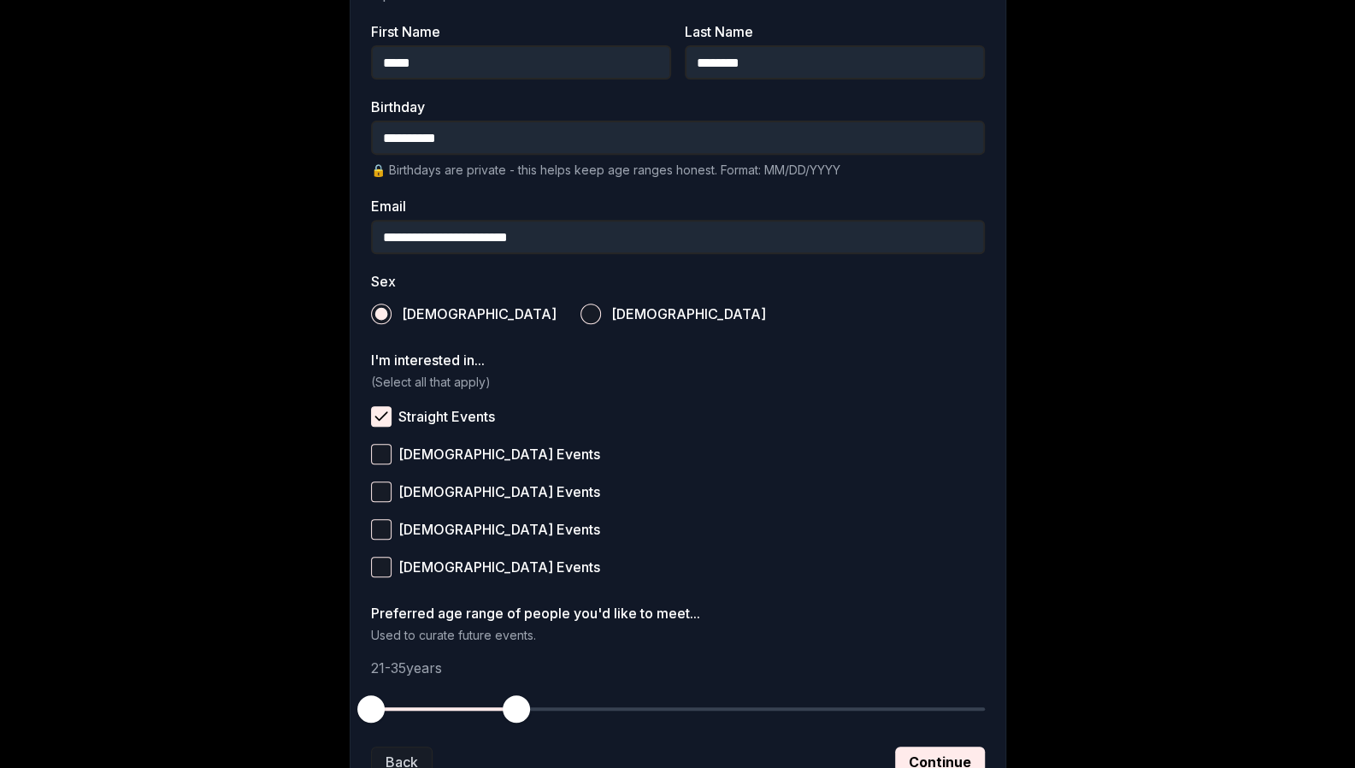
scroll to position [519, 0]
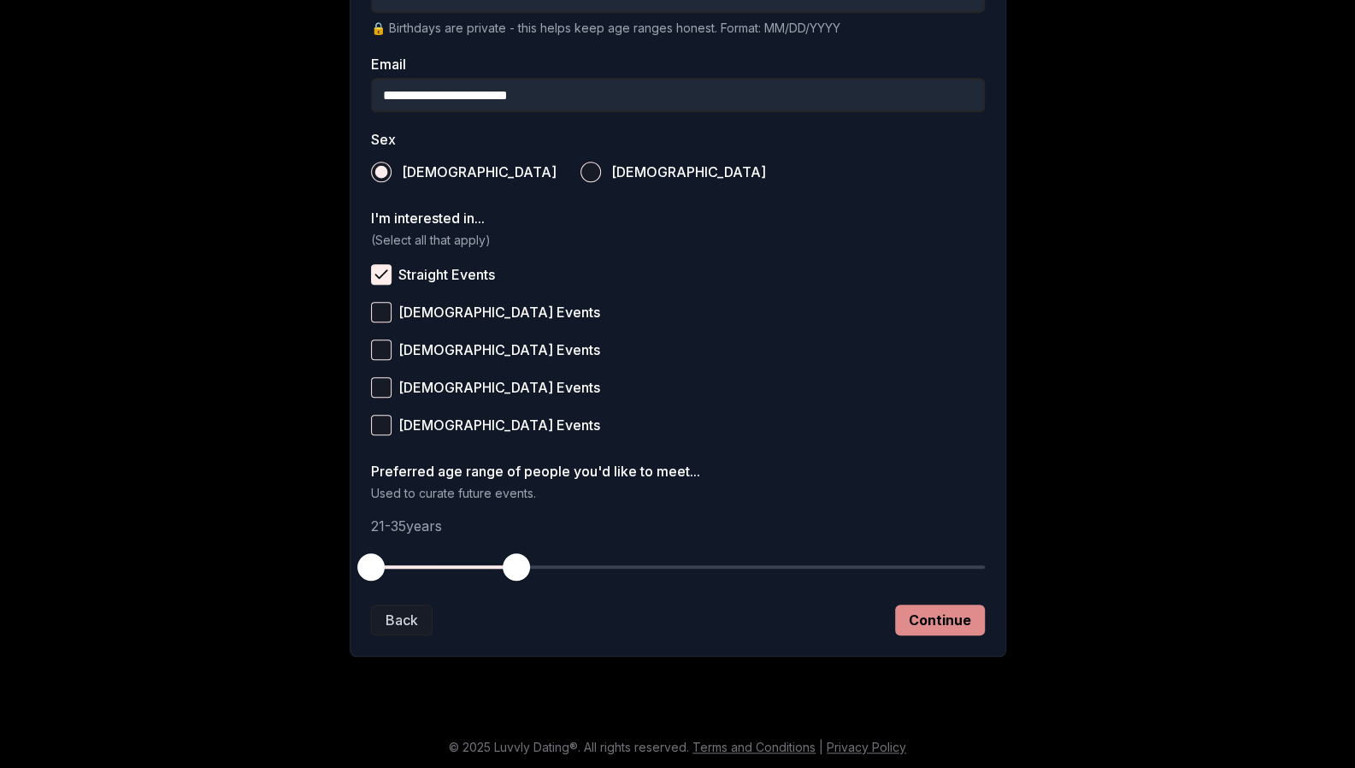
click at [944, 616] on button "Continue" at bounding box center [940, 619] width 90 height 31
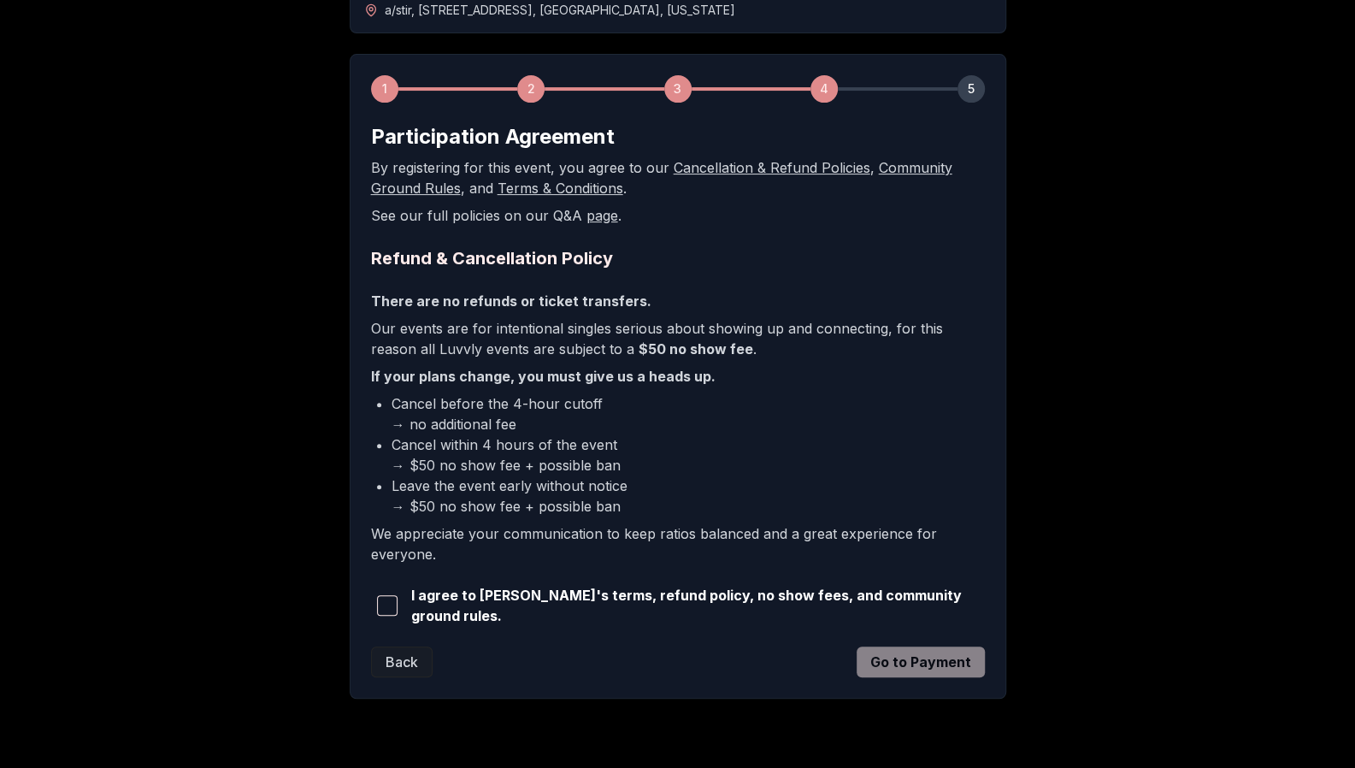
scroll to position [242, 0]
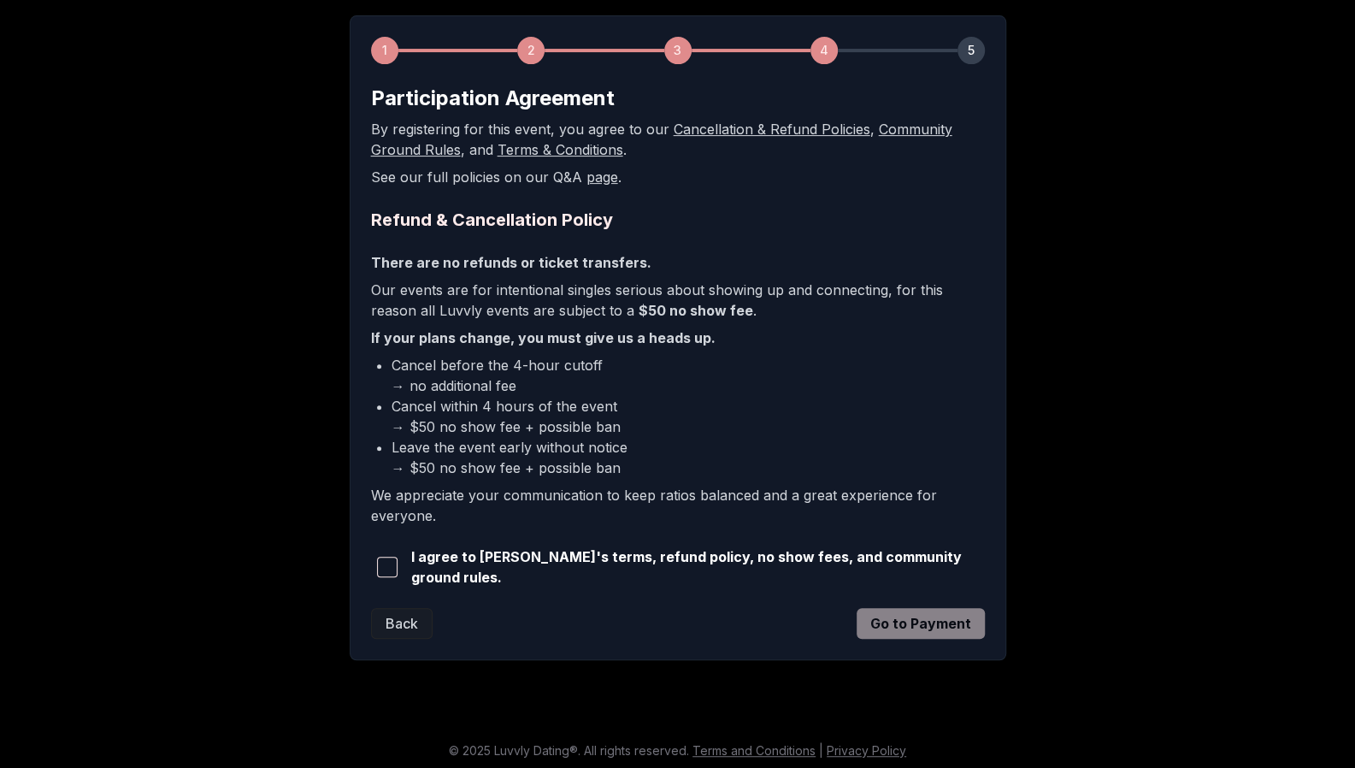
click at [386, 557] on span "button" at bounding box center [387, 567] width 21 height 21
click at [914, 622] on button "Go to Payment" at bounding box center [921, 623] width 128 height 31
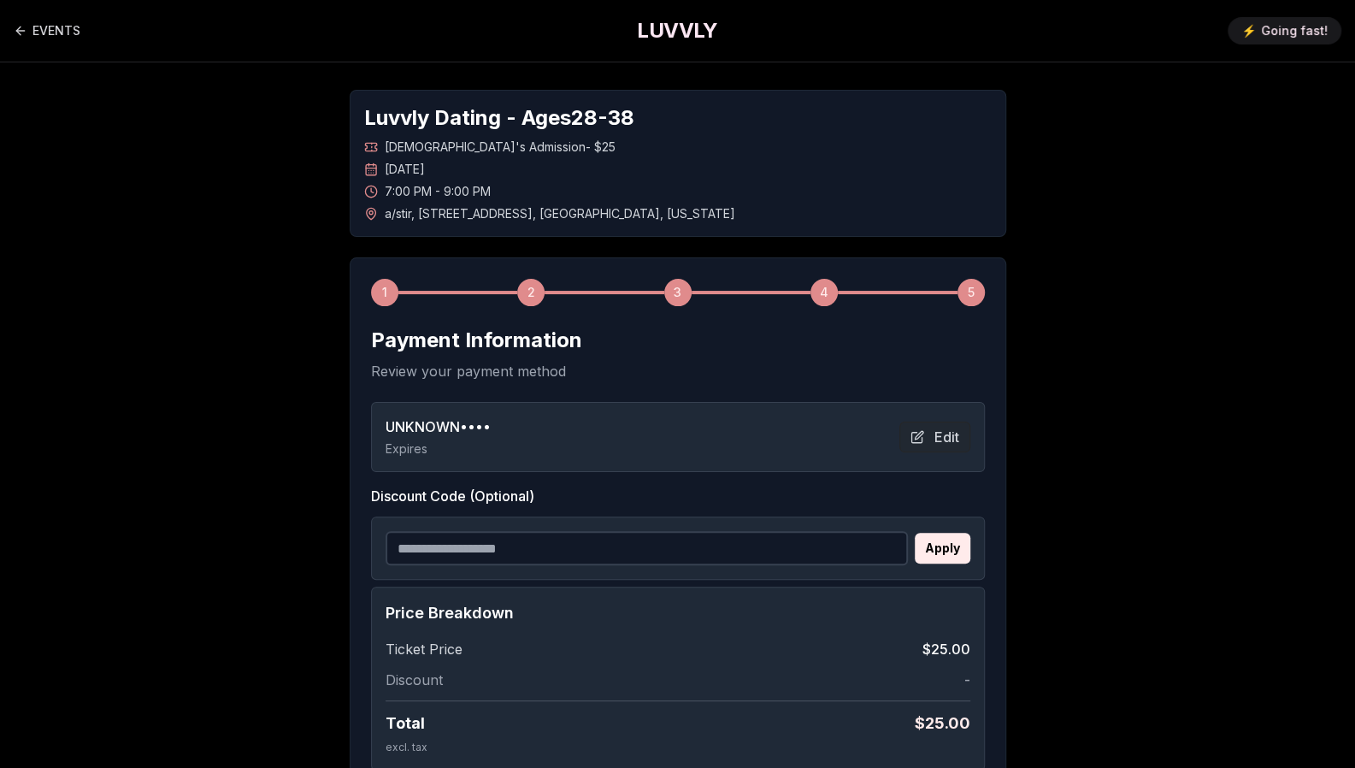
scroll to position [185, 0]
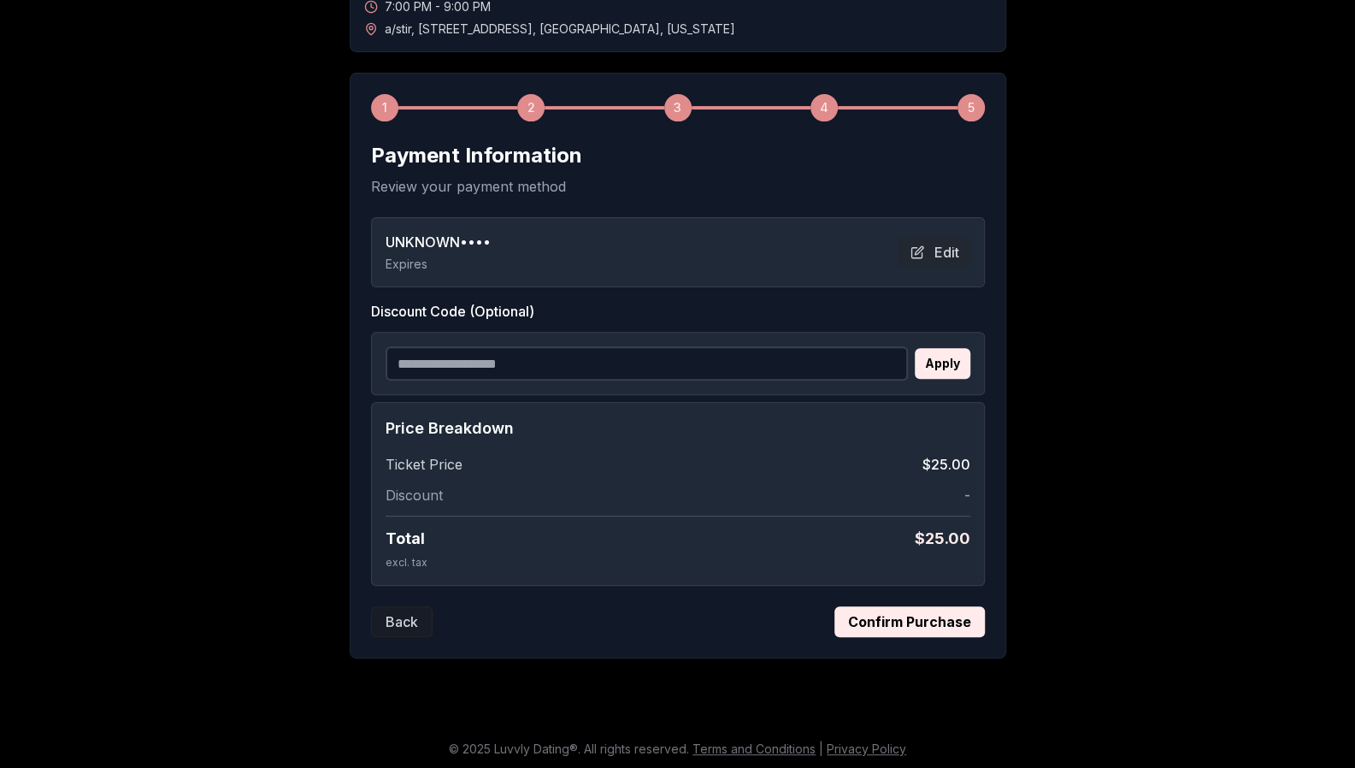
click at [893, 609] on button "Confirm Purchase" at bounding box center [909, 621] width 150 height 31
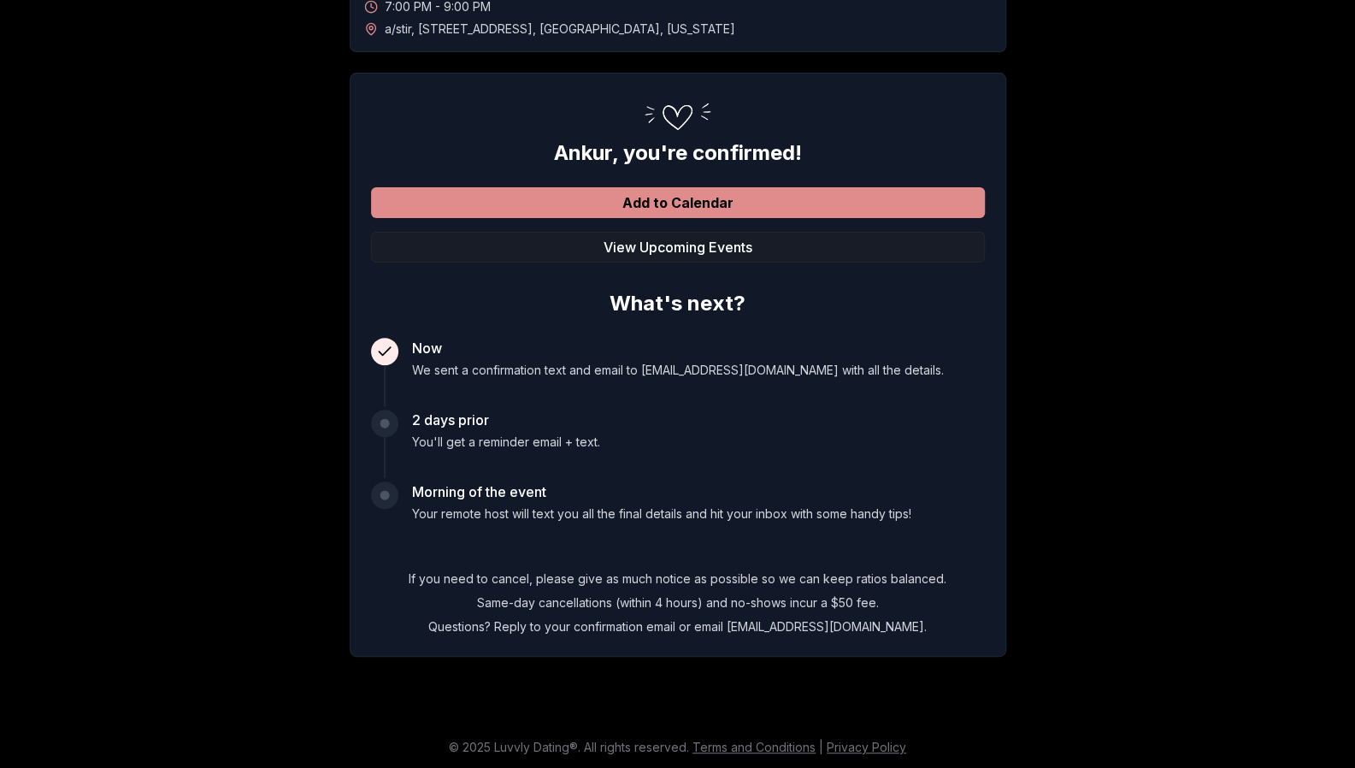
click at [679, 197] on button "Add to Calendar" at bounding box center [678, 202] width 614 height 31
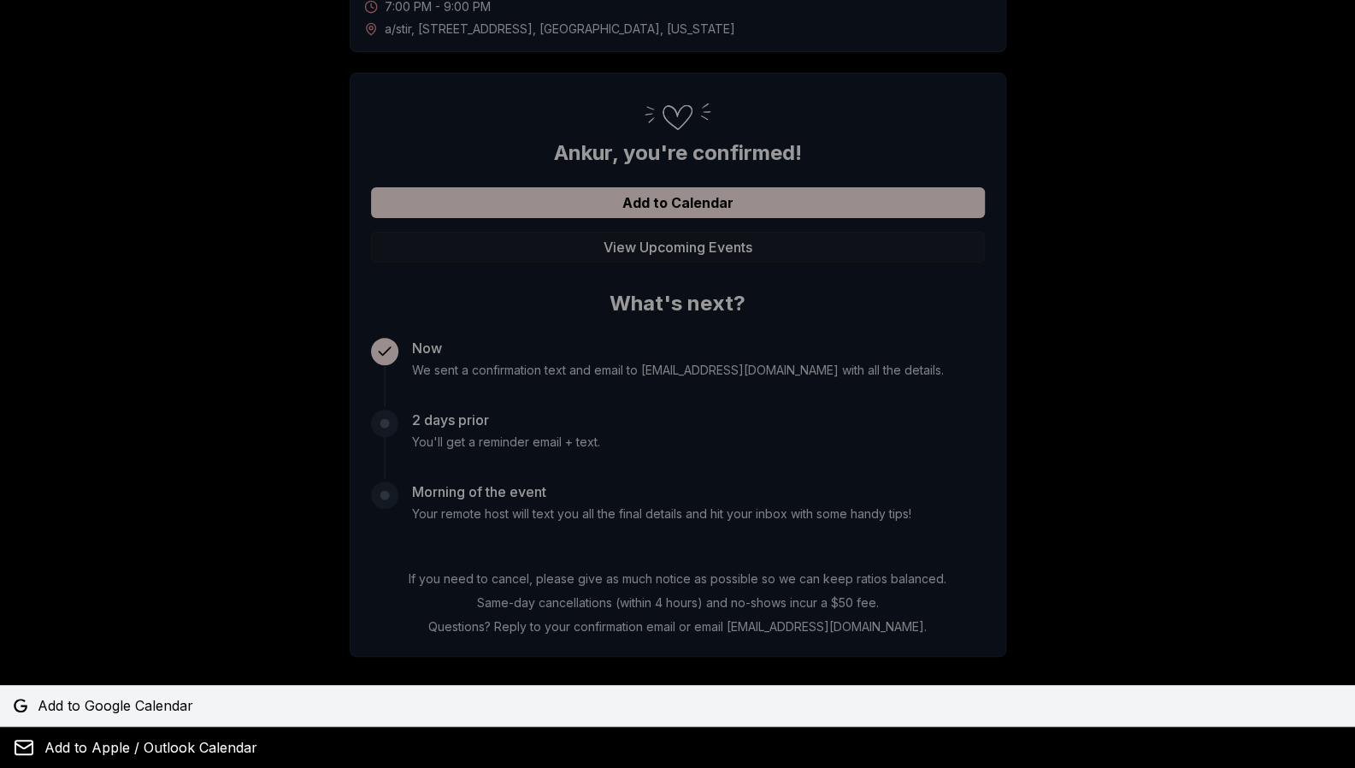
click at [141, 687] on link "Add to Google Calendar" at bounding box center [677, 705] width 1355 height 41
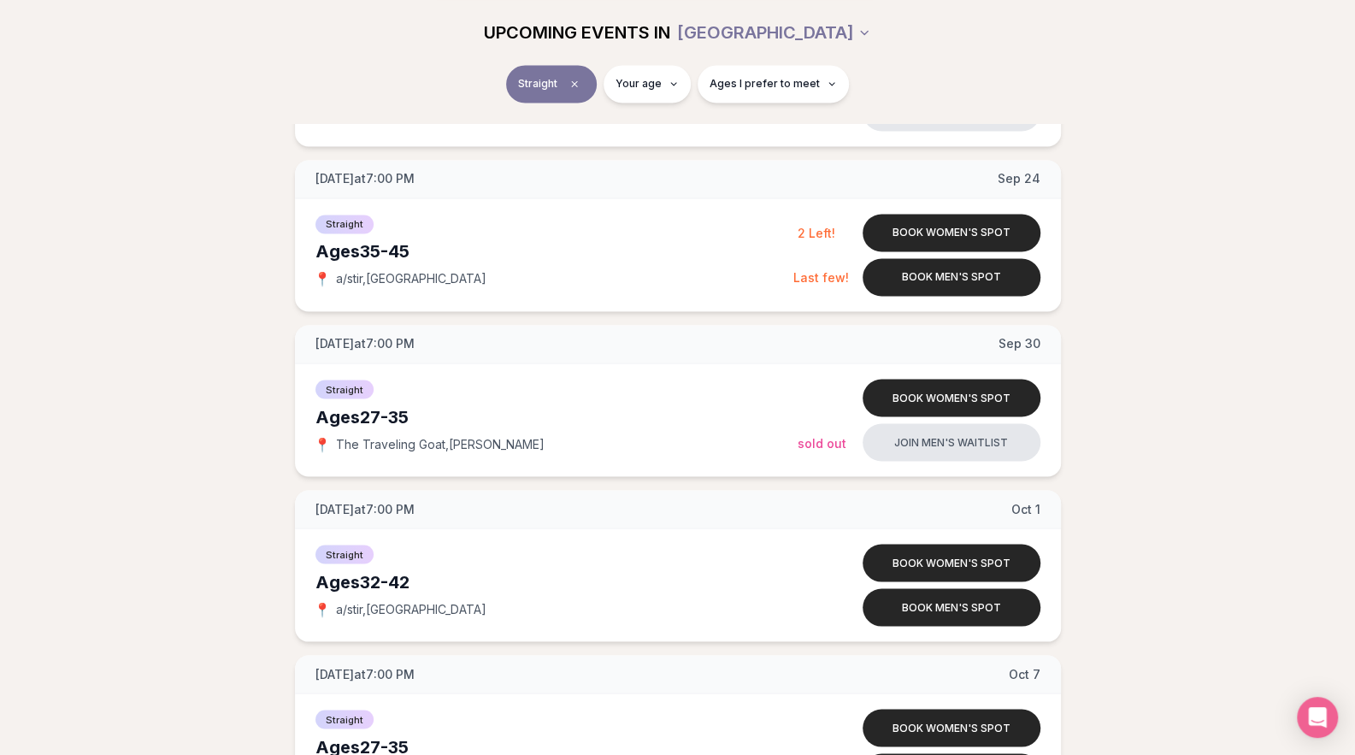
scroll to position [1684, 0]
